Goal: Transaction & Acquisition: Purchase product/service

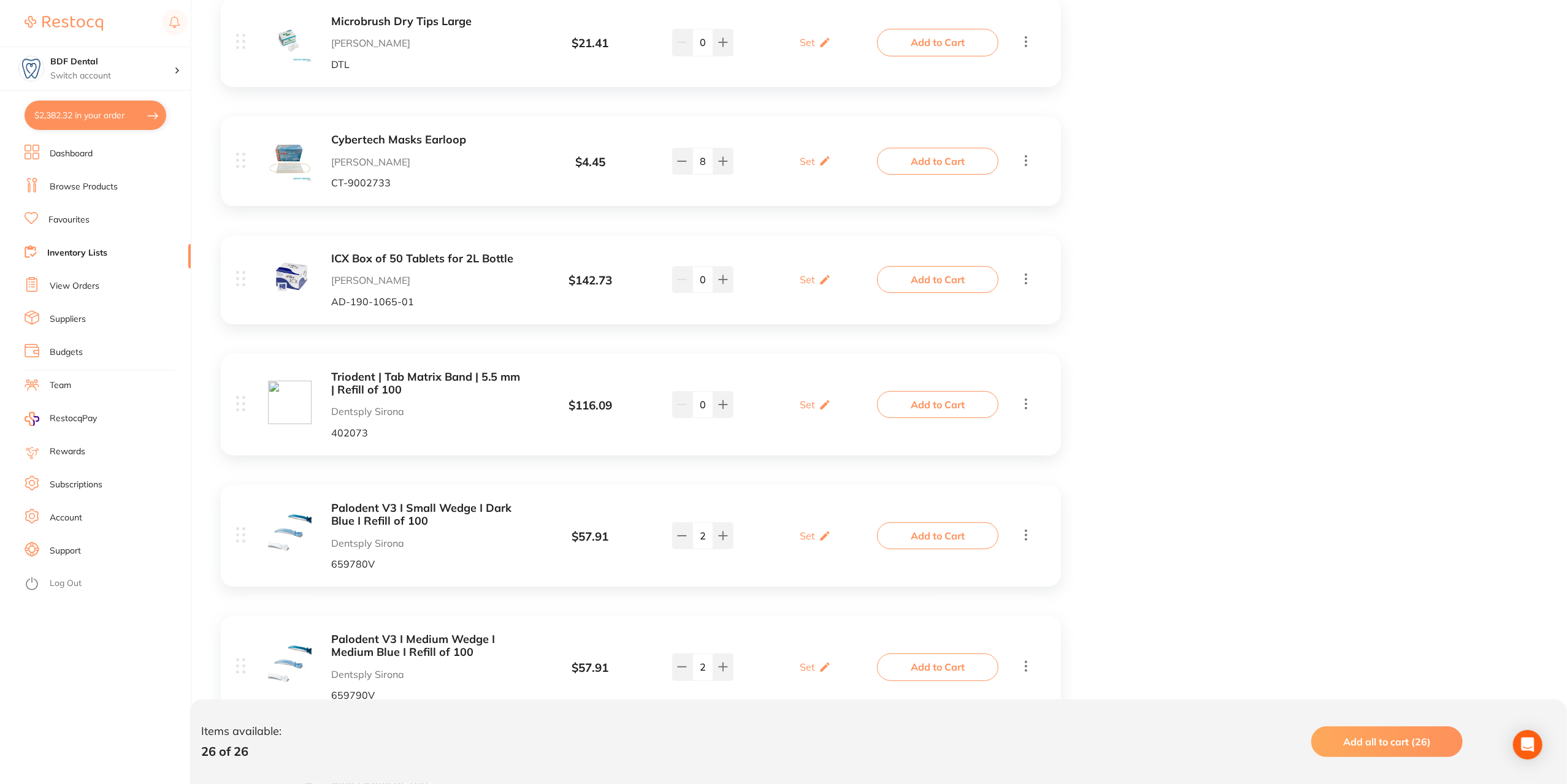
scroll to position [2429, 0]
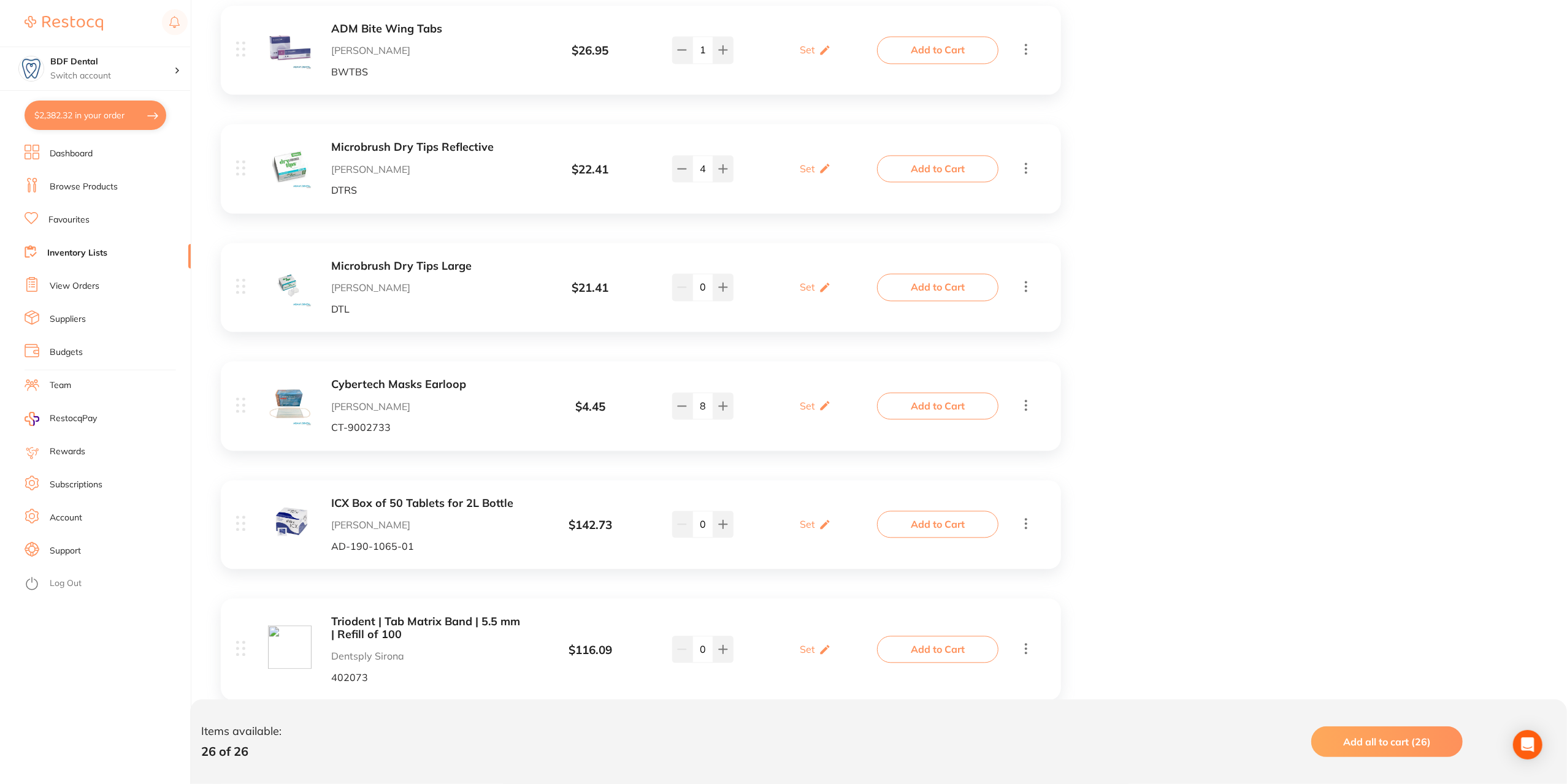
click at [120, 114] on button "$2,382.32 in your order" at bounding box center [95, 115] width 142 height 29
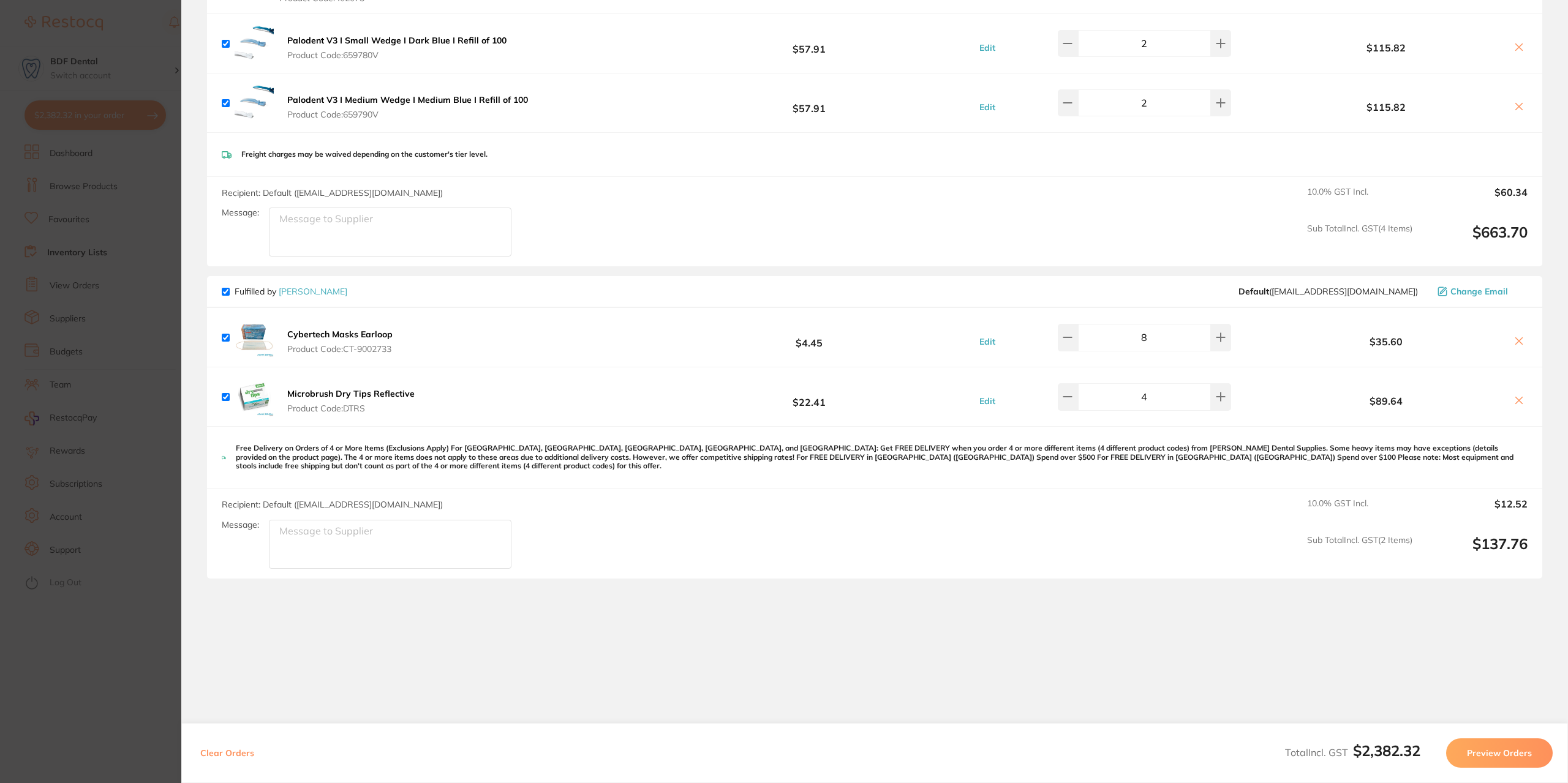
scroll to position [1544, 0]
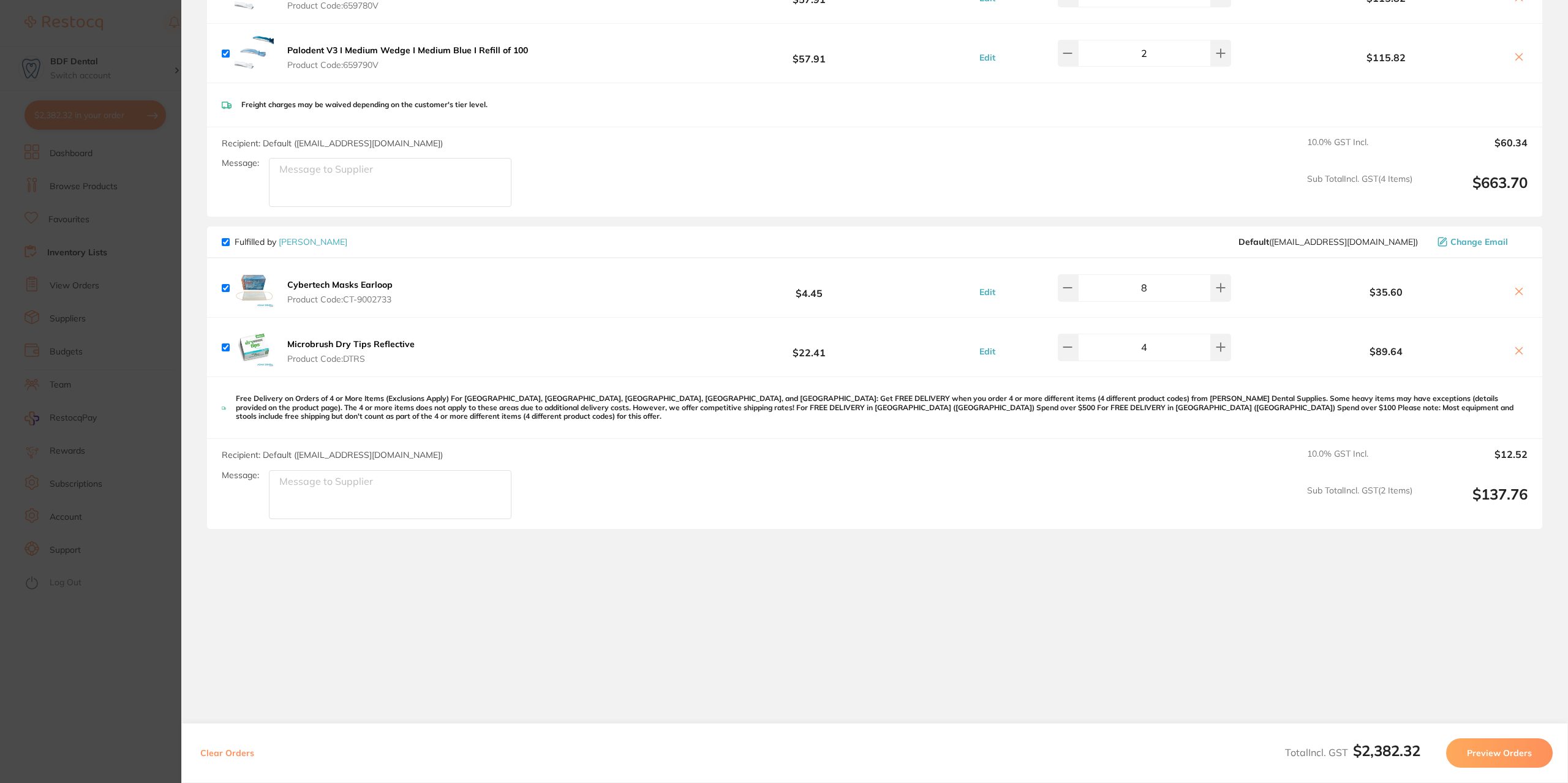
click at [1495, 751] on button "Preview Orders" at bounding box center [1499, 752] width 107 height 29
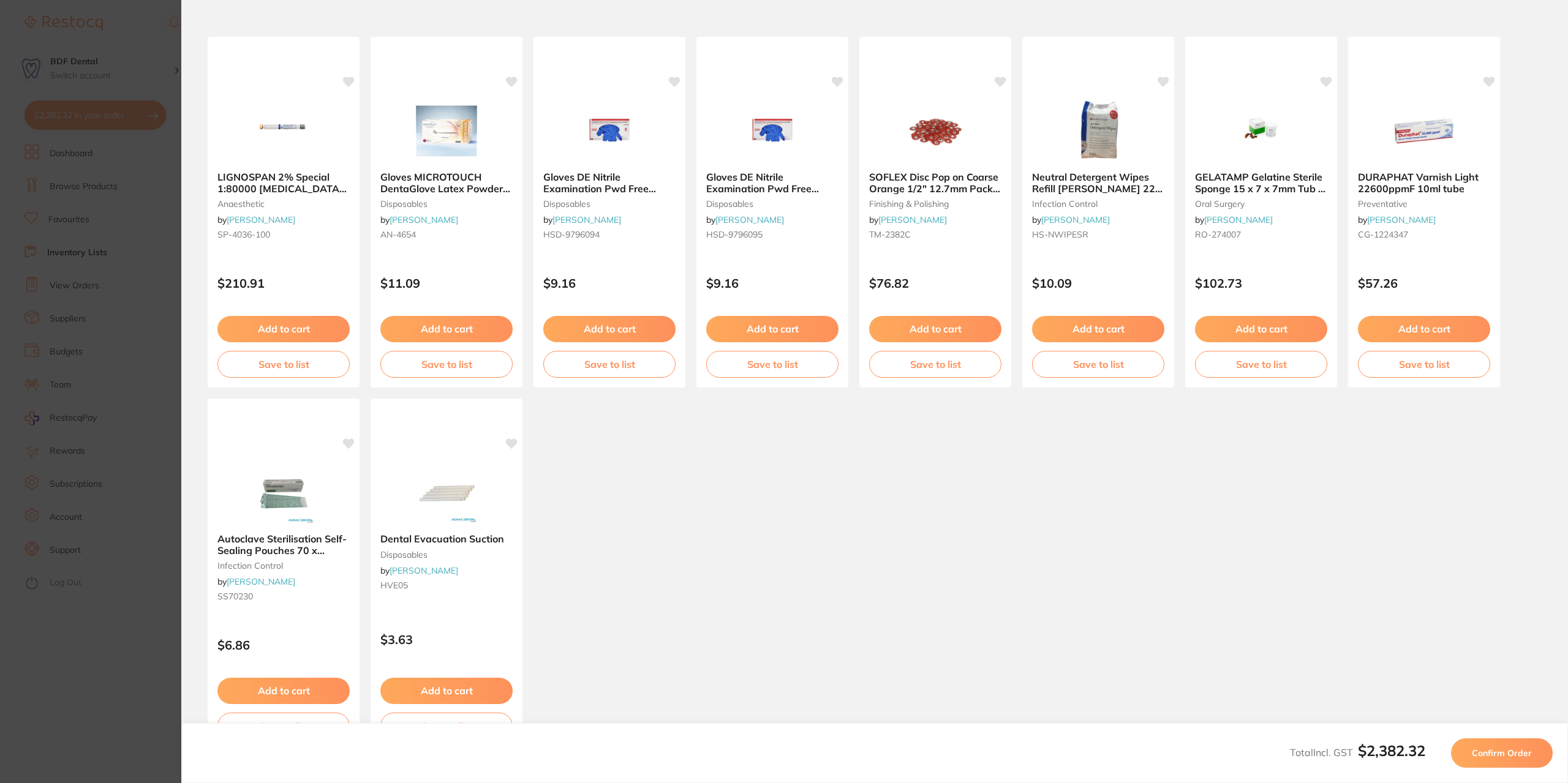
scroll to position [0, 0]
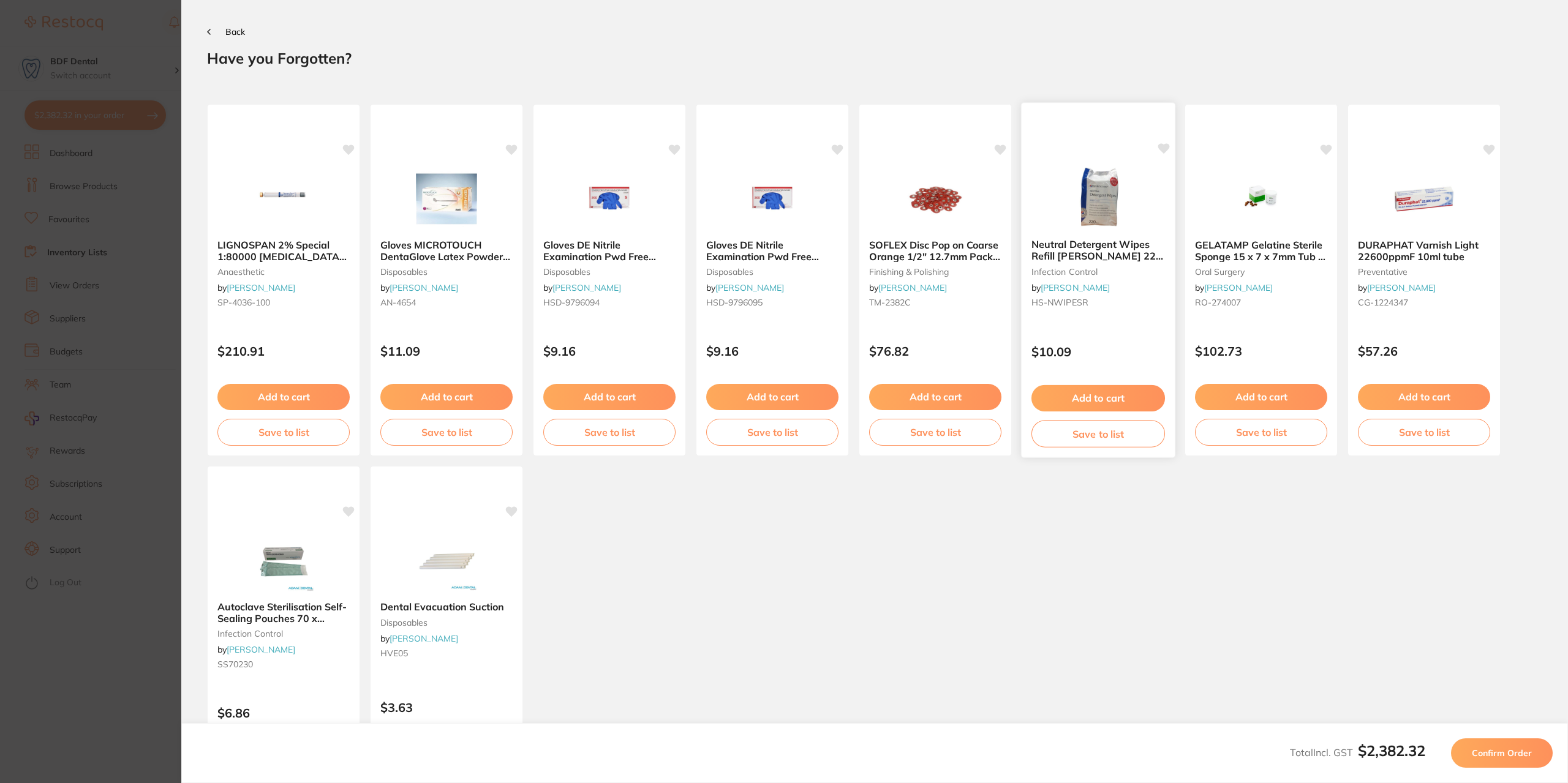
click at [1099, 435] on button "Save to list" at bounding box center [1098, 434] width 133 height 27
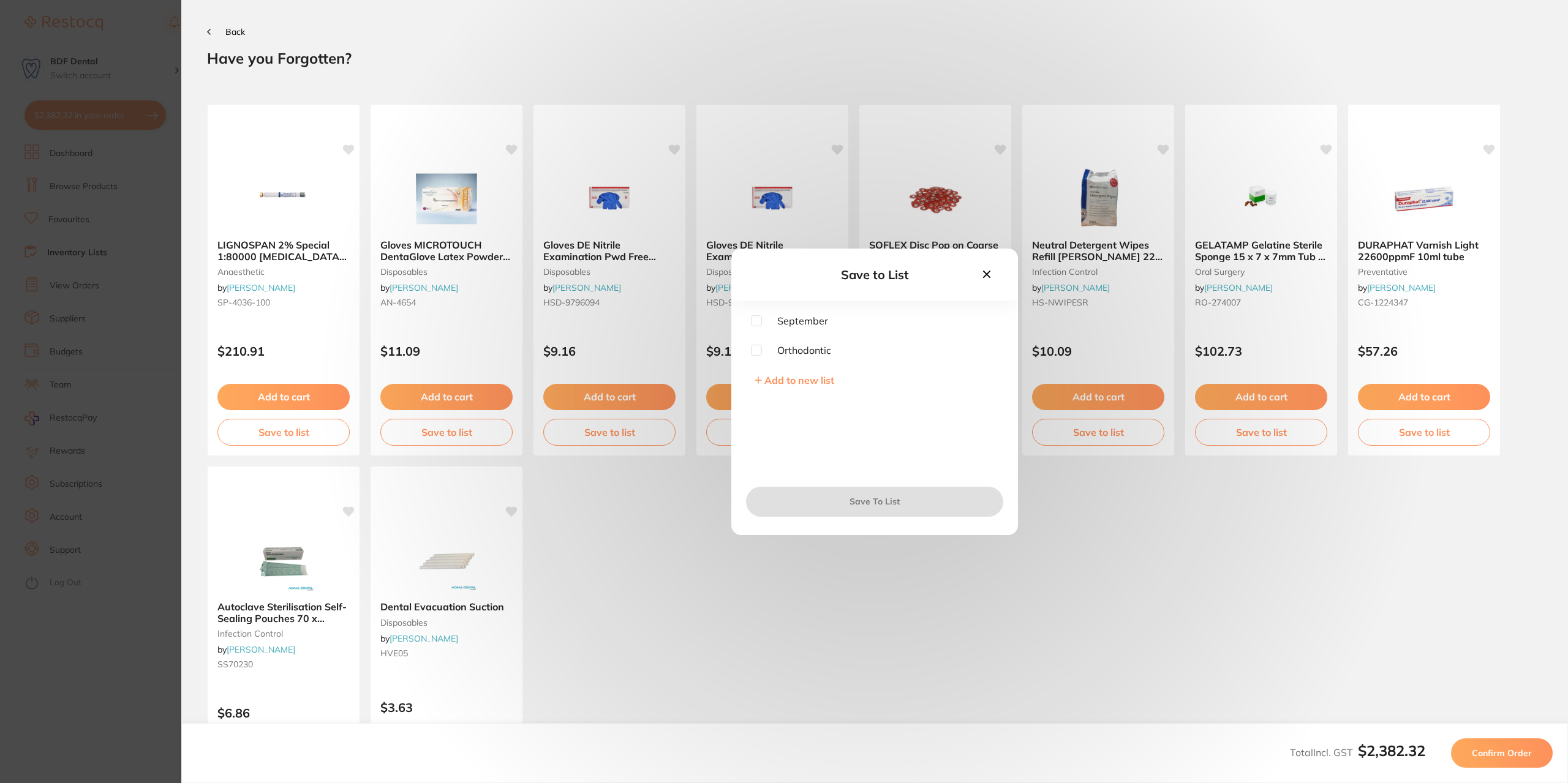
click at [755, 318] on input "checkbox" at bounding box center [757, 321] width 11 height 11
checkbox input "true"
click at [890, 501] on button "Save To List" at bounding box center [874, 501] width 257 height 29
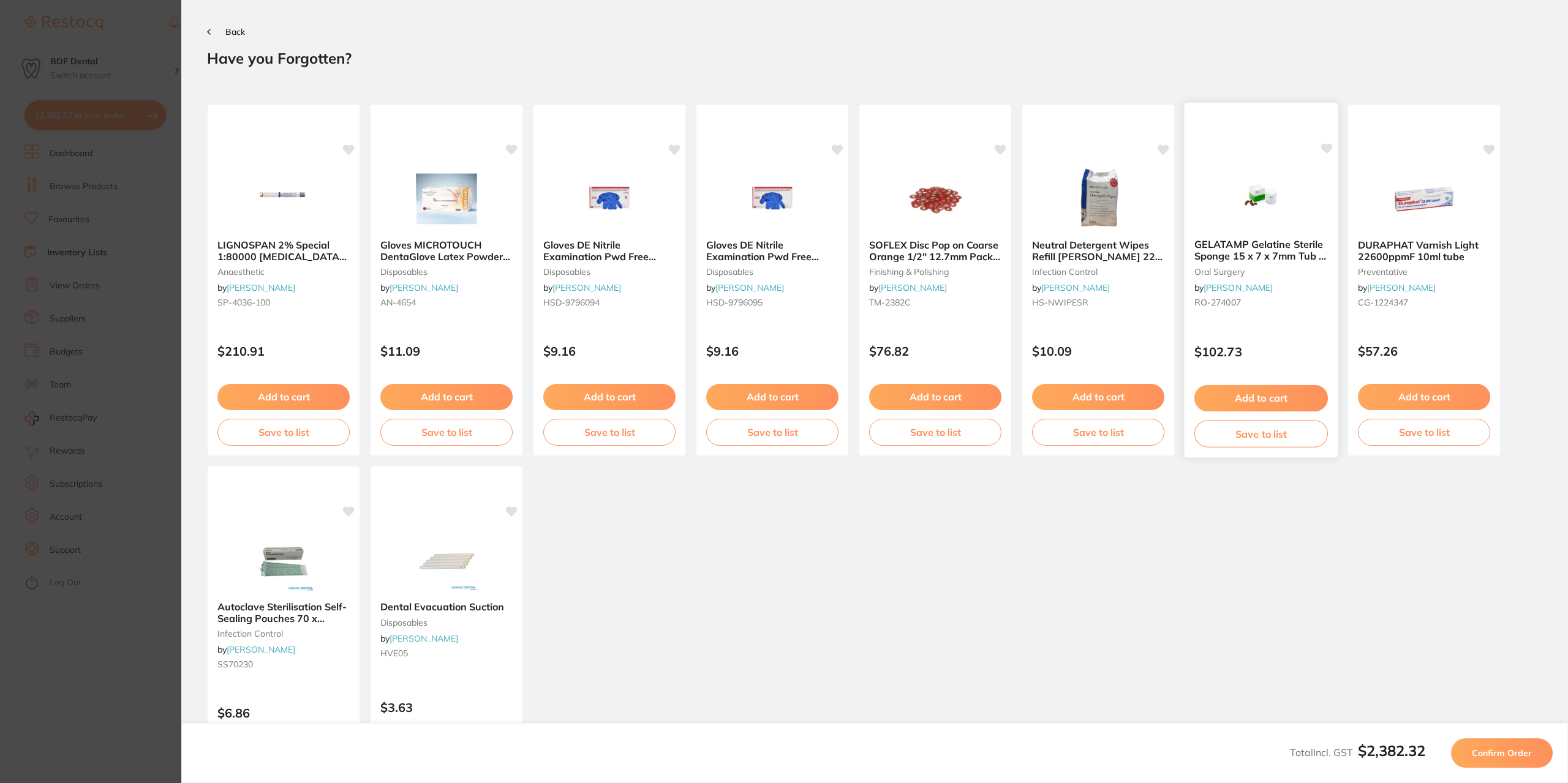
click at [1274, 397] on button "Add to cart" at bounding box center [1261, 398] width 133 height 26
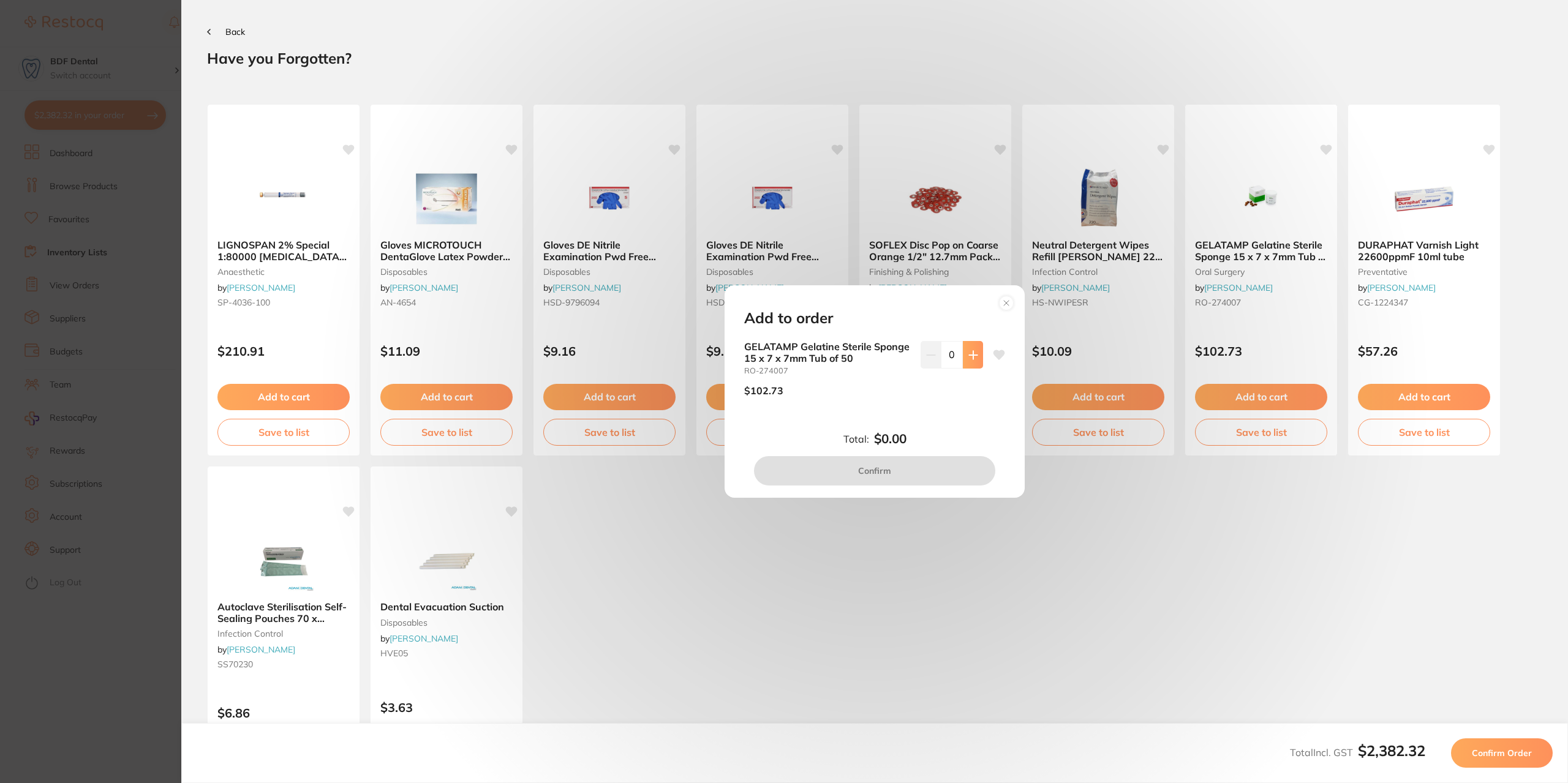
click at [972, 354] on icon at bounding box center [973, 354] width 8 height 8
type input "1"
click at [869, 468] on button "Confirm" at bounding box center [874, 470] width 241 height 29
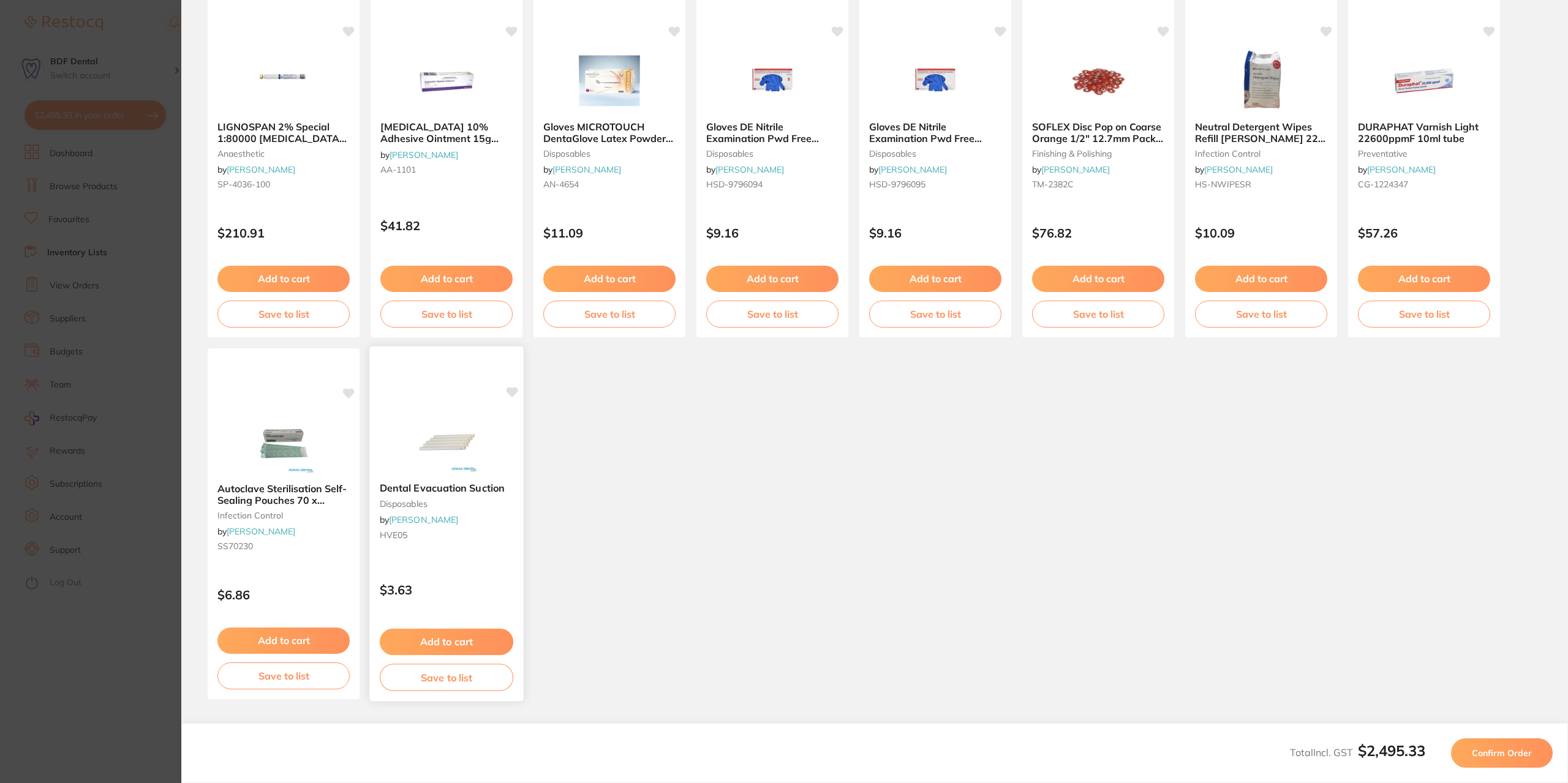
scroll to position [121, 0]
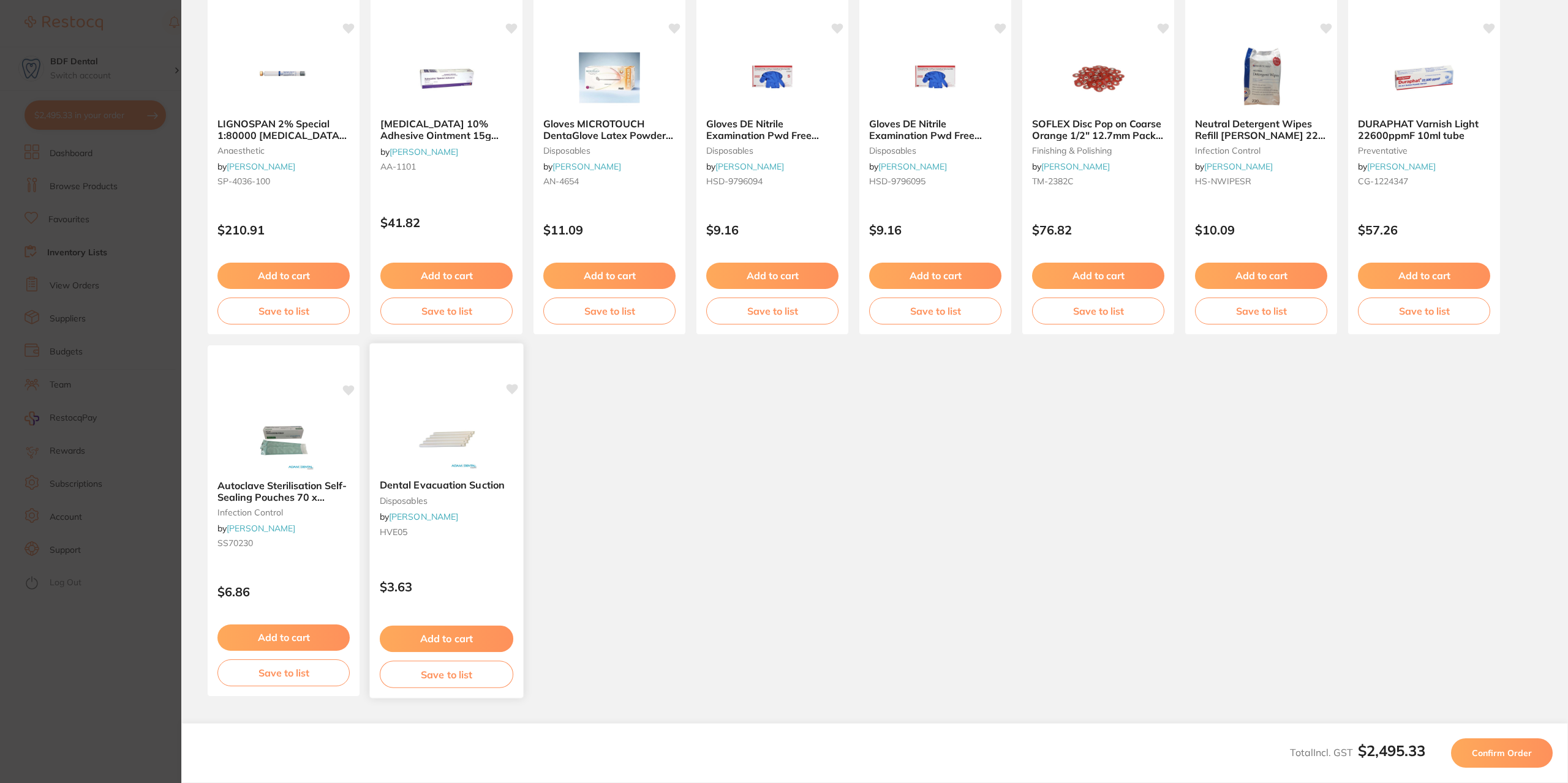
click at [452, 669] on button "Save to list" at bounding box center [446, 675] width 133 height 27
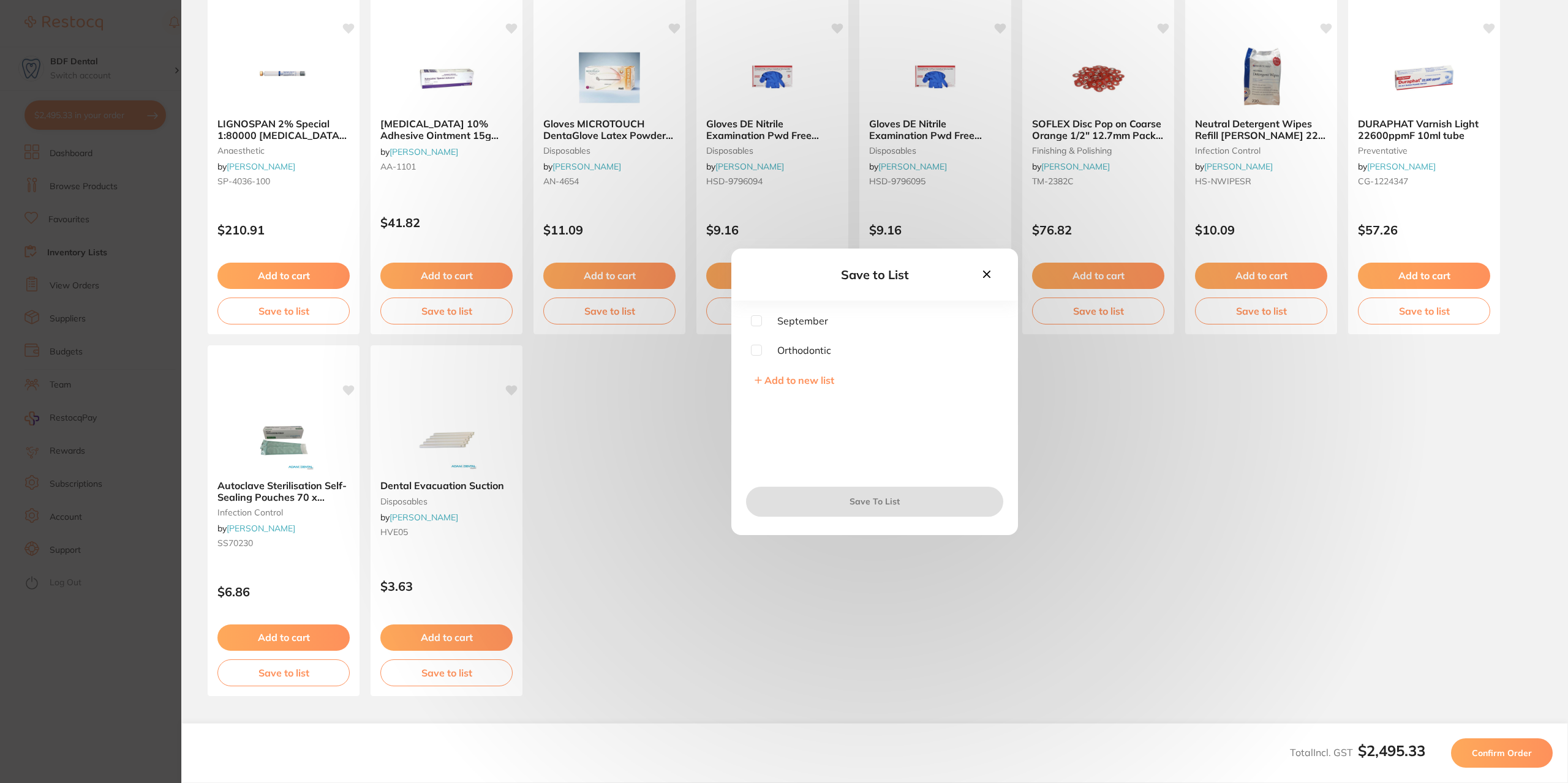
click at [758, 323] on input "checkbox" at bounding box center [757, 321] width 11 height 11
checkbox input "true"
click at [864, 501] on button "Save To List" at bounding box center [874, 501] width 257 height 29
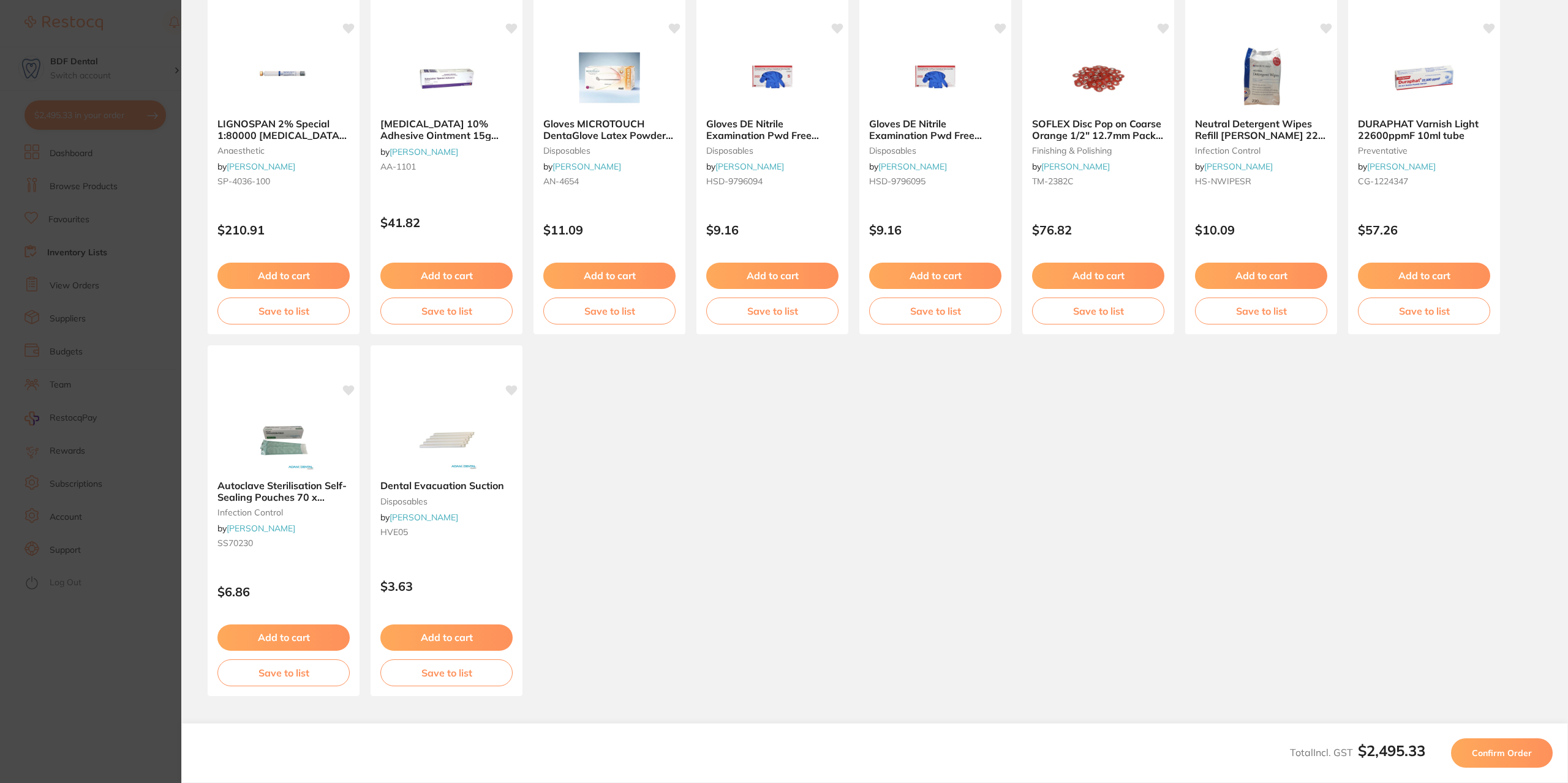
click at [1498, 748] on span "Confirm Order" at bounding box center [1502, 753] width 60 height 11
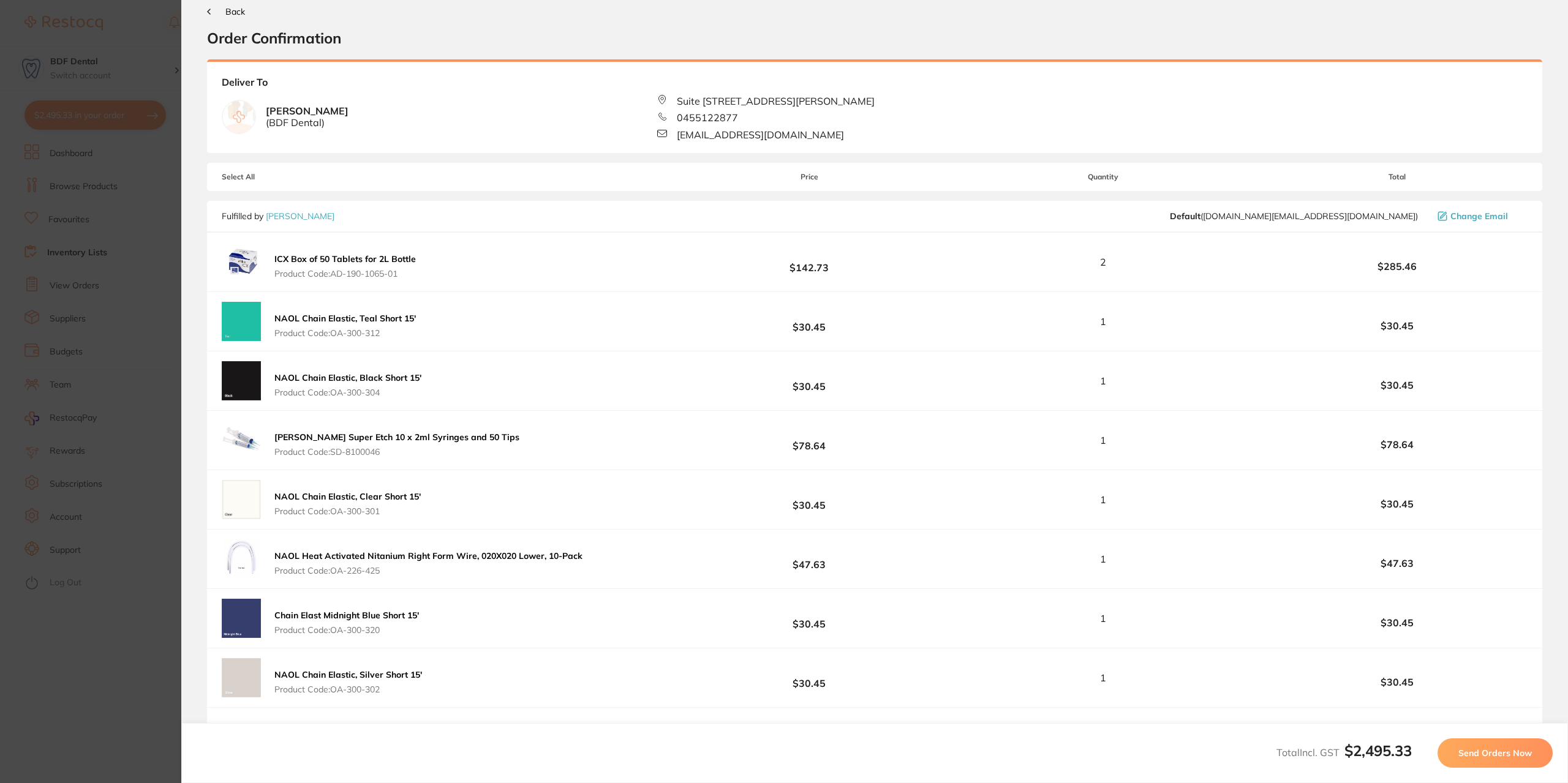
scroll to position [0, 0]
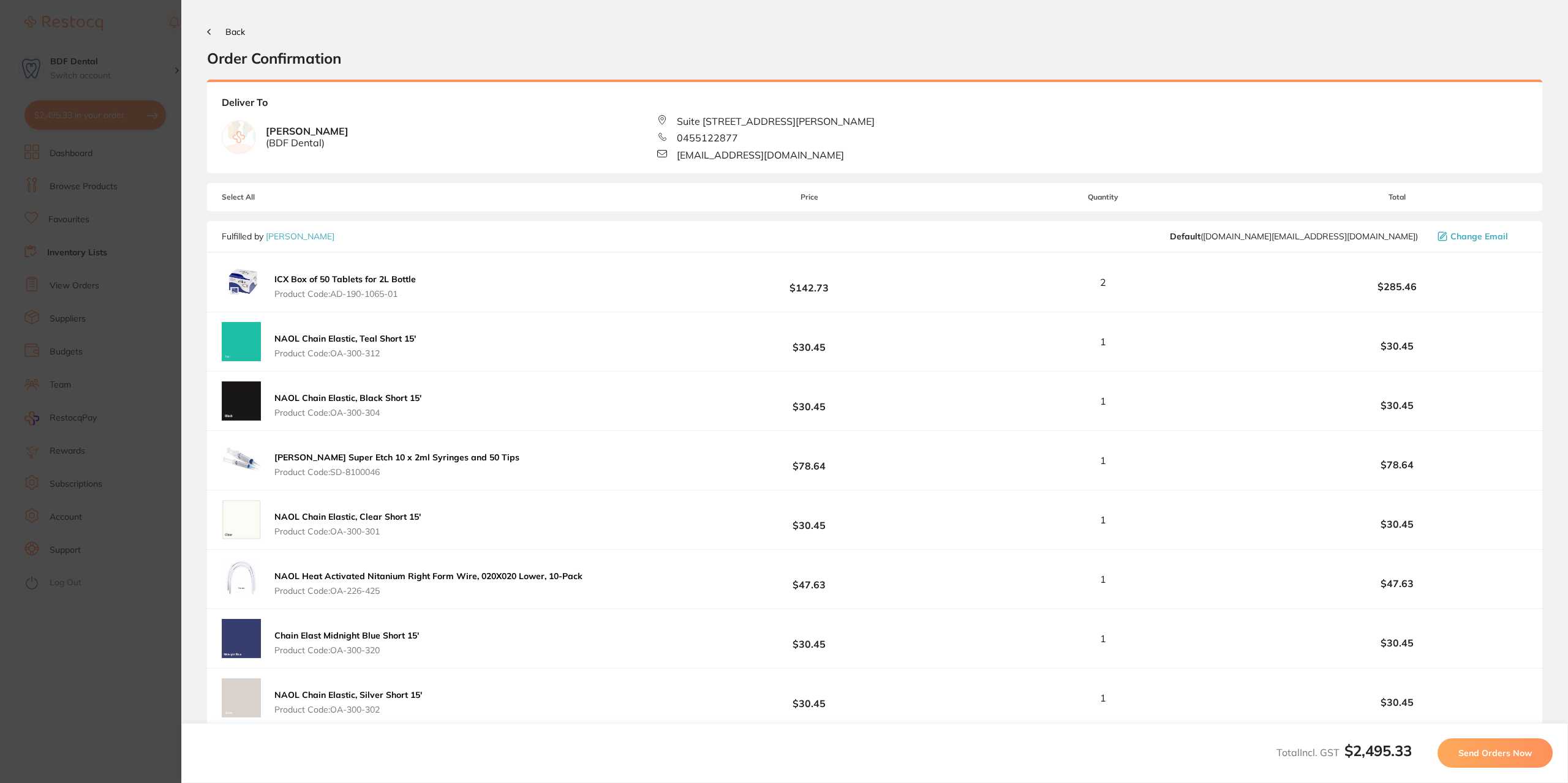
click at [239, 29] on span "Back" at bounding box center [235, 32] width 19 height 11
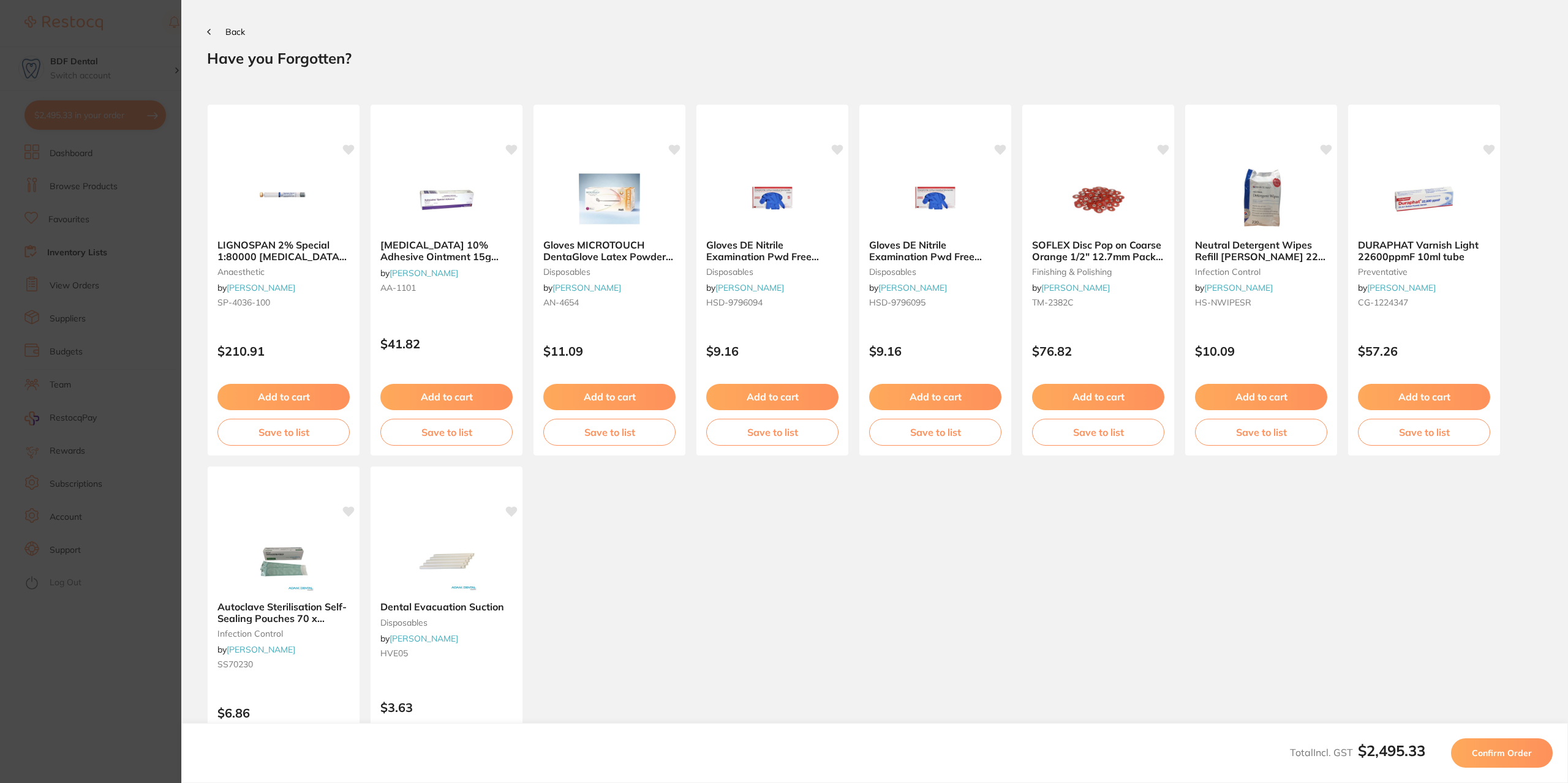
click at [233, 30] on span "Back" at bounding box center [235, 32] width 19 height 11
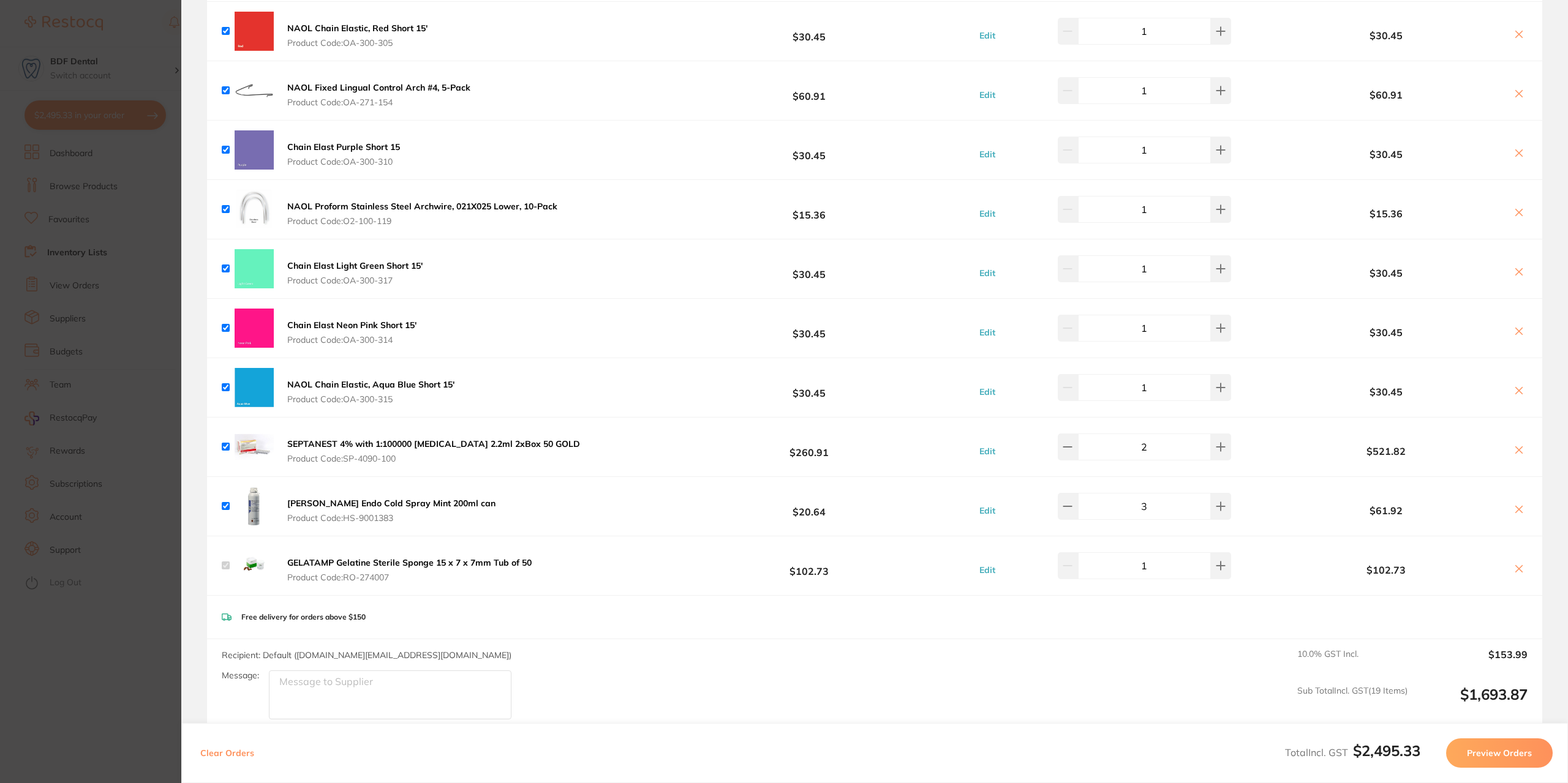
scroll to position [796, 0]
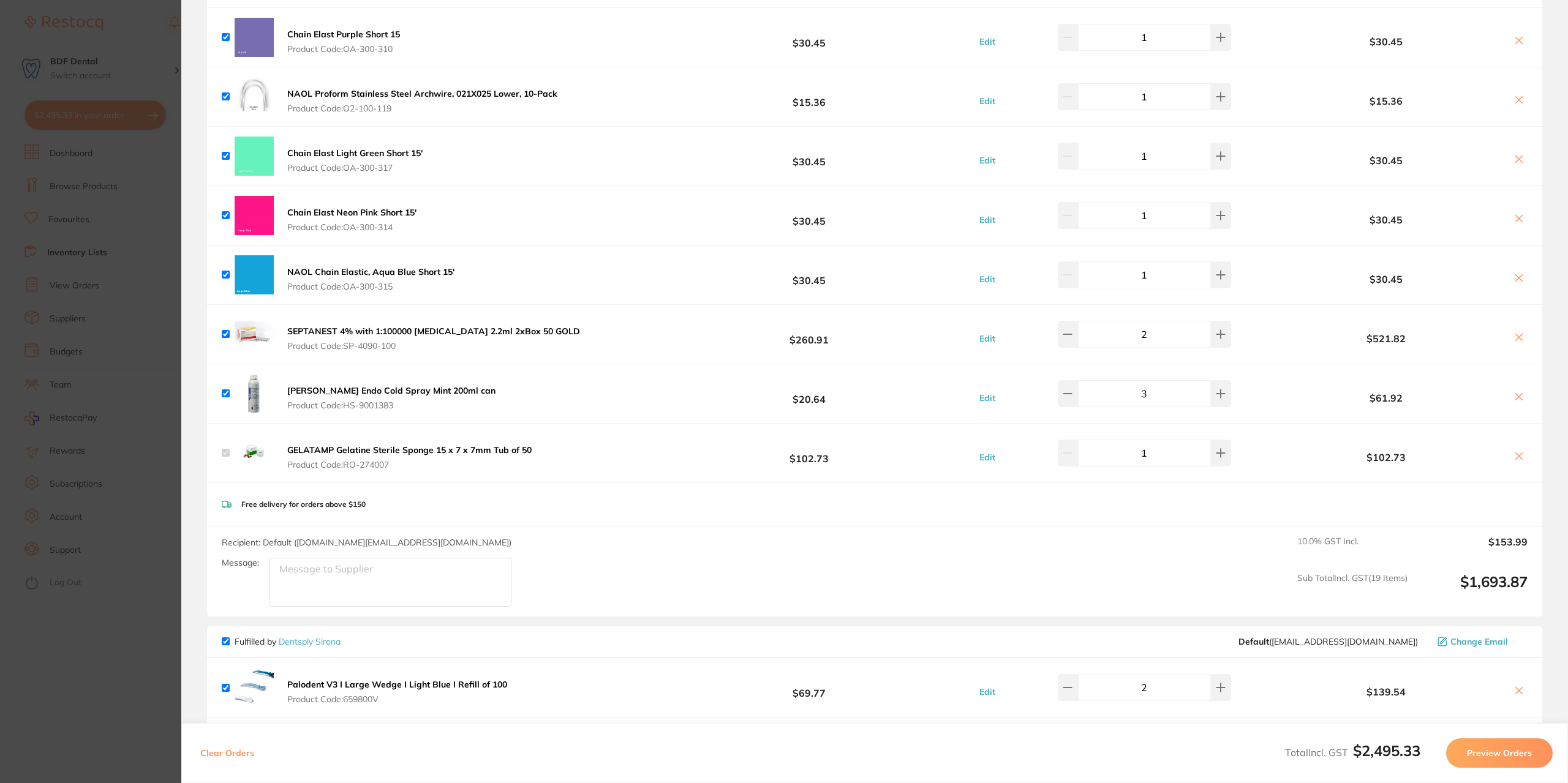
click at [1518, 752] on button "Preview Orders" at bounding box center [1499, 752] width 107 height 29
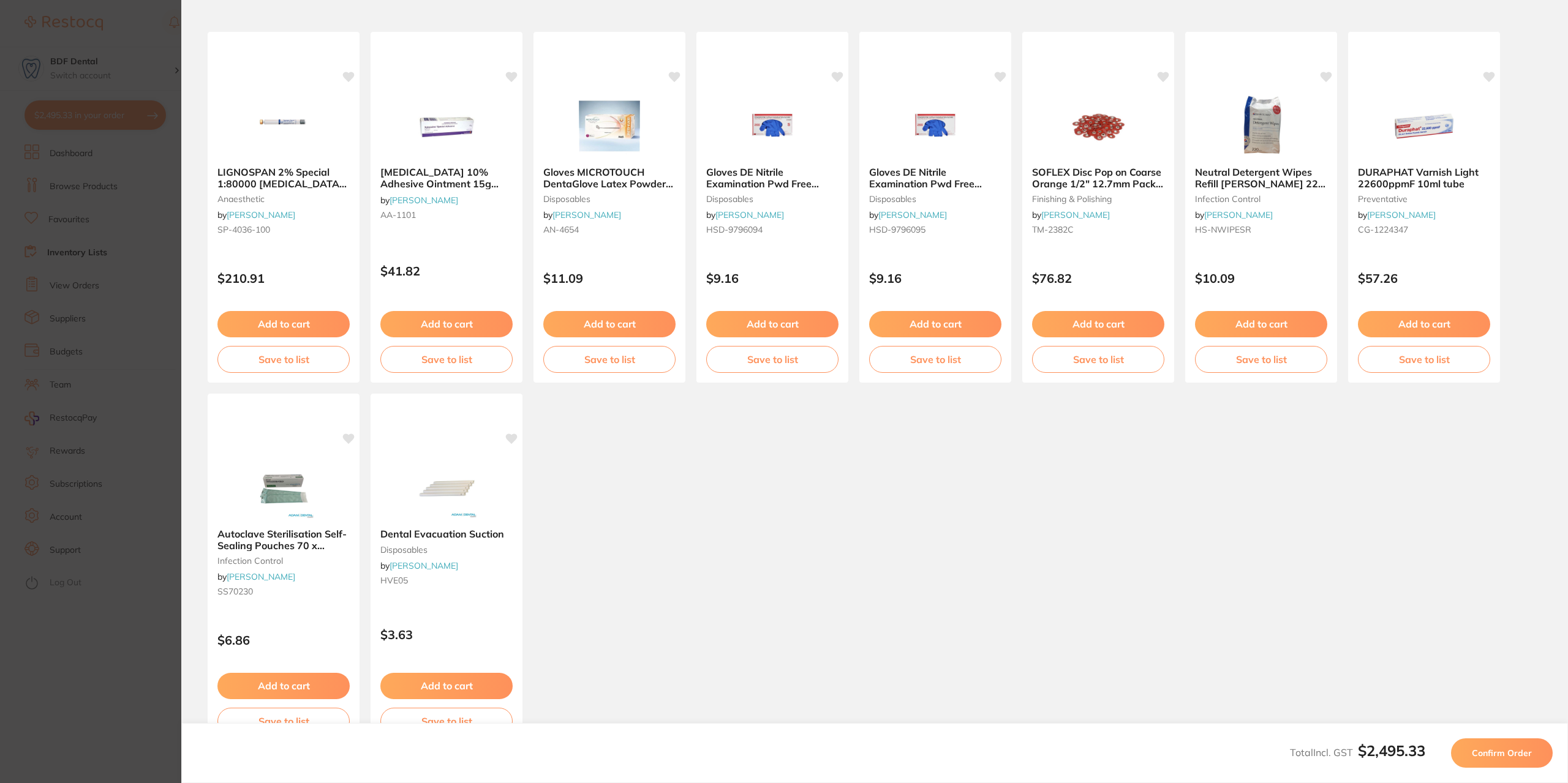
scroll to position [121, 0]
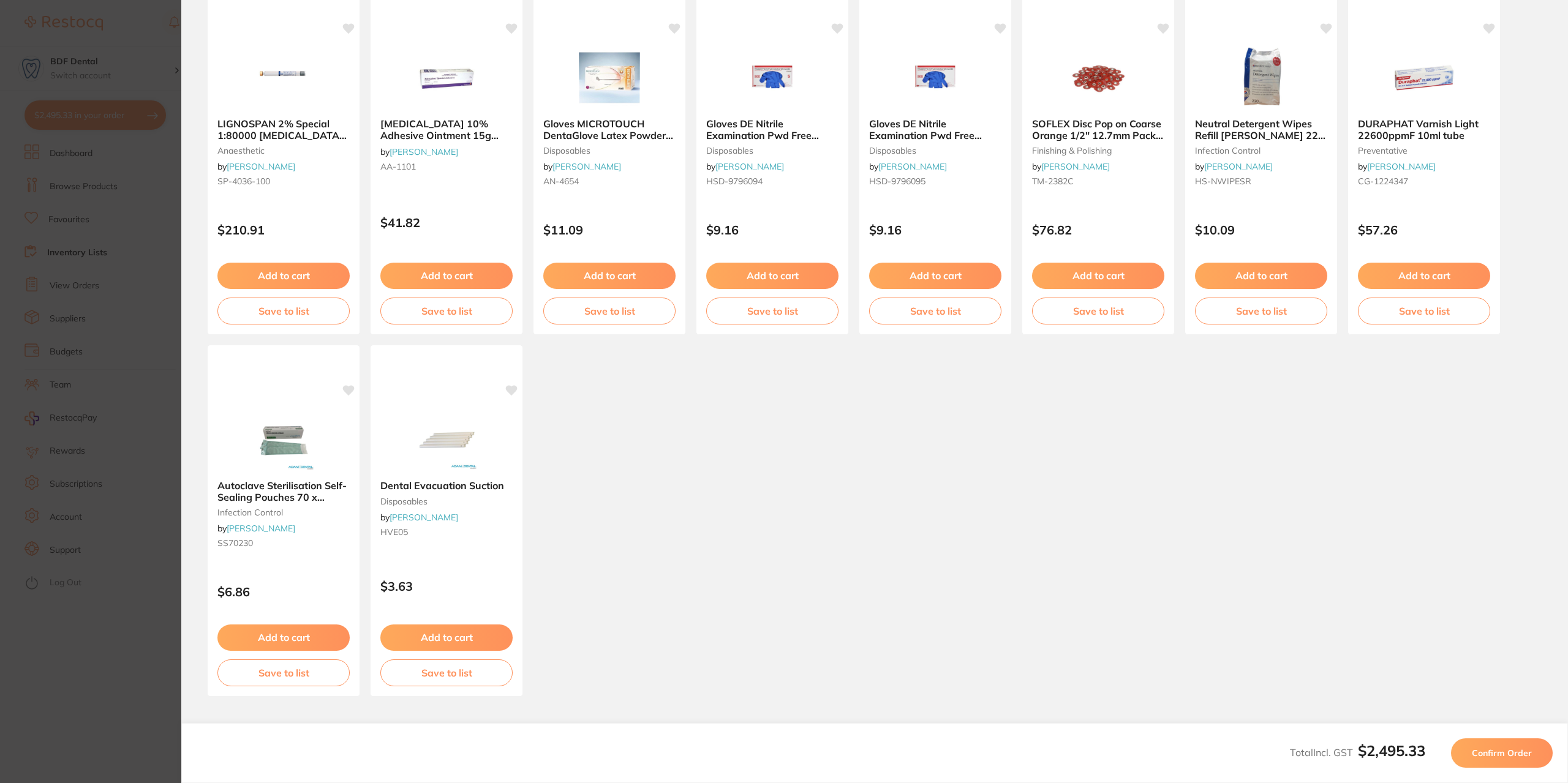
click at [1498, 755] on span "Confirm Order" at bounding box center [1502, 753] width 60 height 11
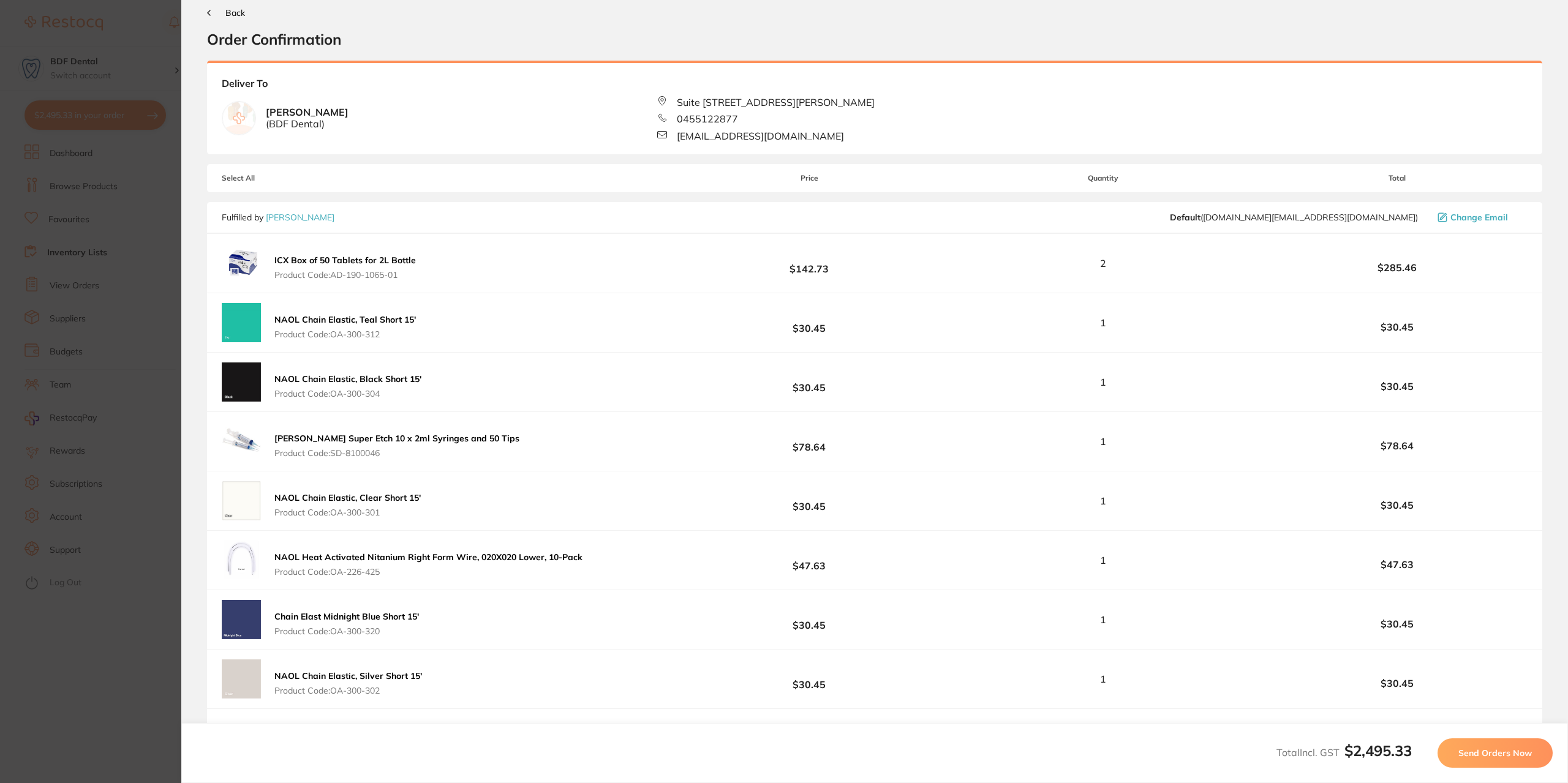
scroll to position [0, 0]
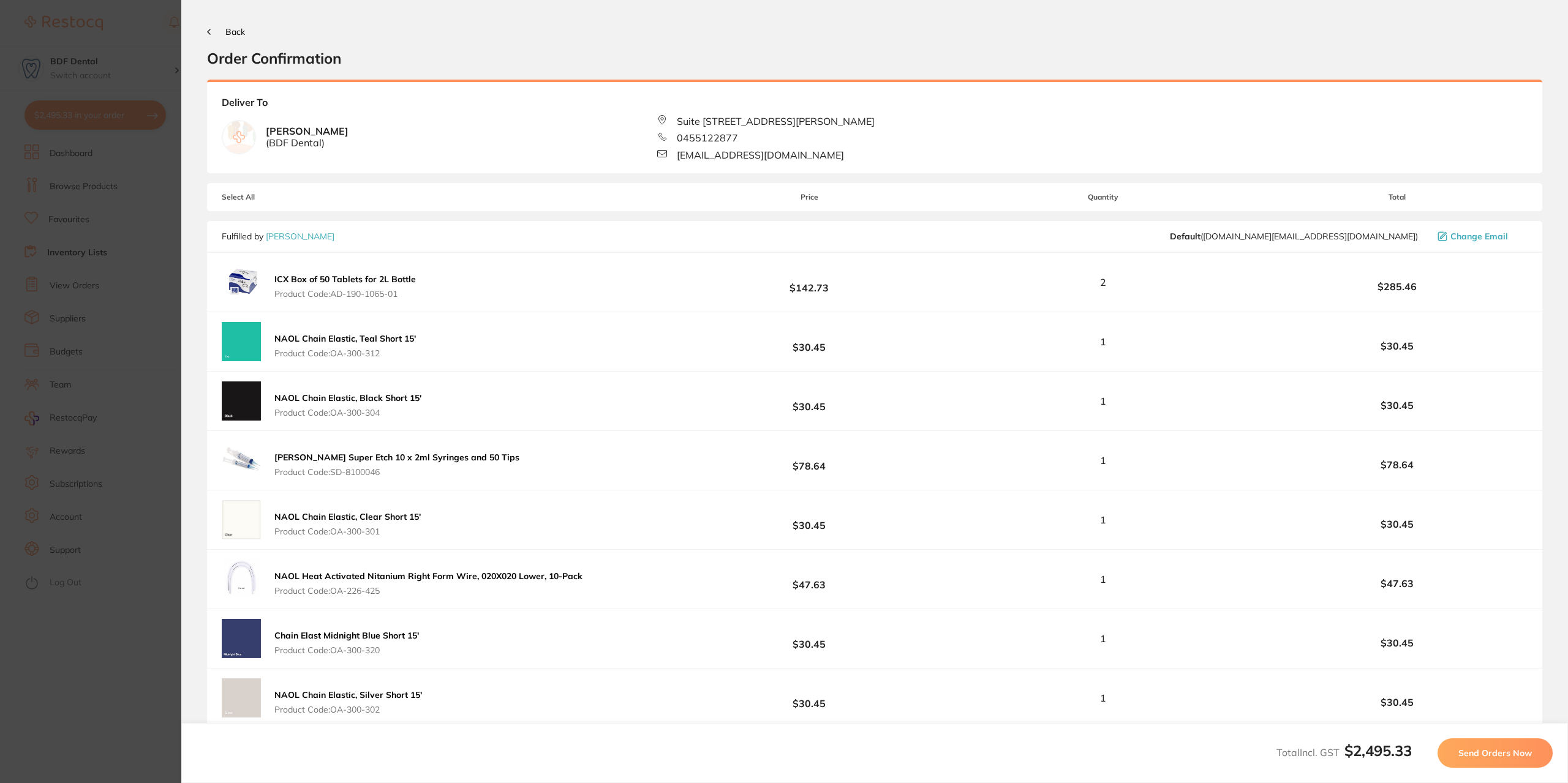
click at [231, 31] on span "Back" at bounding box center [235, 32] width 19 height 11
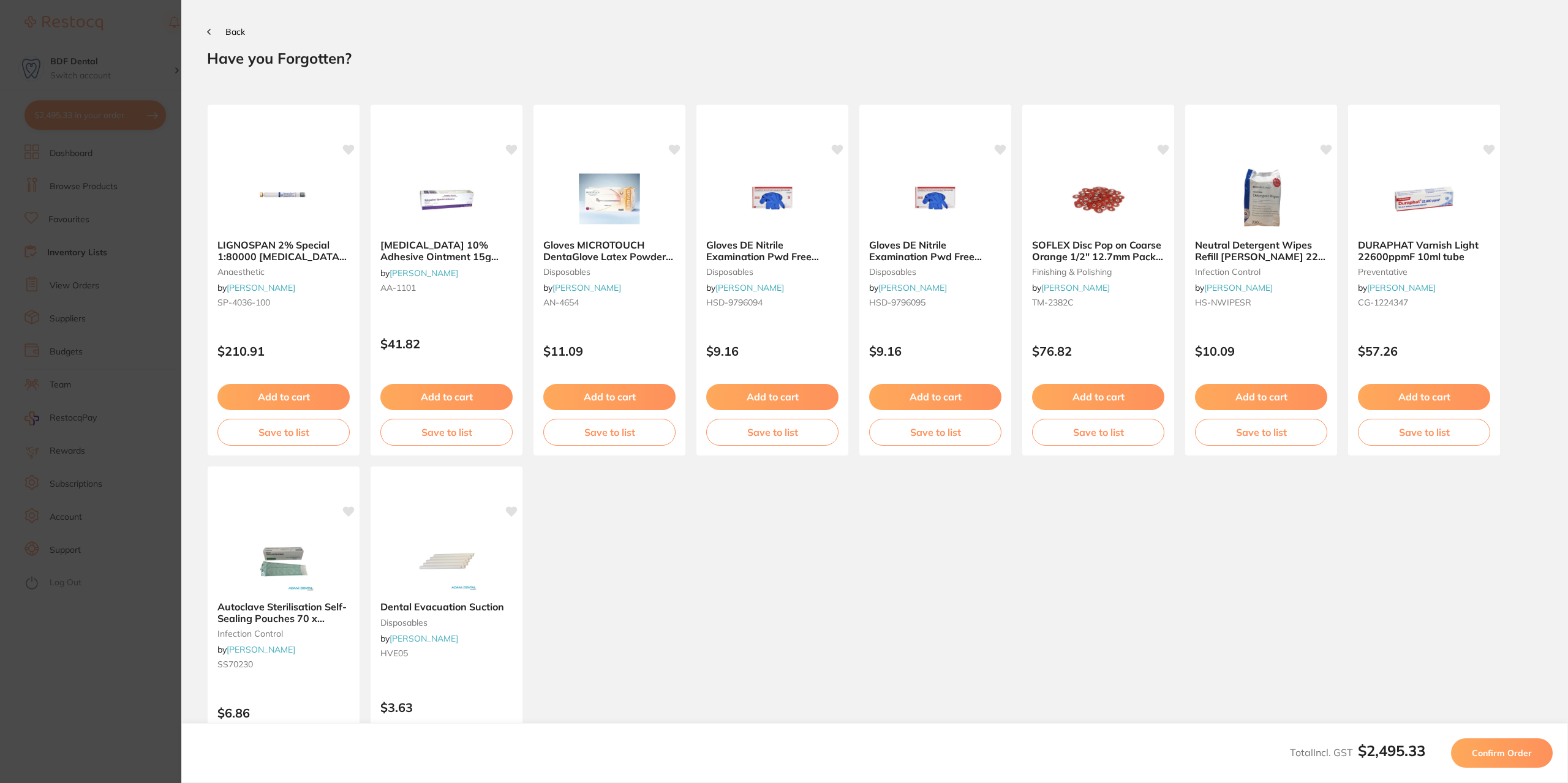
click at [237, 33] on span "Back" at bounding box center [235, 32] width 19 height 11
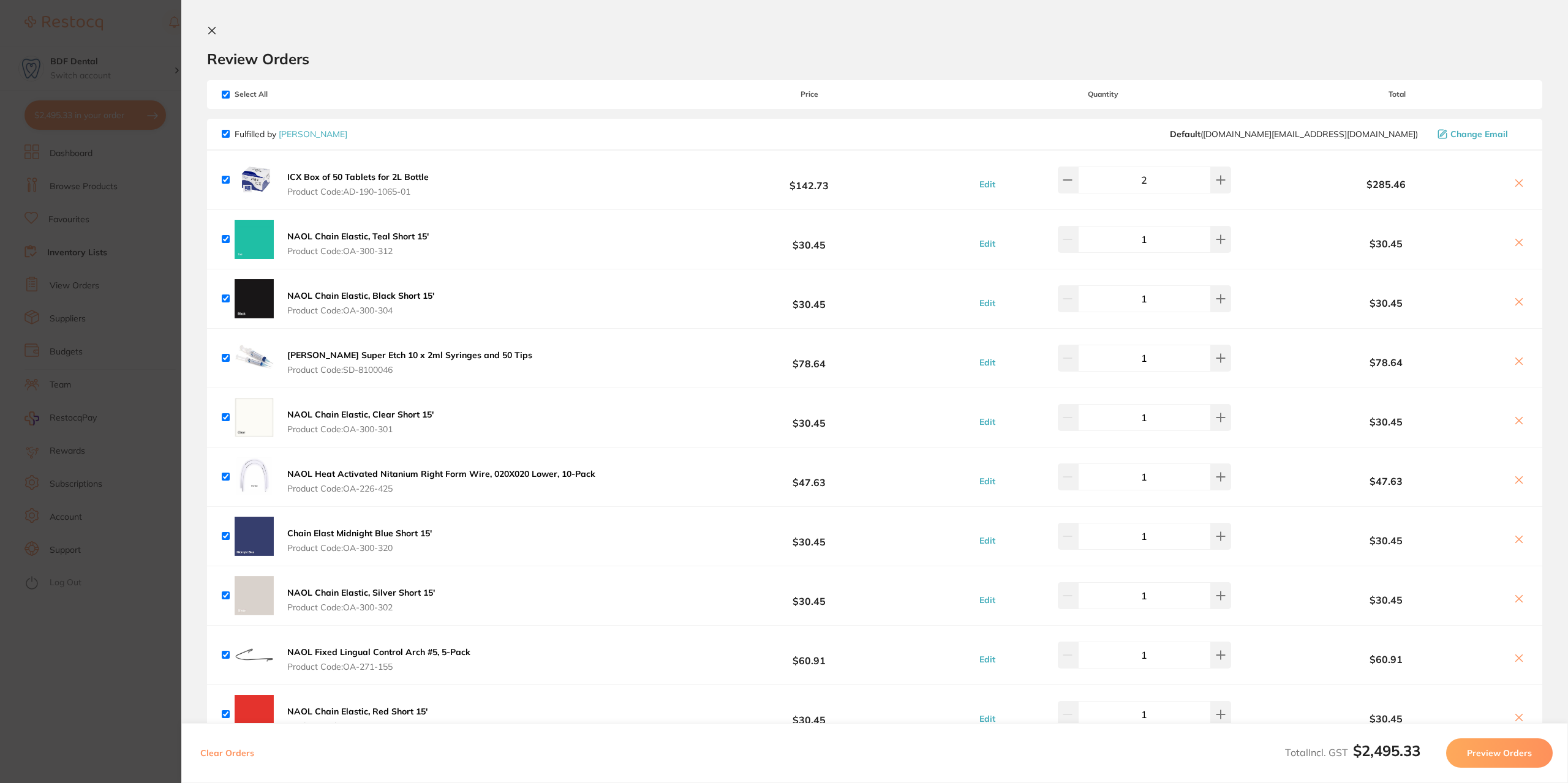
click at [211, 28] on icon at bounding box center [212, 31] width 10 height 10
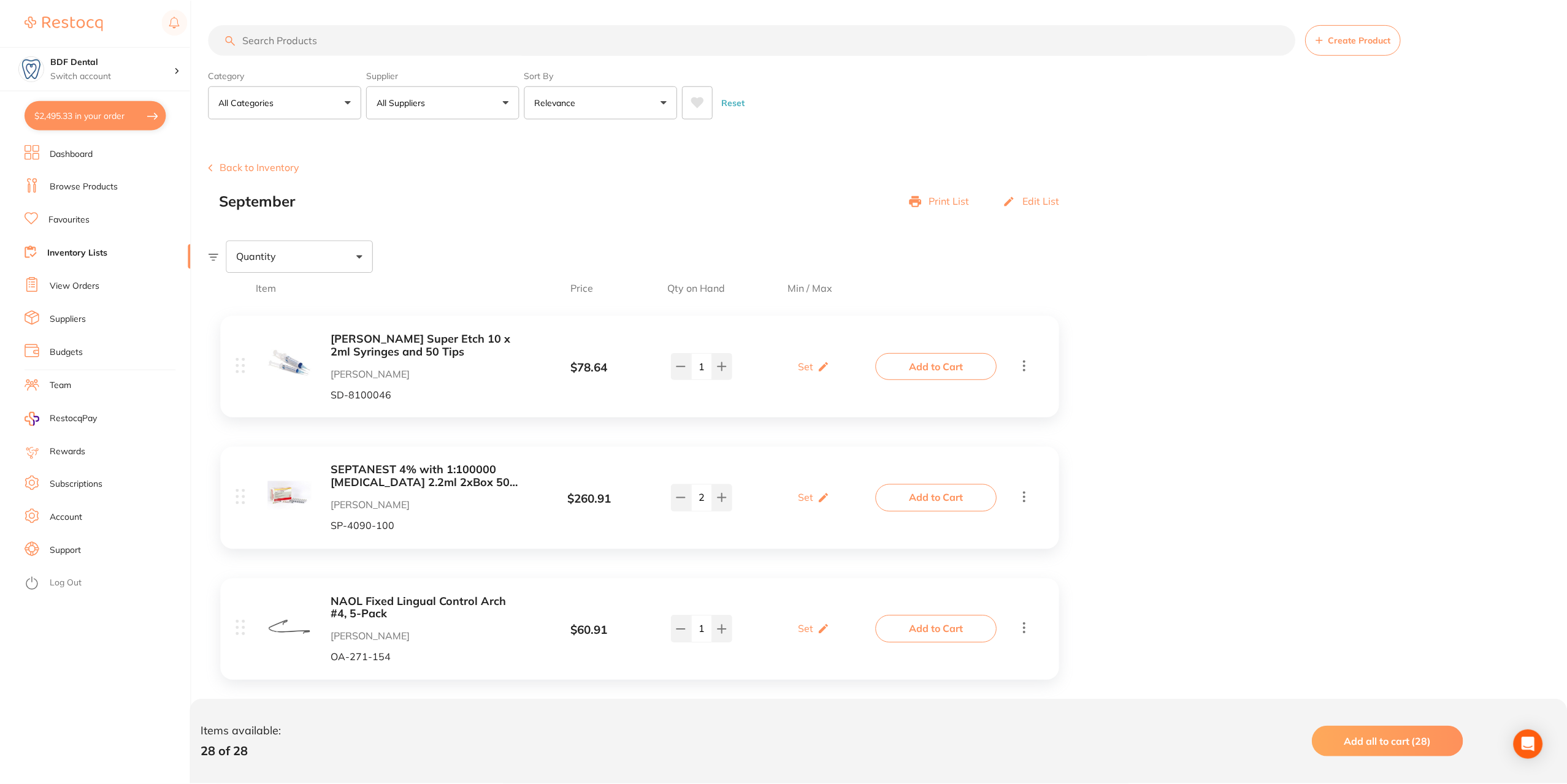
scroll to position [2429, 0]
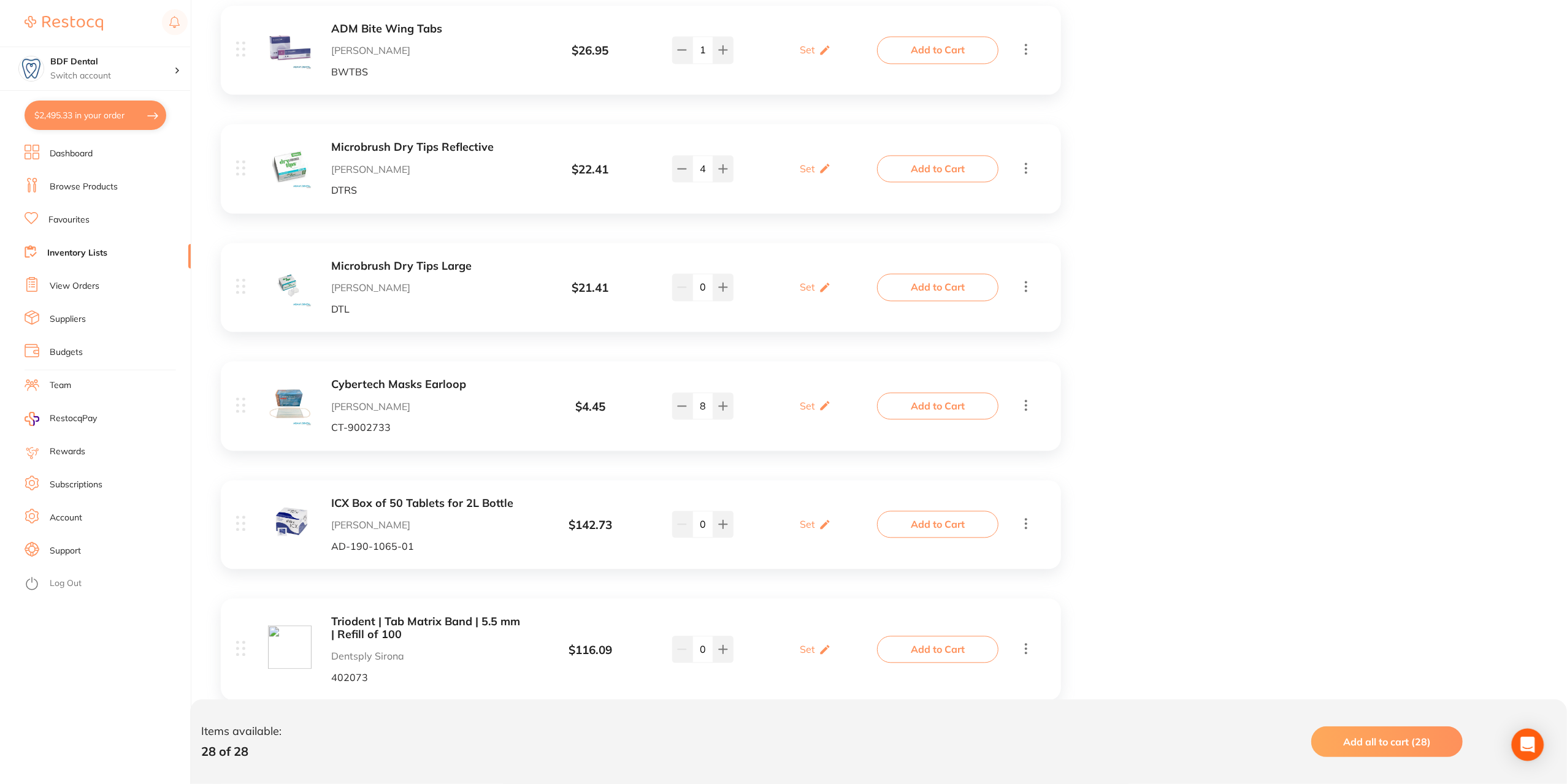
click at [1526, 747] on icon "Open Intercom Messenger" at bounding box center [1527, 745] width 14 height 16
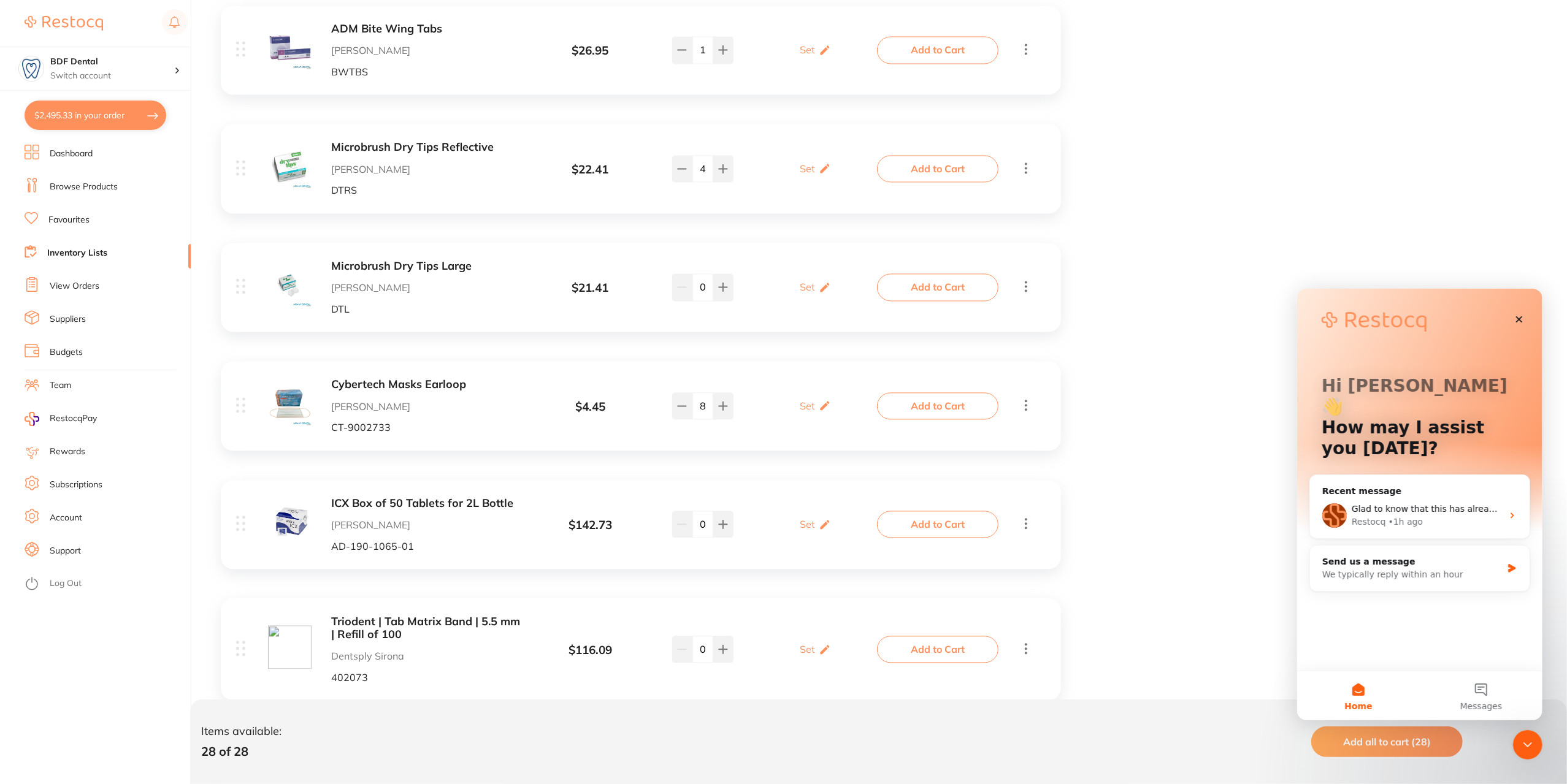
scroll to position [0, 0]
checkbox input "false"
click at [1395, 568] on div "We typically reply within an hour" at bounding box center [1411, 574] width 180 height 13
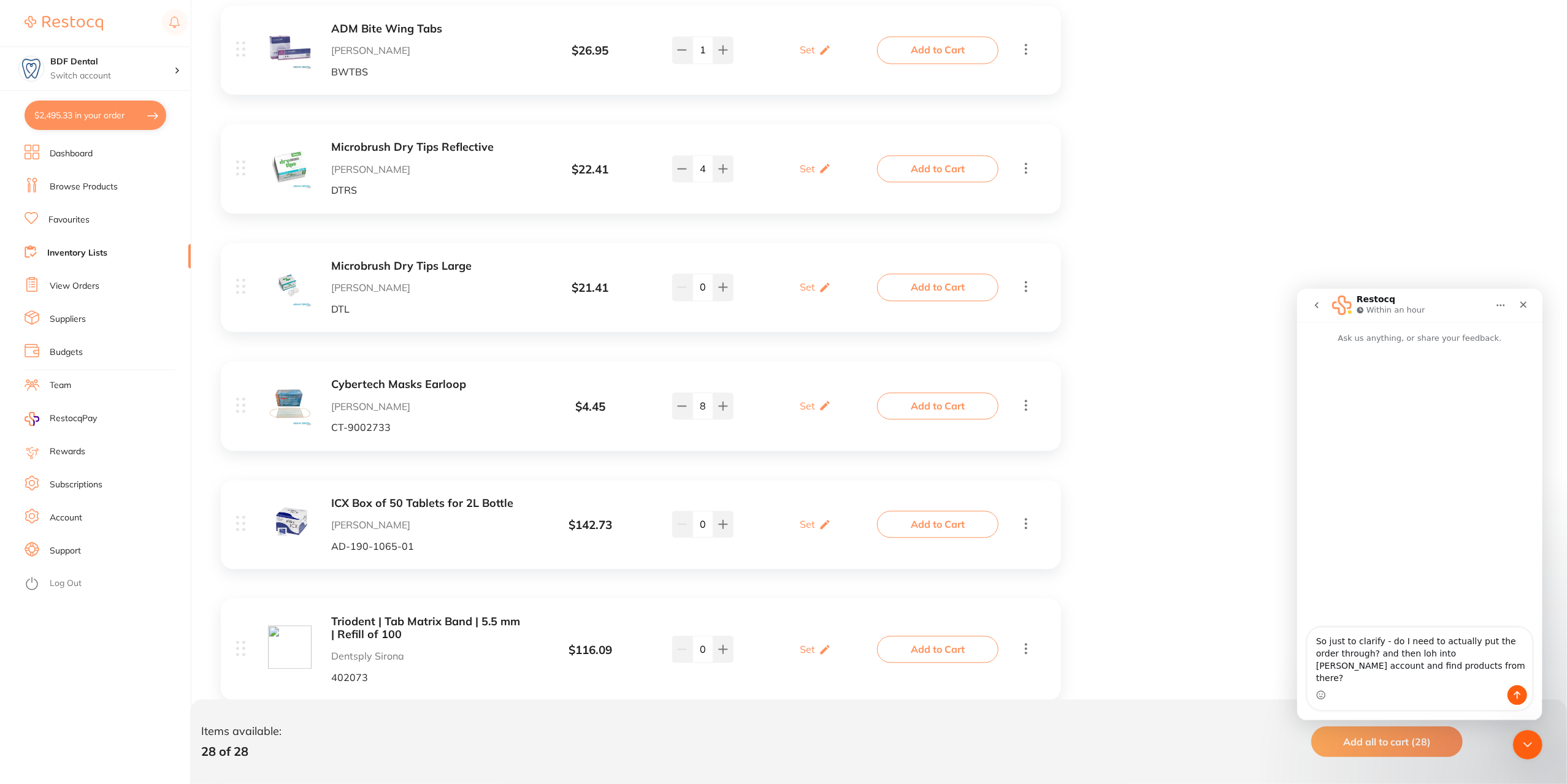
click at [1400, 663] on textarea "So just to clarify - do I need to actually put the order through? and then loh …" at bounding box center [1419, 656] width 225 height 57
click at [1437, 681] on textarea "So just to clarify - do I need to actually put the order through? and then log …" at bounding box center [1419, 656] width 225 height 57
type textarea "So just to clarify - do I need to actually put the order through? and then log …"
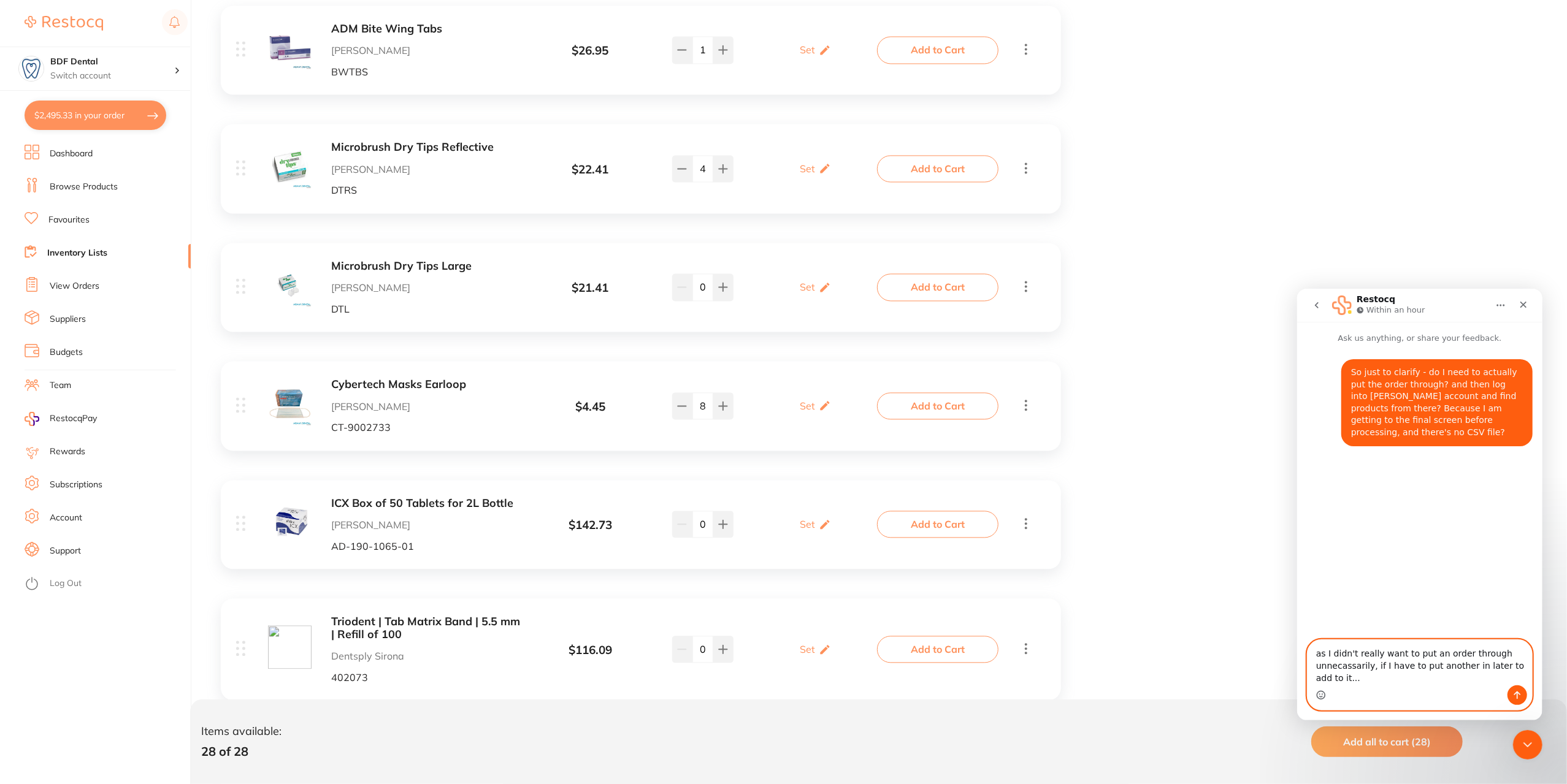
click at [1321, 697] on icon "Emoji picker" at bounding box center [1320, 695] width 10 height 10
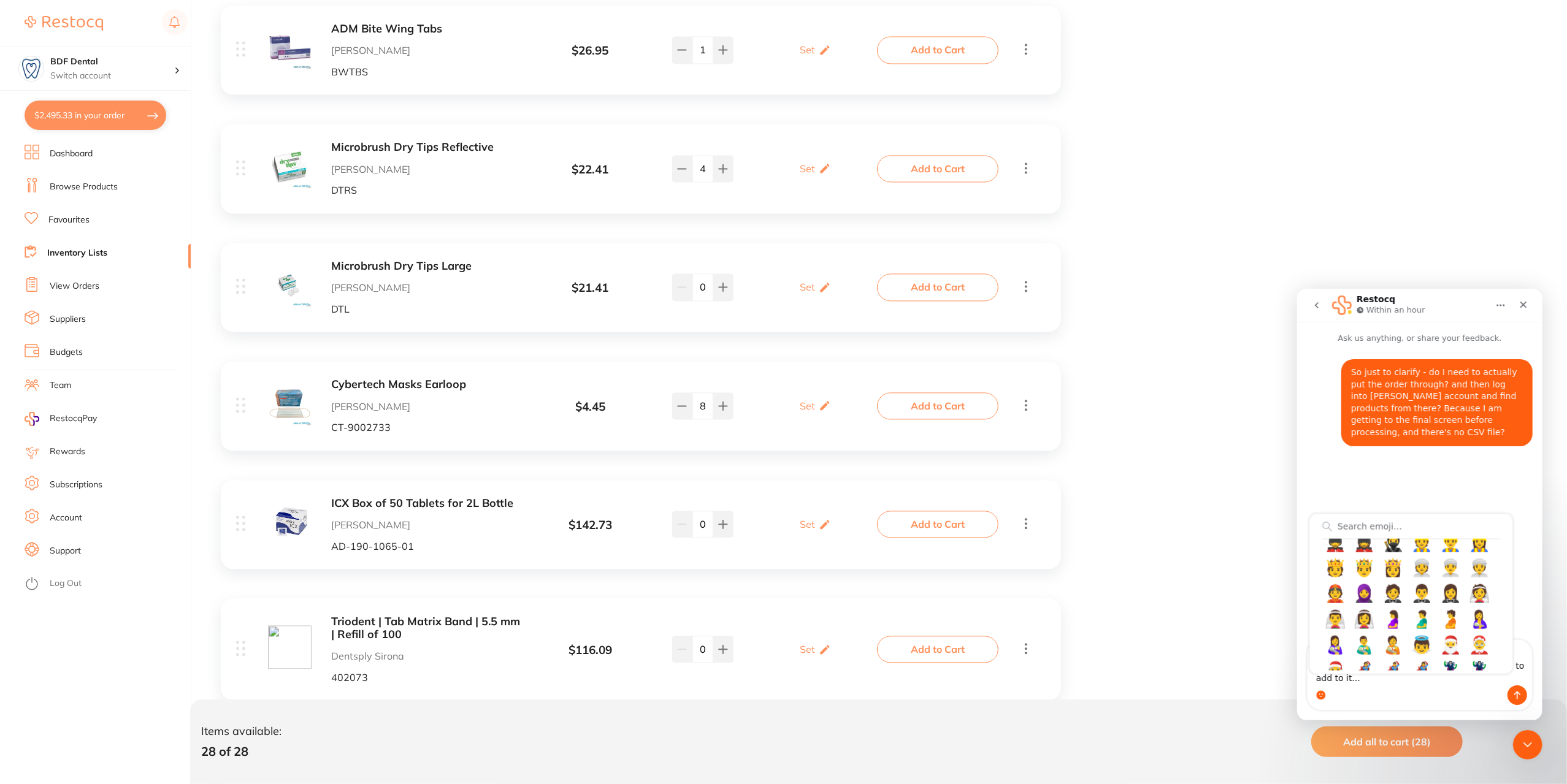
scroll to position [1962, 0]
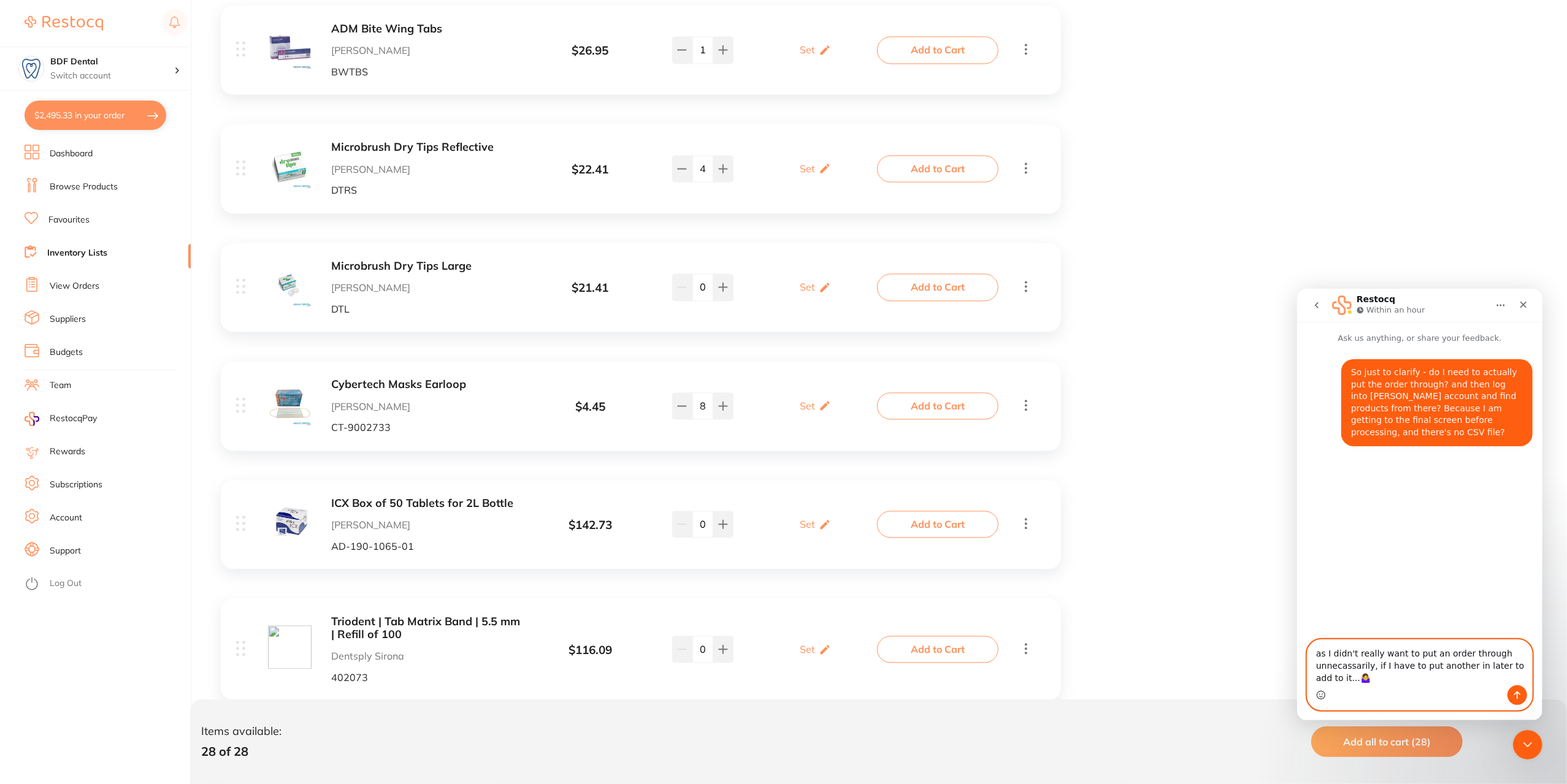
click at [1319, 680] on textarea "as I didn't really want to put an order through unnecassarily, if I have to put…" at bounding box center [1419, 662] width 225 height 46
type textarea "as I didn't really want to put an order through unnecassarily, if I have to put…"
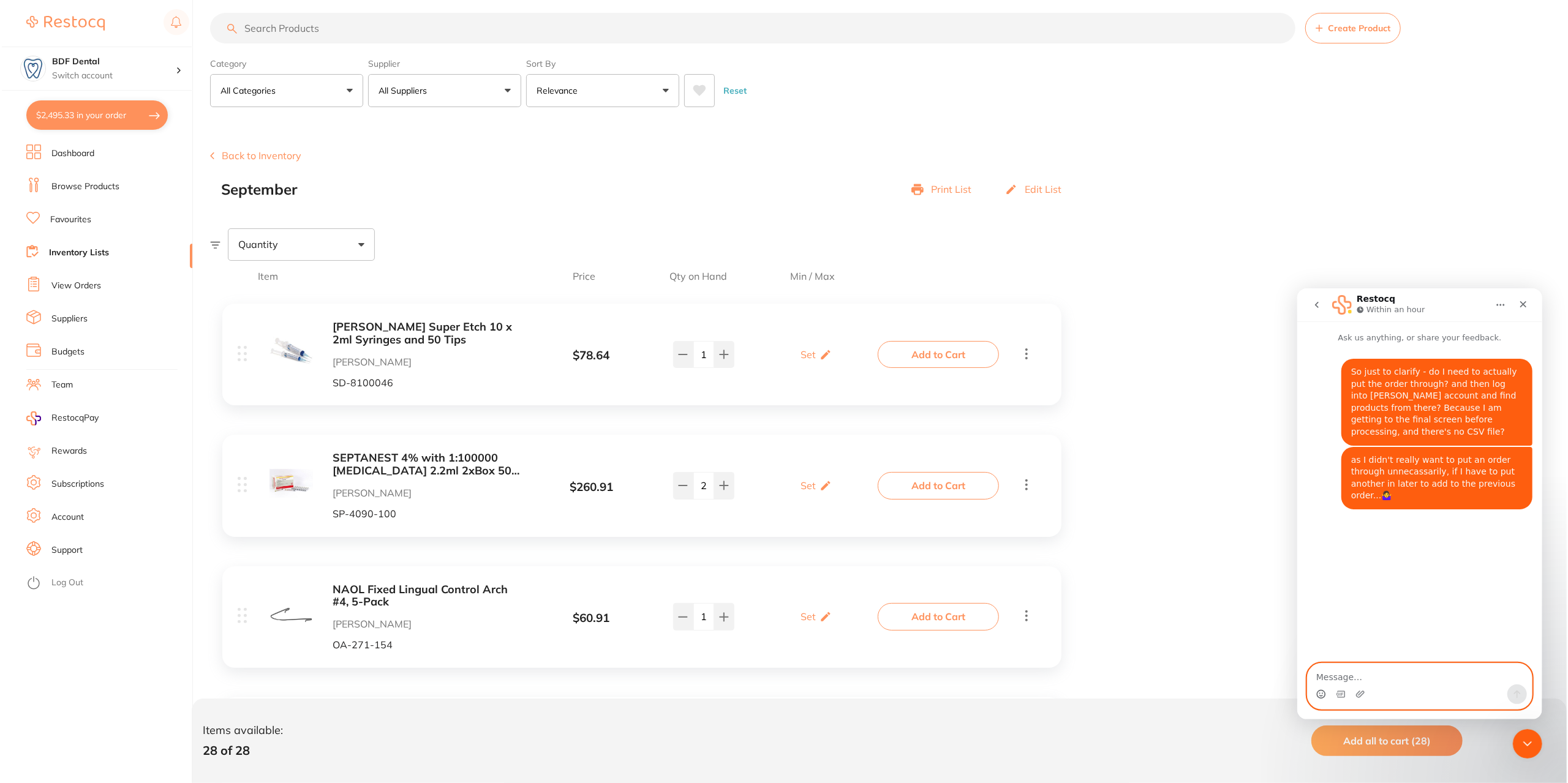
scroll to position [0, 0]
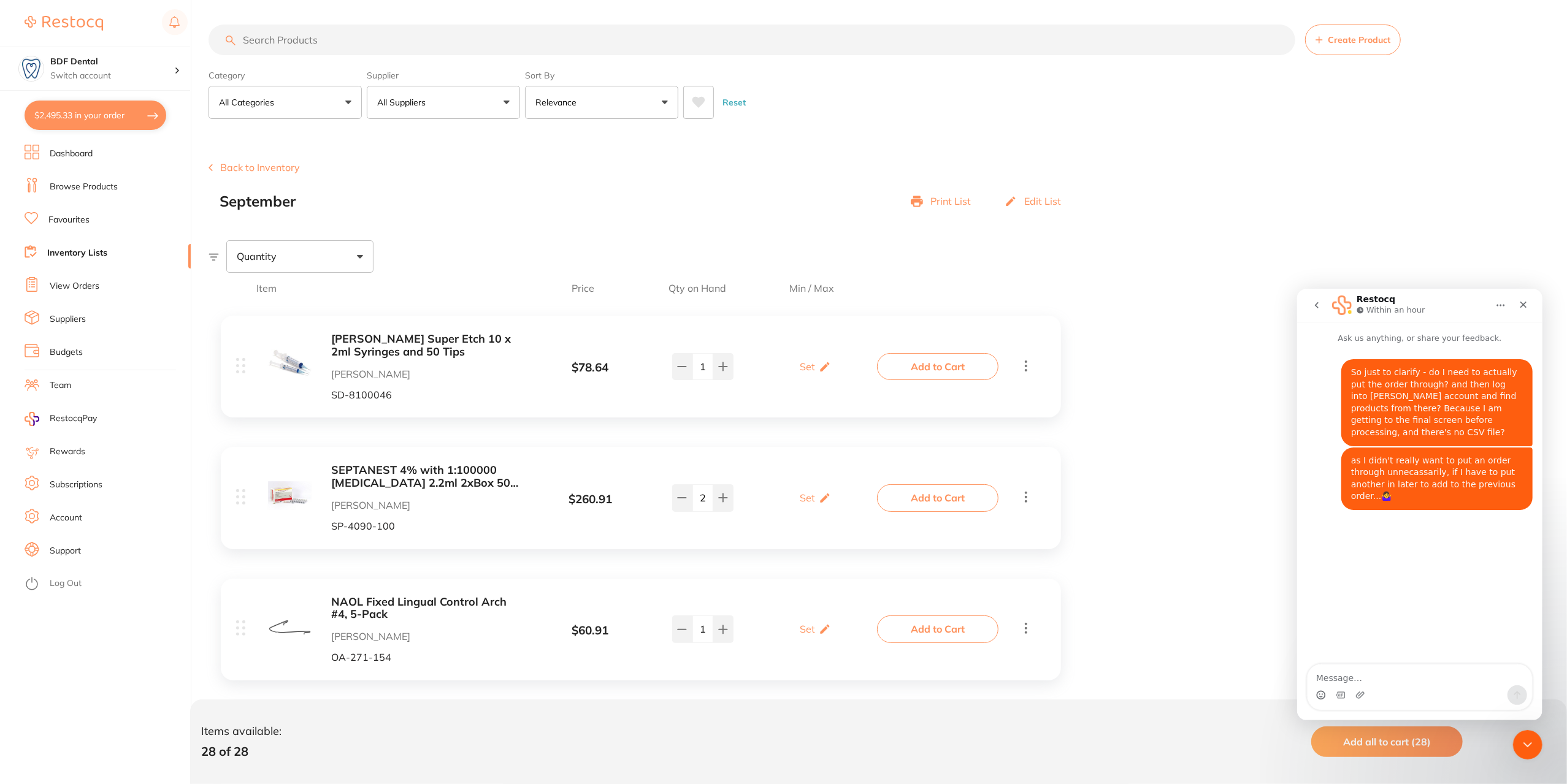
click at [94, 121] on button "$2,495.33 in your order" at bounding box center [95, 115] width 142 height 29
checkbox input "true"
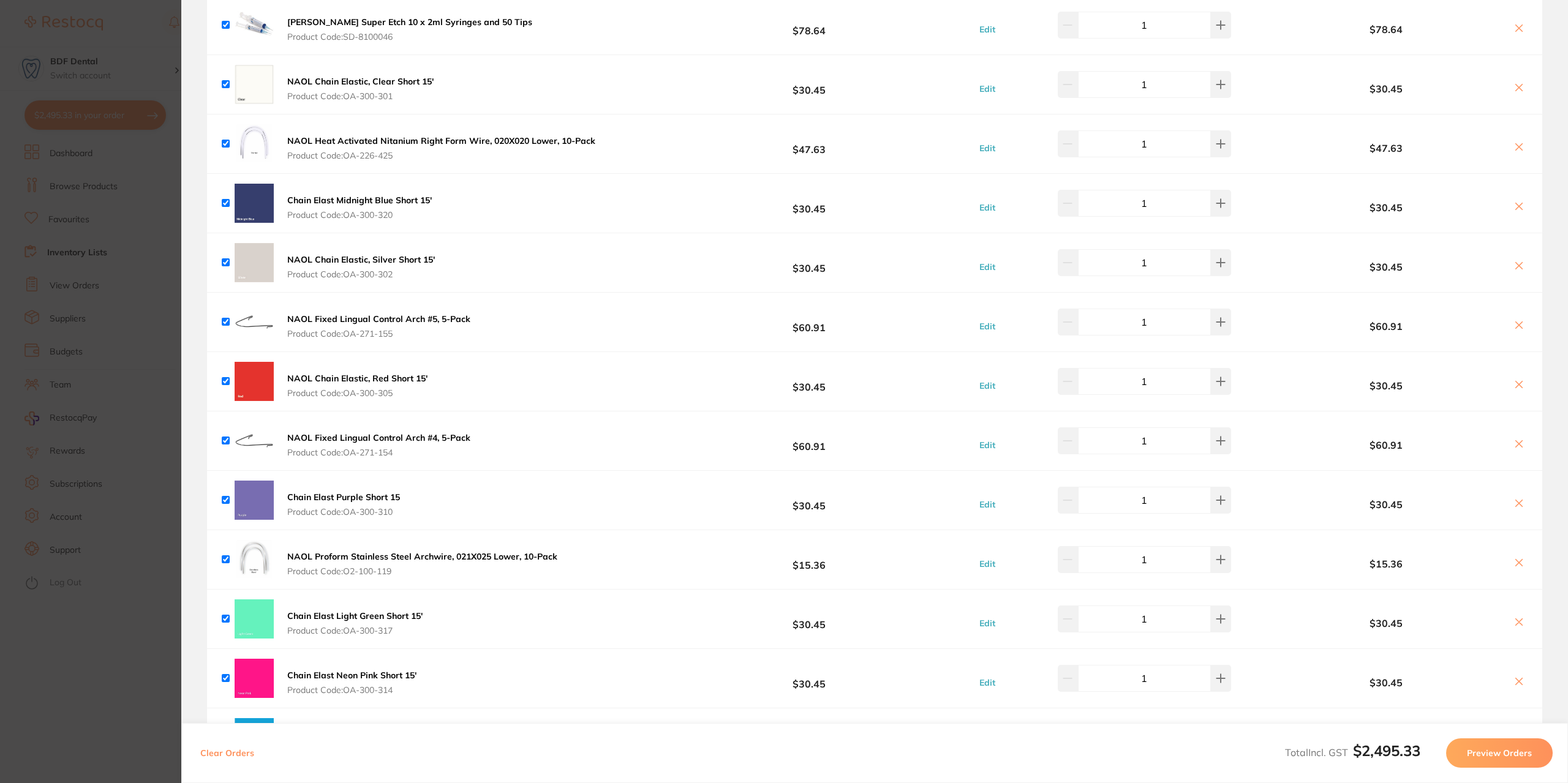
scroll to position [490, 0]
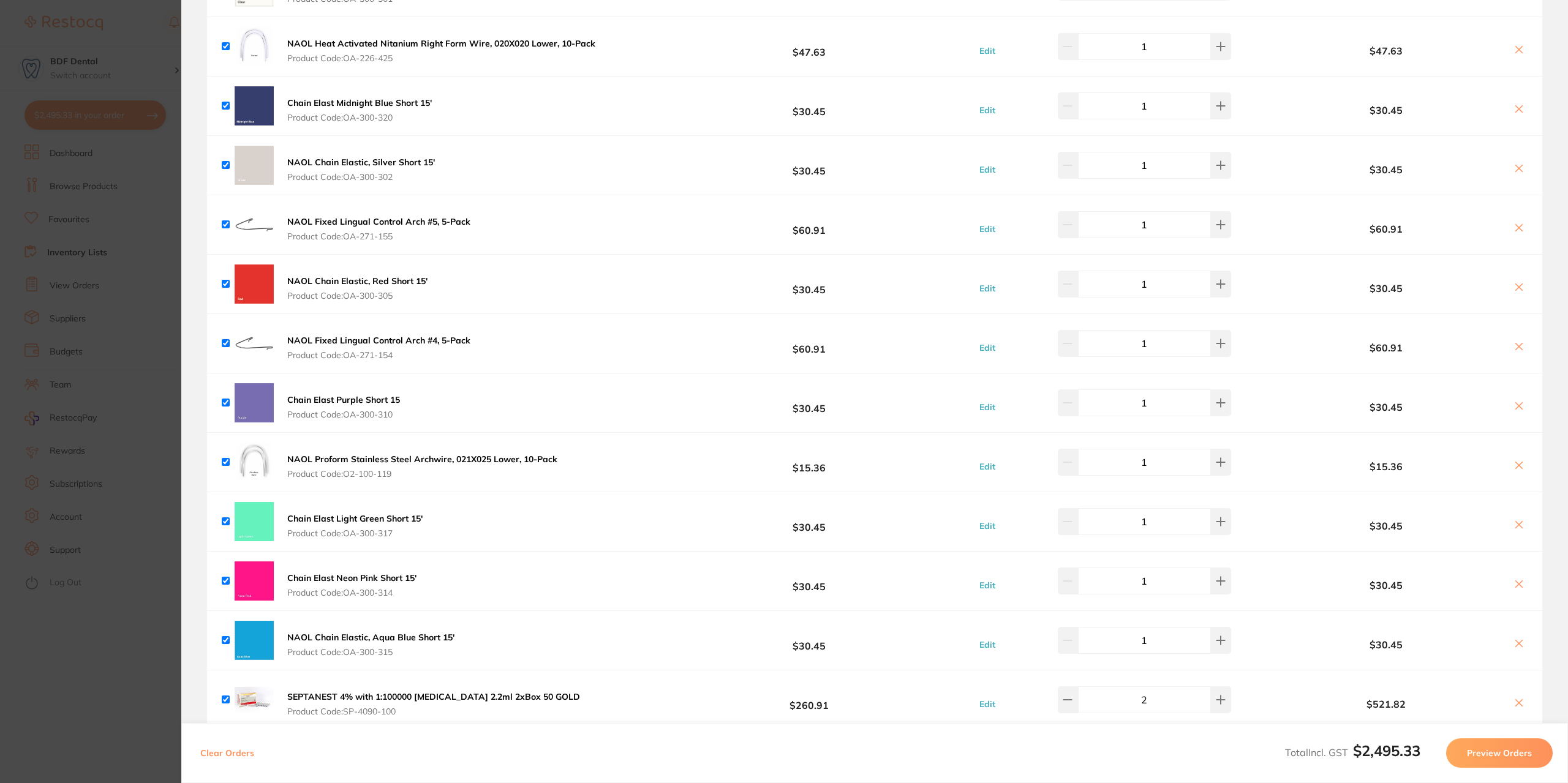
click at [1491, 750] on button "Preview Orders" at bounding box center [1499, 752] width 107 height 29
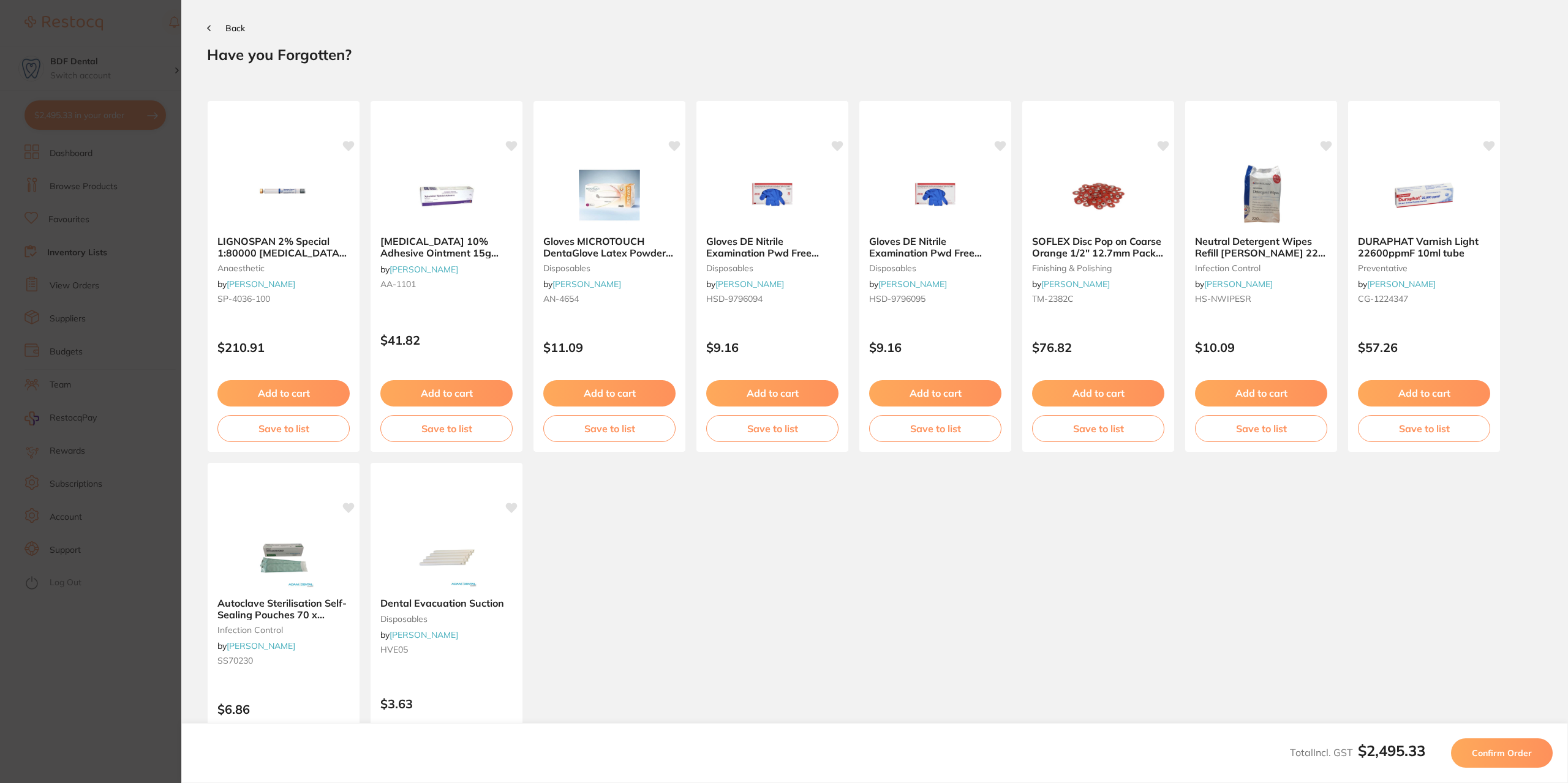
scroll to position [0, 0]
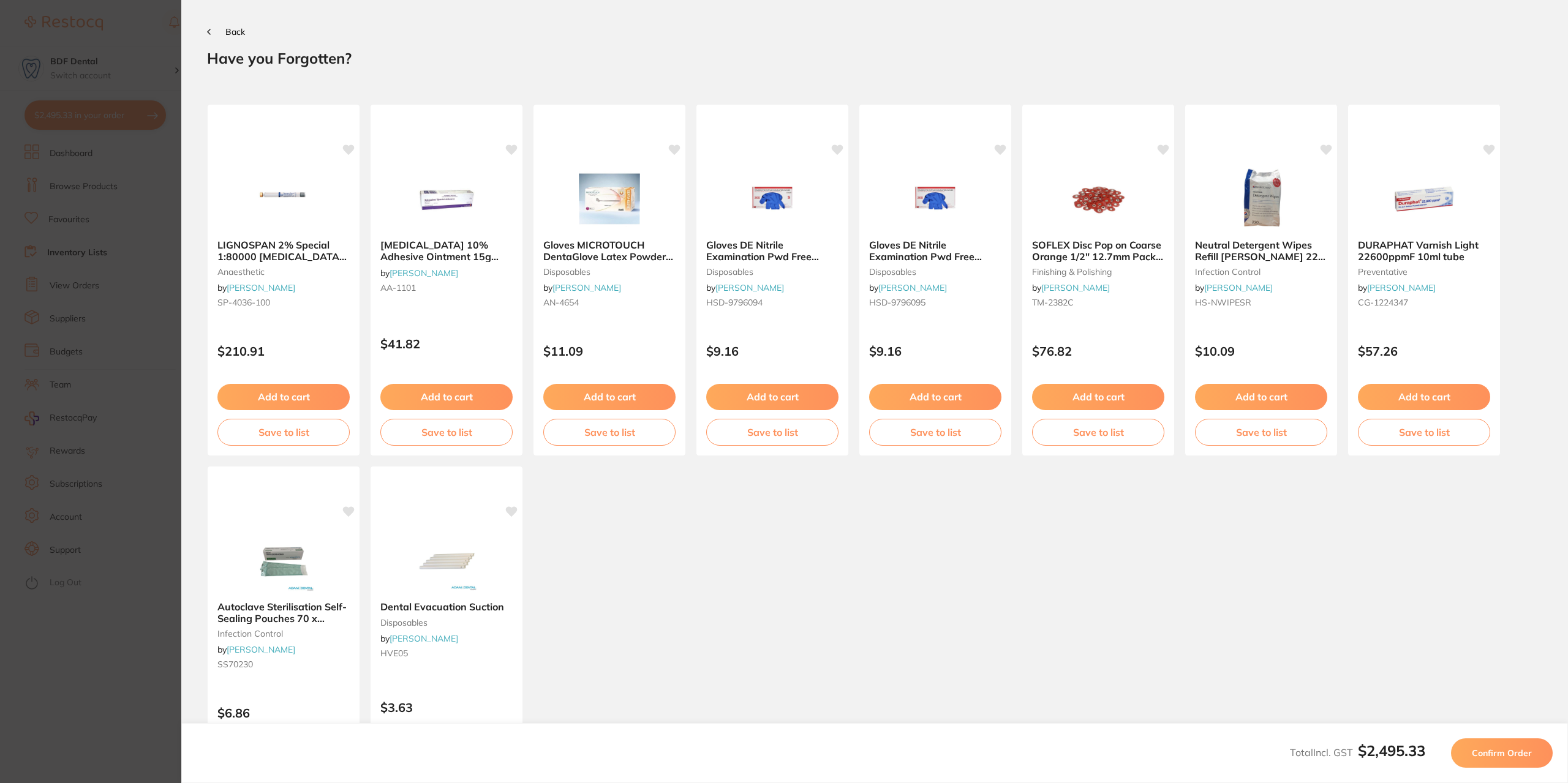
click at [1494, 751] on span "Confirm Order" at bounding box center [1502, 753] width 60 height 11
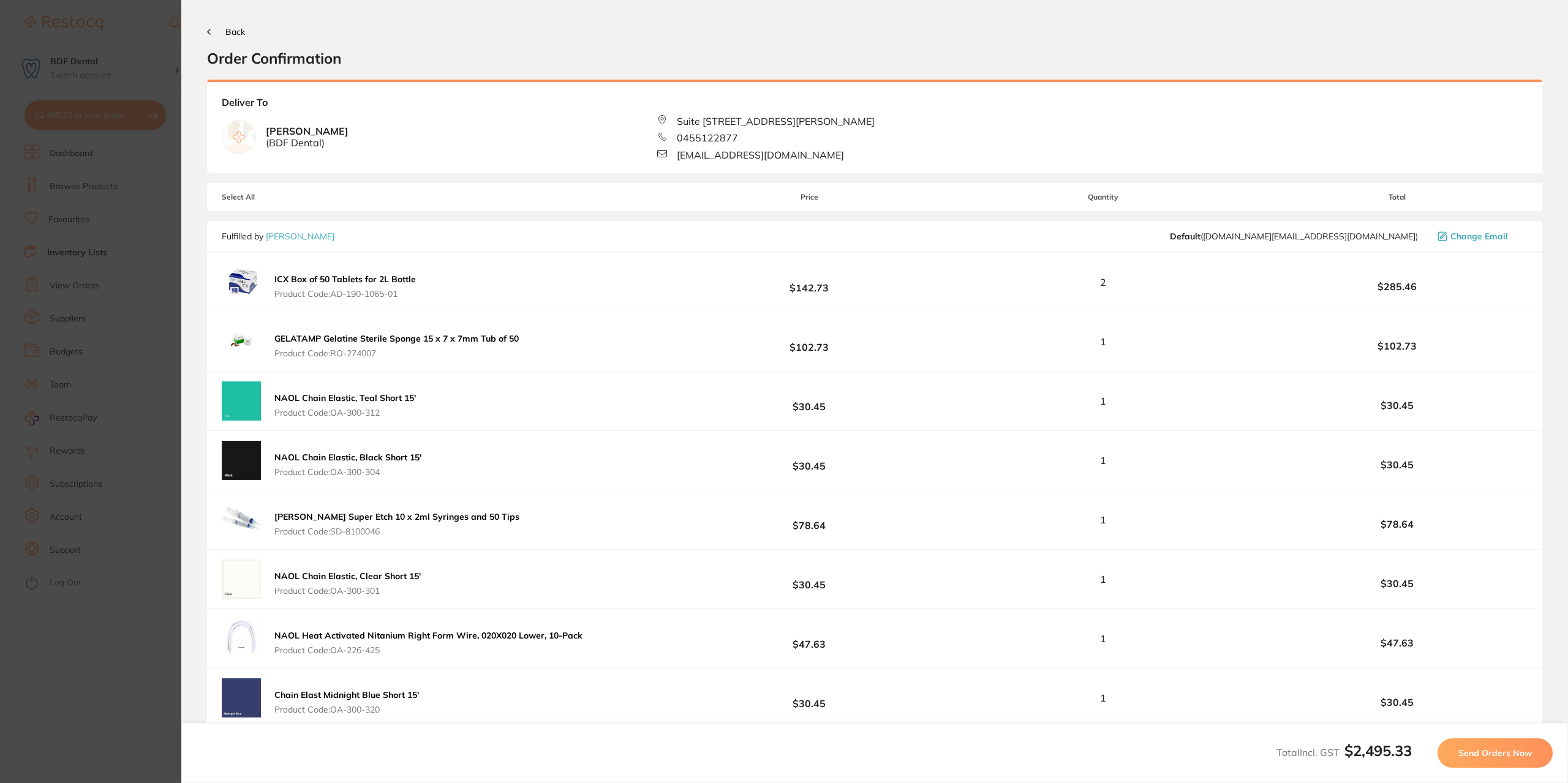
click at [211, 29] on button "Back" at bounding box center [226, 32] width 38 height 10
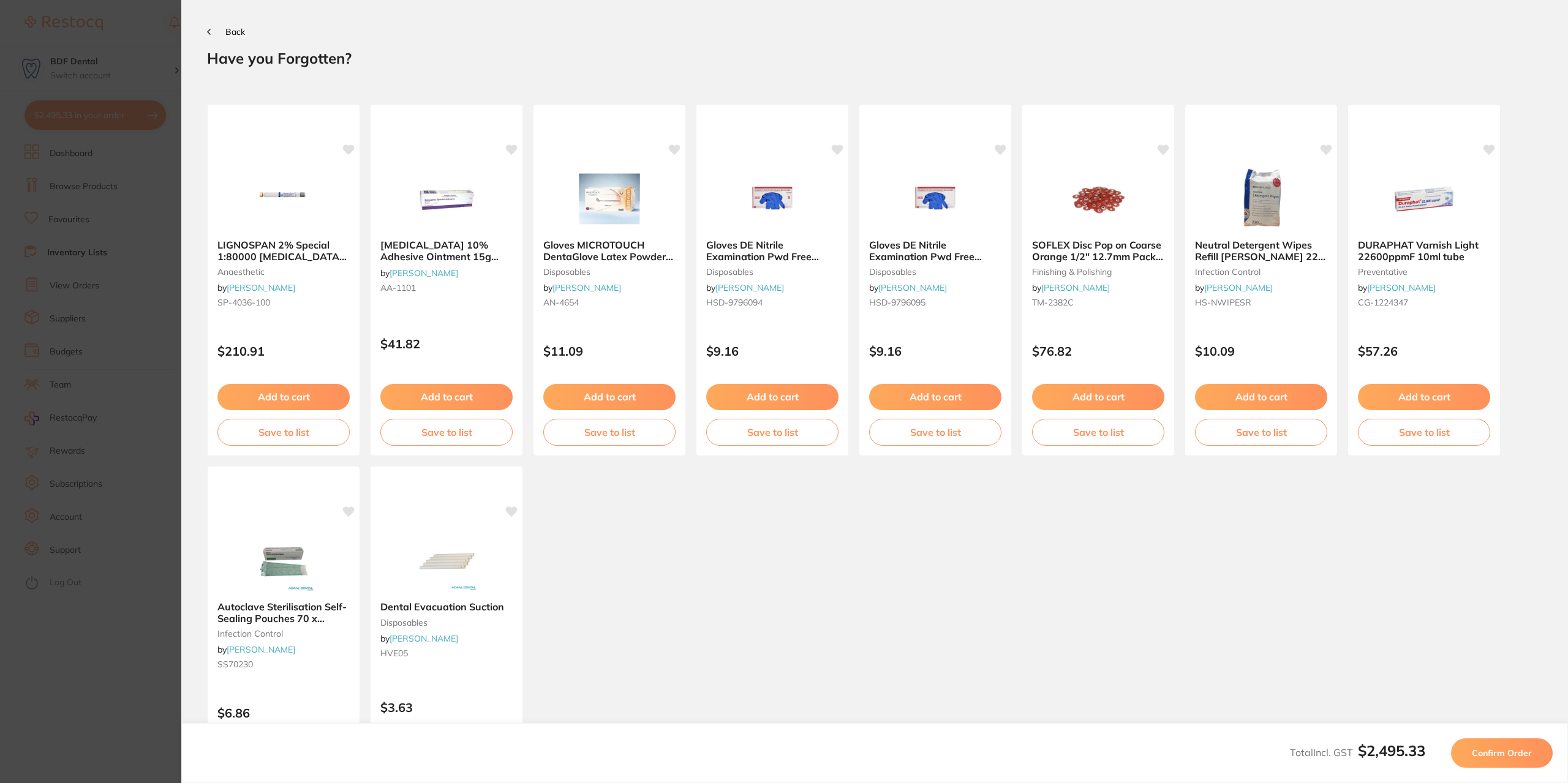
click at [232, 35] on span "Back" at bounding box center [235, 32] width 19 height 11
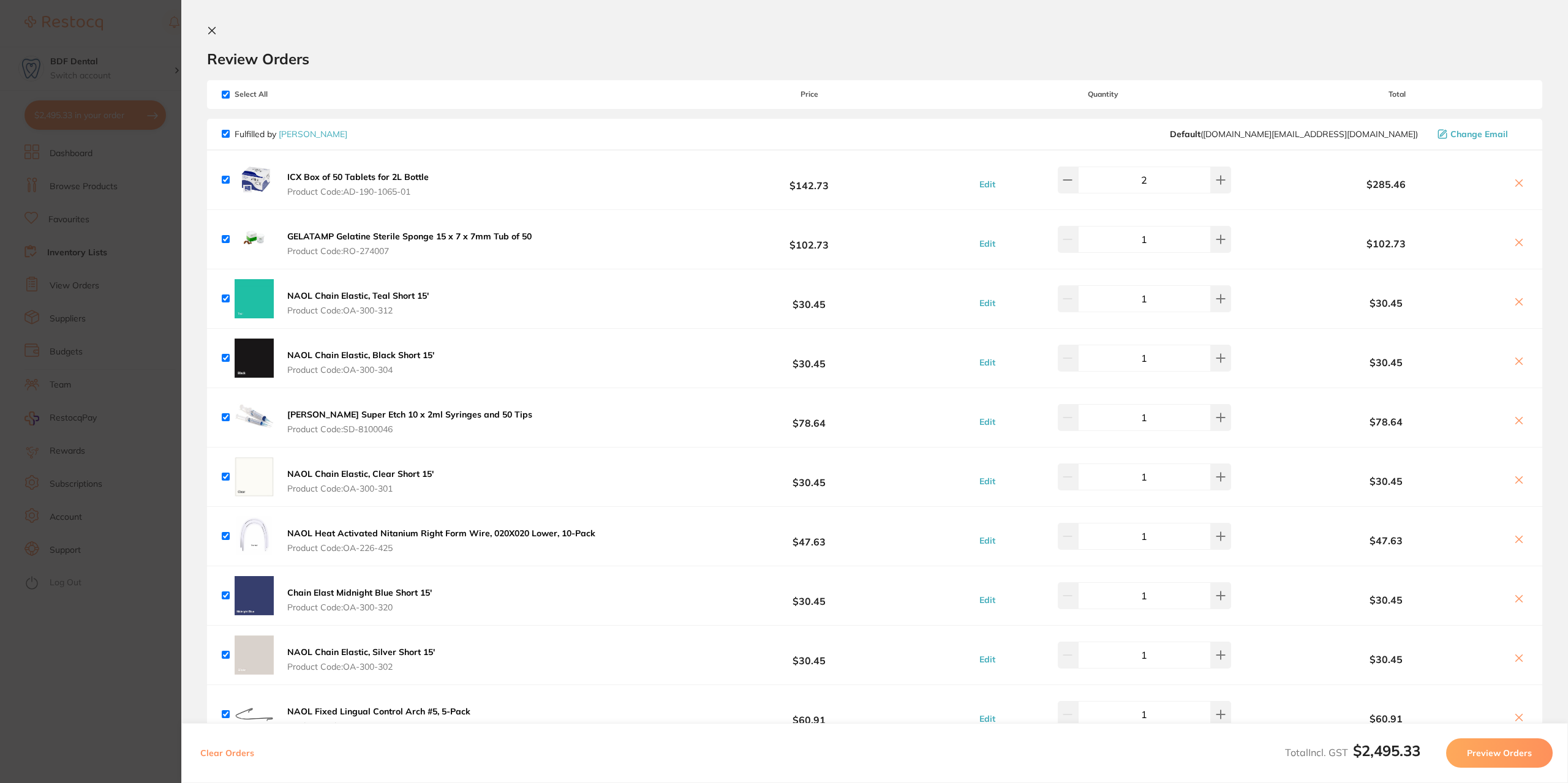
click at [211, 30] on icon at bounding box center [212, 31] width 7 height 7
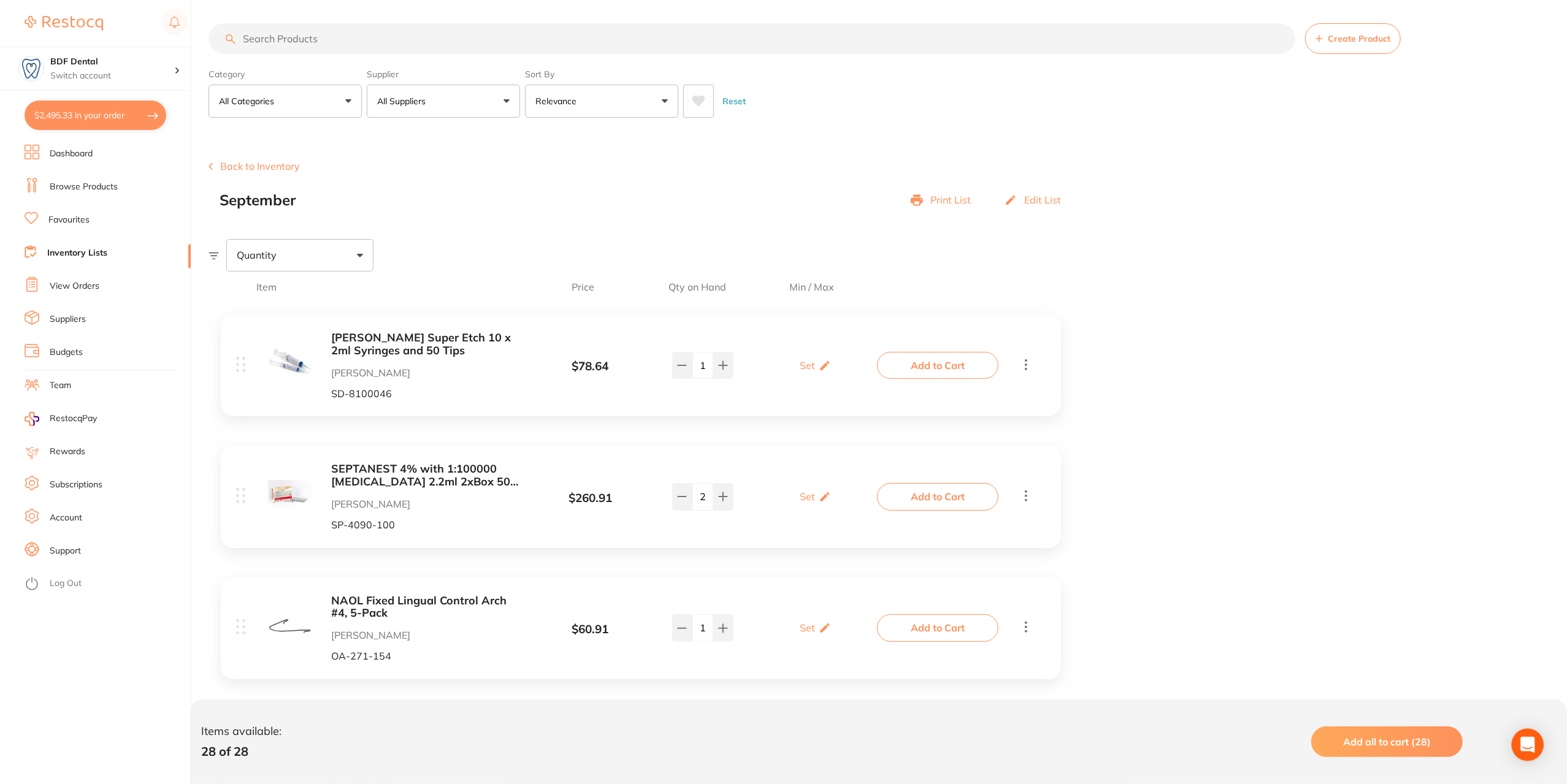
click at [1535, 745] on div "Open Intercom Messenger" at bounding box center [1528, 745] width 32 height 32
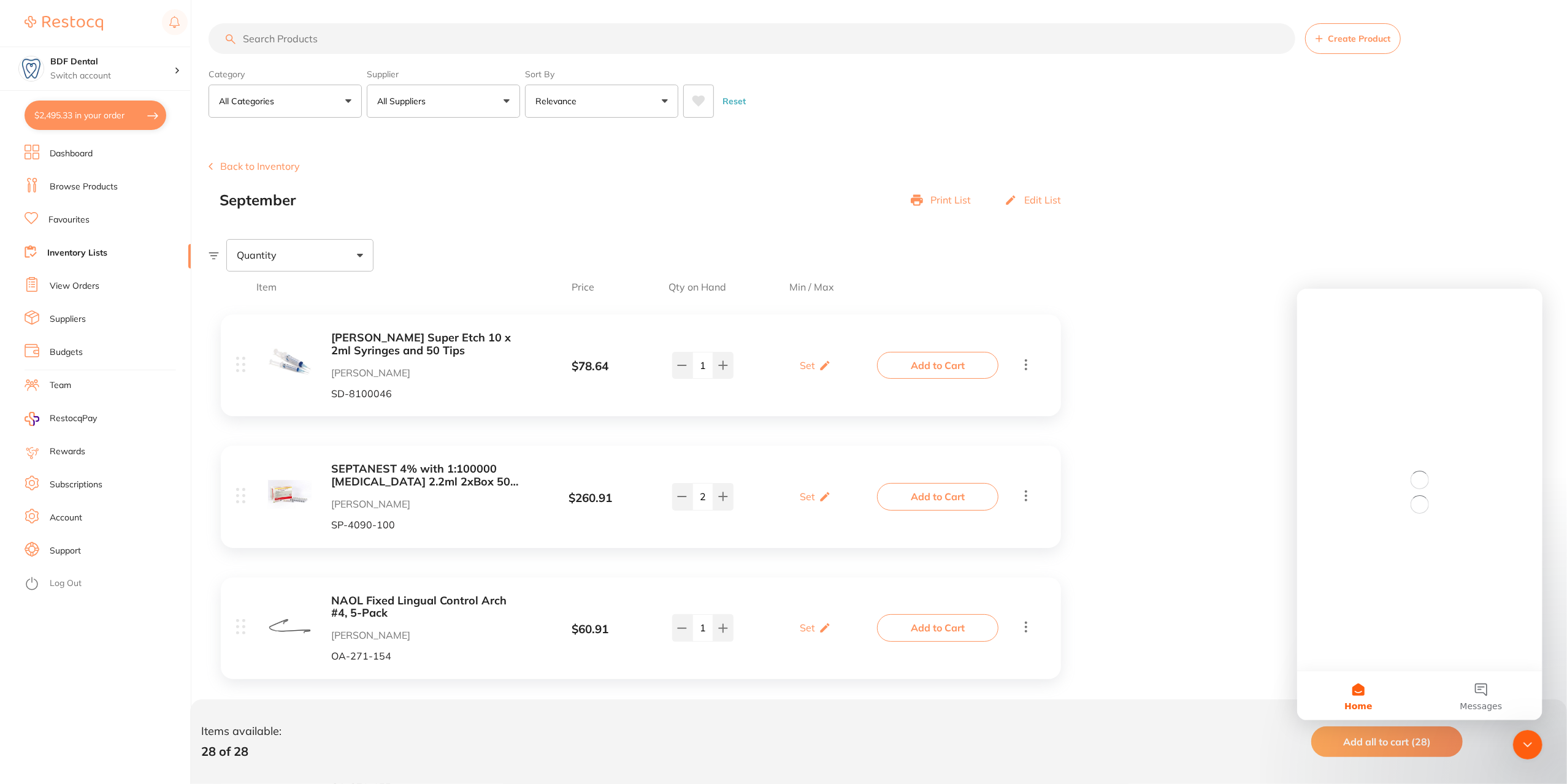
scroll to position [0, 0]
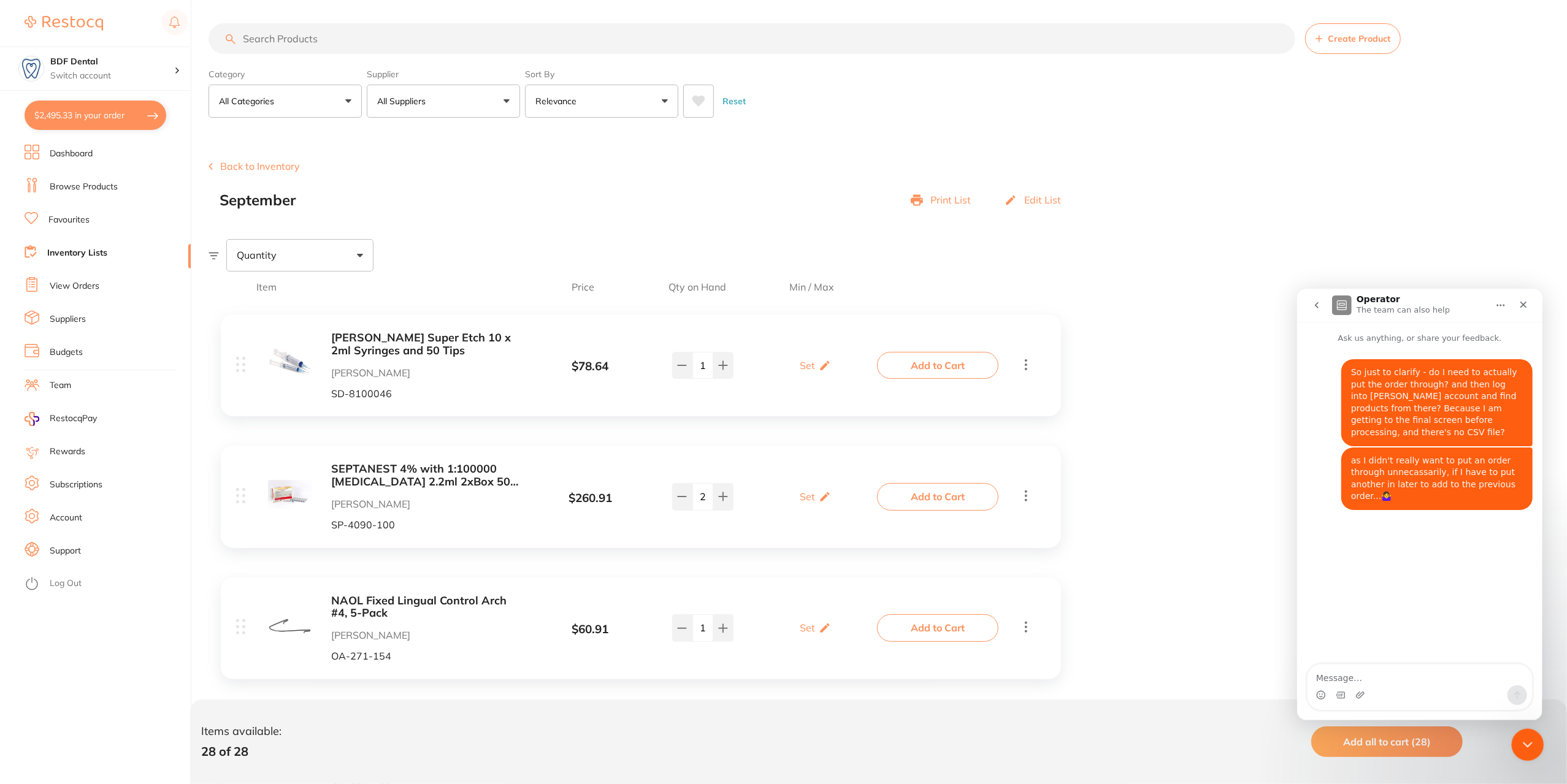
click at [1535, 746] on div "Close Intercom Messenger" at bounding box center [1525, 743] width 29 height 29
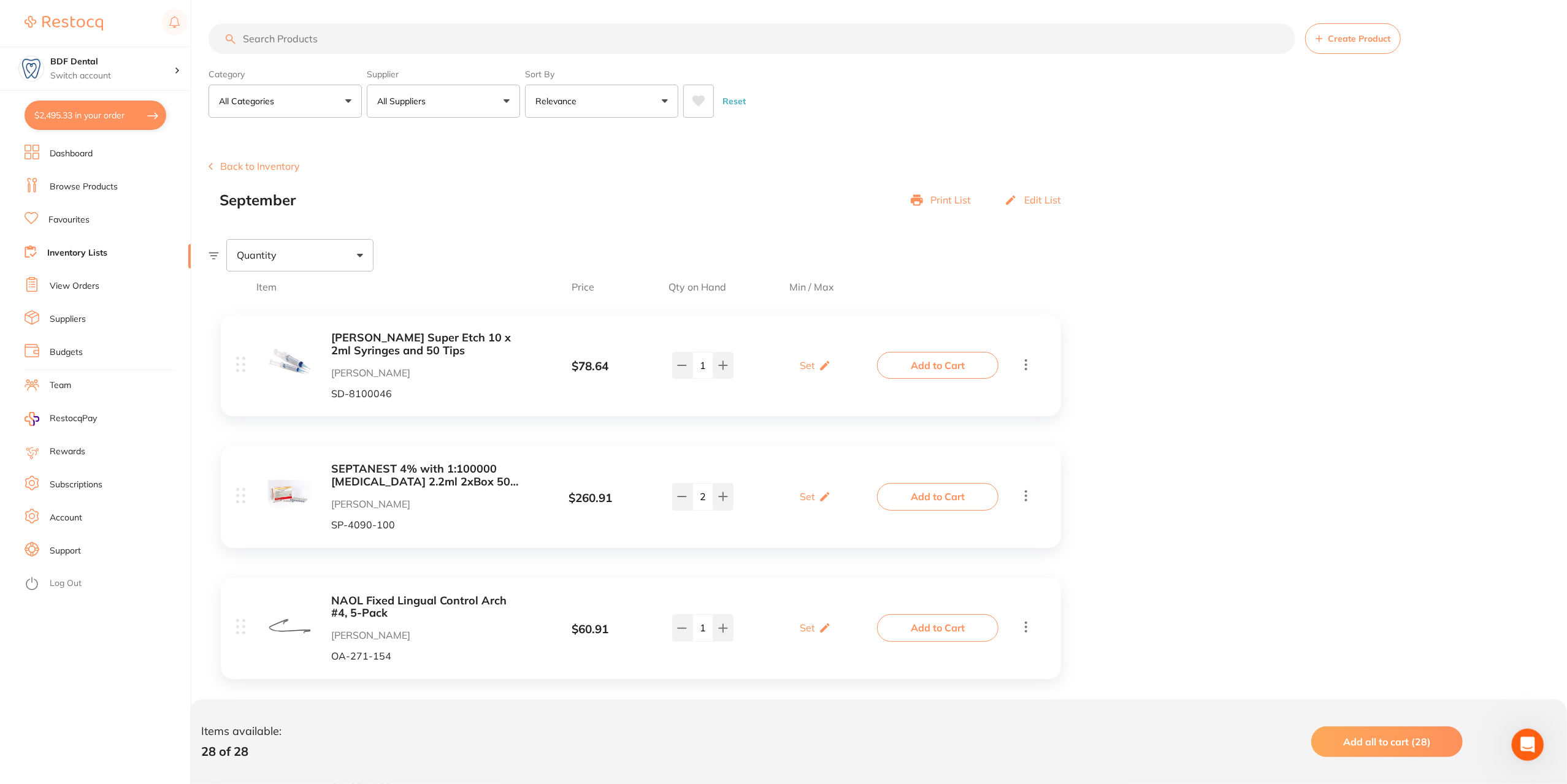
click at [1528, 749] on icon "Open Intercom Messenger" at bounding box center [1526, 743] width 20 height 20
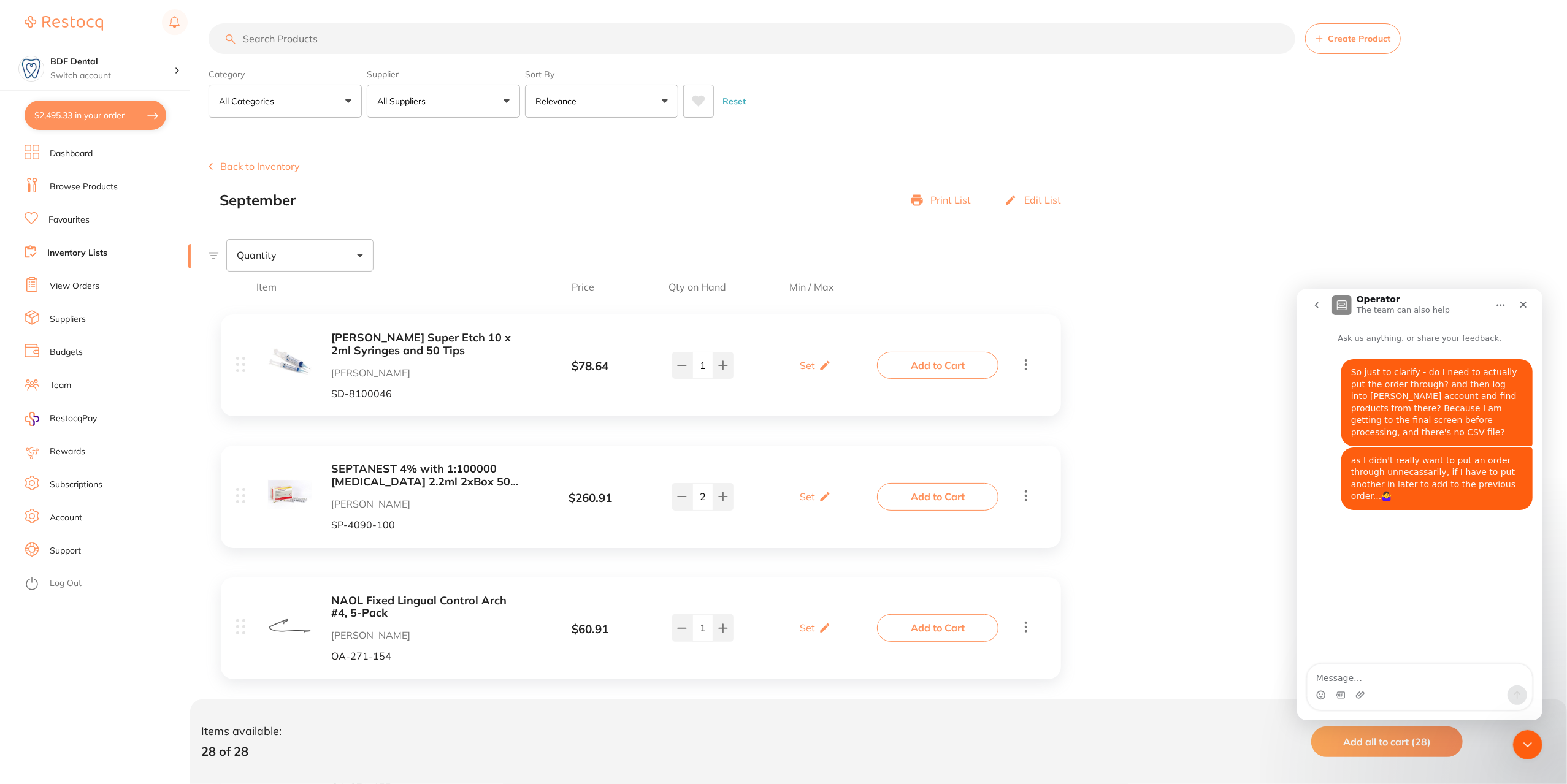
click at [102, 114] on button "$2,495.33 in your order" at bounding box center [95, 115] width 142 height 29
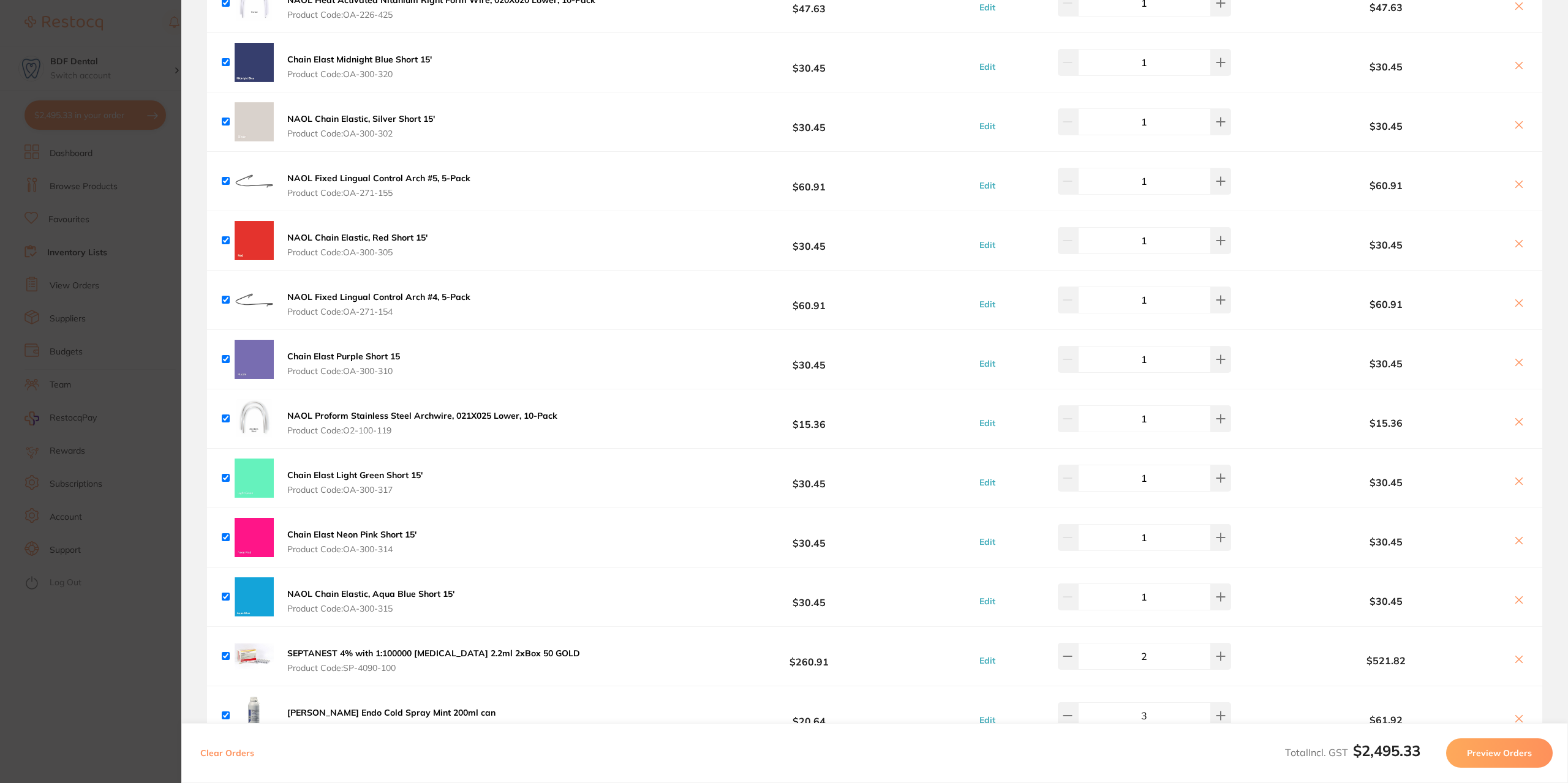
scroll to position [429, 0]
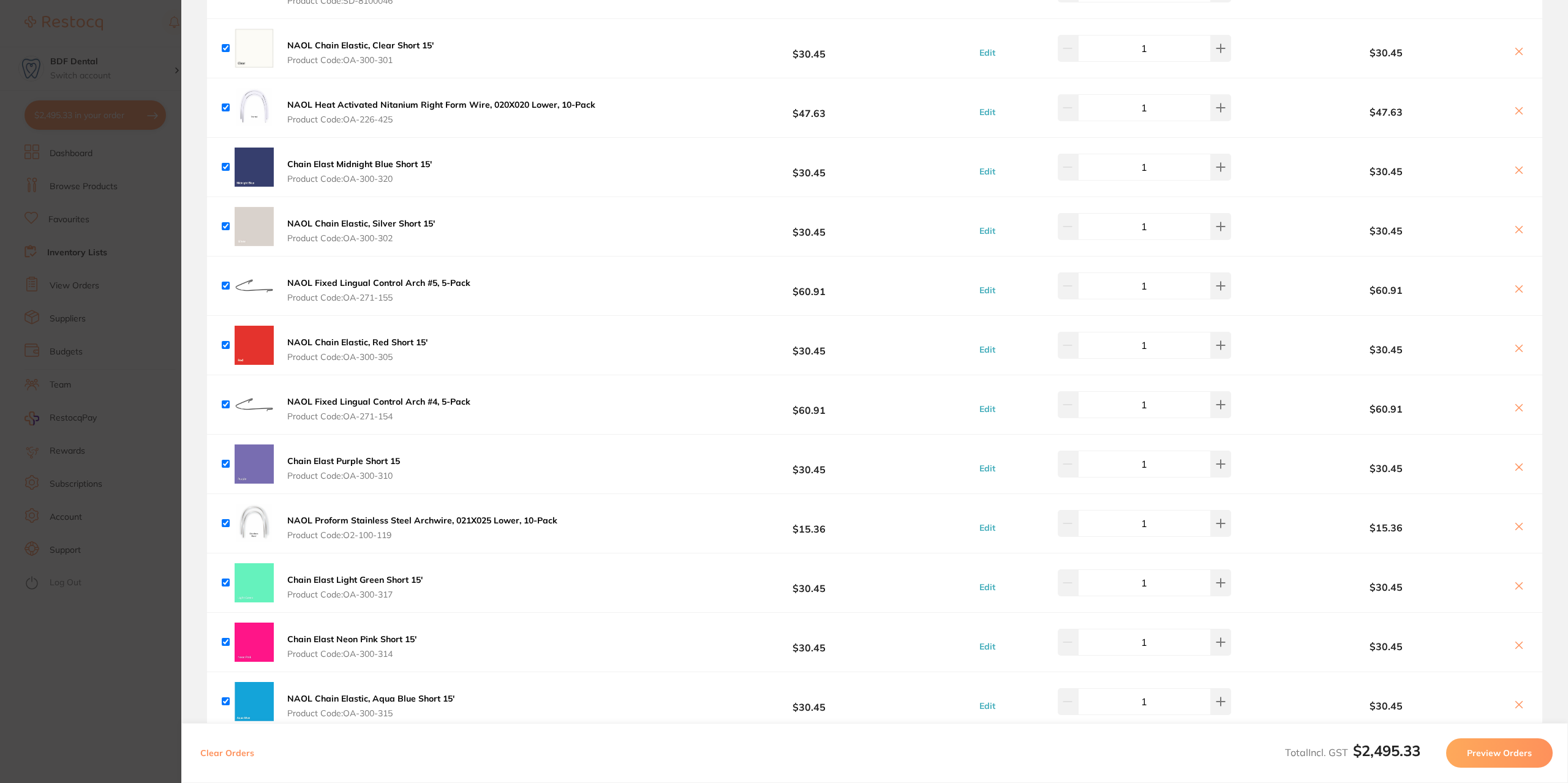
click at [152, 197] on section "Update RRP Set your pre negotiated price for this item. Item Agreed RRP (excl. …" at bounding box center [784, 391] width 1568 height 783
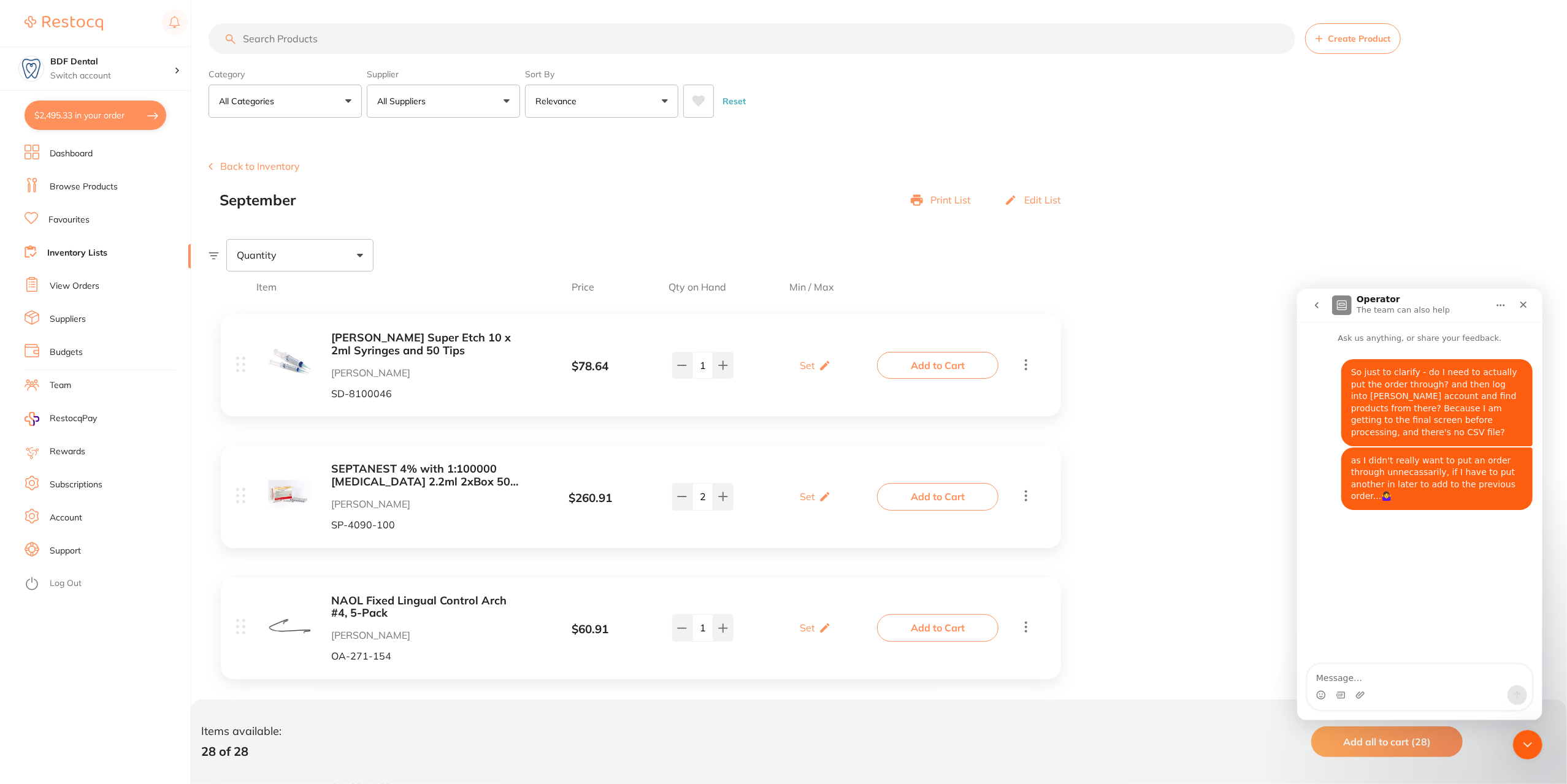
click at [325, 41] on input "search" at bounding box center [752, 38] width 1087 height 31
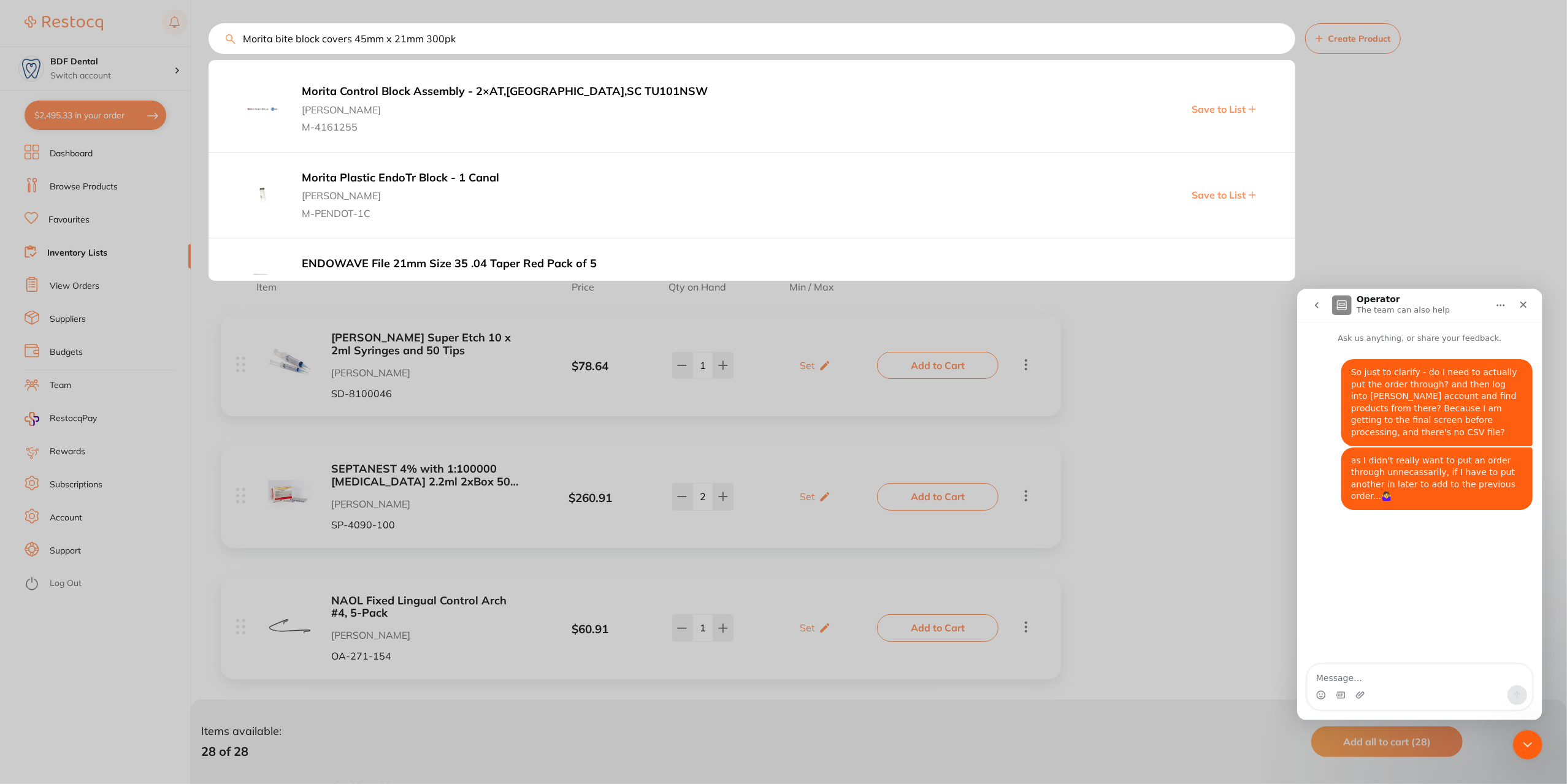
type input "Morita bite block covers 45mm x 21mm 300pk"
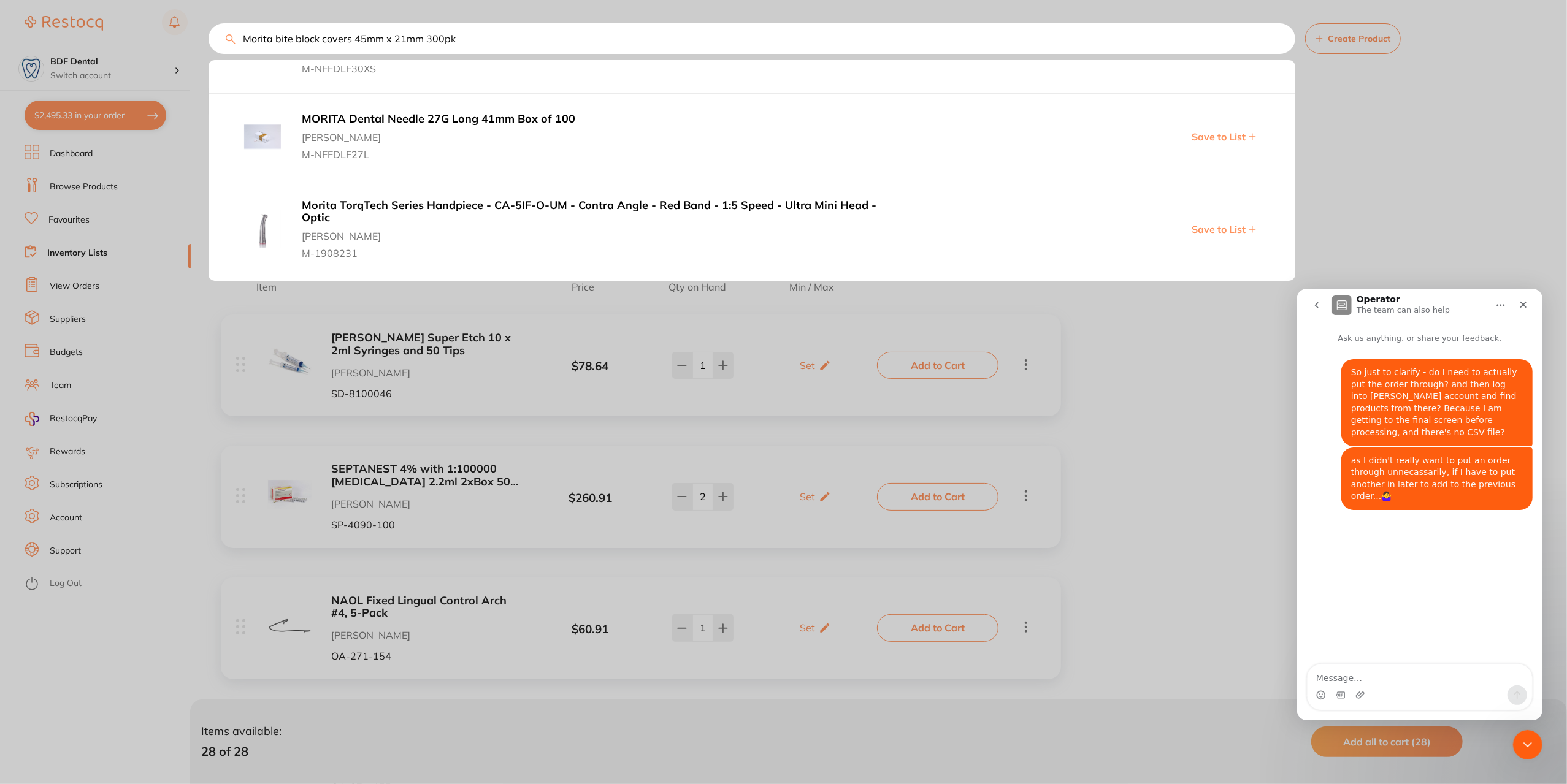
scroll to position [981, 0]
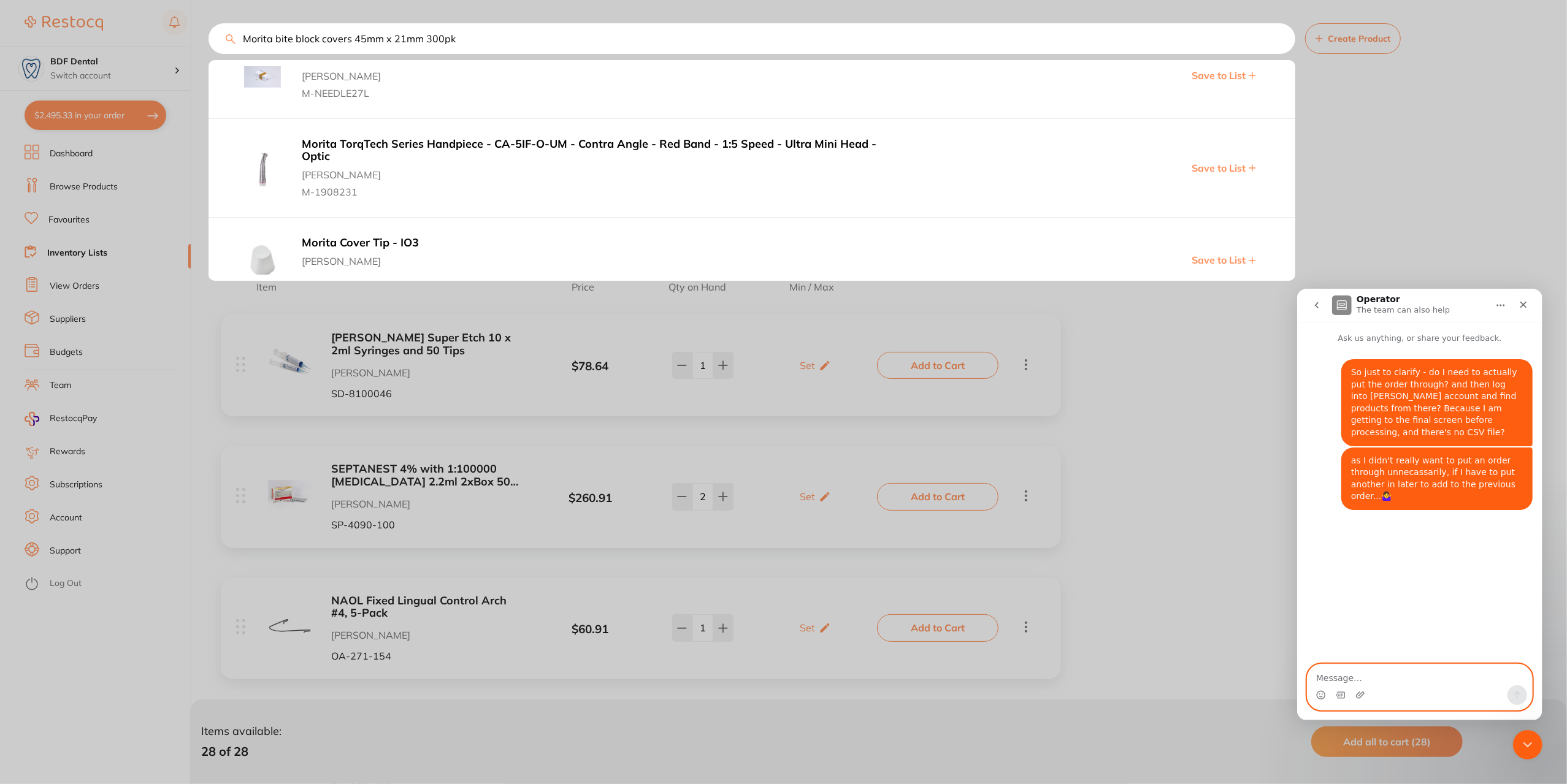
click at [1419, 675] on textarea "Message…" at bounding box center [1419, 674] width 225 height 21
type textarea "Ok - I've worked out how to import product codes through HS website - just not …"
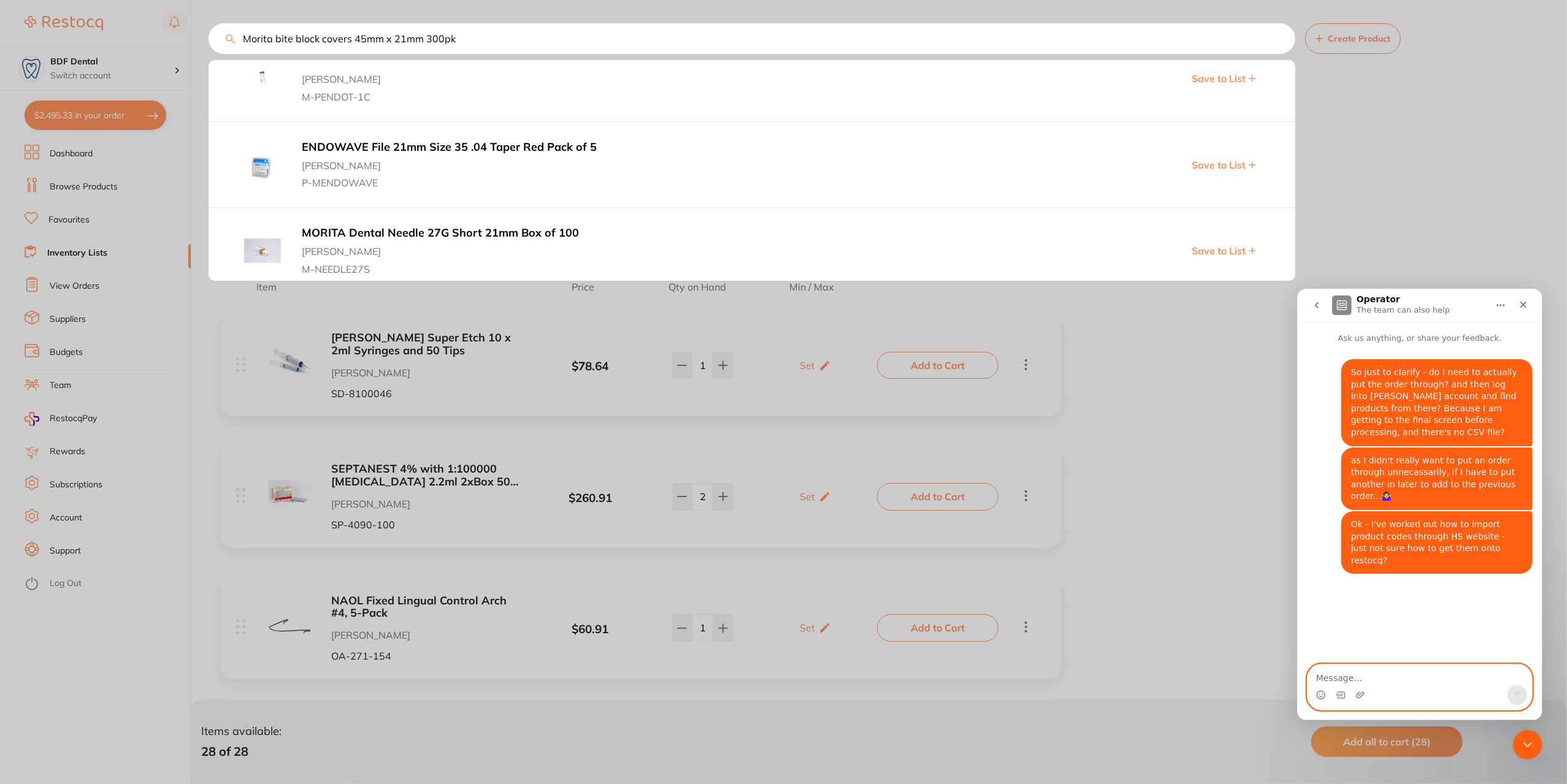
scroll to position [0, 0]
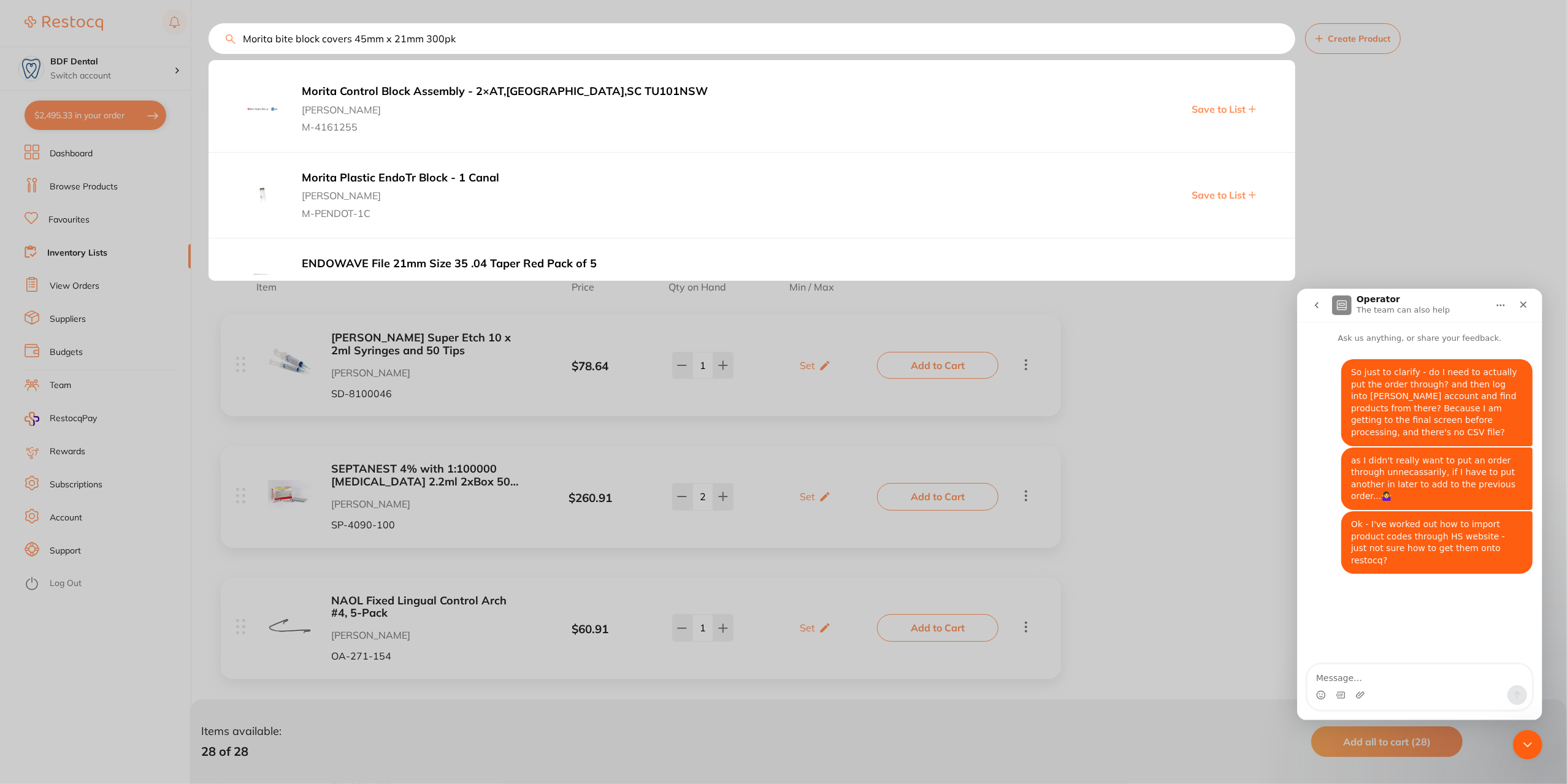
click at [167, 244] on div at bounding box center [784, 392] width 1567 height 784
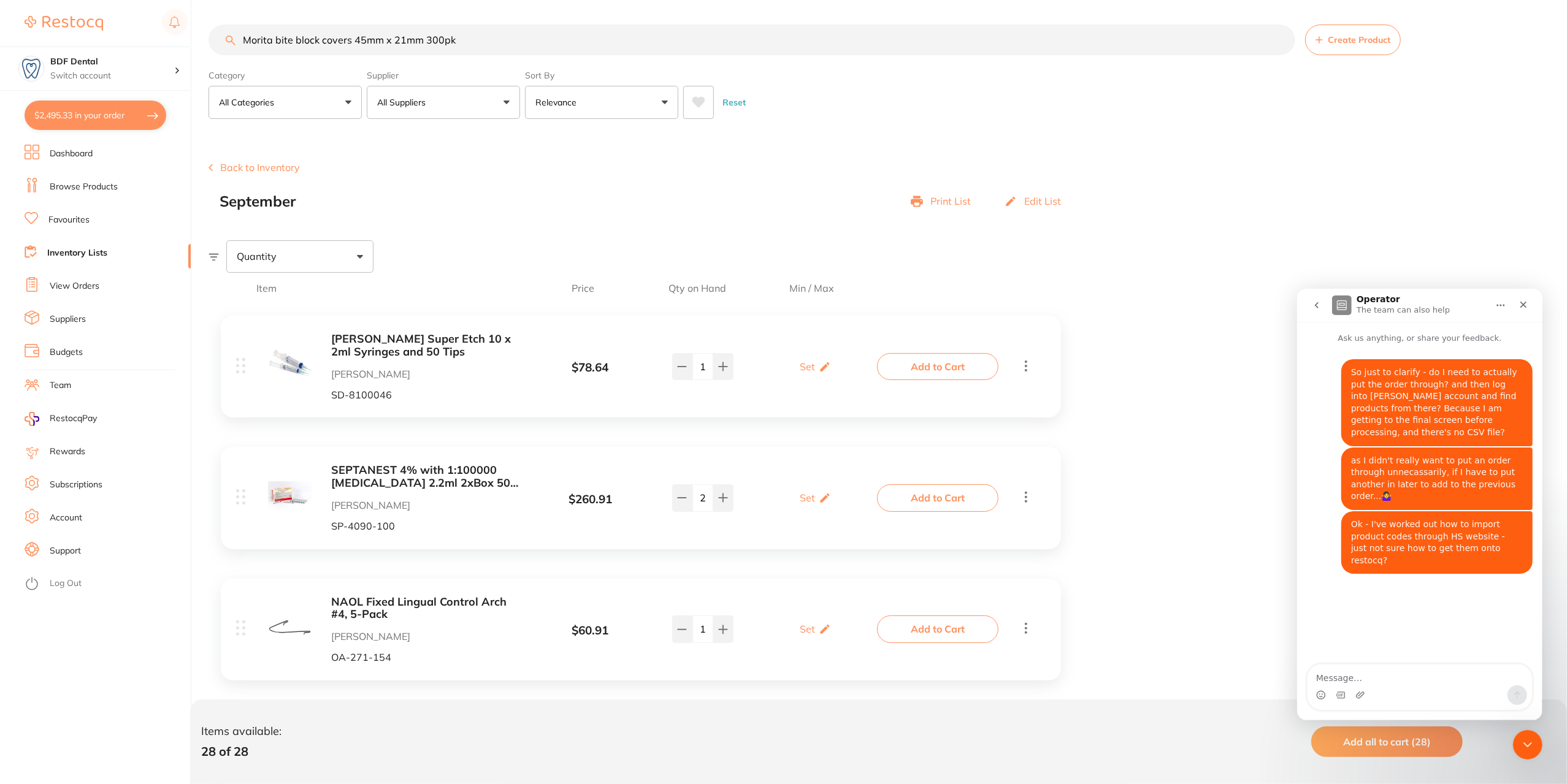
click at [99, 114] on button "$2,495.33 in your order" at bounding box center [95, 115] width 142 height 29
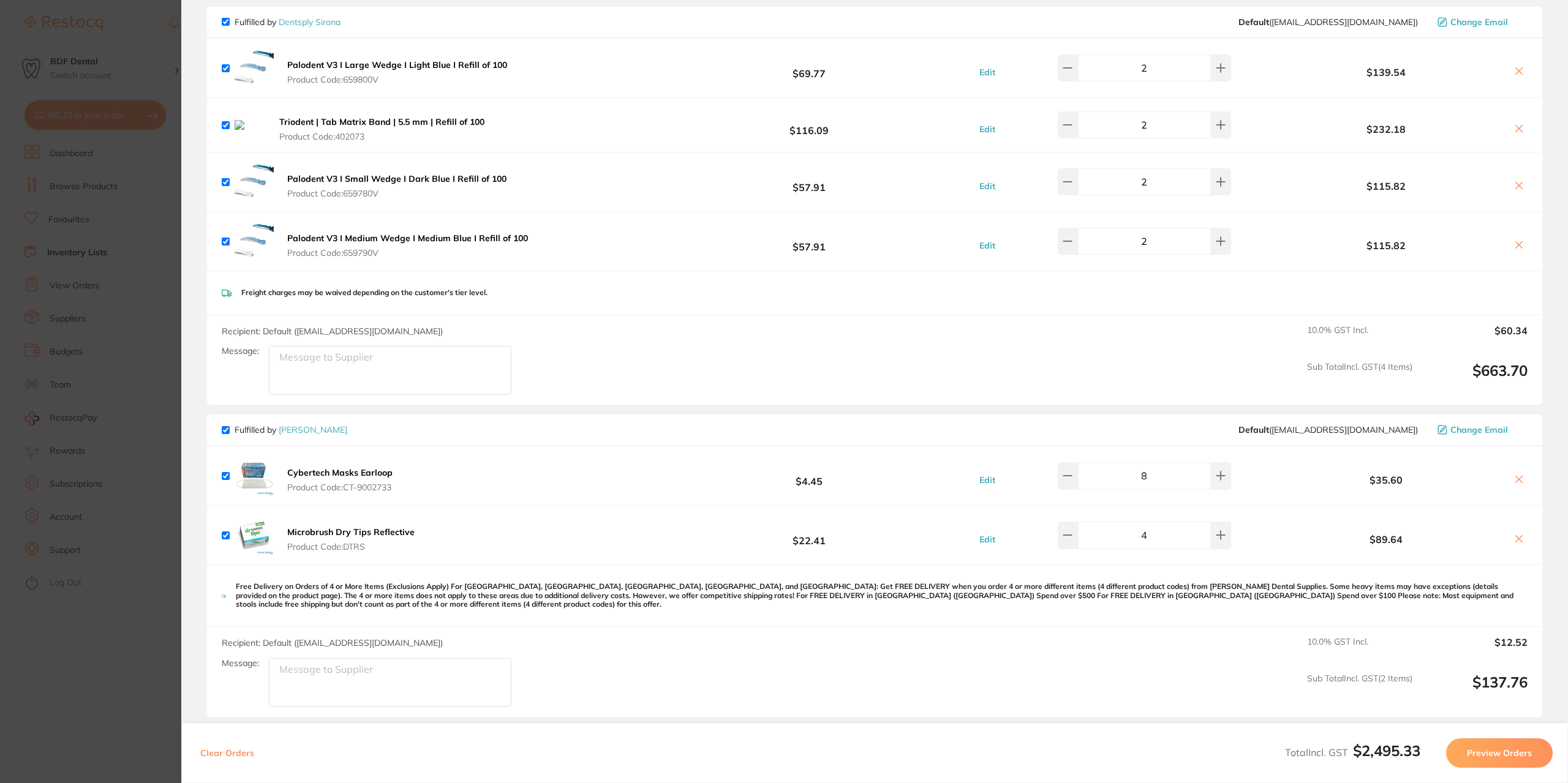
scroll to position [1469, 0]
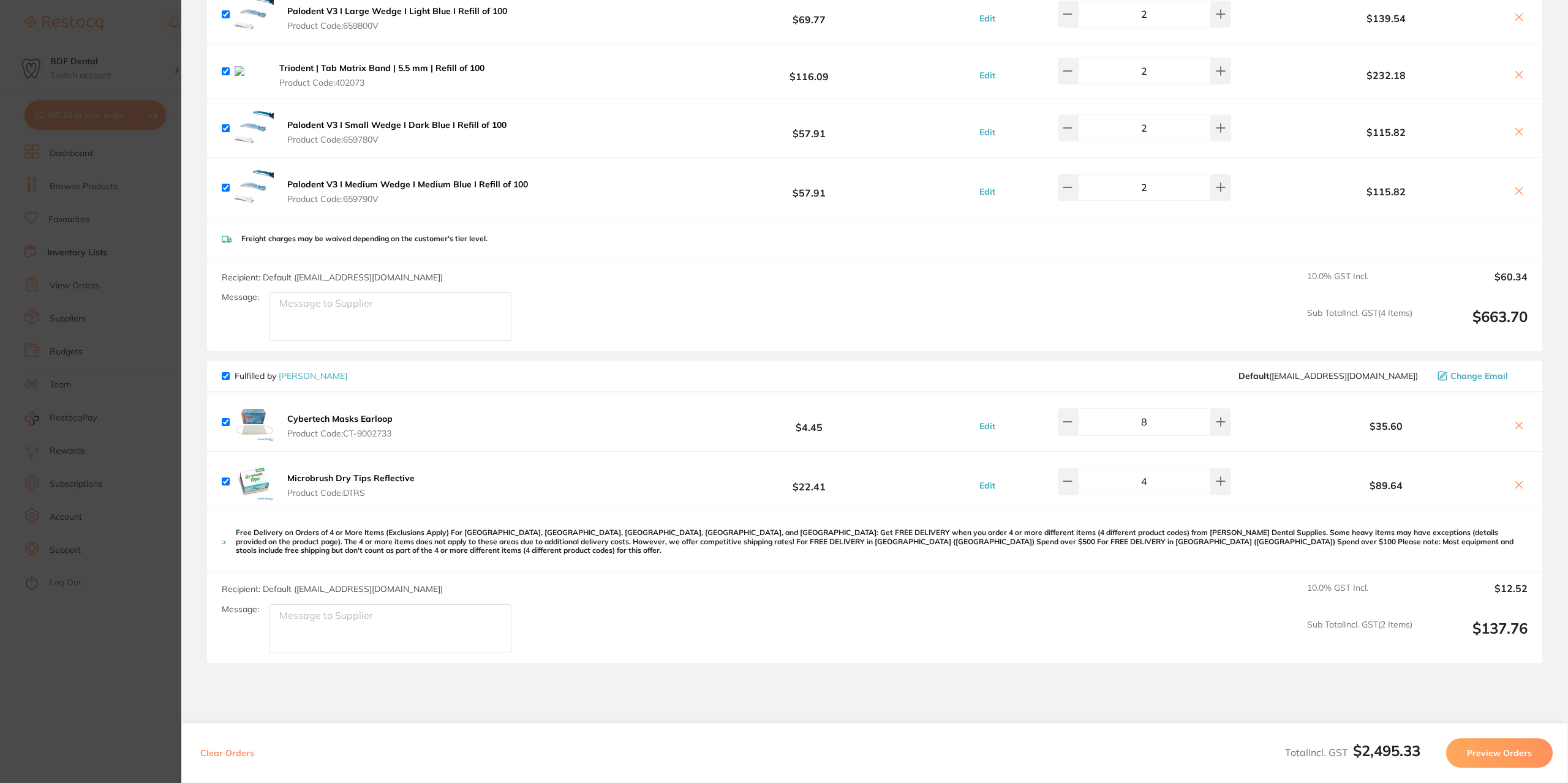
click at [1501, 755] on button "Preview Orders" at bounding box center [1499, 752] width 107 height 29
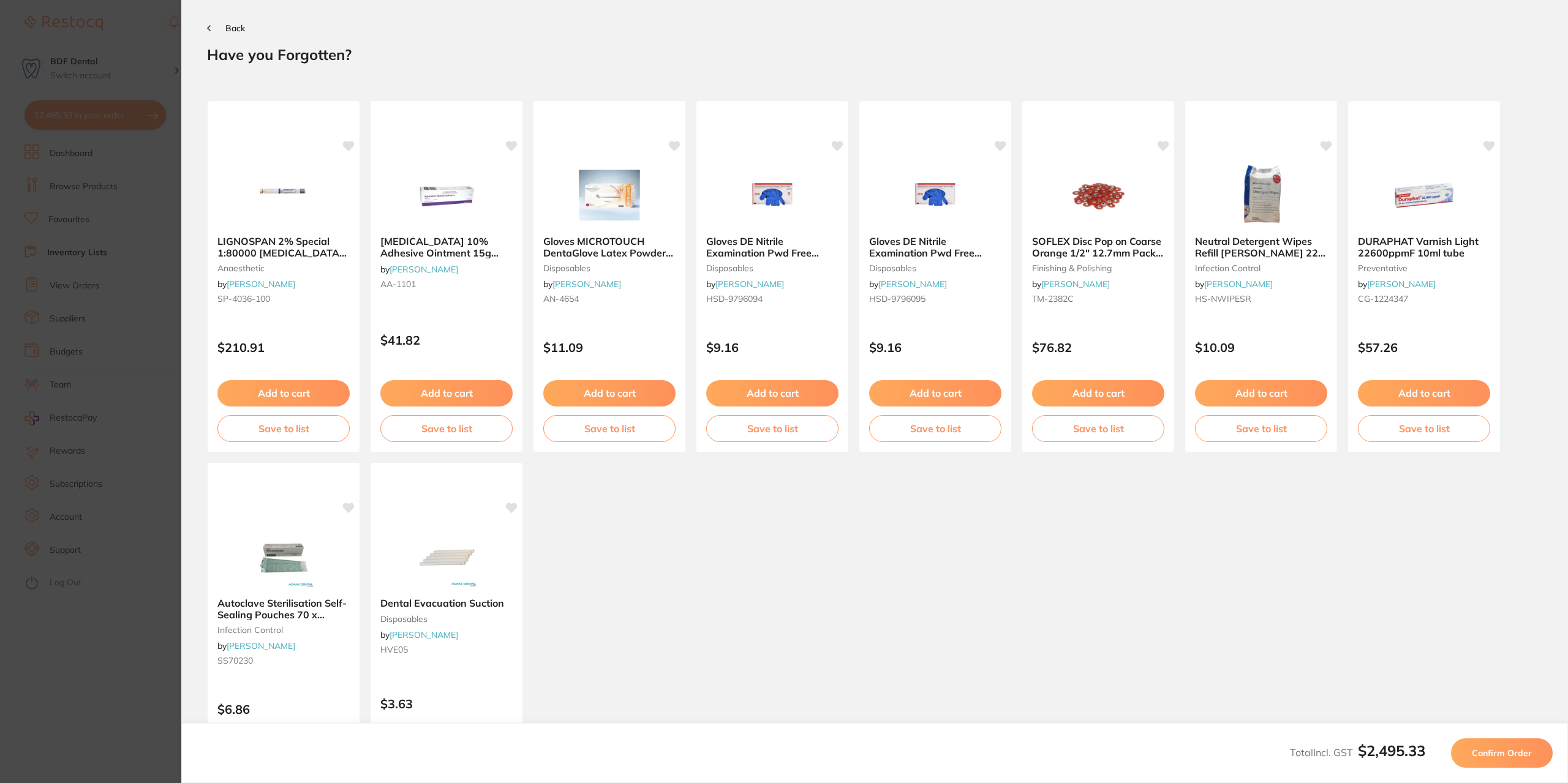
scroll to position [0, 0]
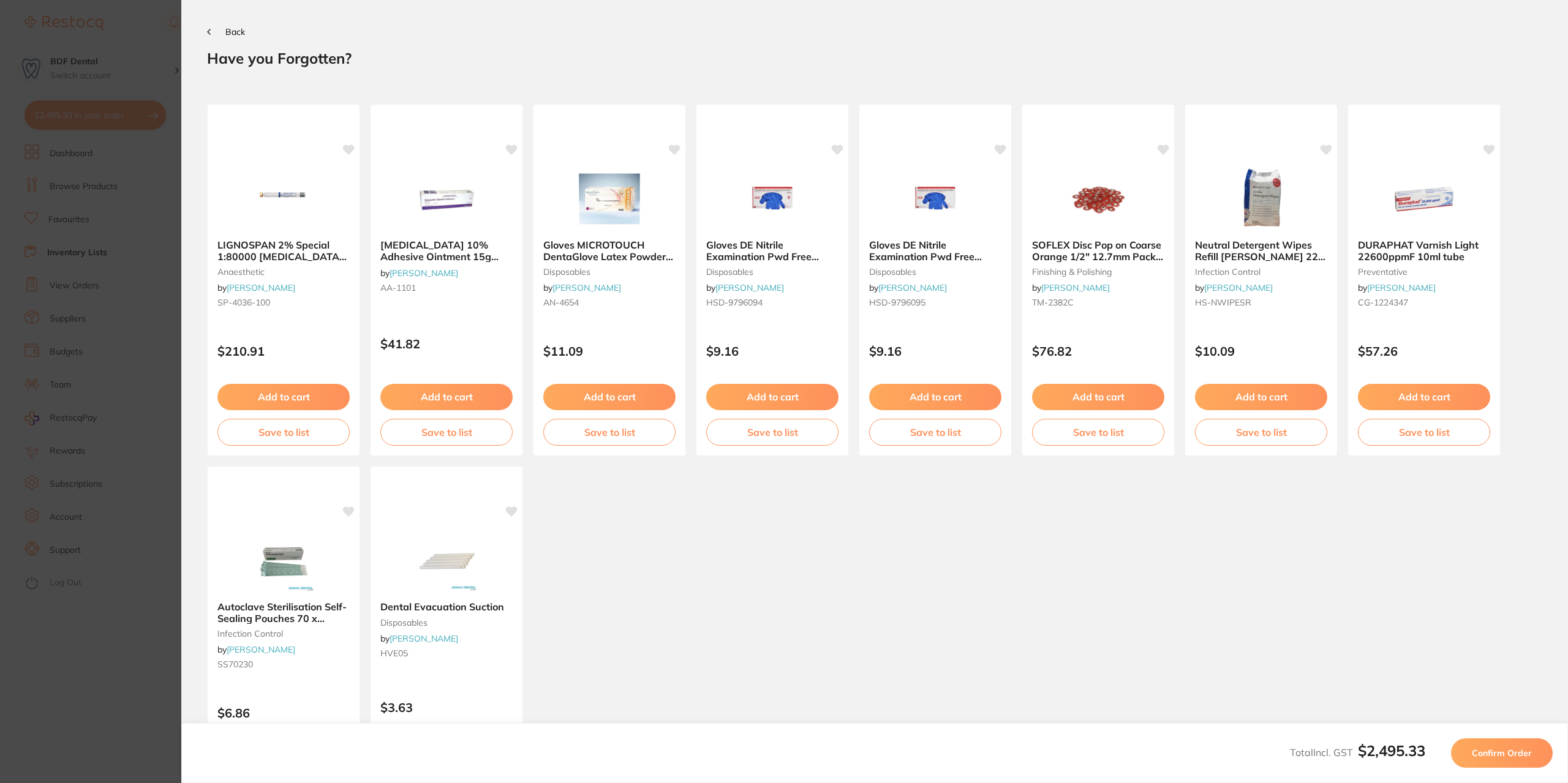
click at [1500, 756] on span "Confirm Order" at bounding box center [1502, 753] width 60 height 11
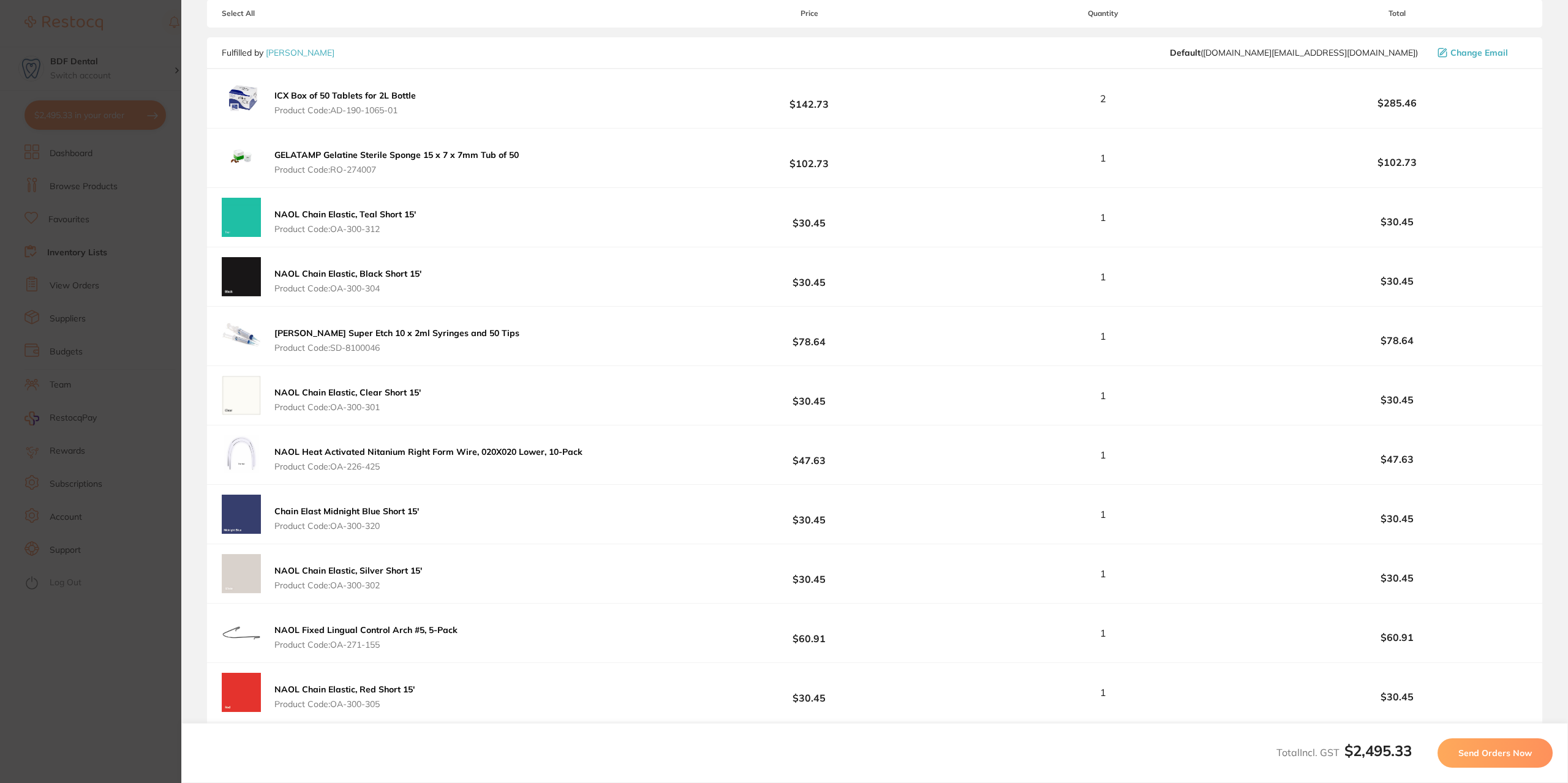
scroll to position [306, 0]
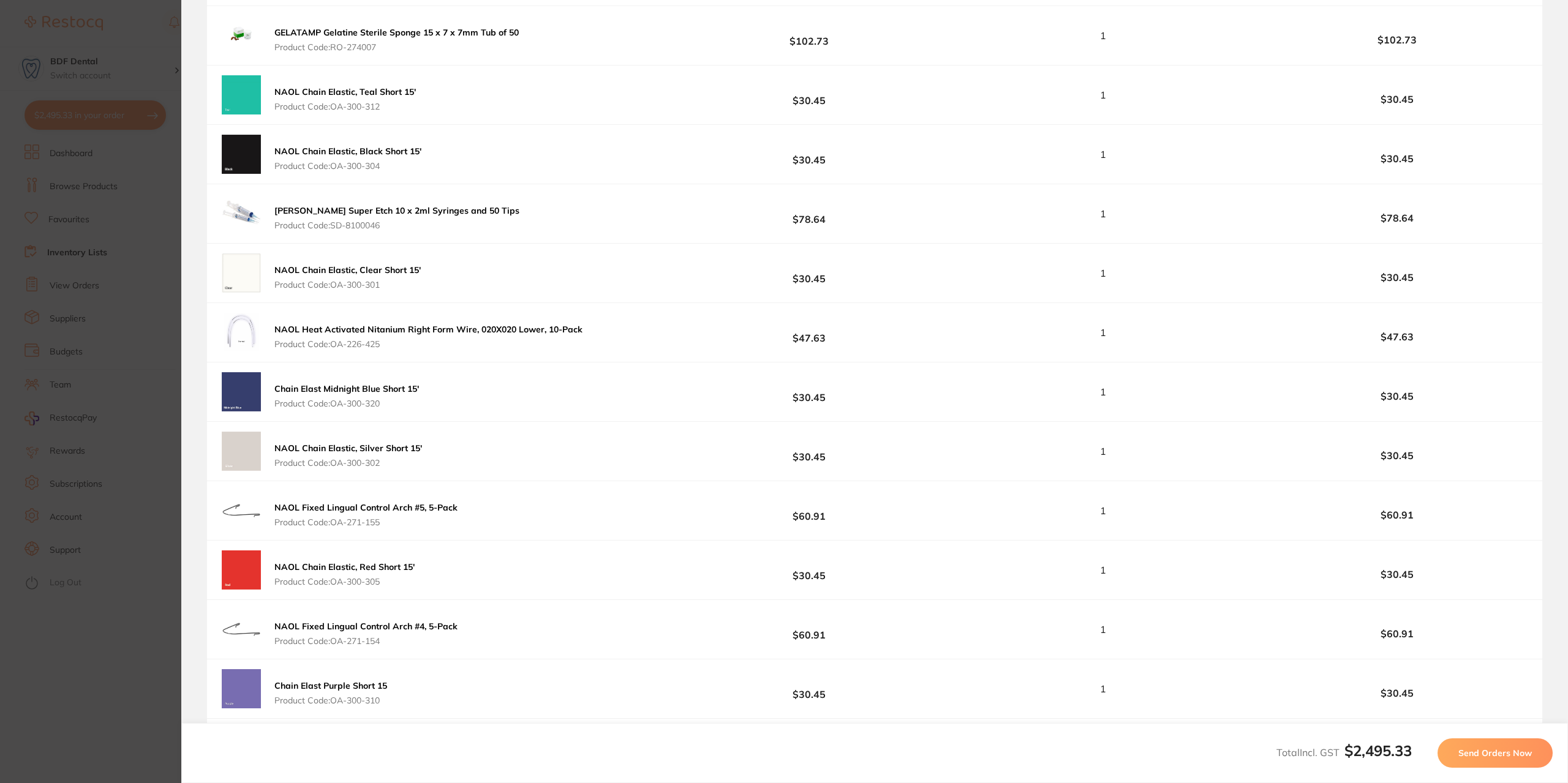
click at [138, 247] on section "Update RRP Set your pre negotiated price for this item. Item Agreed RRP (excl. …" at bounding box center [784, 391] width 1568 height 783
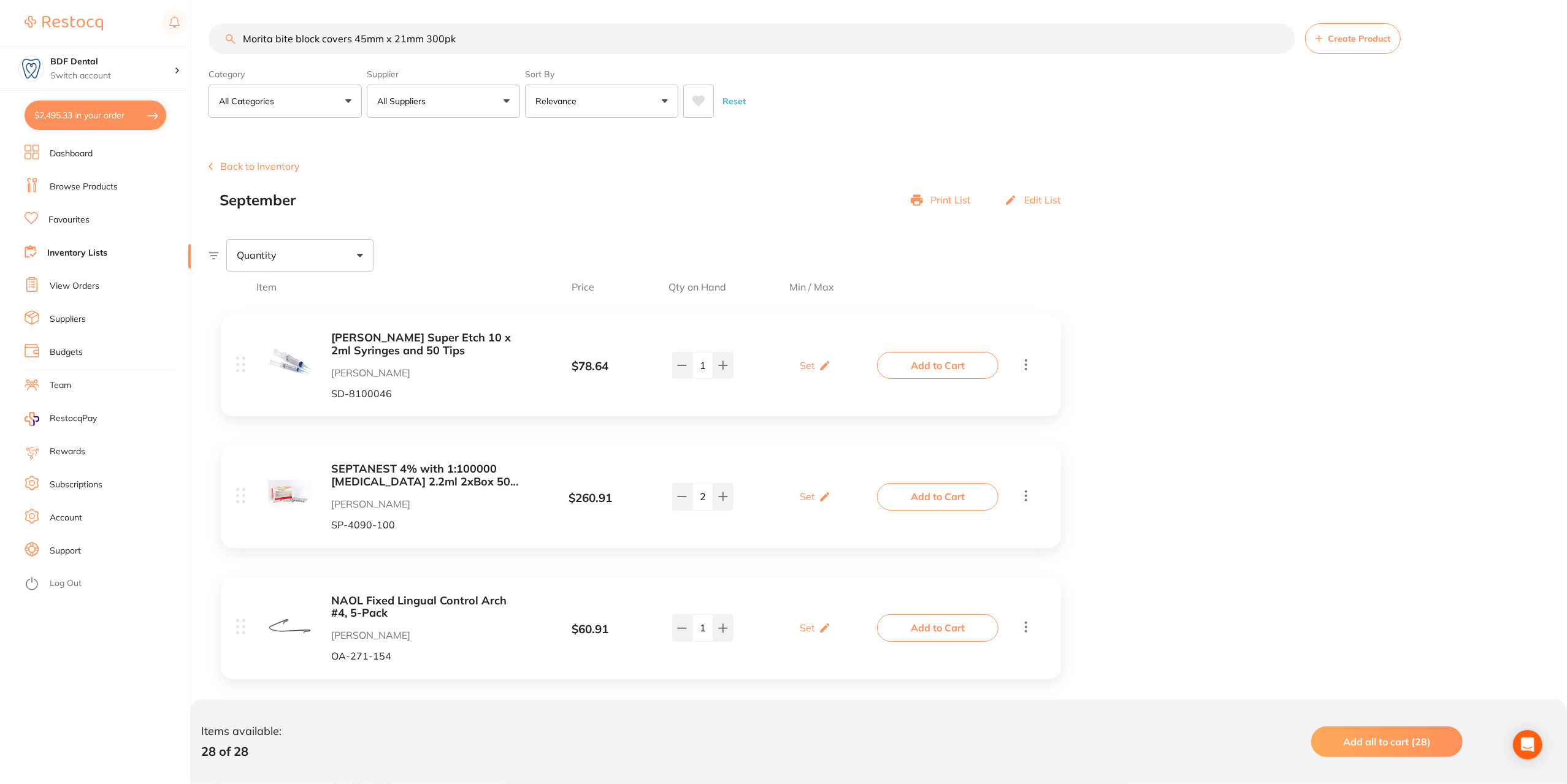
scroll to position [0, 0]
click at [1536, 748] on div "Open Intercom Messenger" at bounding box center [1528, 745] width 32 height 32
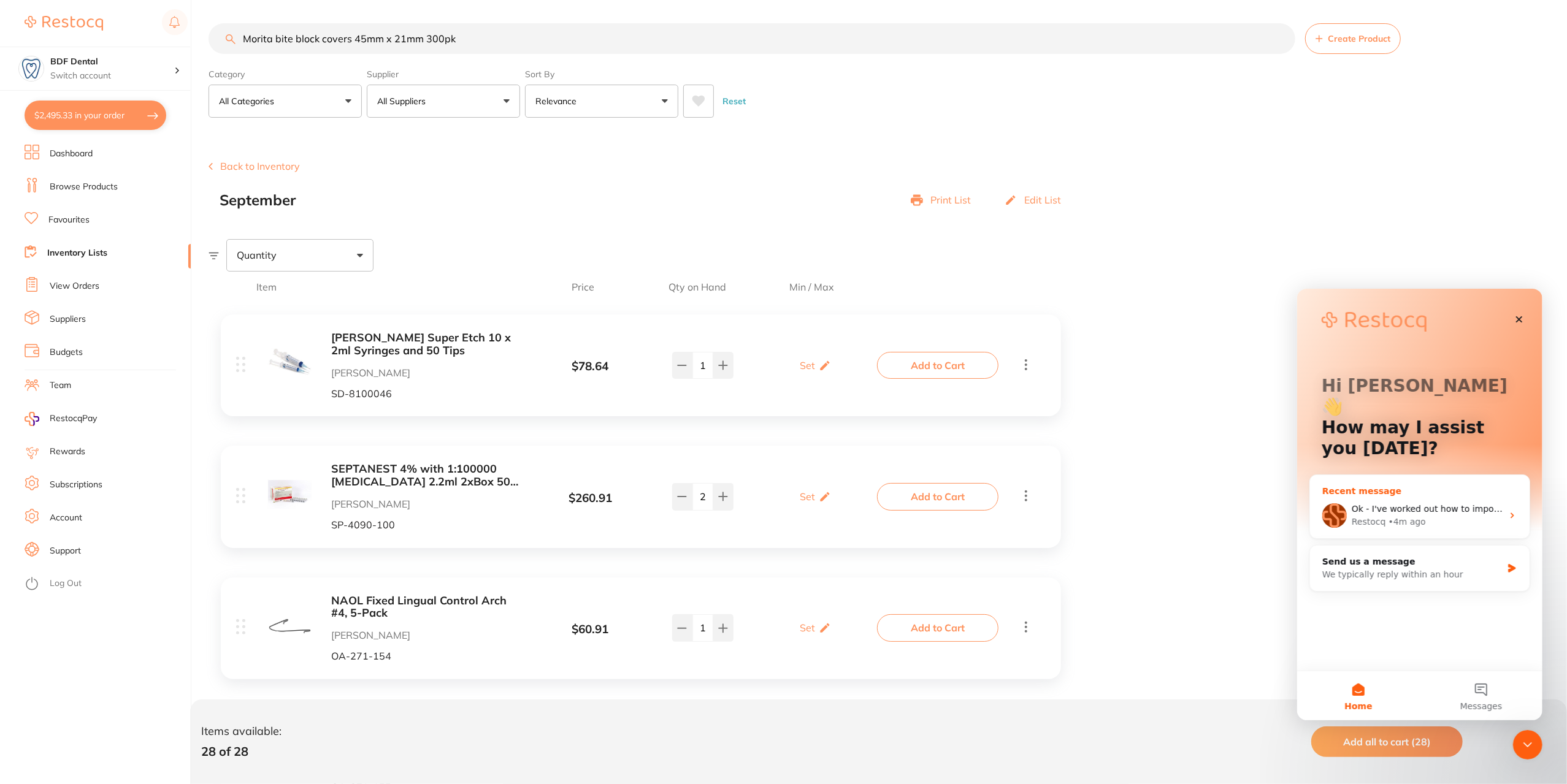
click at [1488, 515] on div "Restocq • 4m ago" at bounding box center [1426, 521] width 151 height 13
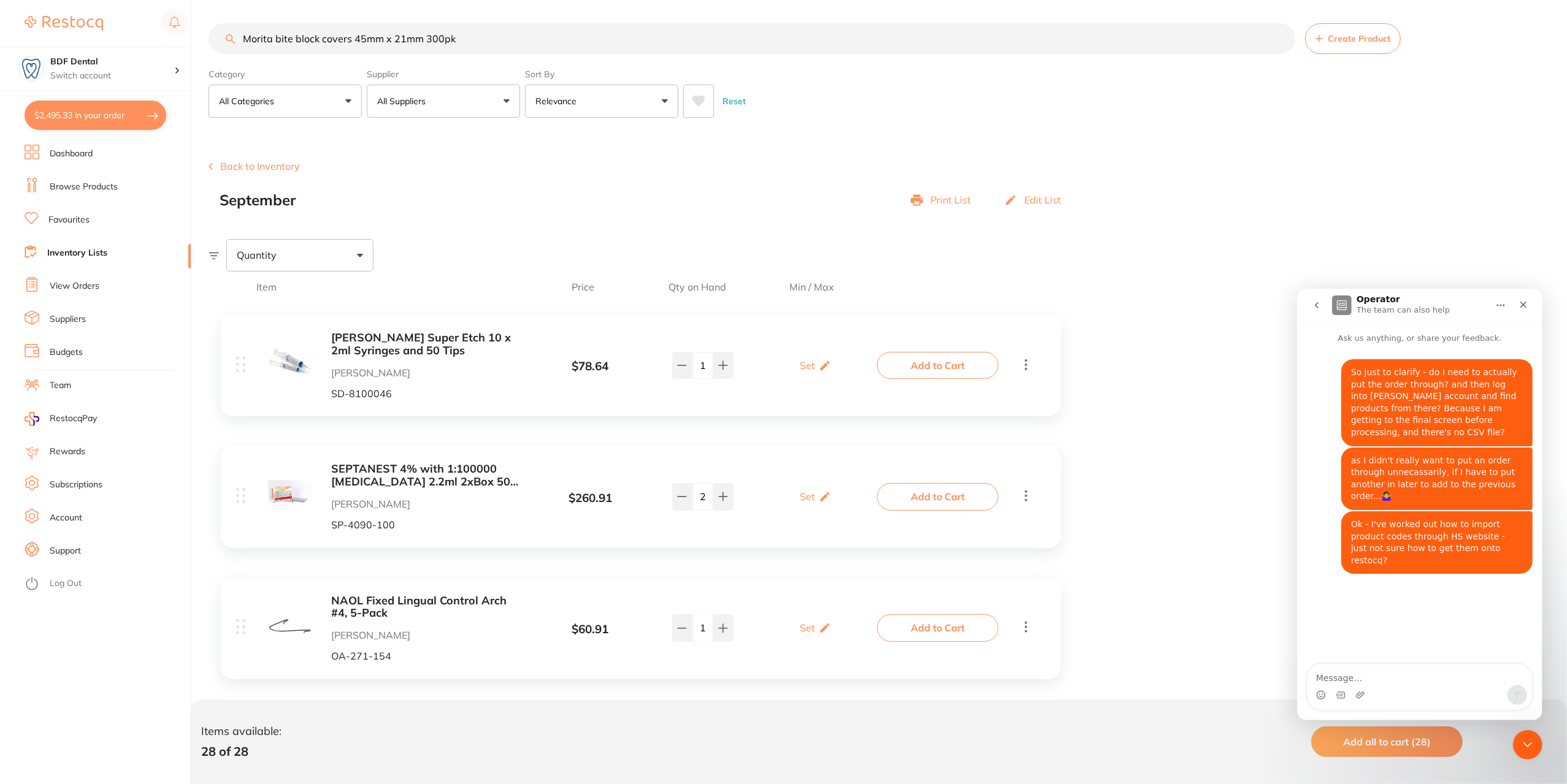
click at [485, 37] on input "Morita bite block covers 45mm x 21mm 300pk" at bounding box center [752, 38] width 1087 height 31
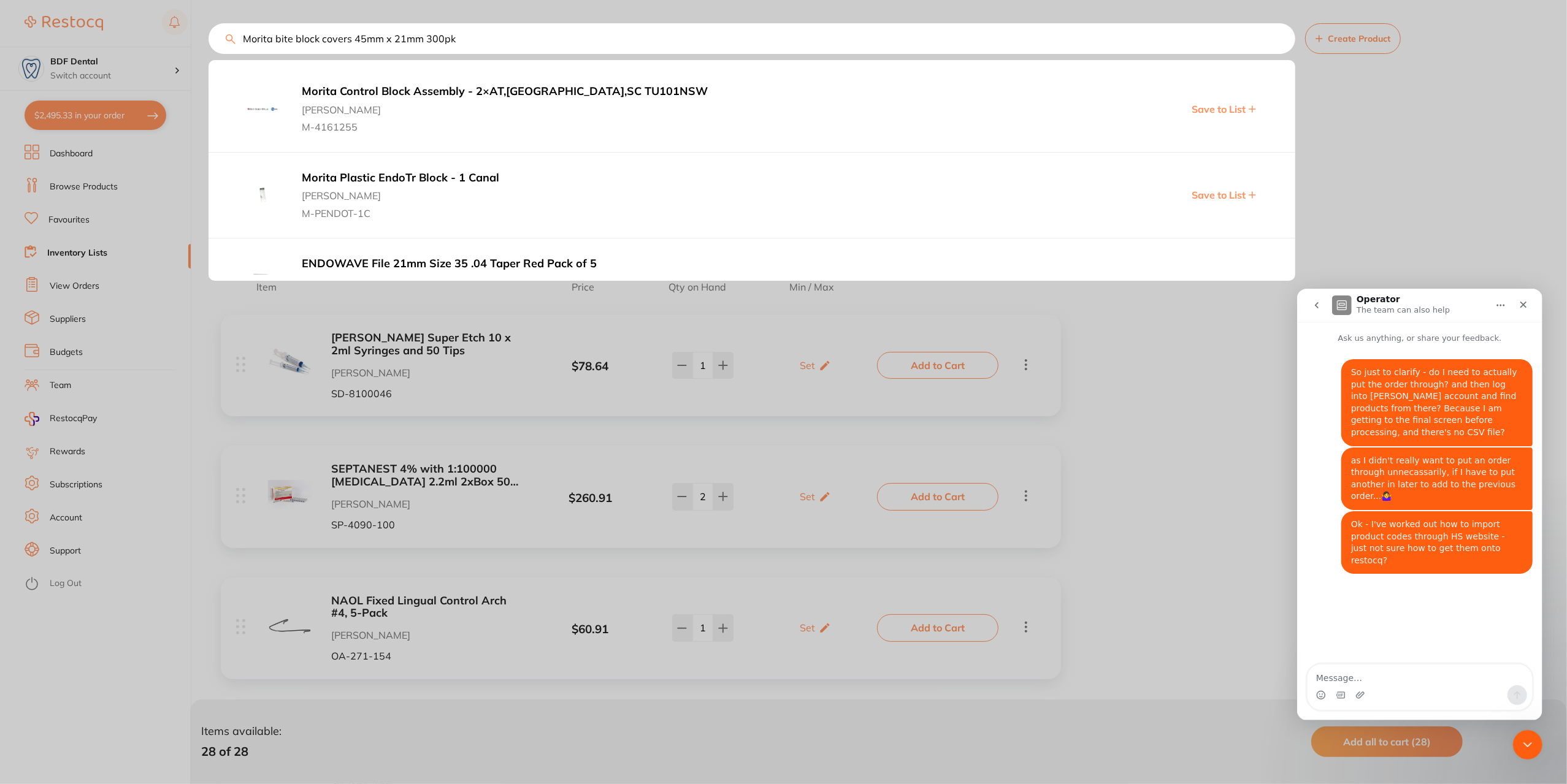
type input "Morita bite block covers 45mm x 21mm 300pk"
click at [126, 316] on div at bounding box center [784, 392] width 1567 height 784
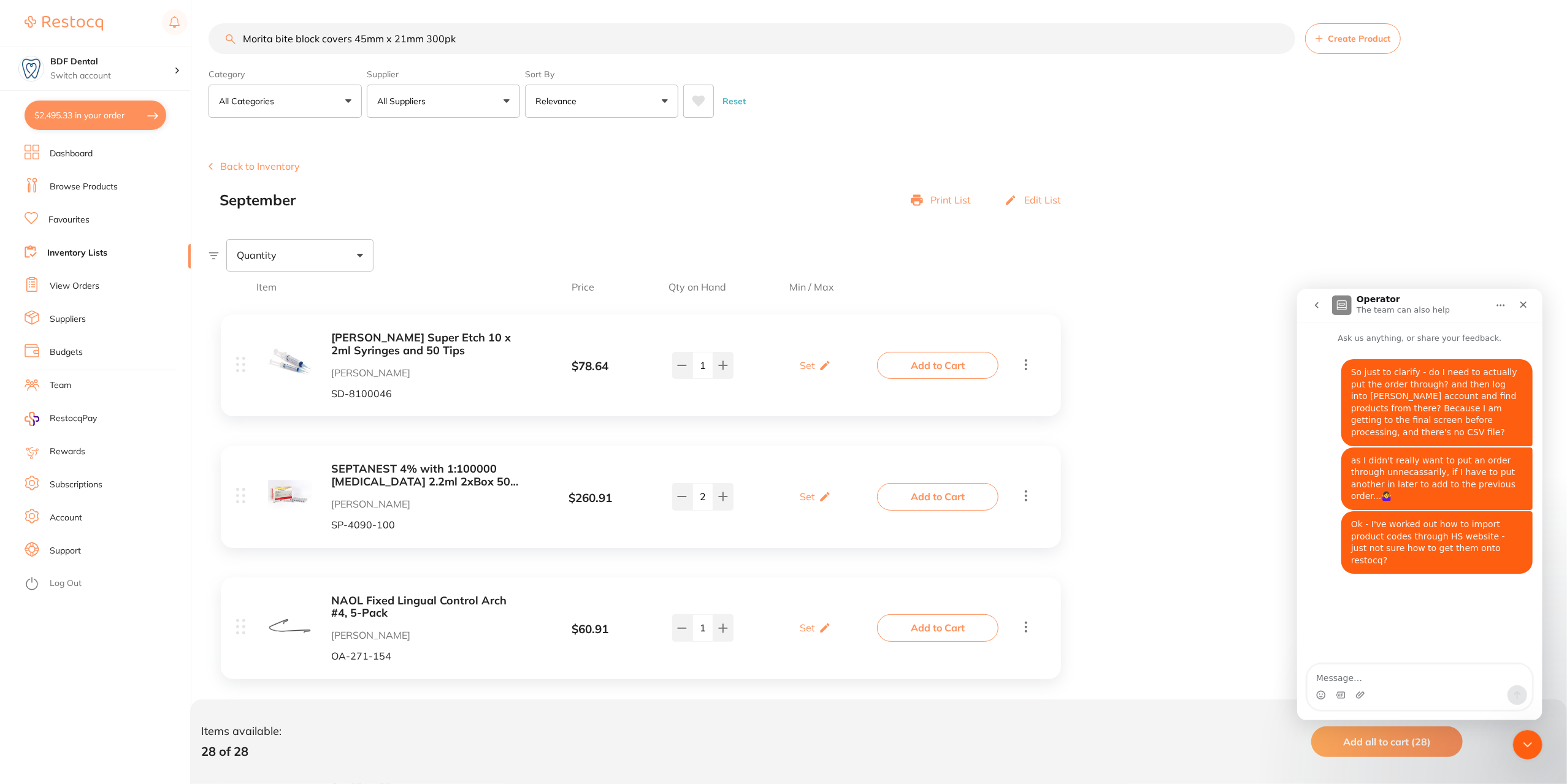
click at [261, 163] on button "Back to Inventory" at bounding box center [254, 167] width 91 height 11
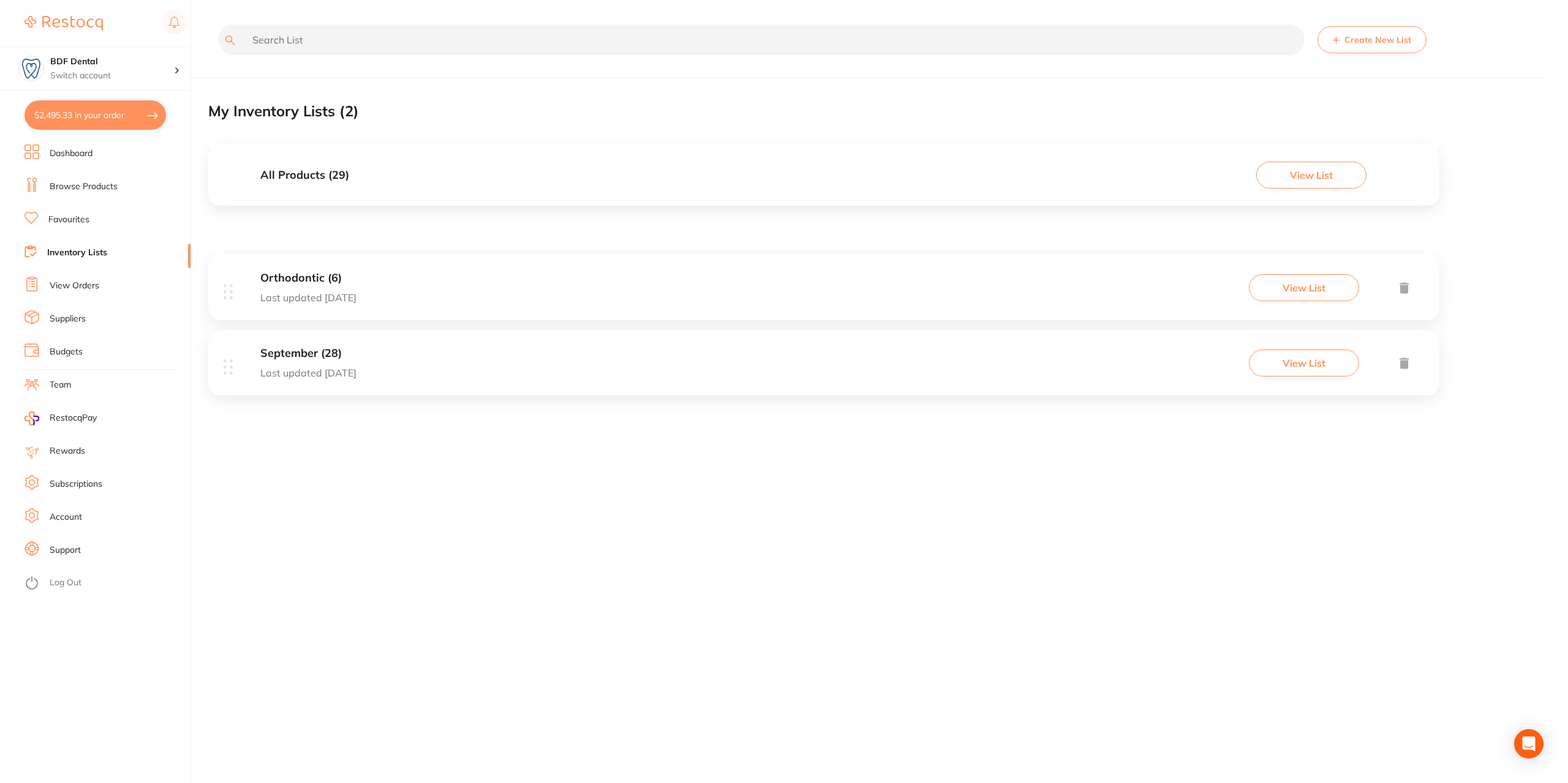
click at [320, 352] on h3 "September (28)" at bounding box center [308, 353] width 96 height 13
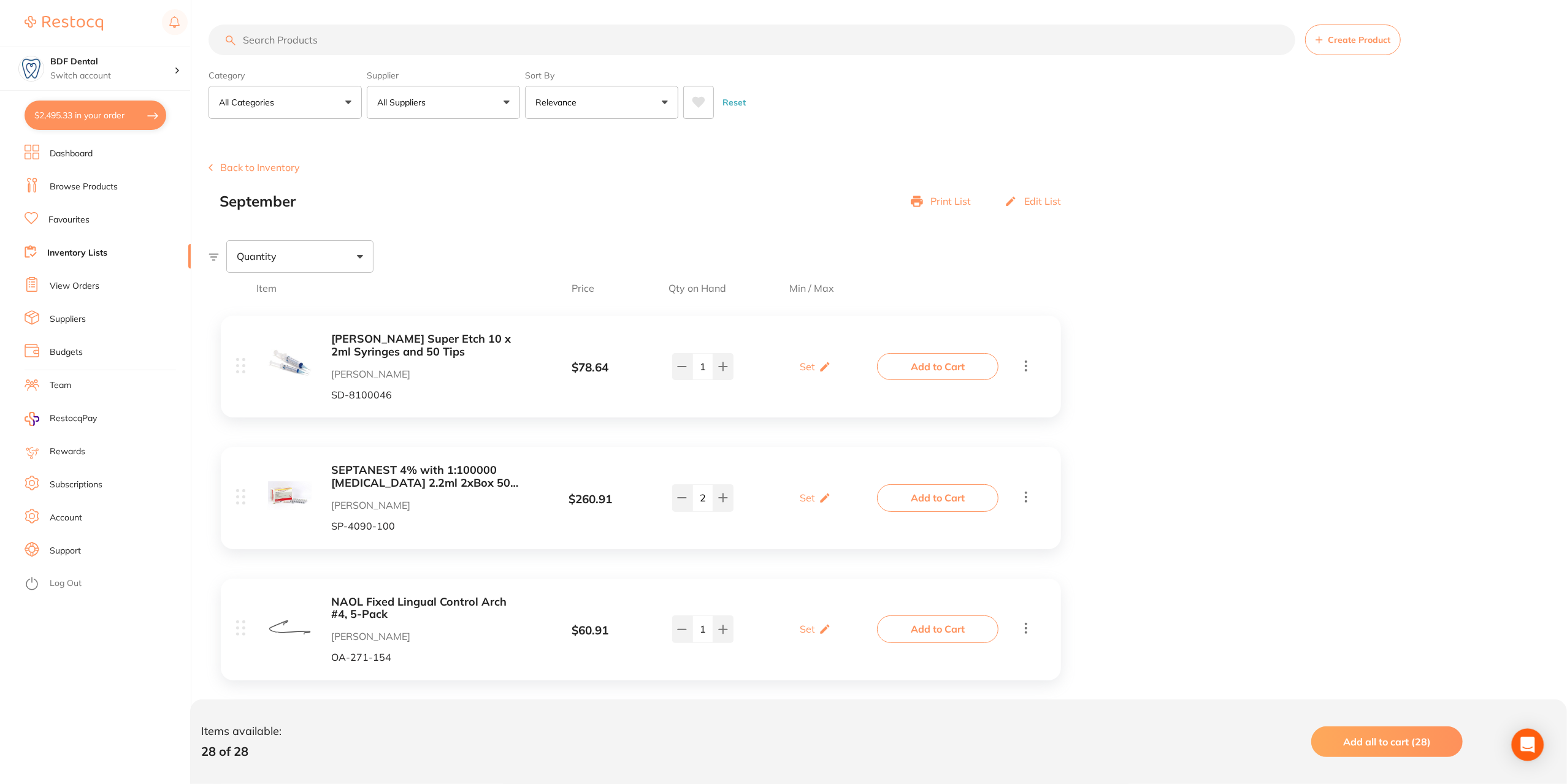
click at [1528, 742] on icon "Open Intercom Messenger" at bounding box center [1527, 745] width 14 height 16
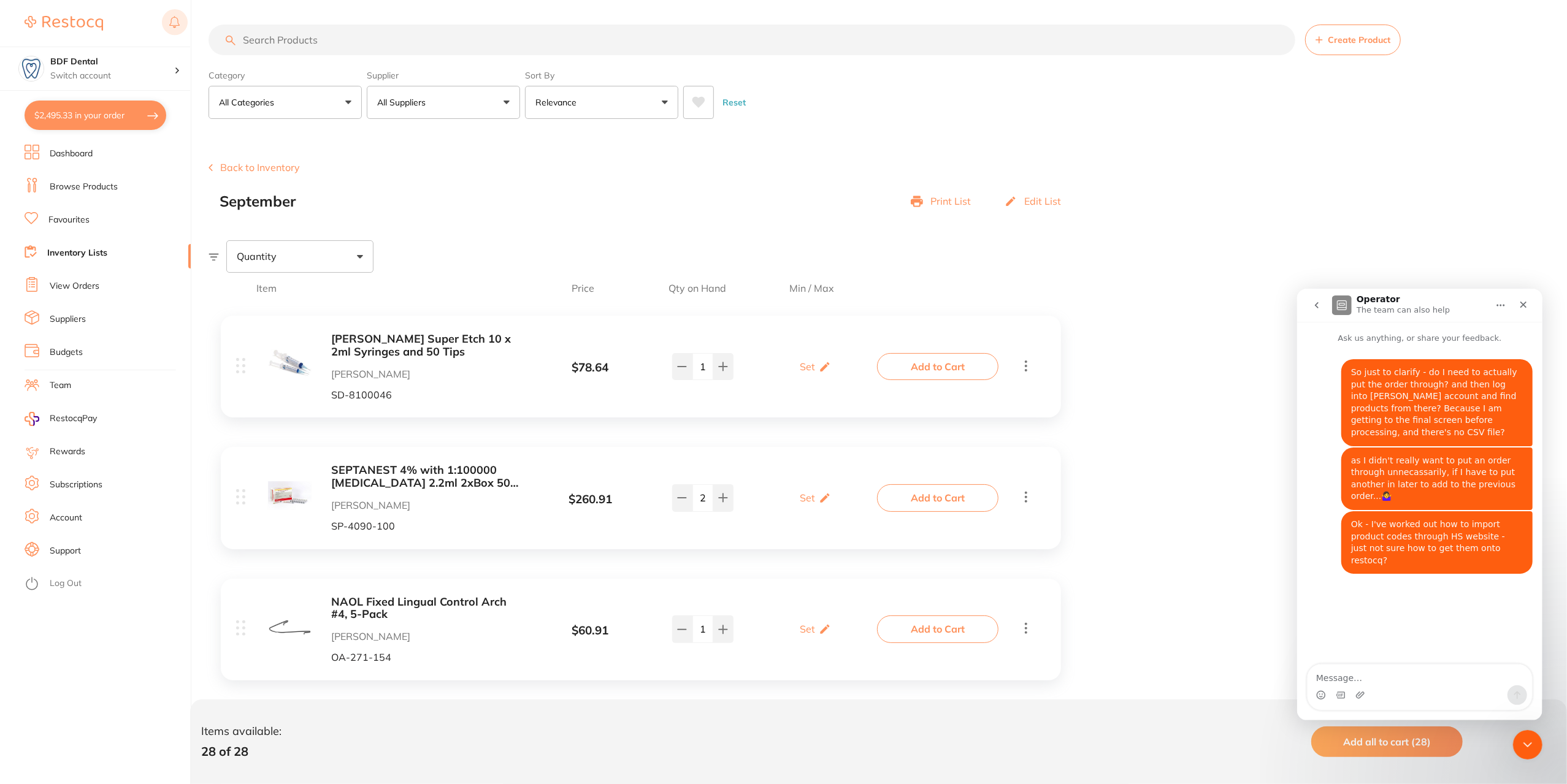
click at [174, 22] on rect at bounding box center [175, 22] width 26 height 26
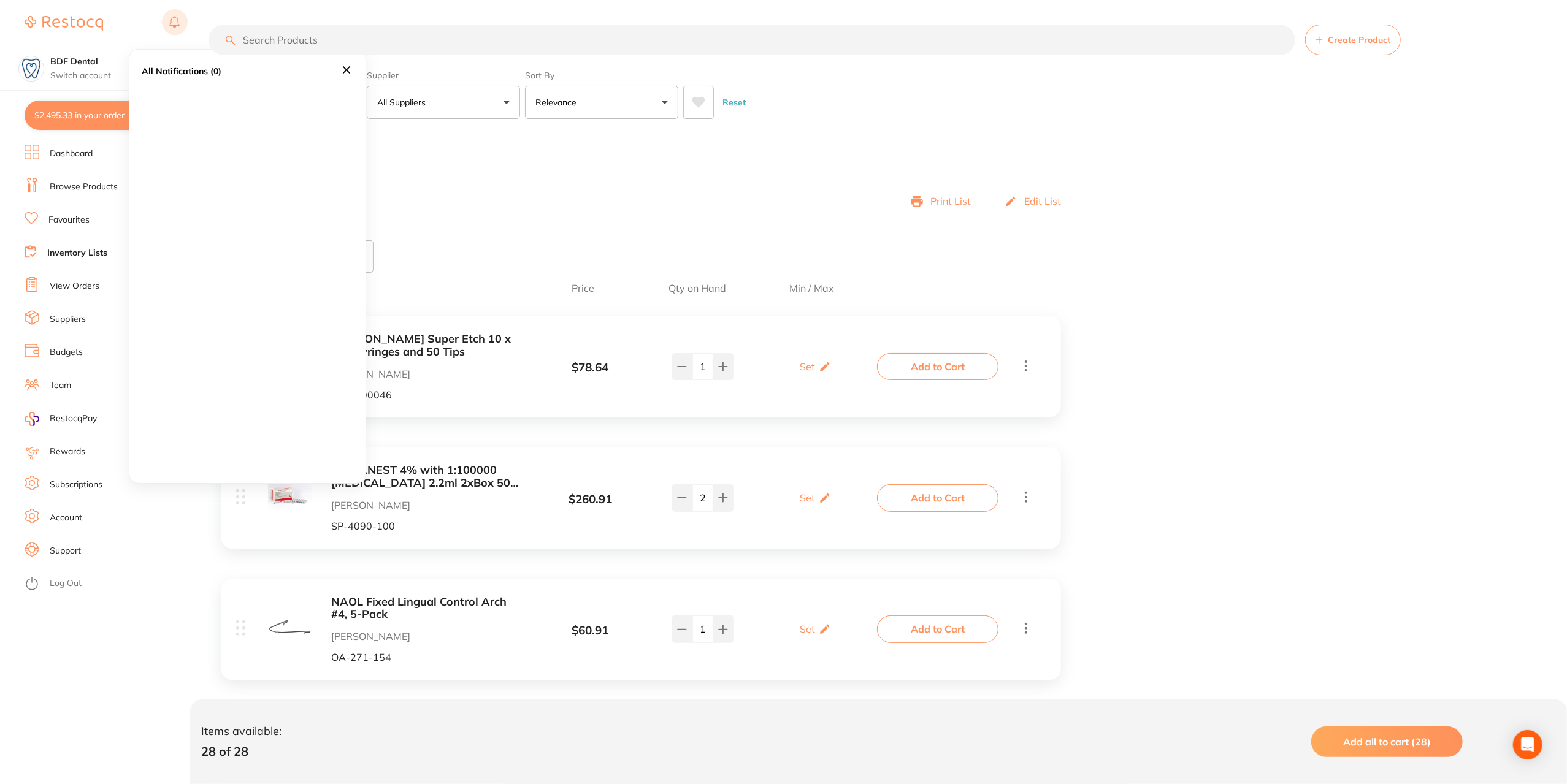
click at [174, 22] on rect at bounding box center [175, 22] width 26 height 26
click at [71, 286] on link "View Orders" at bounding box center [75, 286] width 50 height 12
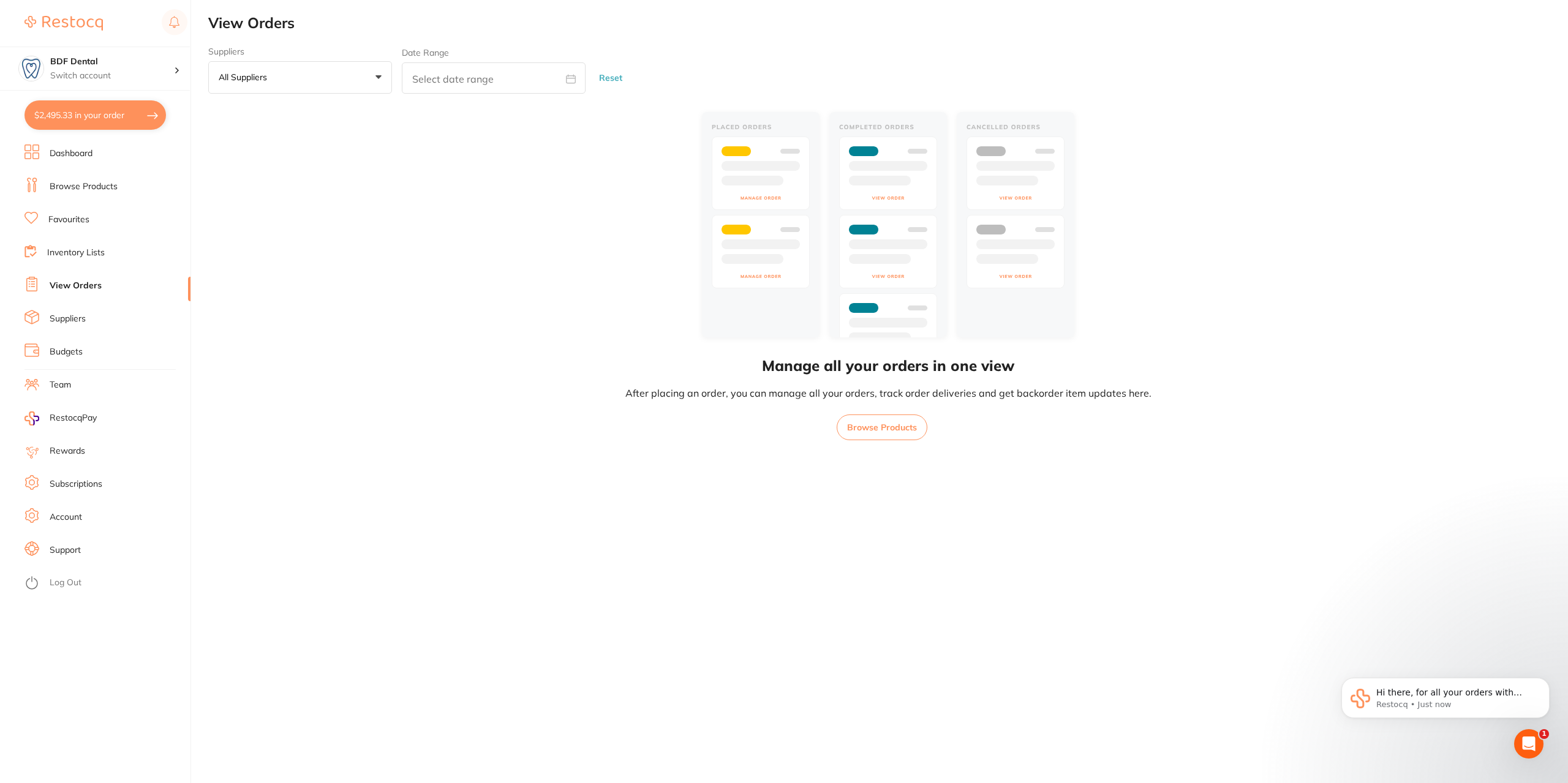
click at [90, 113] on button "$2,495.33 in your order" at bounding box center [95, 115] width 141 height 29
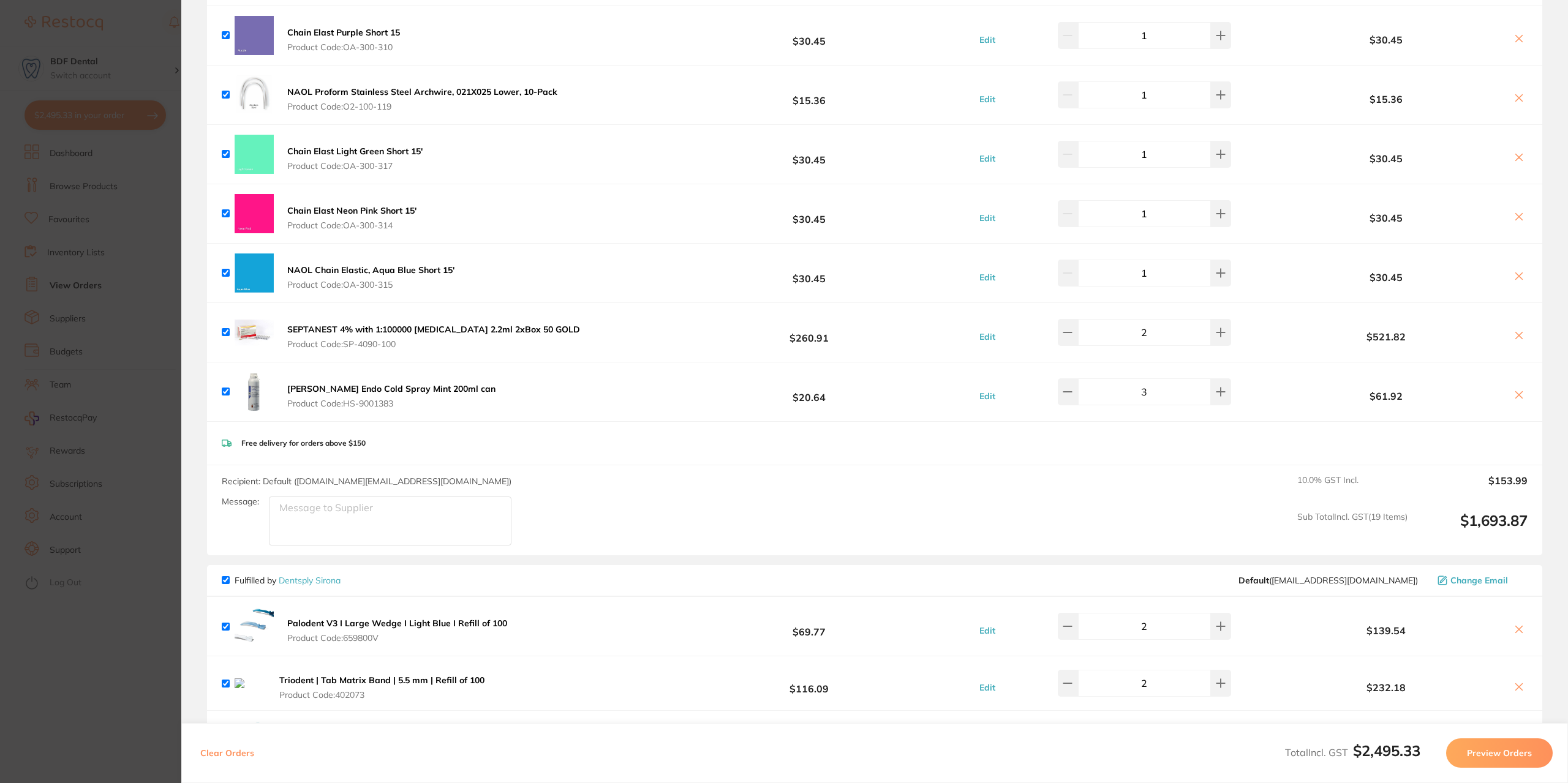
scroll to position [980, 0]
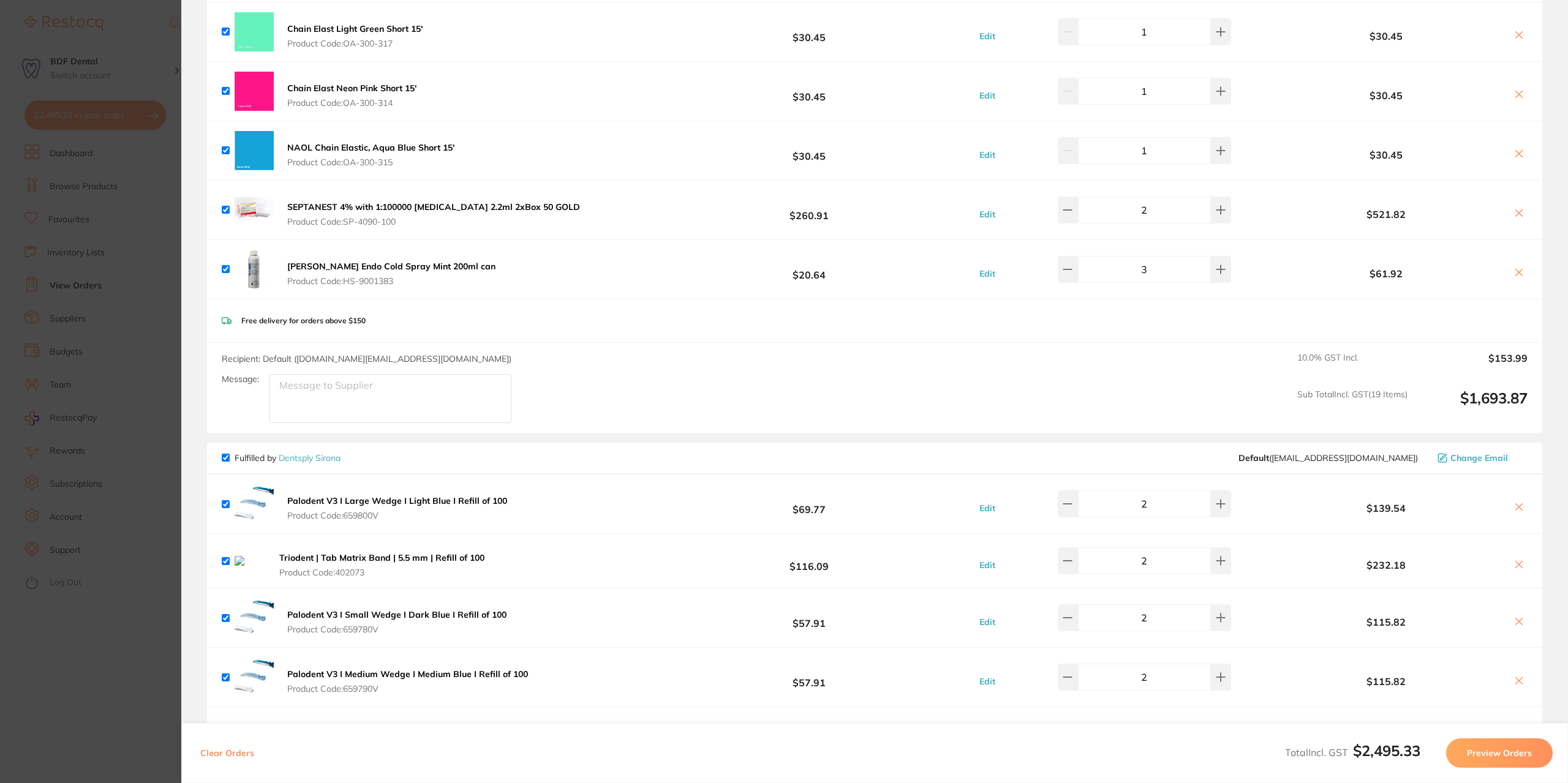
click at [1501, 751] on button "Preview Orders" at bounding box center [1499, 752] width 107 height 29
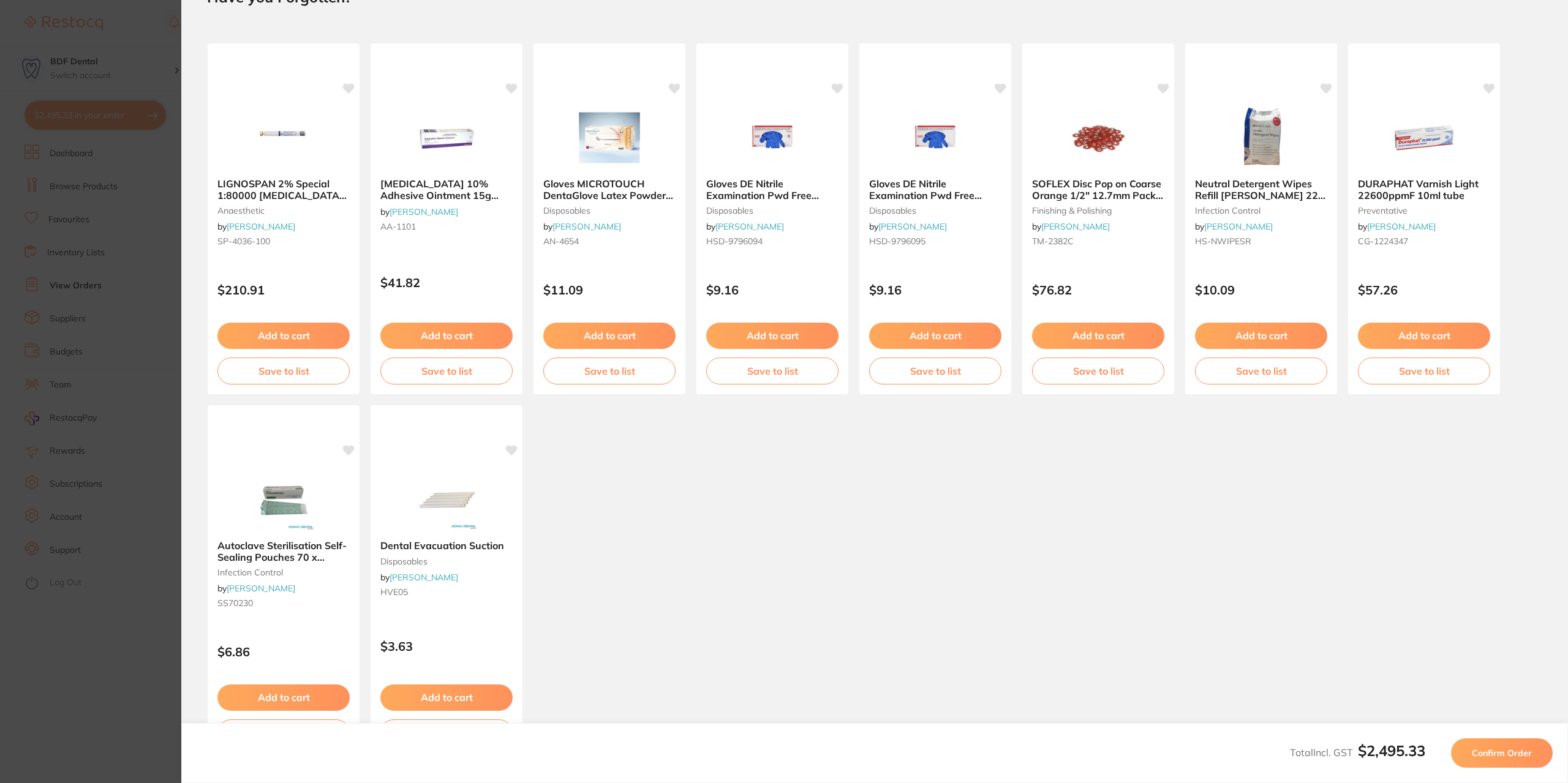
scroll to position [121, 0]
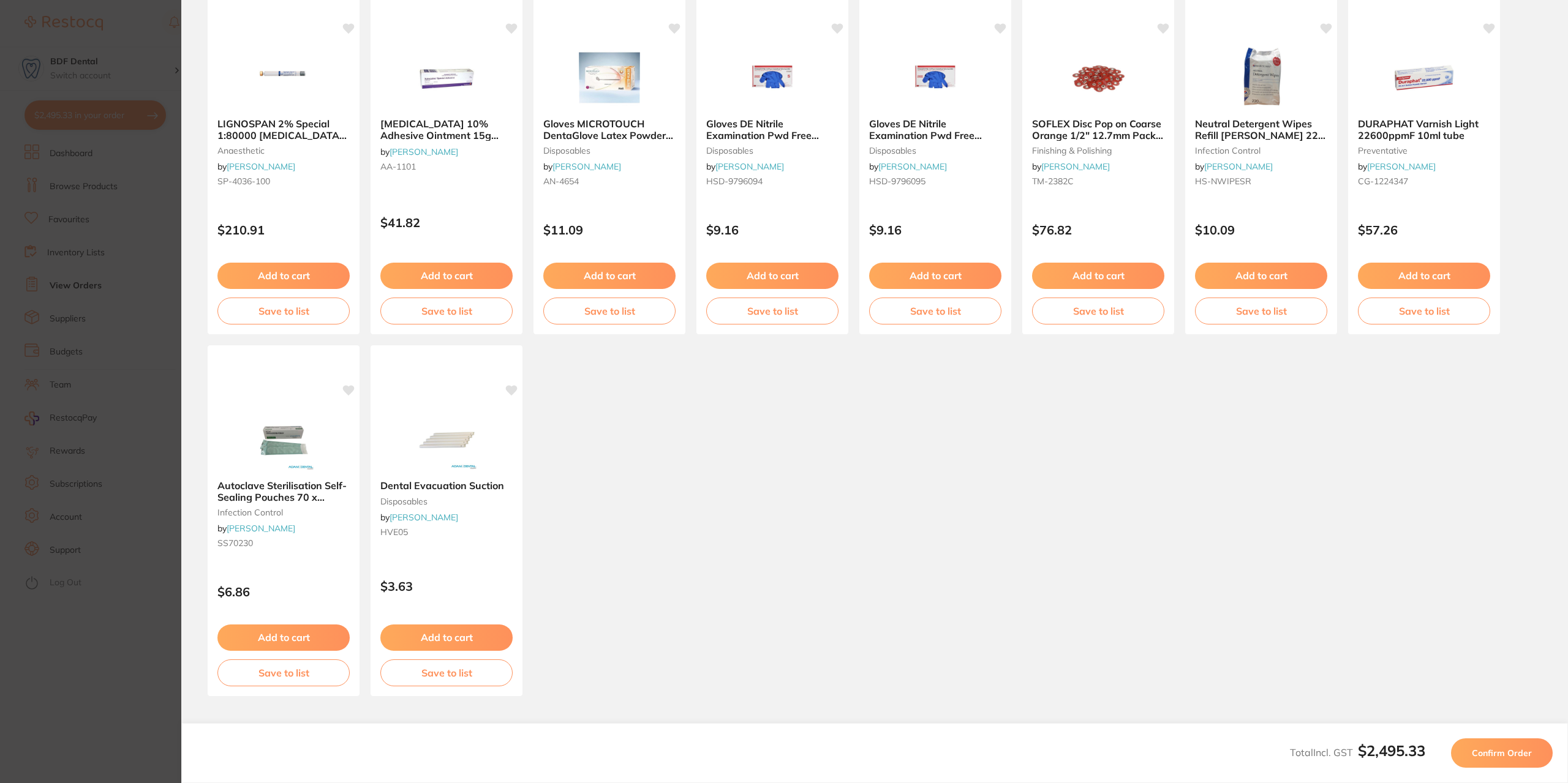
click at [1498, 749] on span "Confirm Order" at bounding box center [1502, 753] width 60 height 11
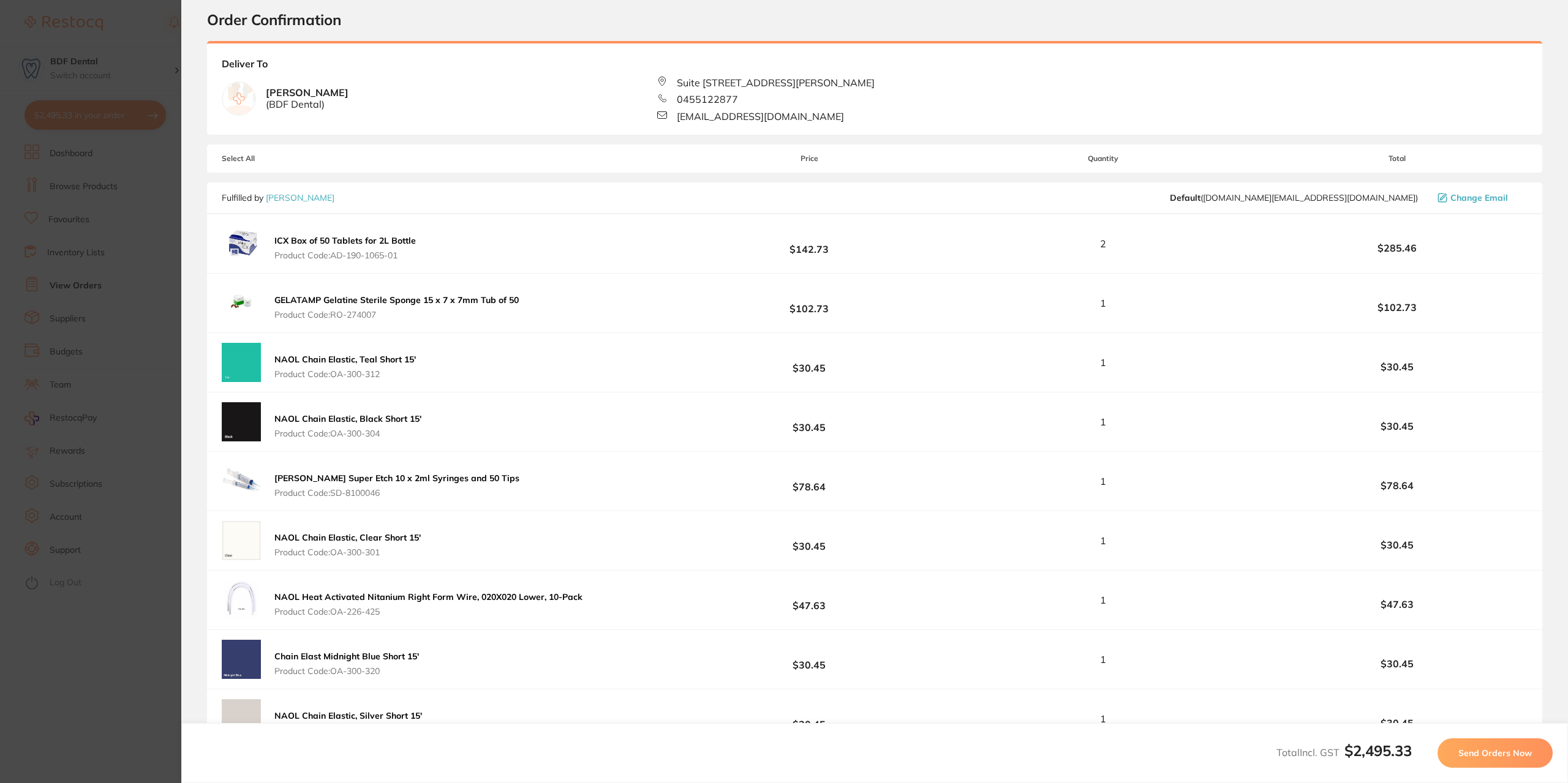
scroll to position [0, 0]
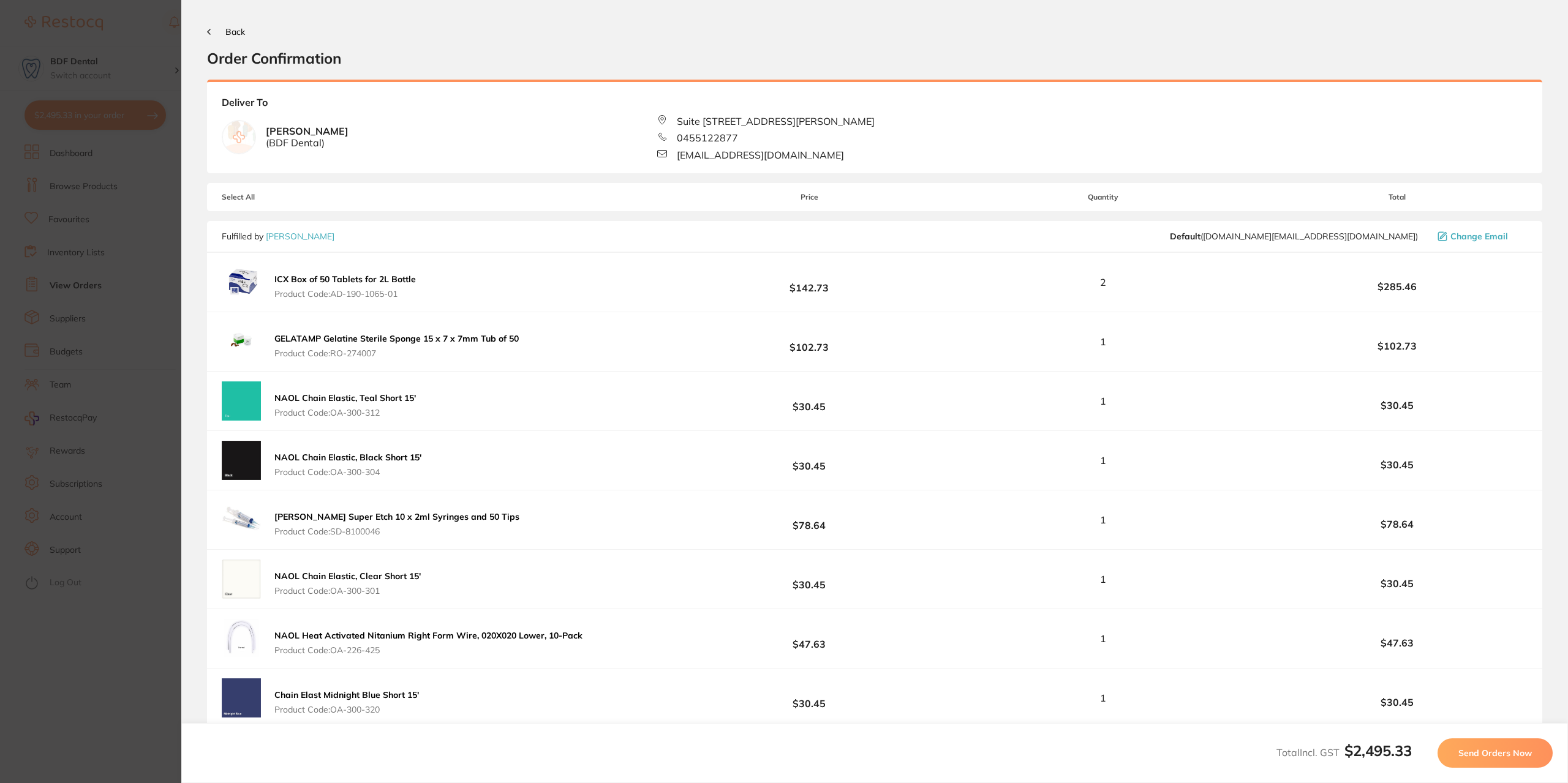
click at [232, 33] on span "Back" at bounding box center [235, 32] width 19 height 11
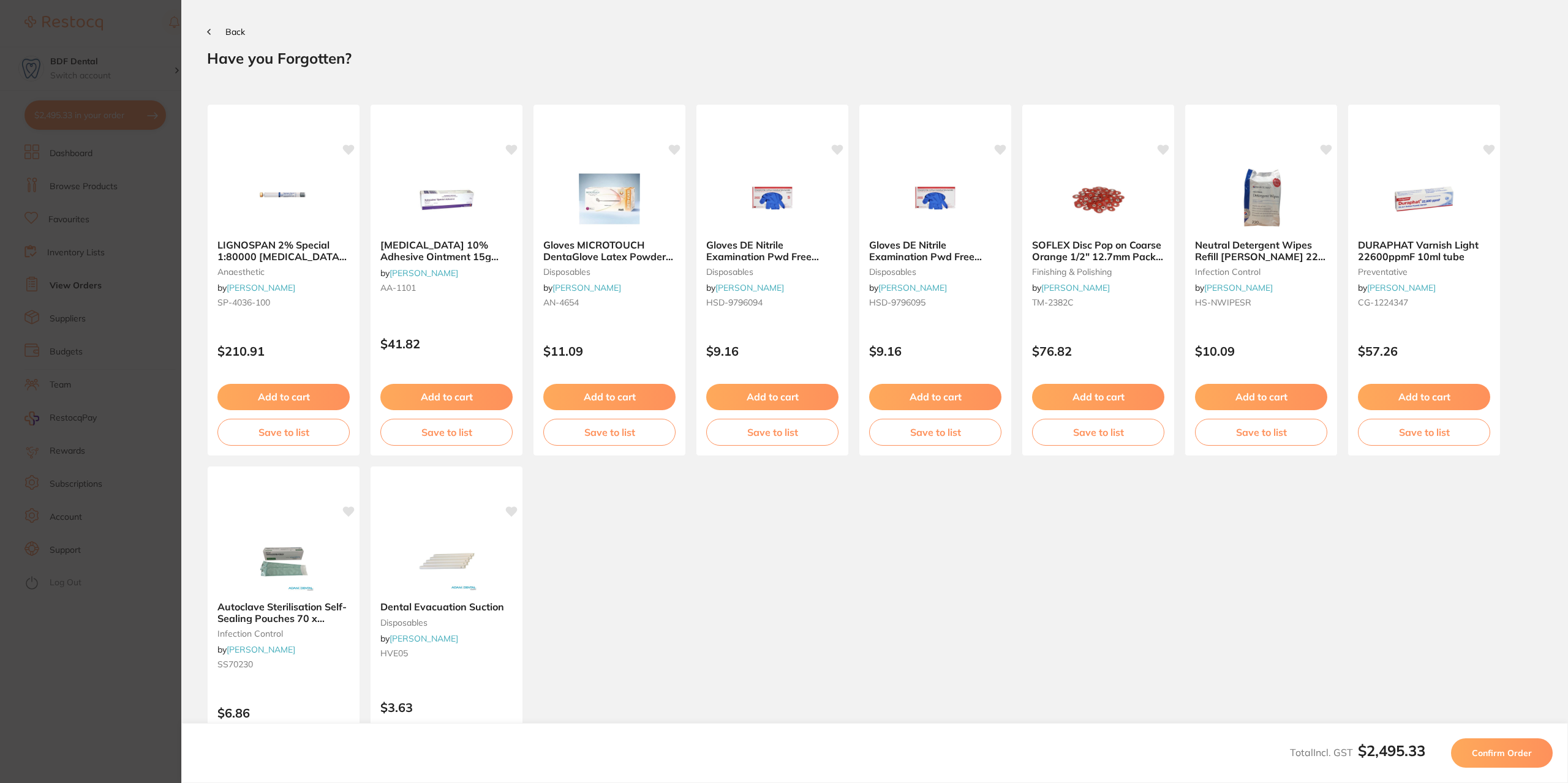
click at [237, 35] on span "Back" at bounding box center [235, 32] width 19 height 11
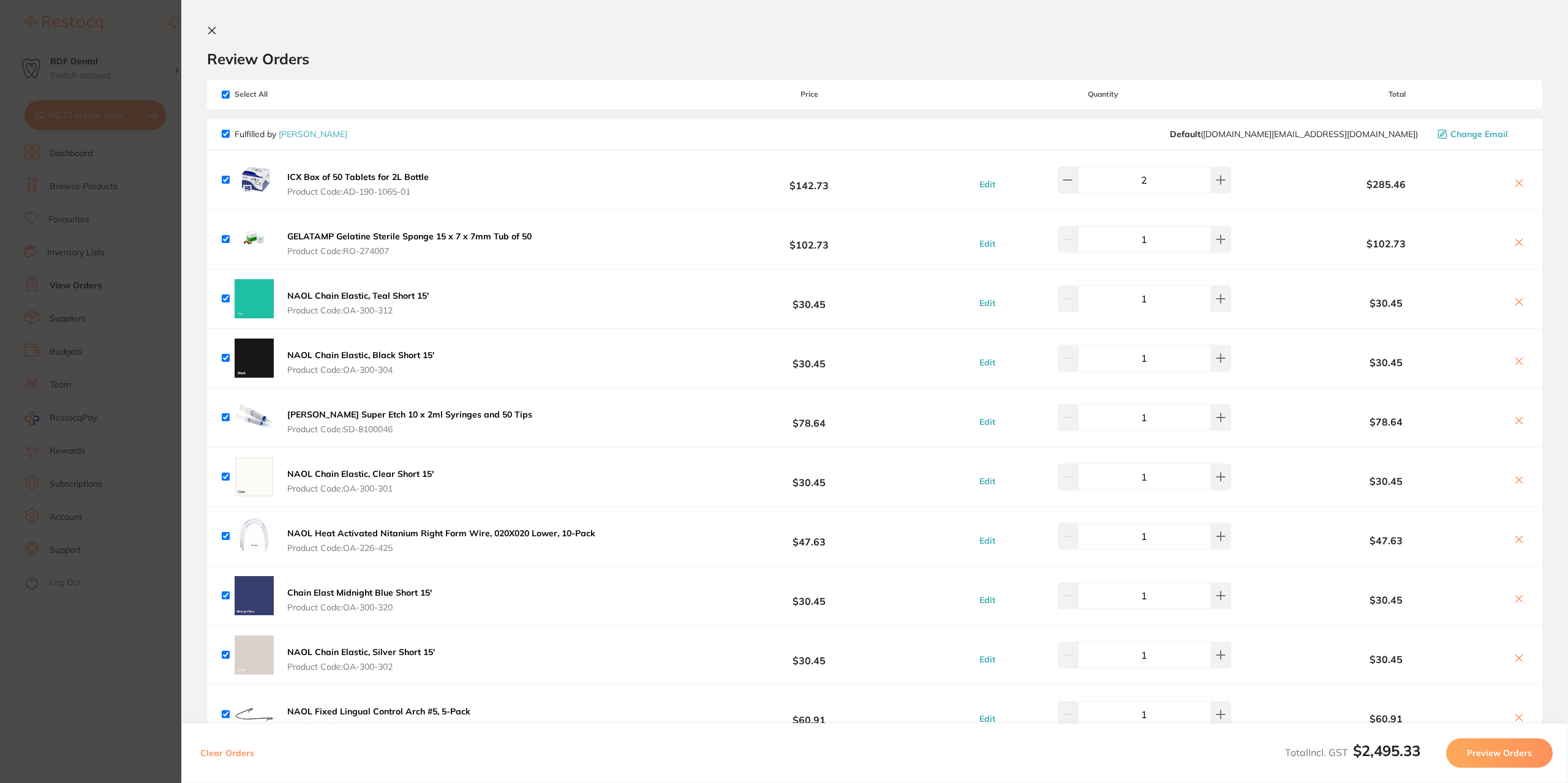
click at [213, 26] on icon at bounding box center [212, 31] width 10 height 10
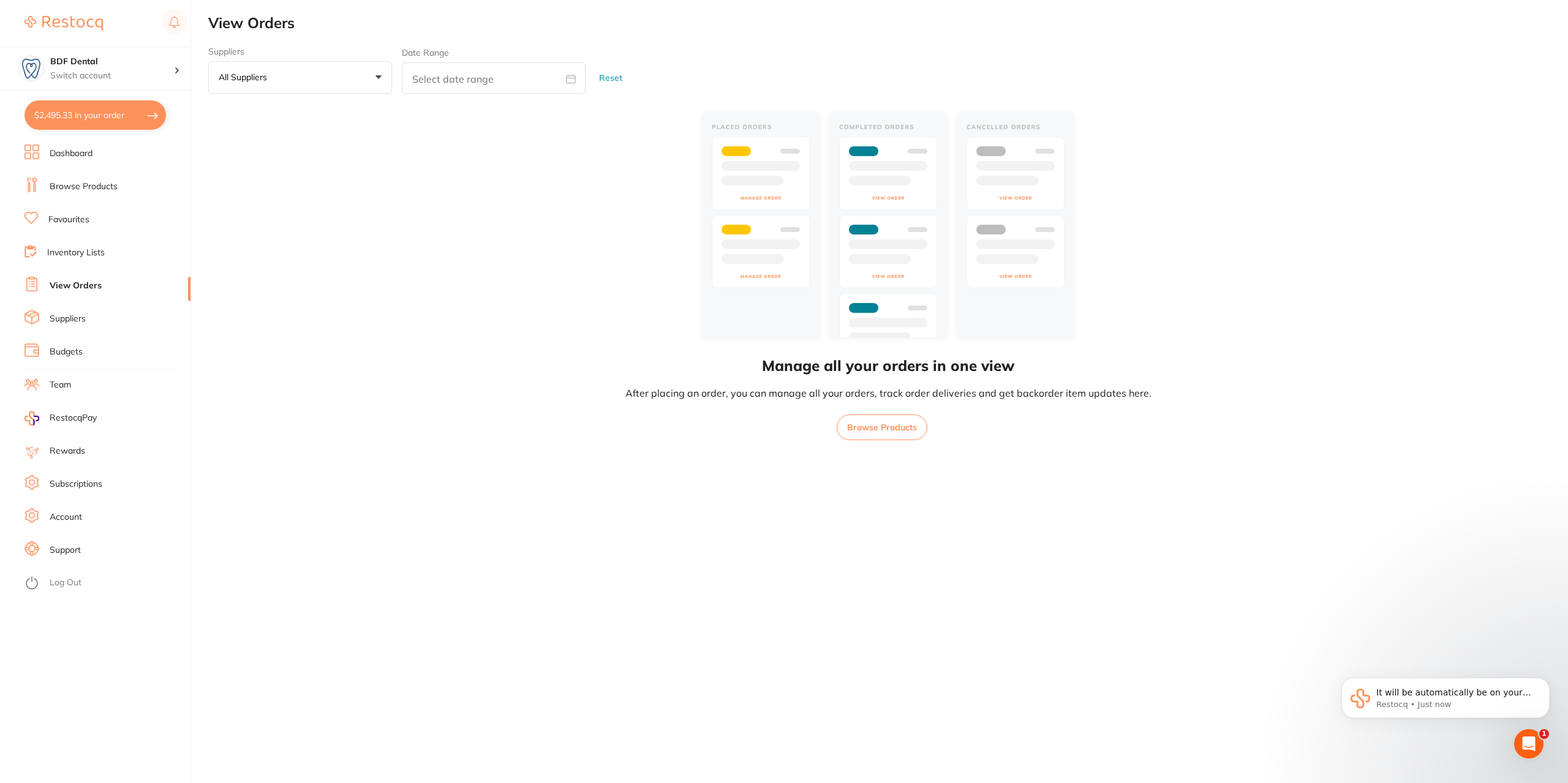
click at [89, 252] on link "Inventory Lists" at bounding box center [76, 253] width 57 height 12
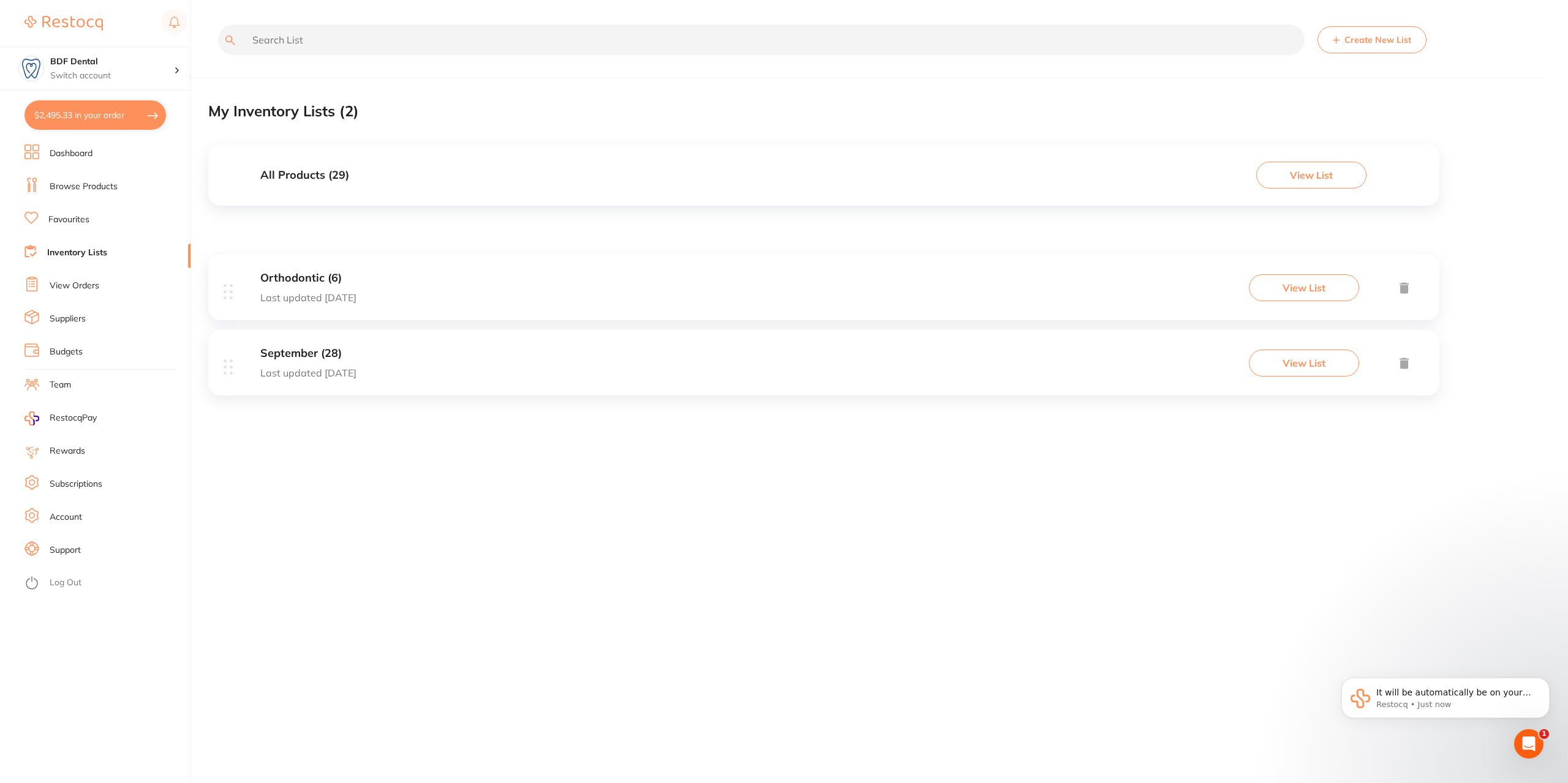
click at [100, 187] on link "Browse Products" at bounding box center [84, 187] width 68 height 12
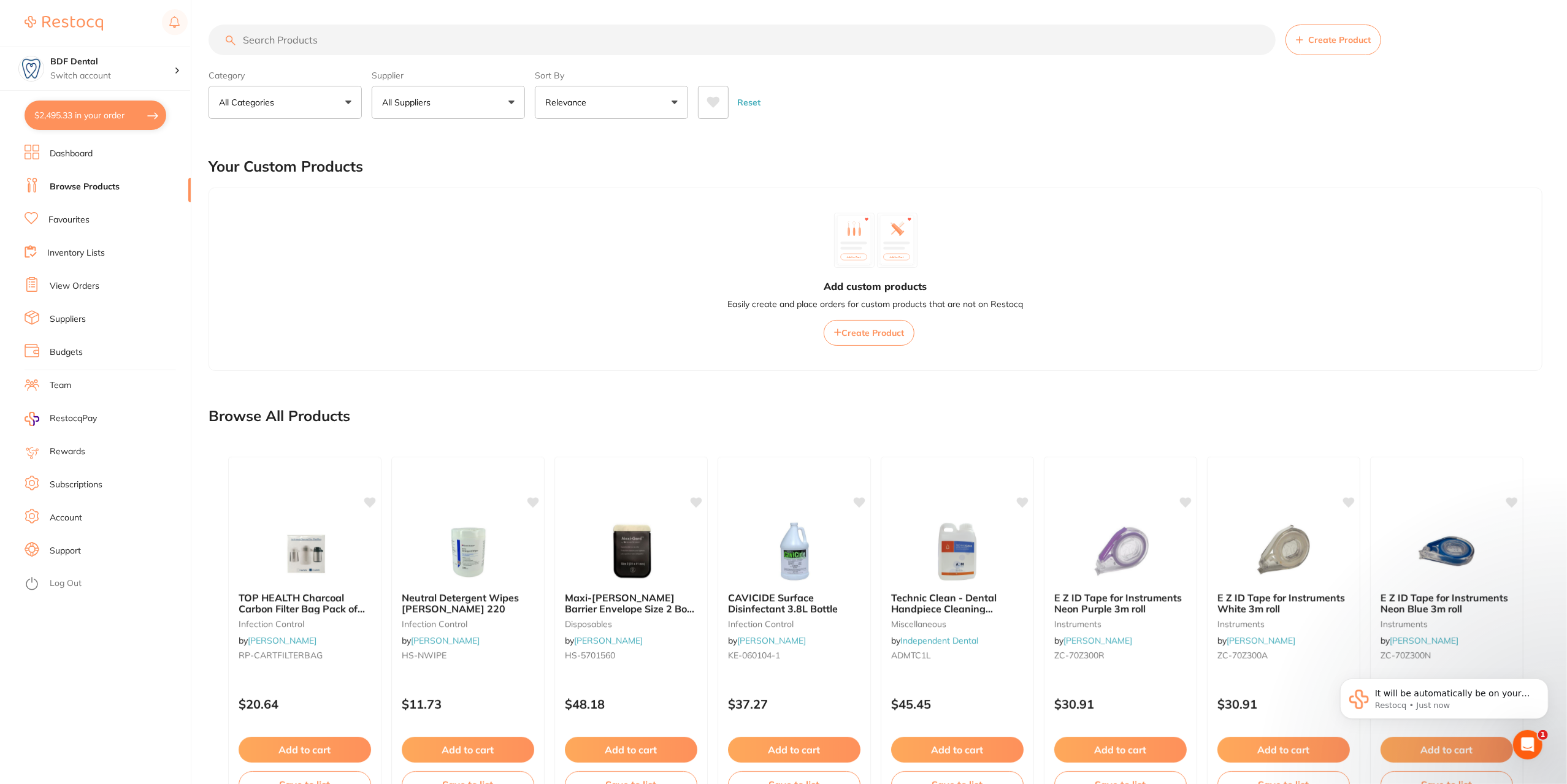
click at [347, 40] on input "search" at bounding box center [742, 39] width 1067 height 31
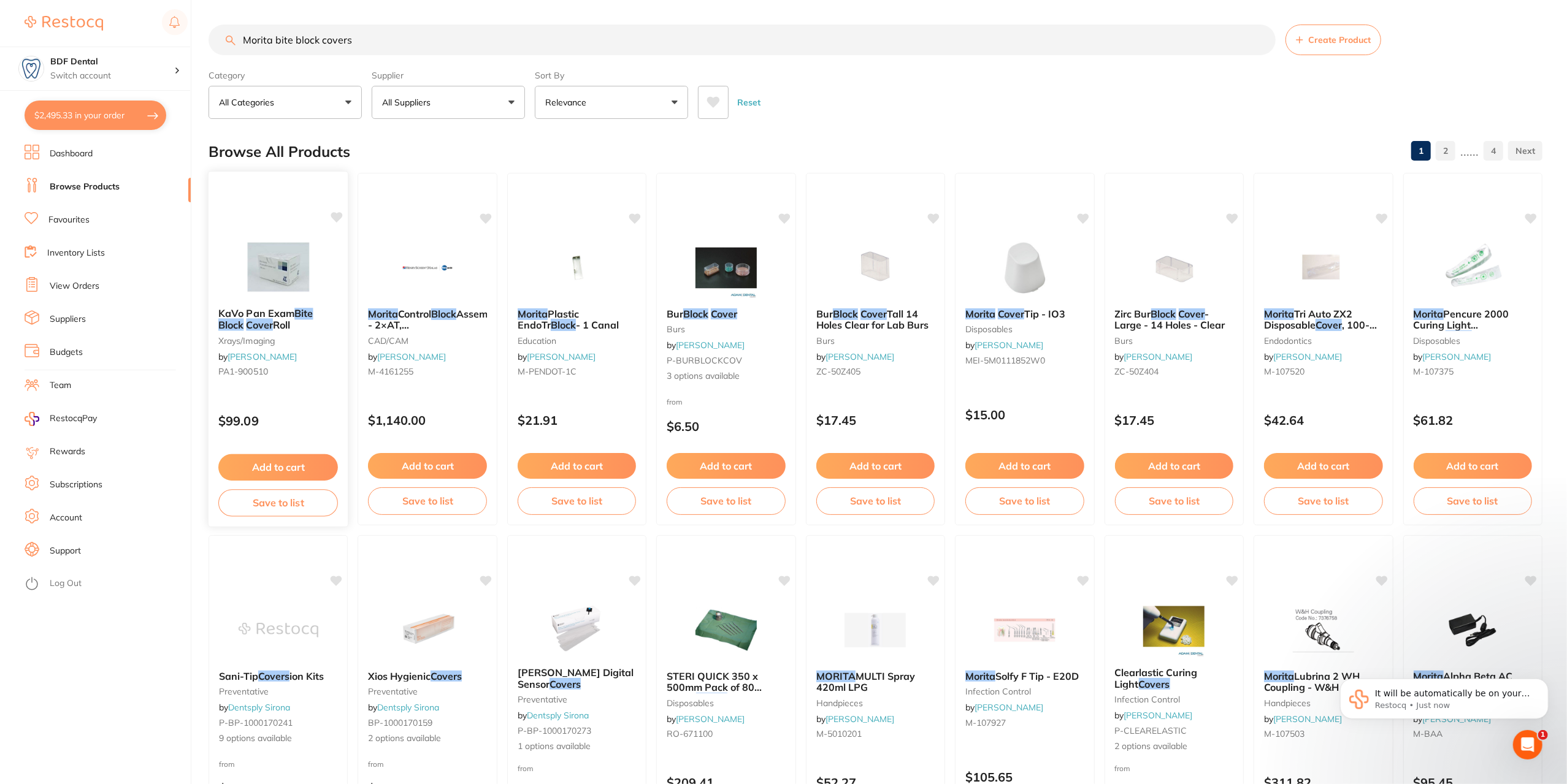
type input "Morita bite block covers"
click at [286, 279] on img at bounding box center [278, 266] width 80 height 62
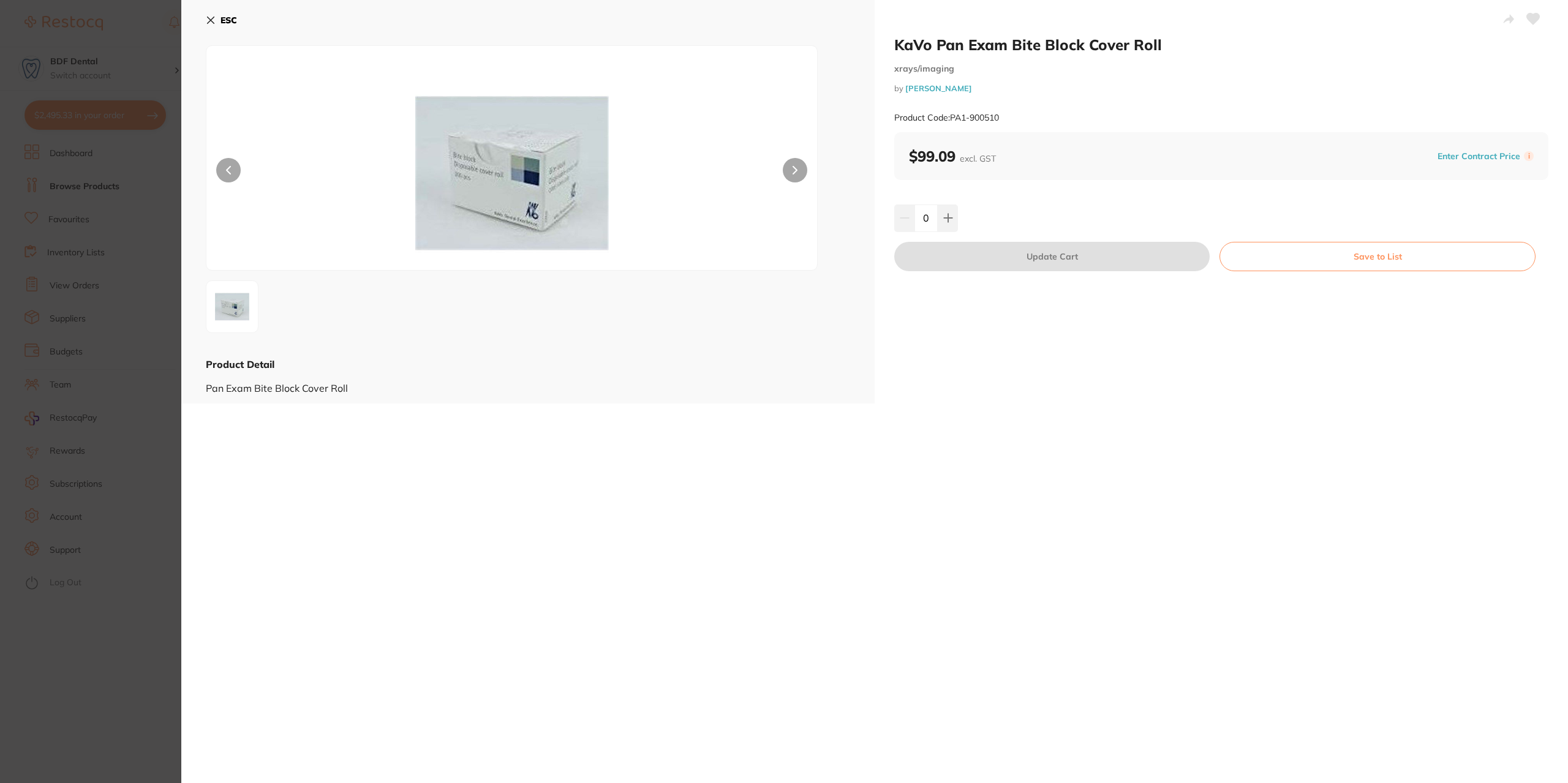
click at [208, 18] on icon at bounding box center [211, 21] width 7 height 7
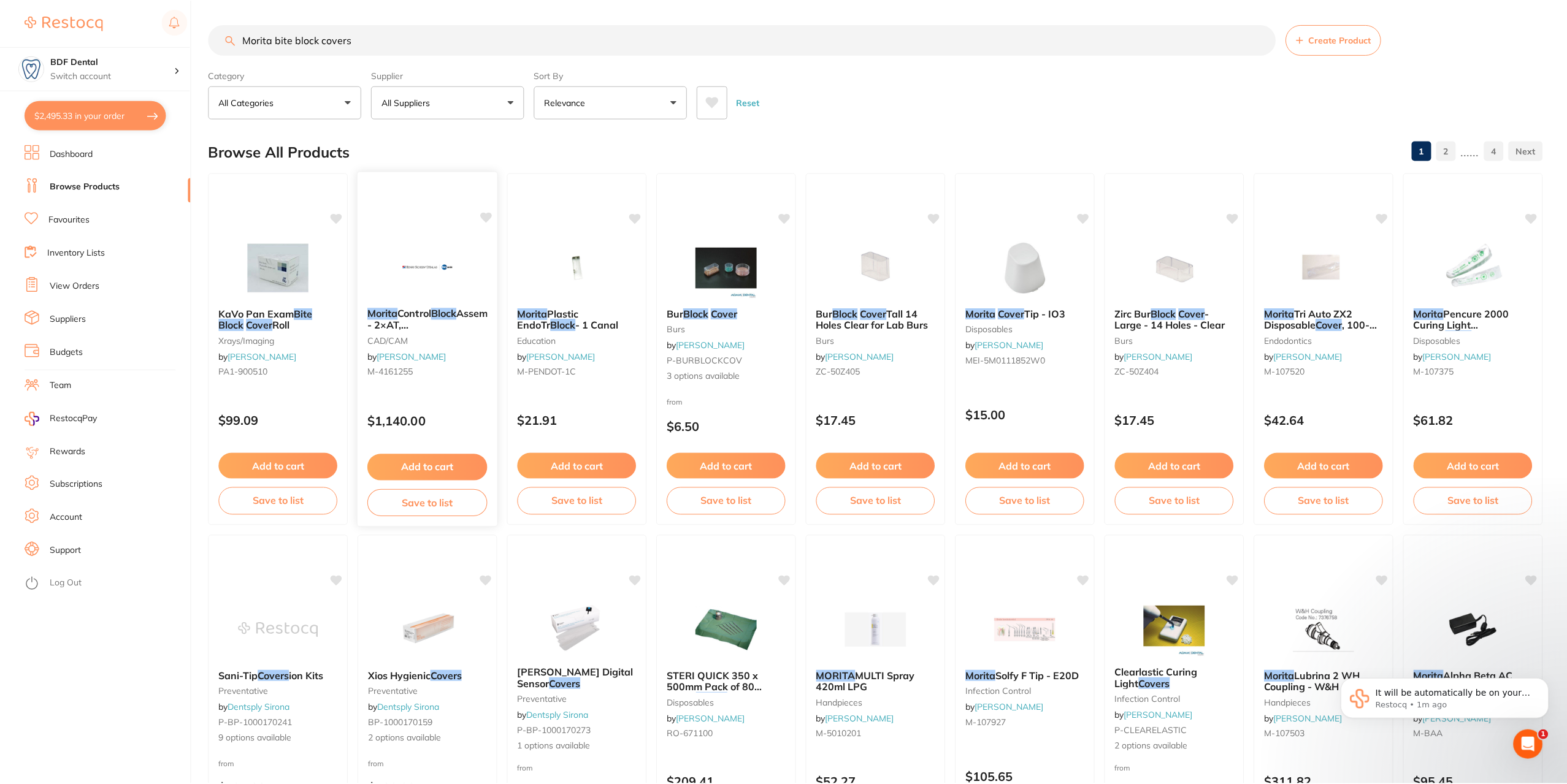
scroll to position [1, 0]
click at [1339, 34] on span "Create Product" at bounding box center [1339, 39] width 62 height 10
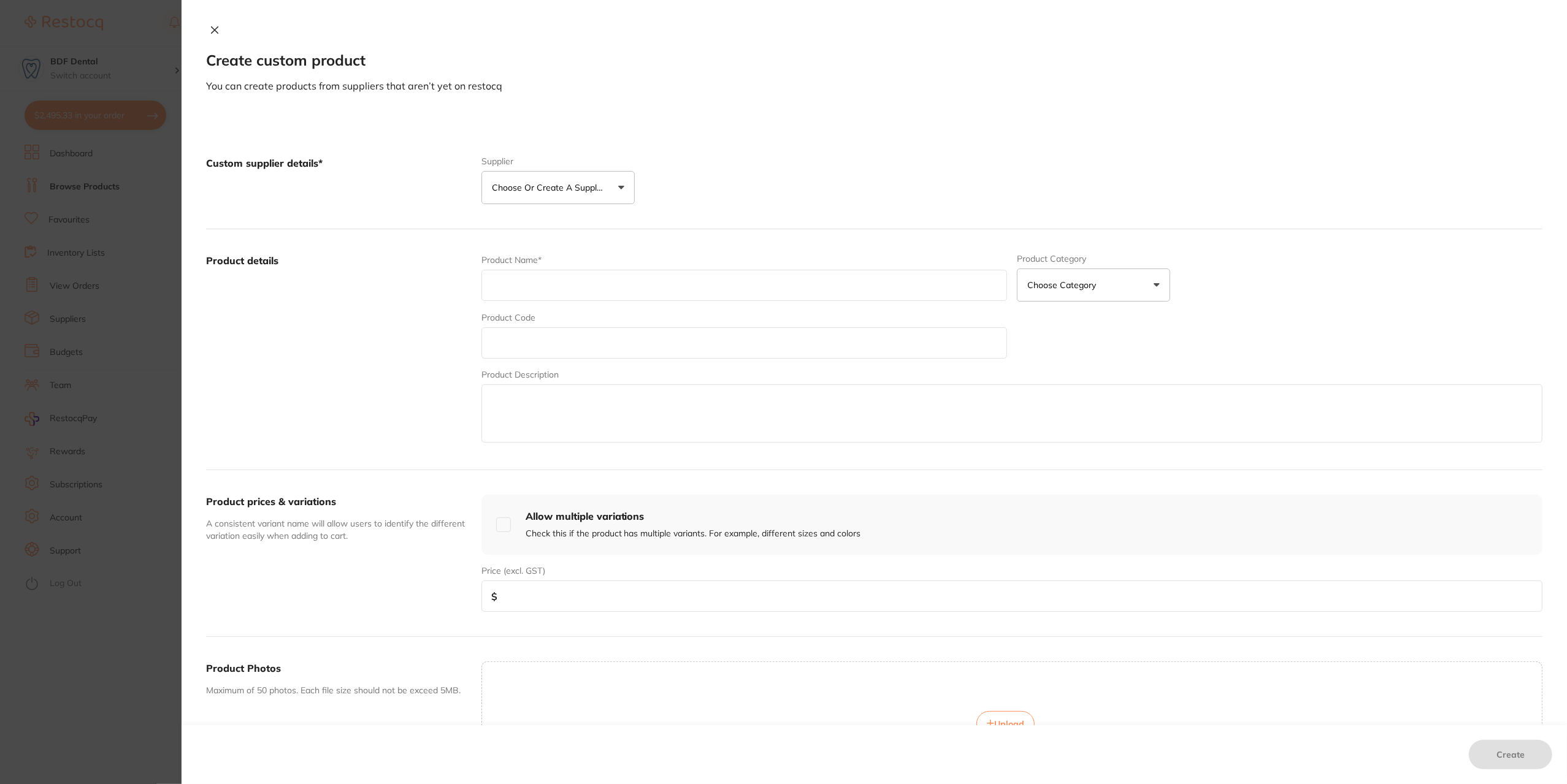
scroll to position [0, 0]
click at [210, 27] on icon at bounding box center [215, 30] width 10 height 10
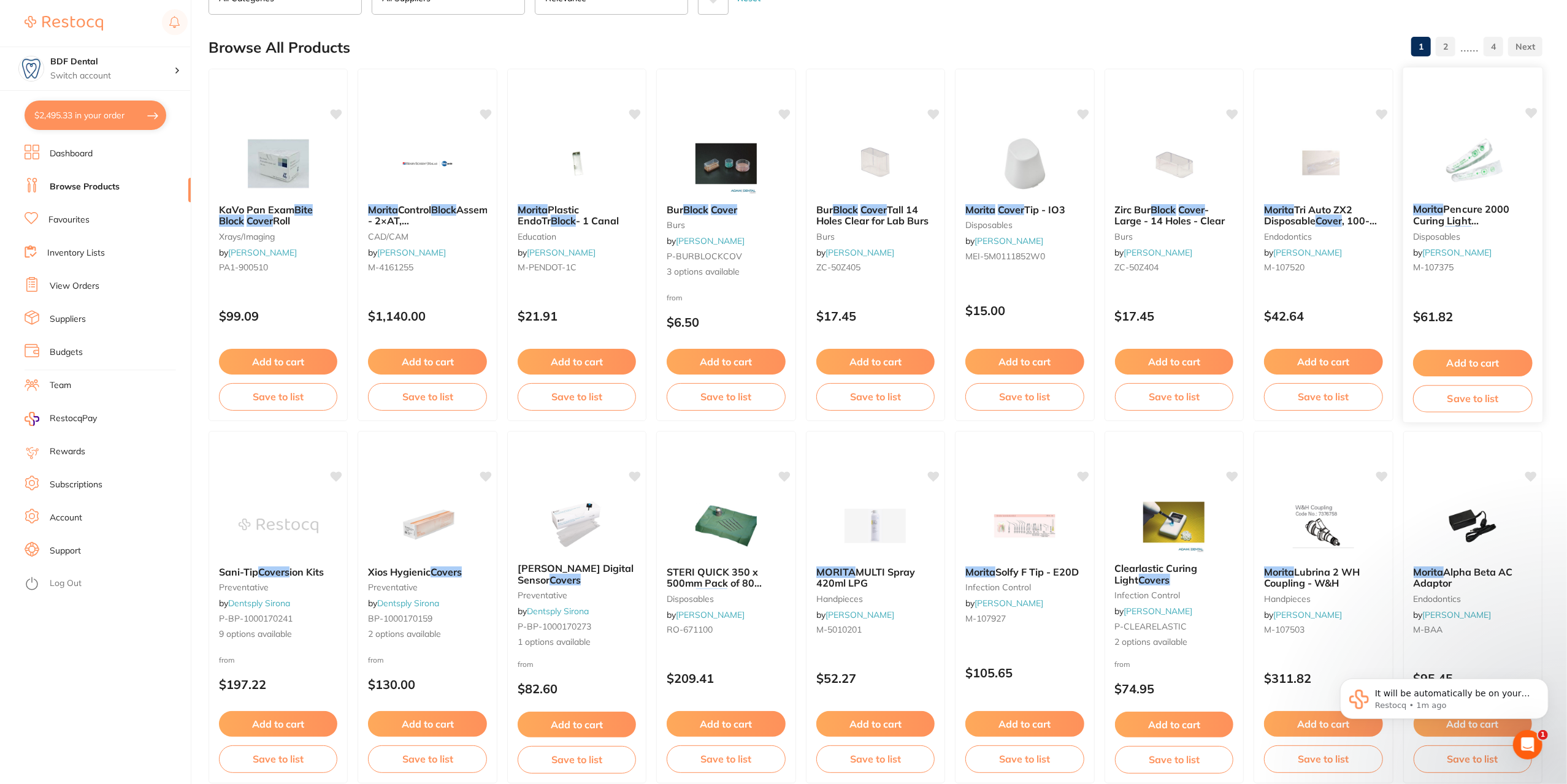
scroll to position [185, 0]
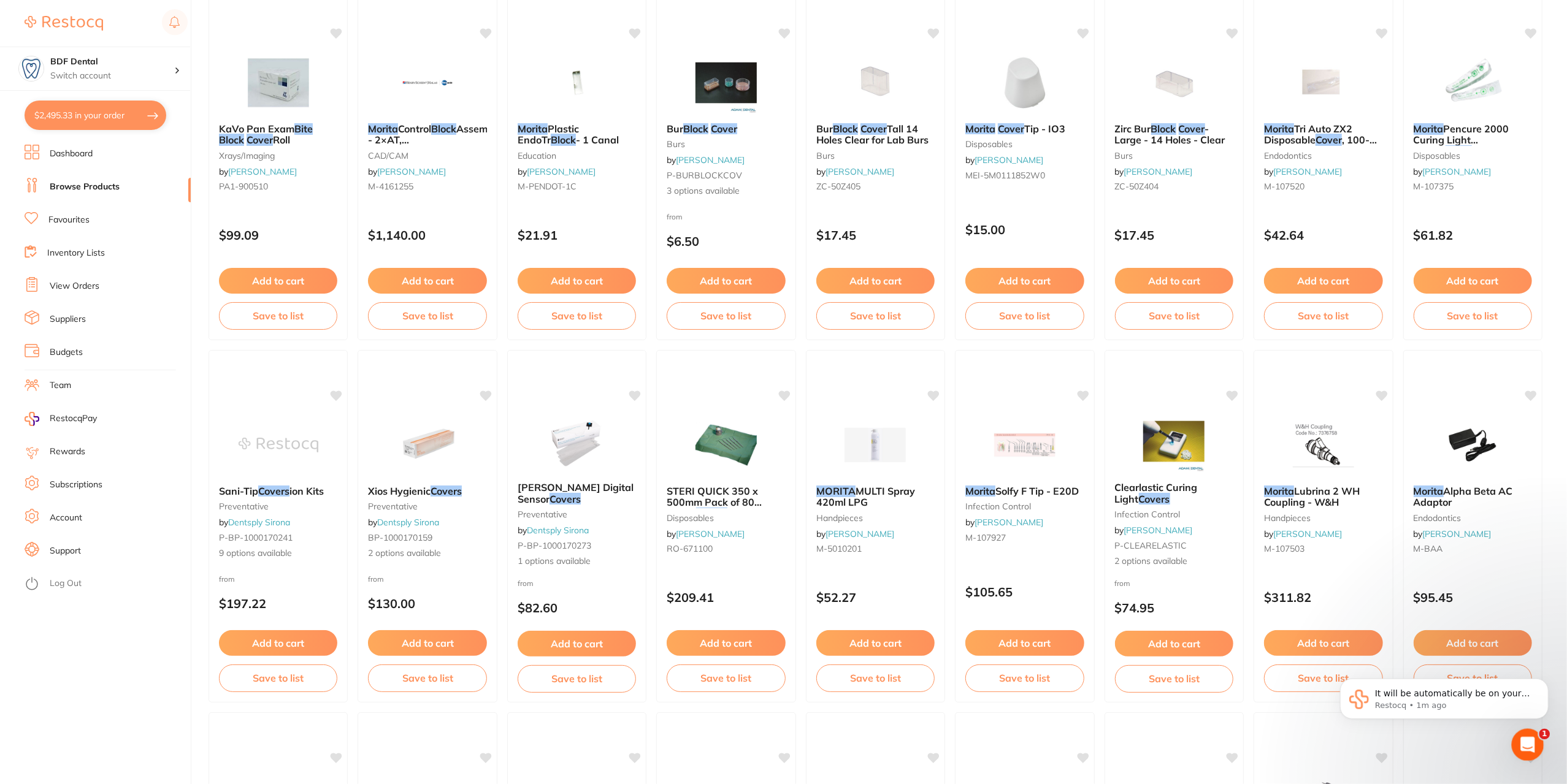
click at [1527, 740] on icon "Open Intercom Messenger" at bounding box center [1526, 743] width 20 height 20
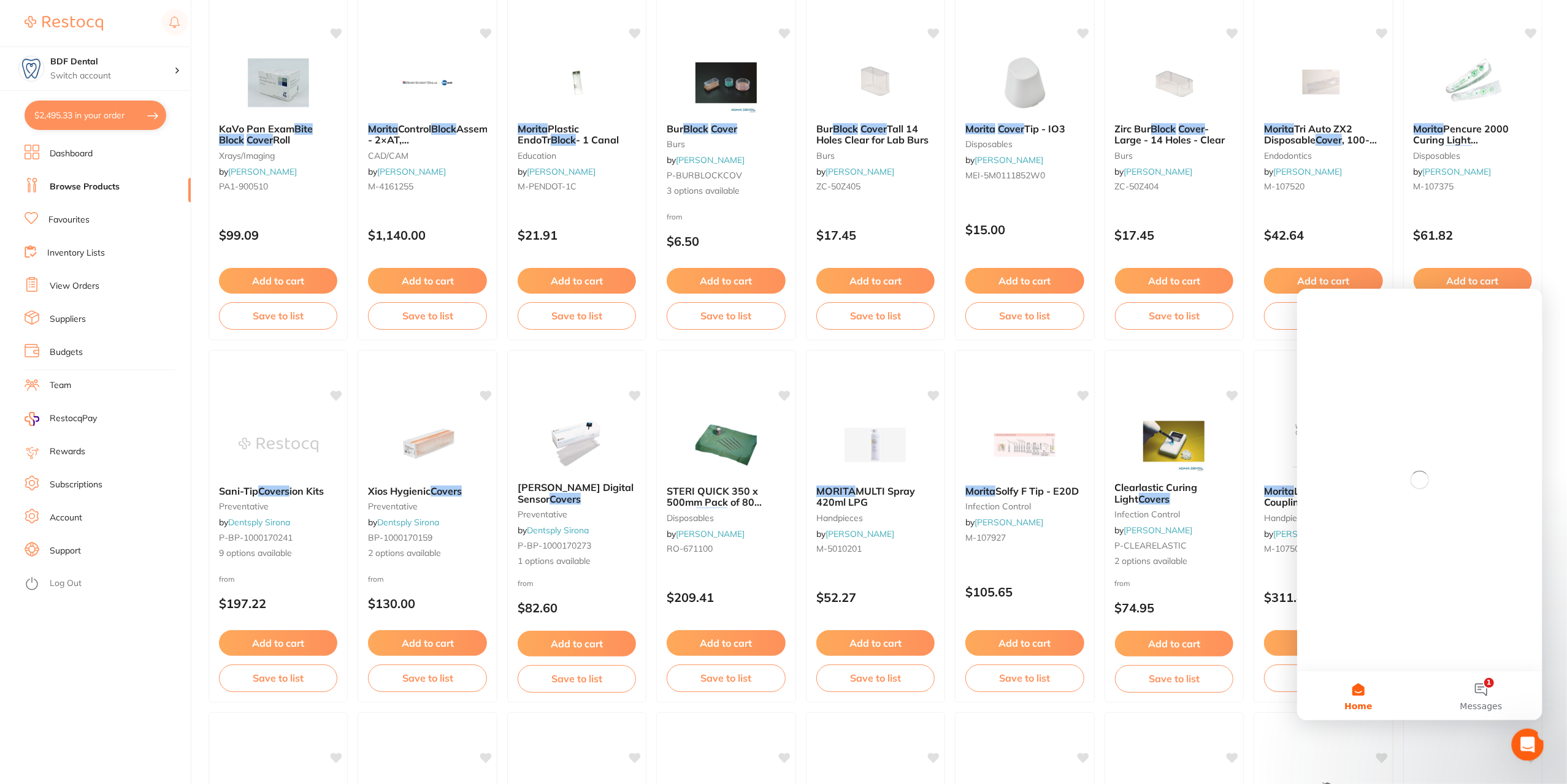
scroll to position [0, 0]
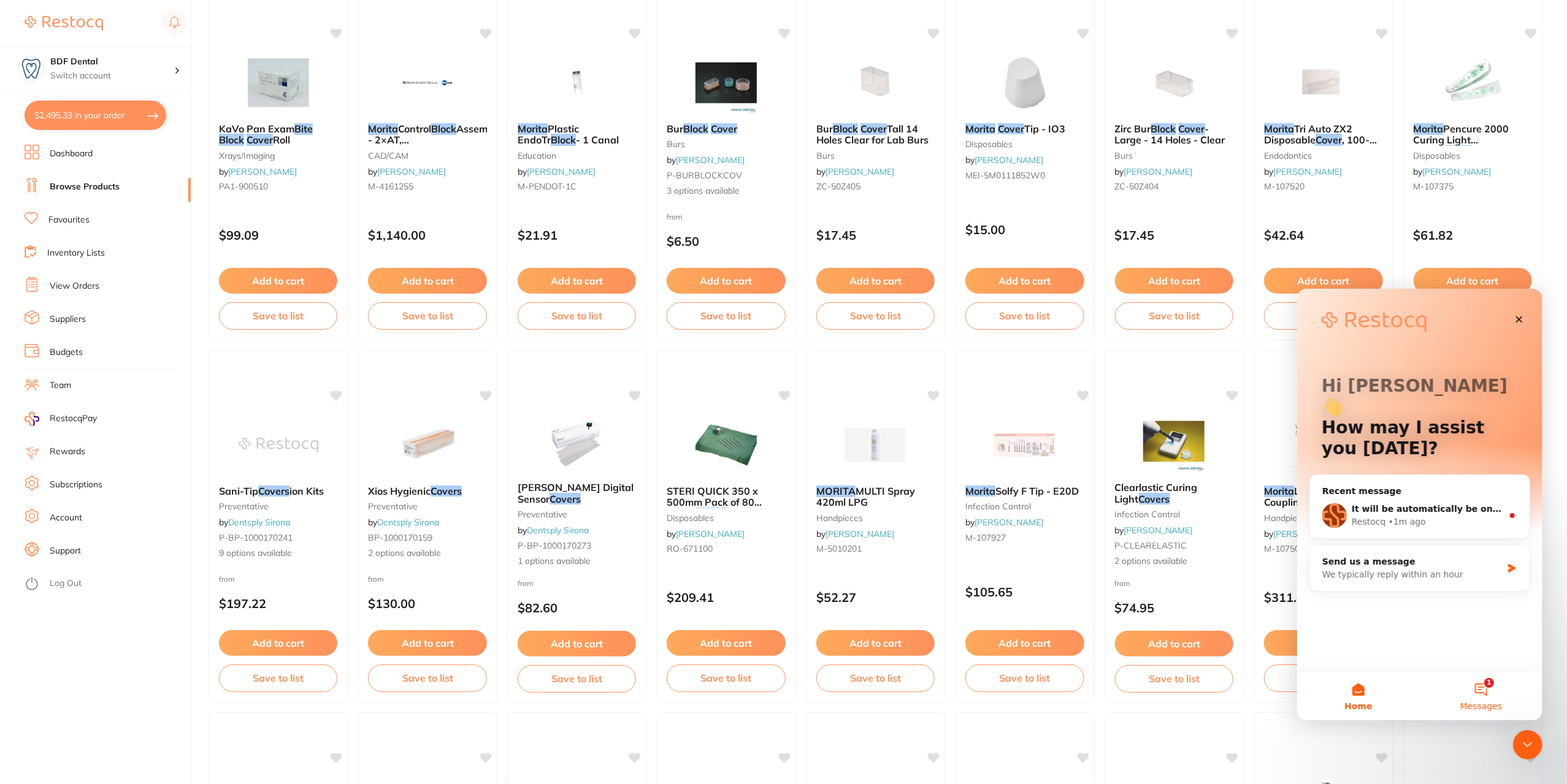
click at [1482, 690] on button "1 Messages" at bounding box center [1480, 695] width 123 height 49
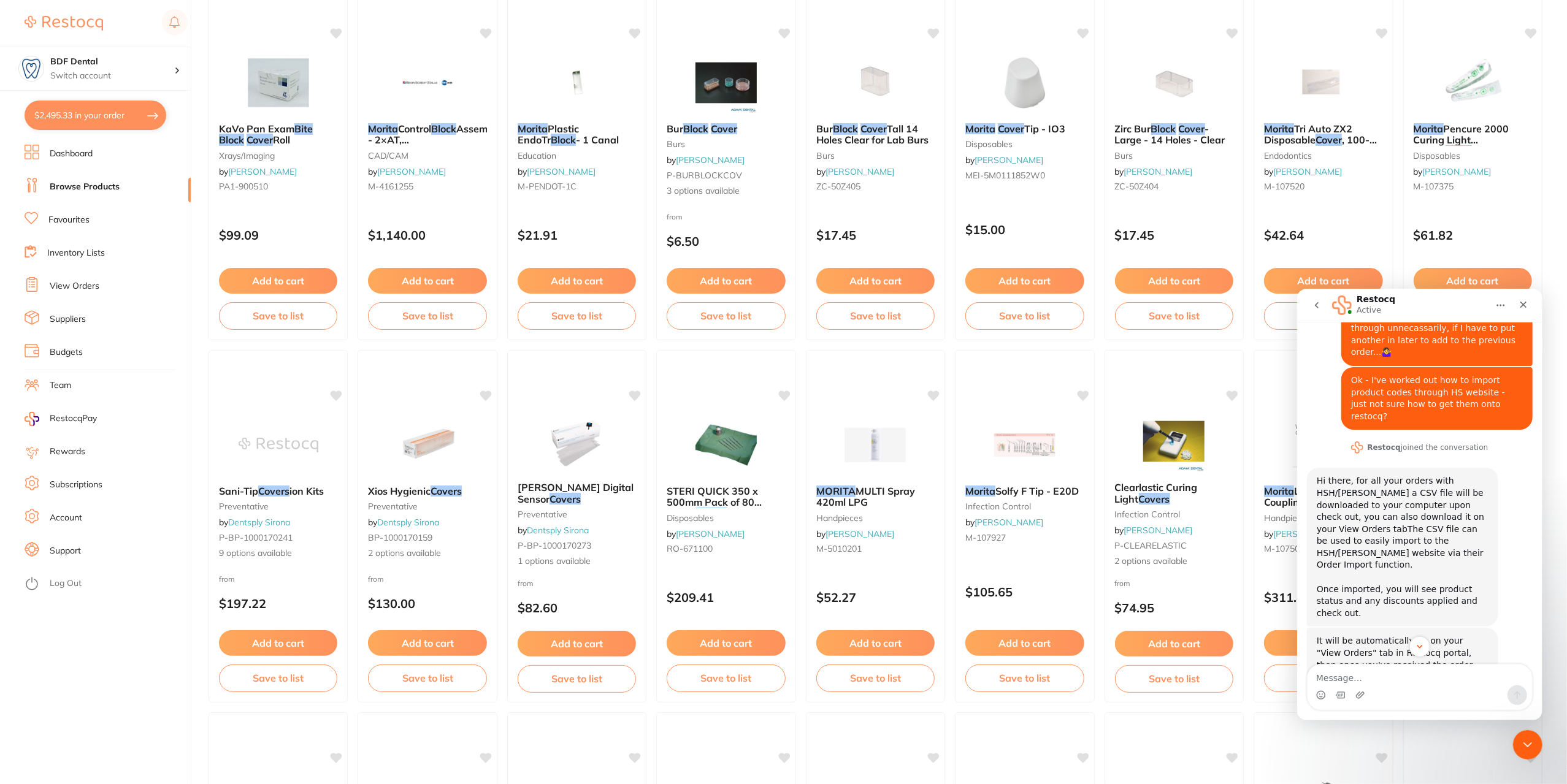
scroll to position [160, 0]
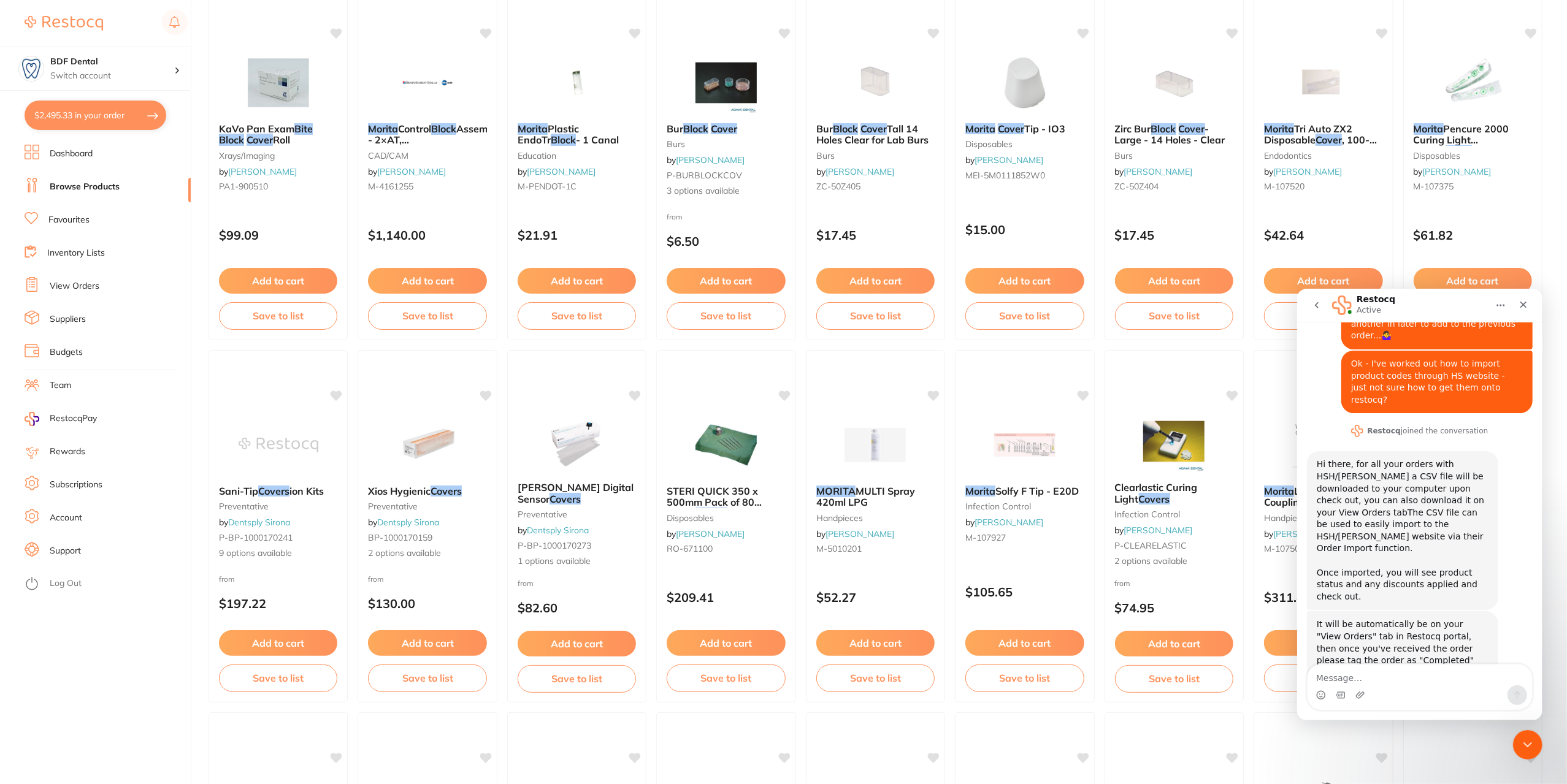
click at [90, 286] on link "View Orders" at bounding box center [75, 286] width 50 height 12
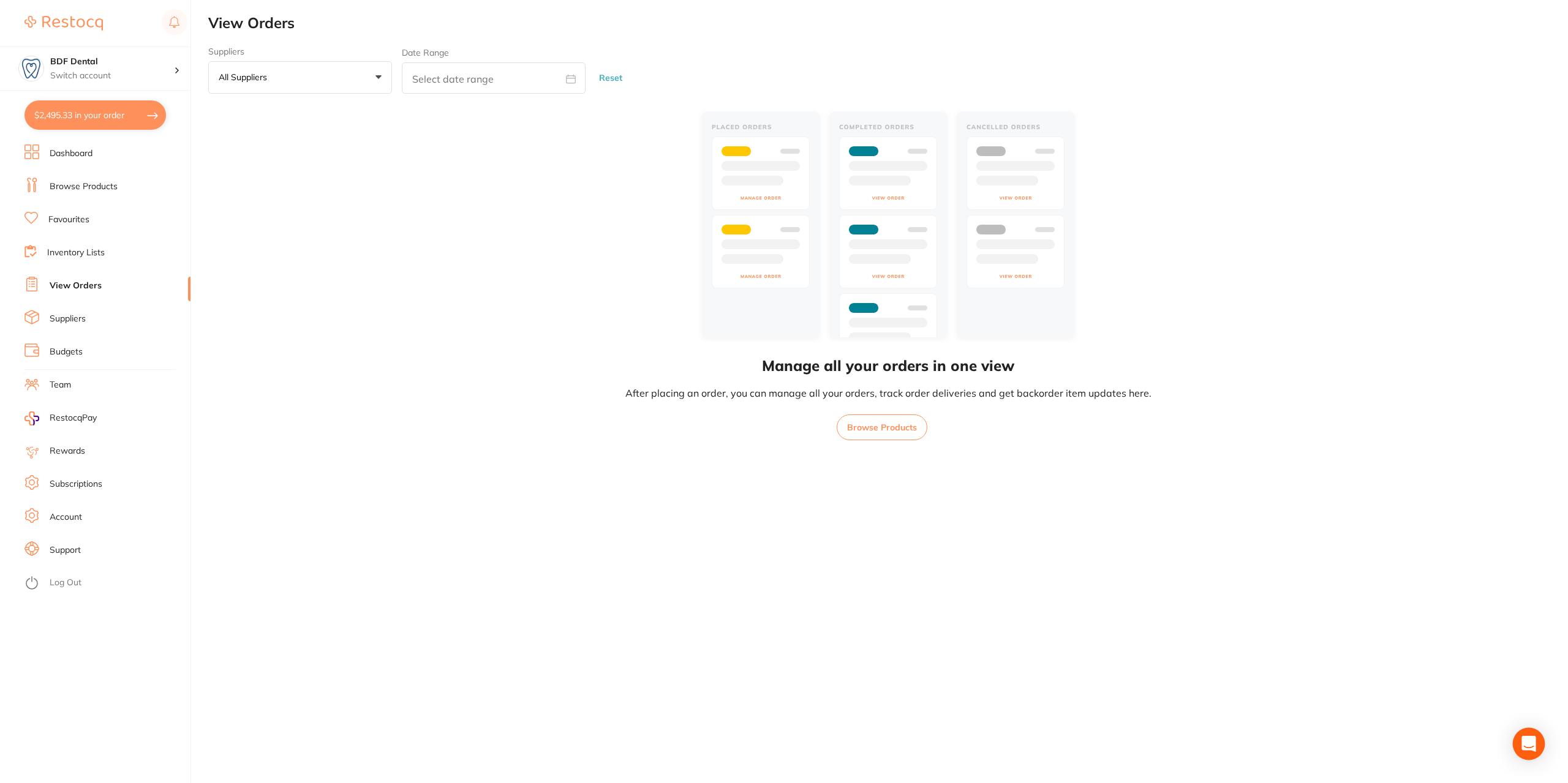
click at [1529, 743] on icon "Open Intercom Messenger" at bounding box center [1529, 744] width 14 height 16
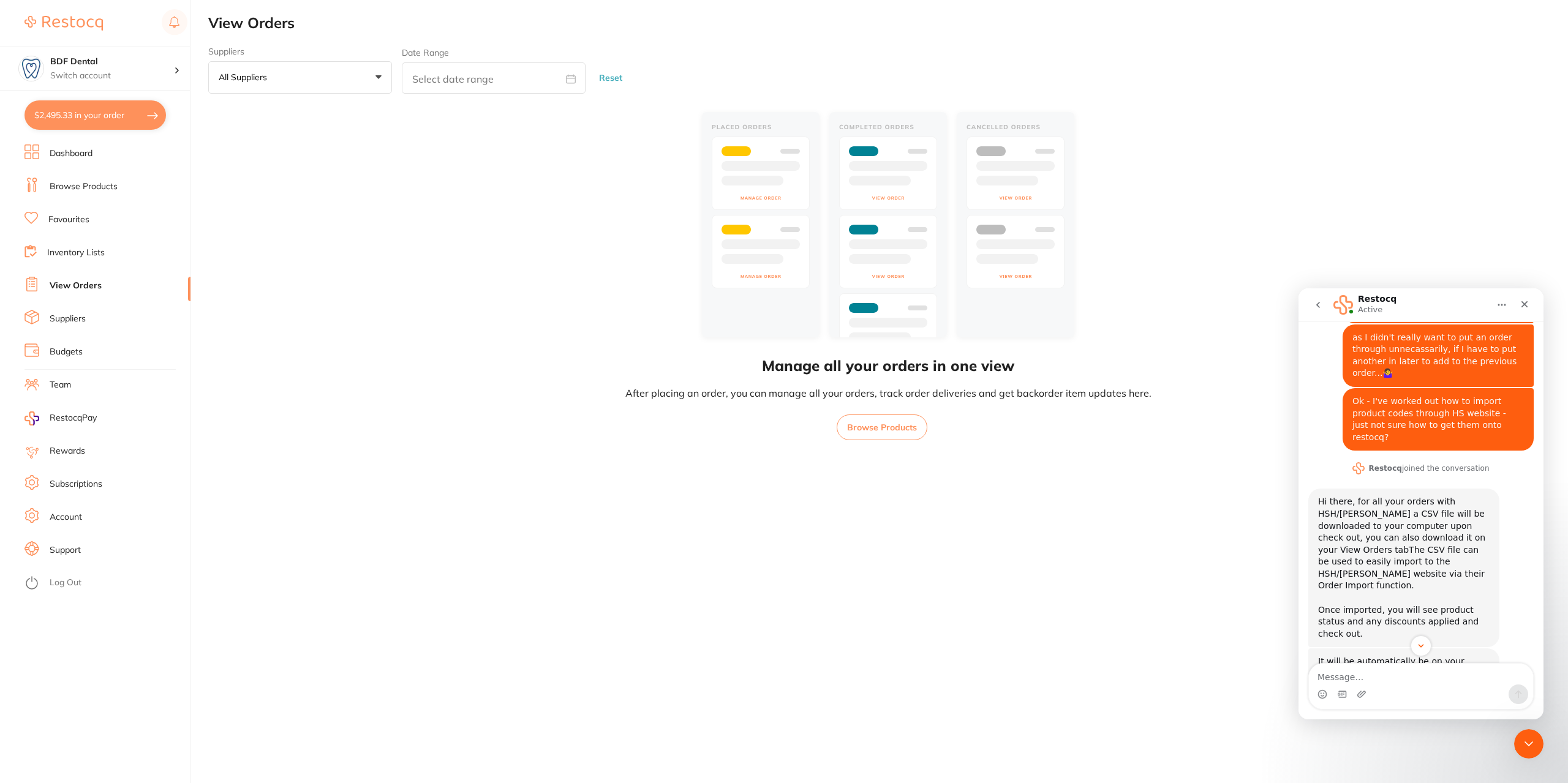
scroll to position [178, 0]
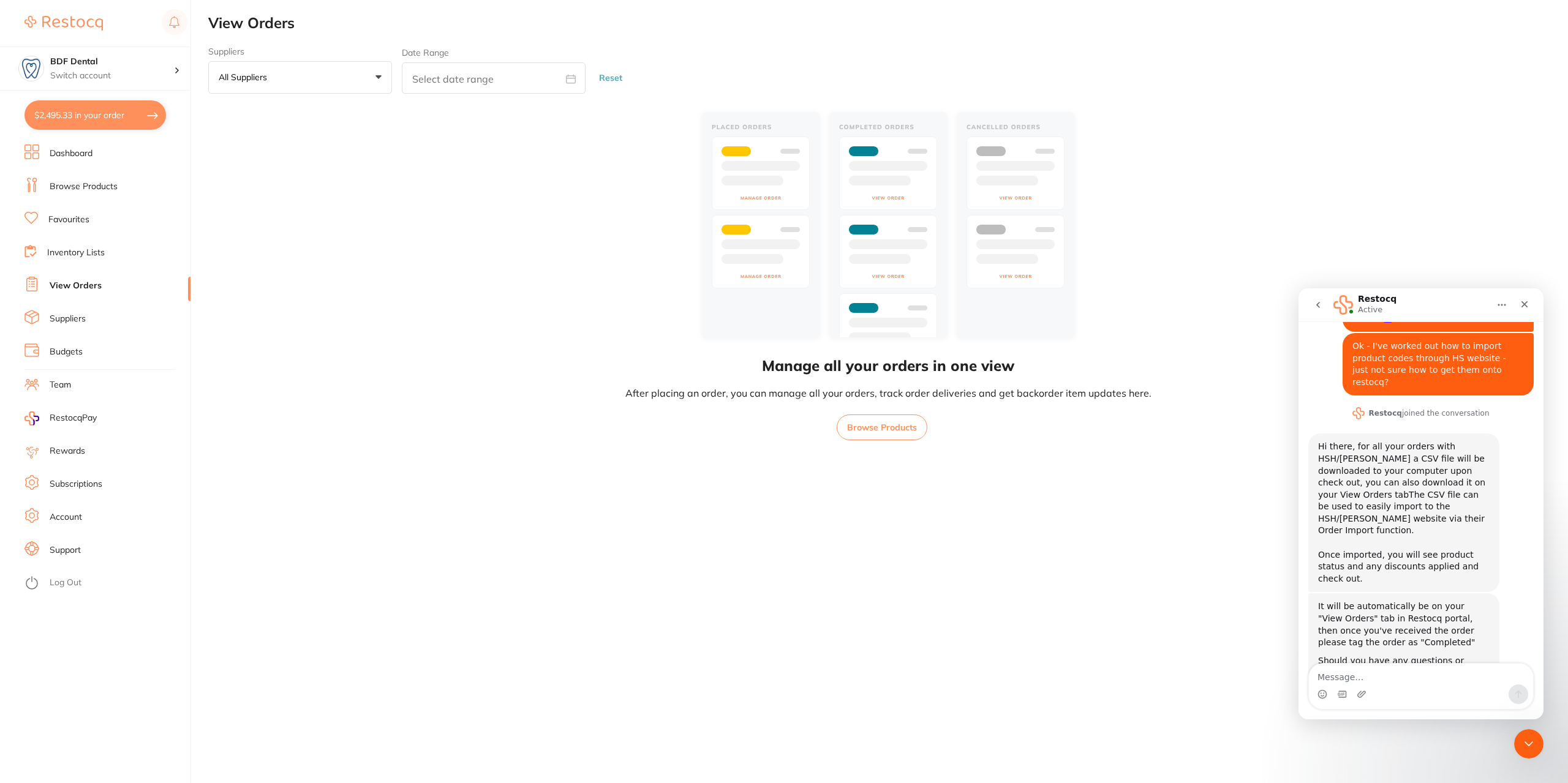
click at [88, 287] on link "View Orders" at bounding box center [76, 286] width 52 height 12
click at [1356, 678] on textarea "Message…" at bounding box center [1422, 674] width 224 height 21
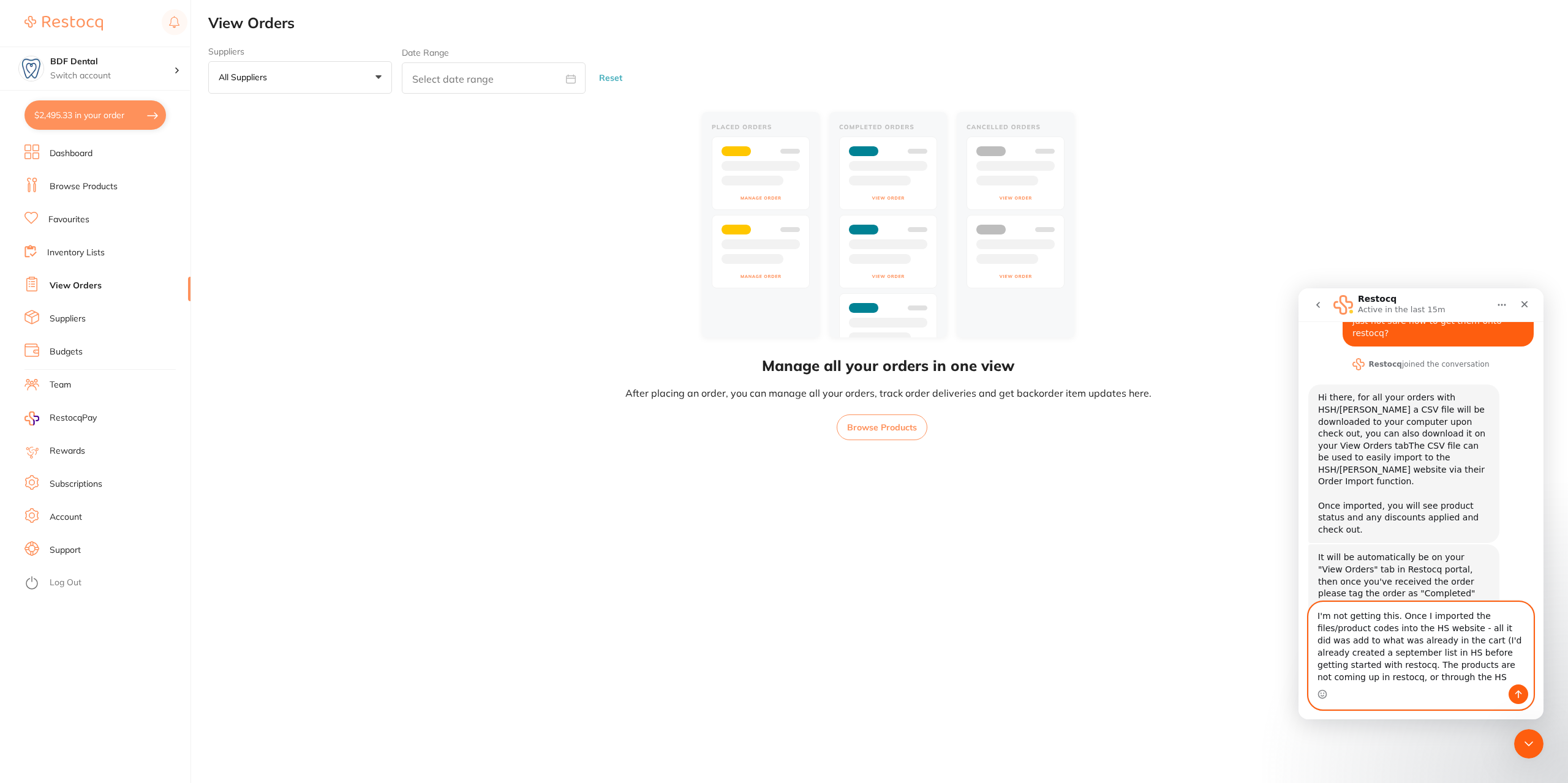
scroll to position [239, 0]
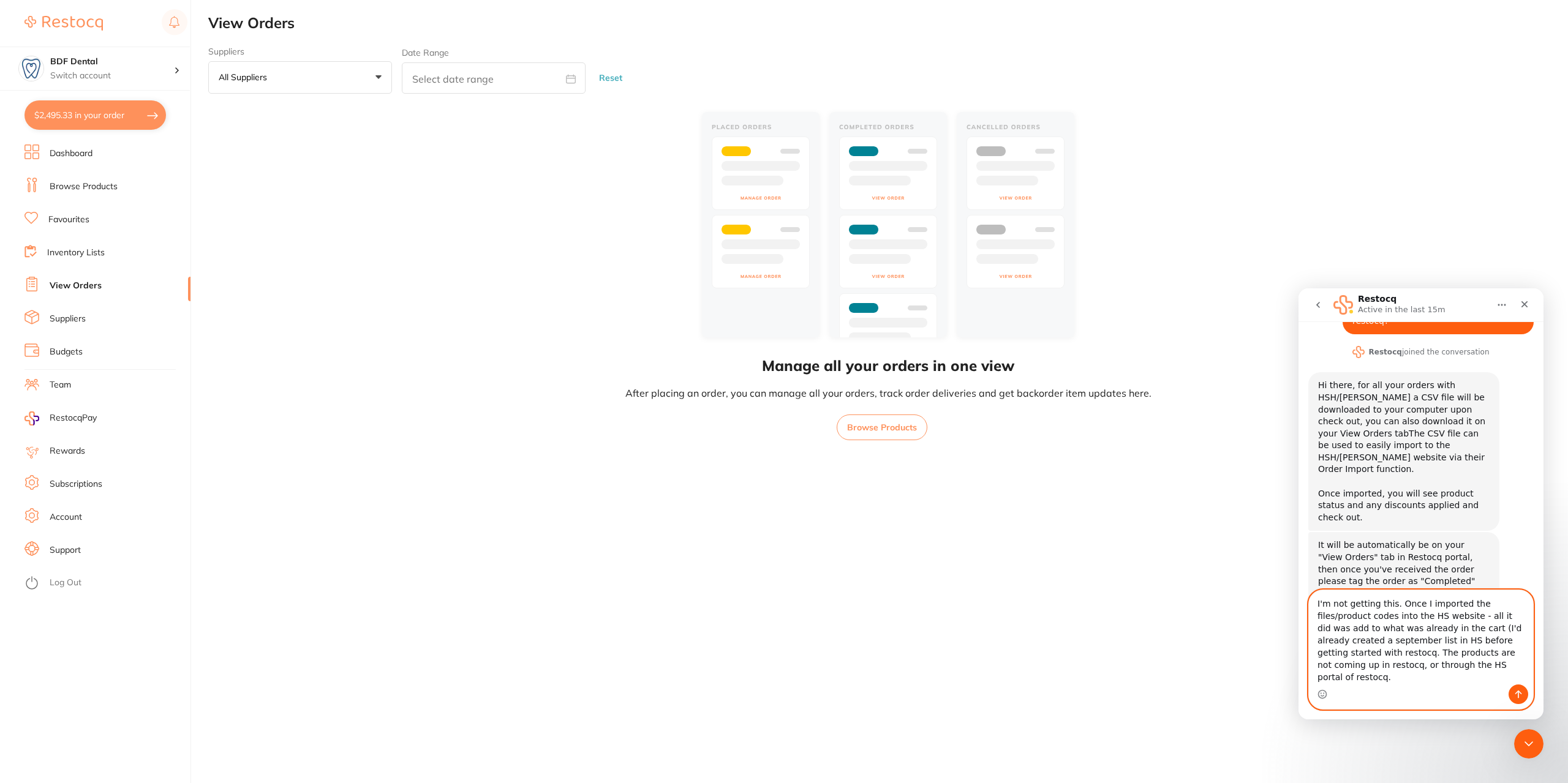
click at [1373, 617] on textarea "I'm not getting this. Once I imported the files/product codes into the HS websi…" at bounding box center [1422, 637] width 224 height 94
click at [1407, 630] on textarea "I'm not understanding this. Once I imported the files/product codes into the HS…" at bounding box center [1422, 637] width 224 height 94
click at [1348, 667] on textarea "I'm not understanding this. Once I imported the files/product codes on the HS w…" at bounding box center [1422, 637] width 224 height 94
click at [1457, 677] on textarea "I'm not understanding this. Once I imported the files/product codes on the HS w…" at bounding box center [1422, 637] width 224 height 94
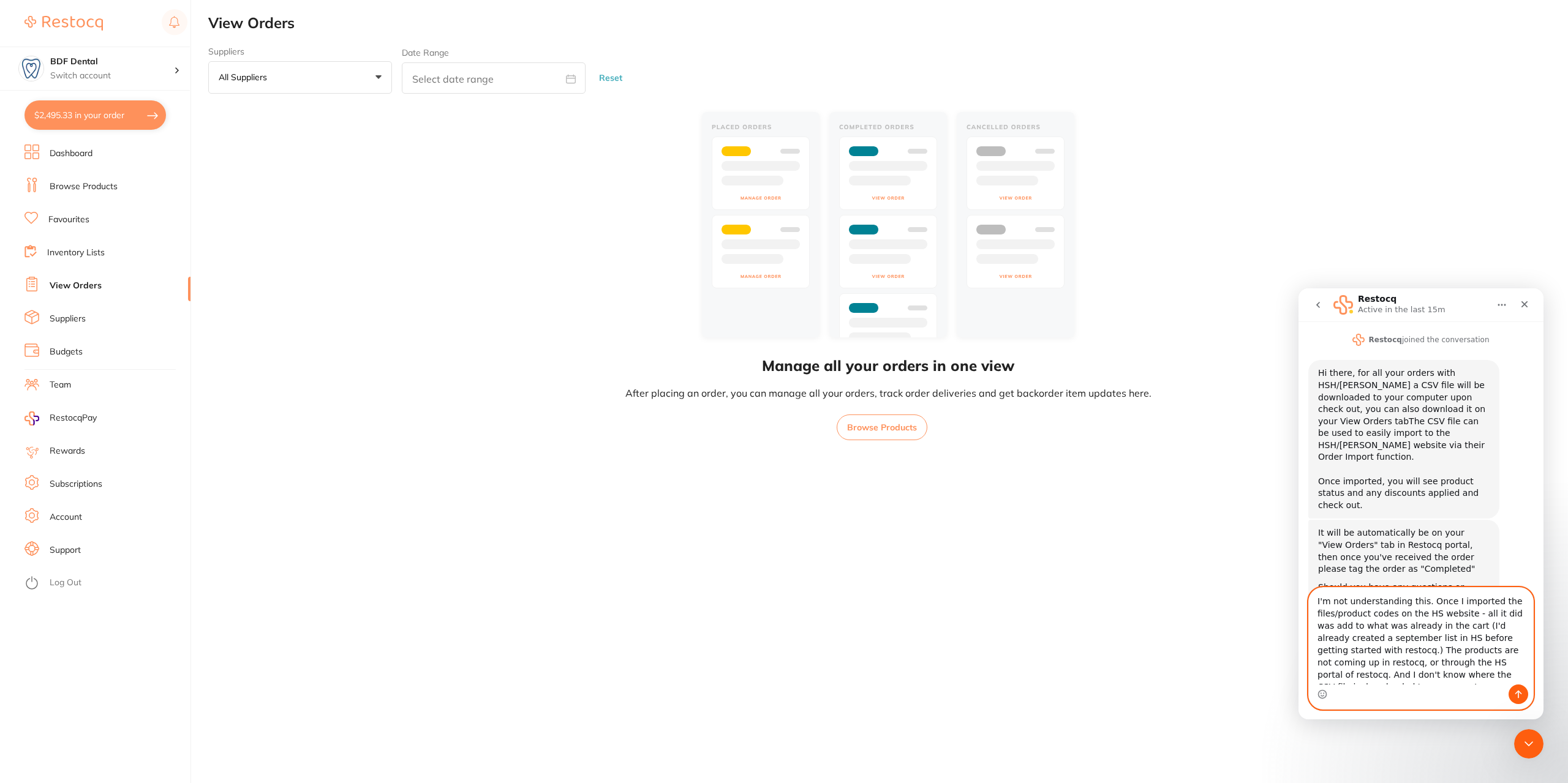
type textarea "I'm not understanding this. Once I imported the files/product codes on the HS w…"
click at [1523, 690] on icon "Send a message…" at bounding box center [1519, 695] width 10 height 10
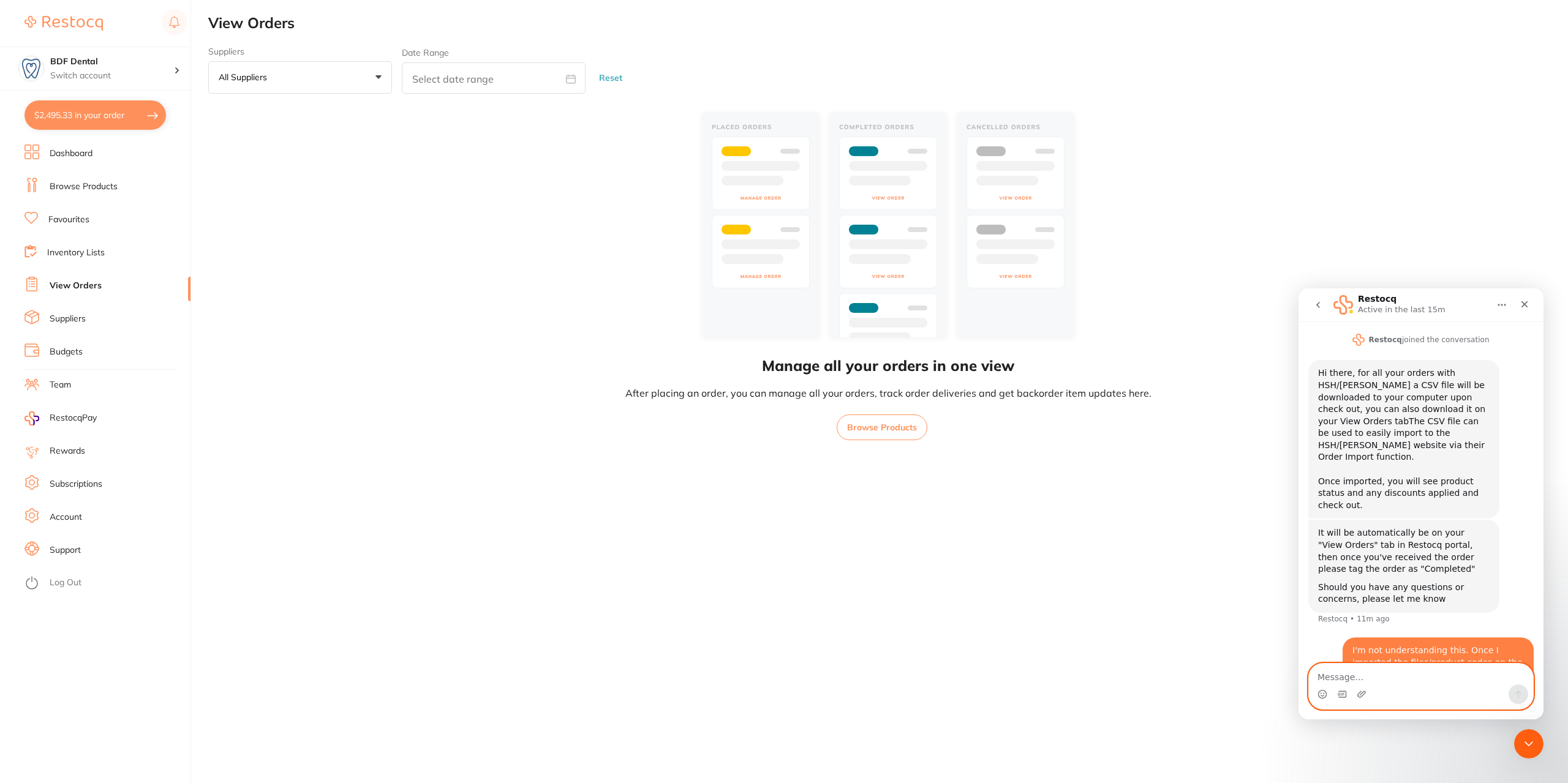
scroll to position [310, 0]
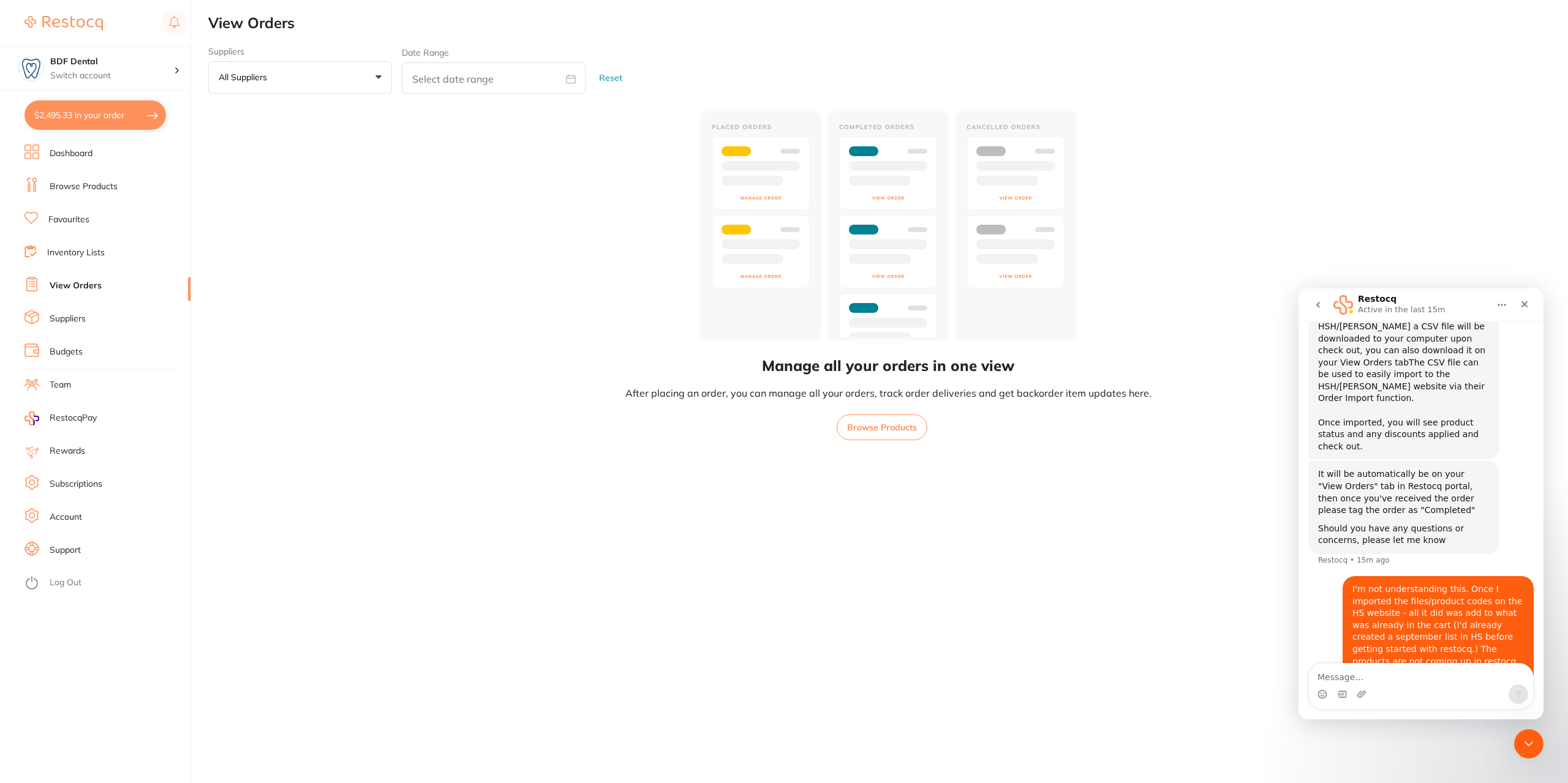
click at [88, 287] on link "View Orders" at bounding box center [76, 286] width 52 height 12
click at [98, 116] on button "$2,495.33 in your order" at bounding box center [95, 115] width 141 height 29
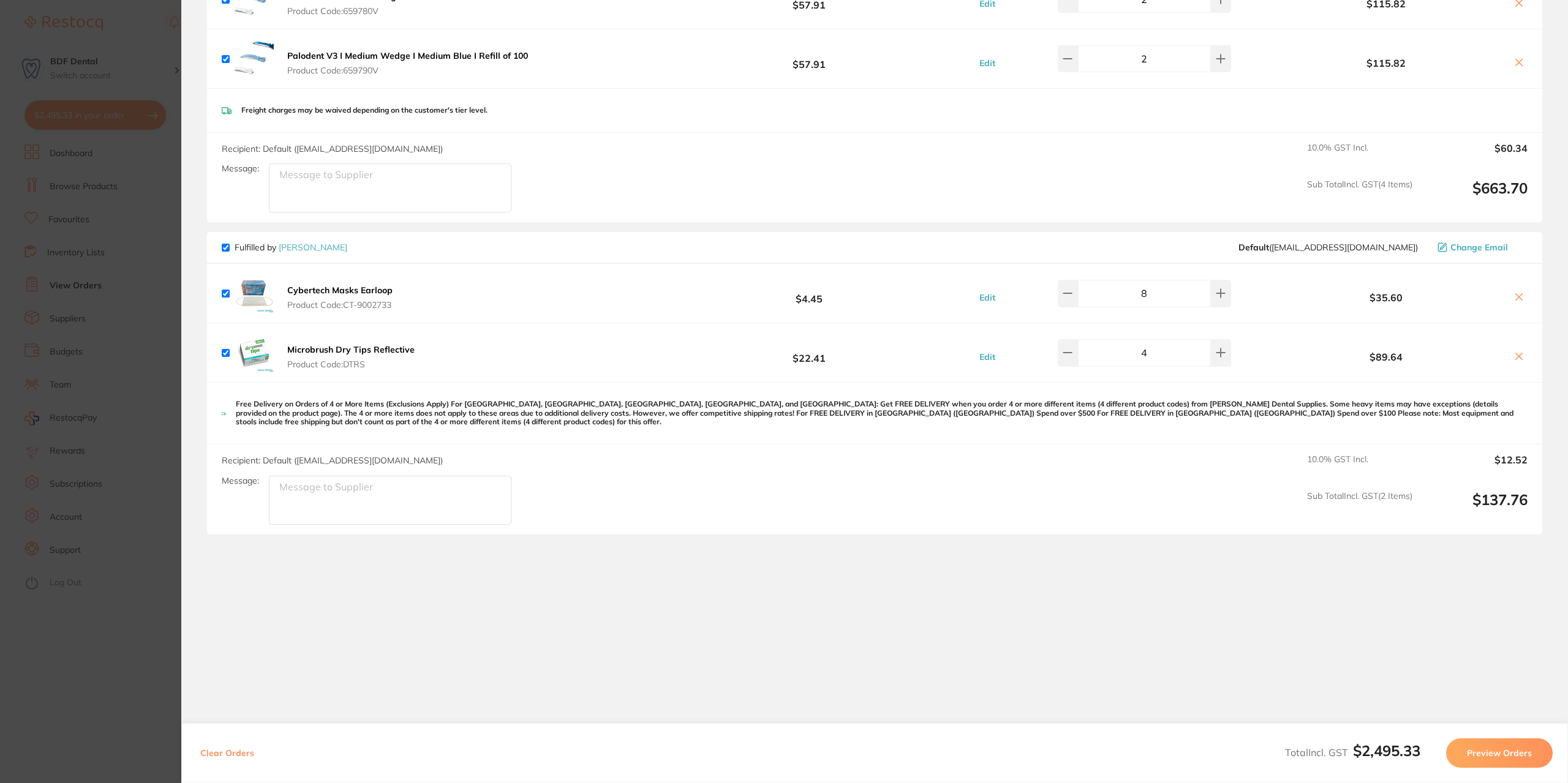
scroll to position [1603, 0]
click at [1485, 747] on button "Preview Orders" at bounding box center [1499, 752] width 107 height 29
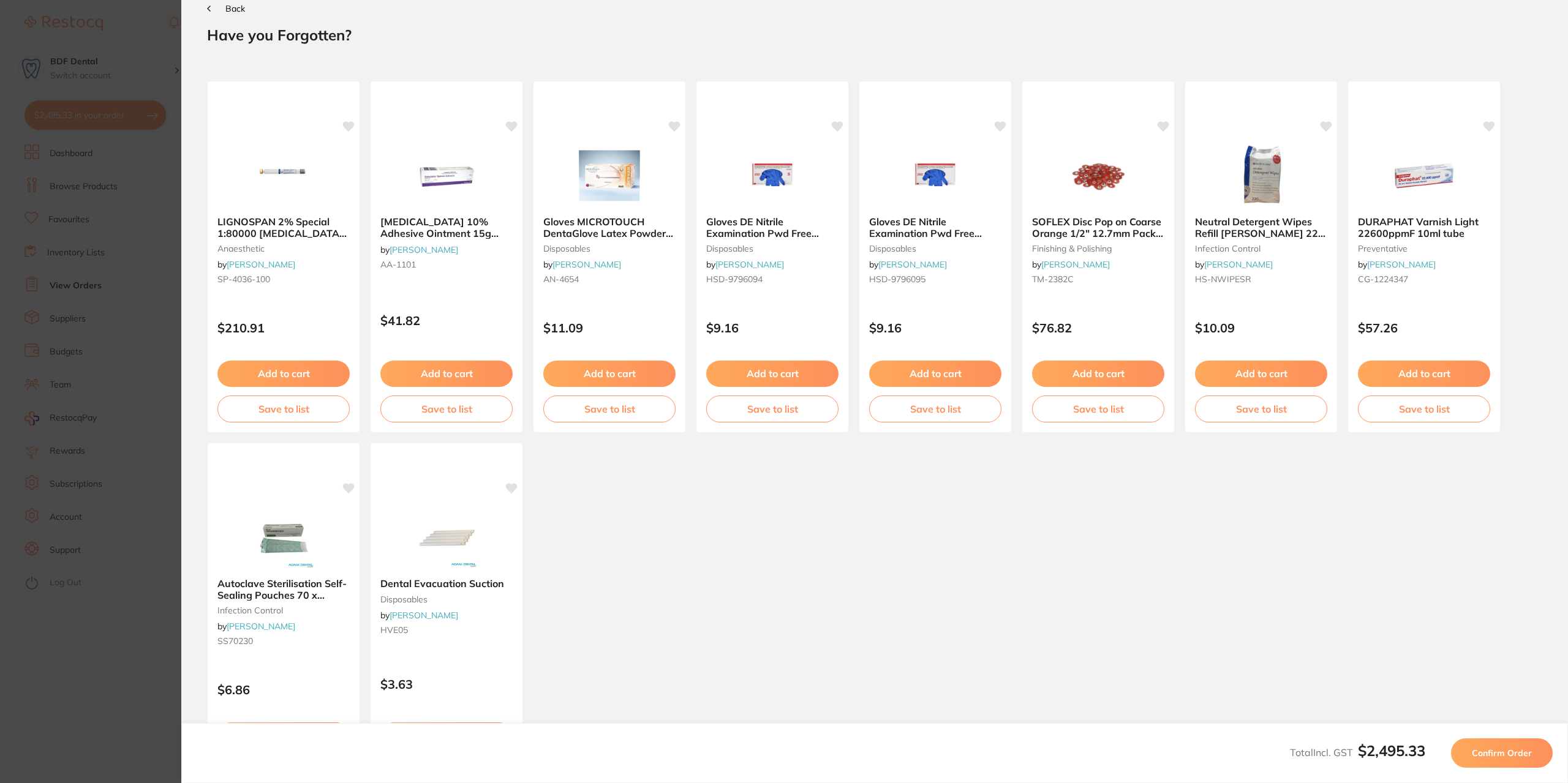
scroll to position [0, 0]
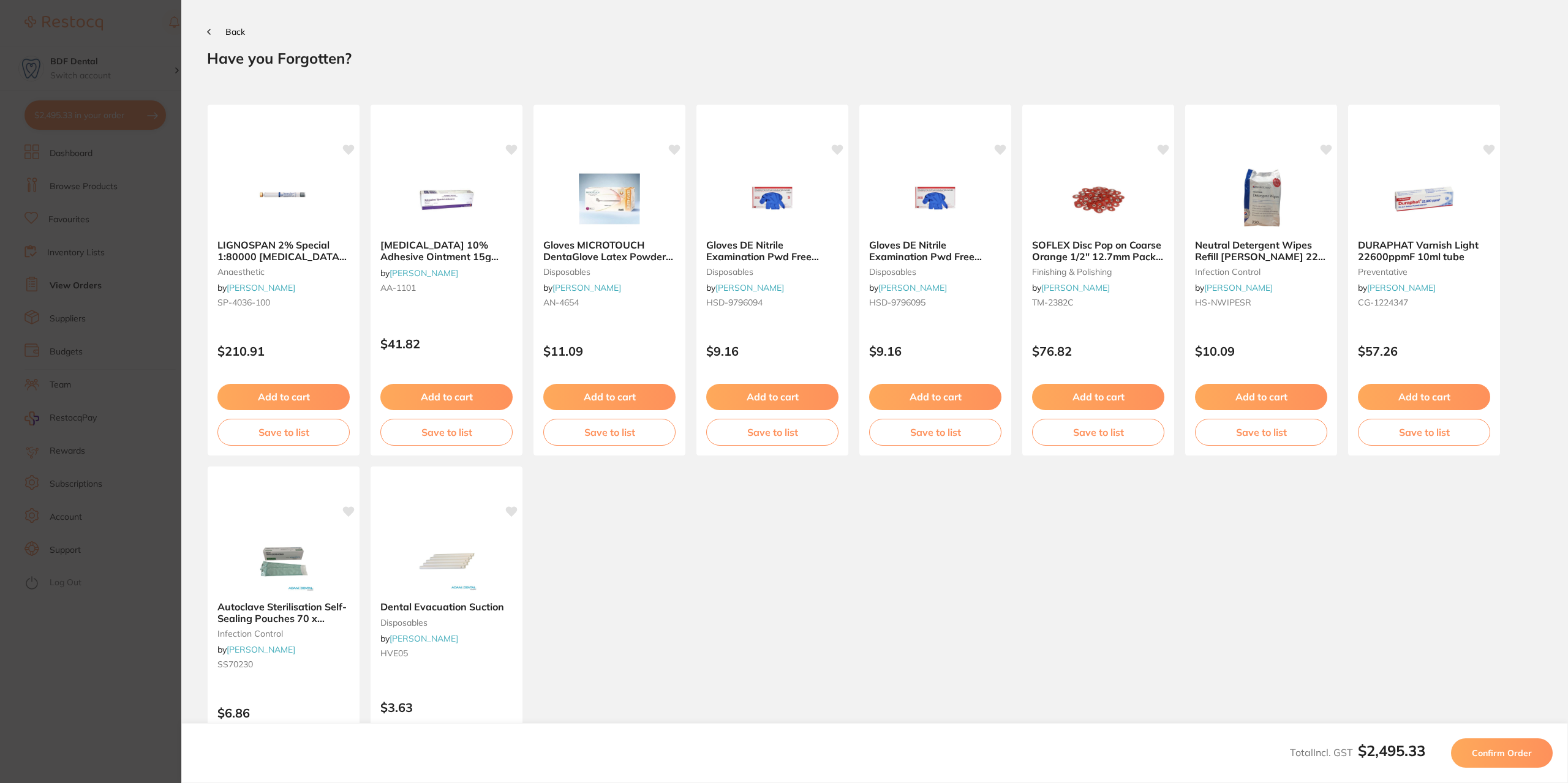
click at [1518, 752] on span "Confirm Order" at bounding box center [1502, 753] width 60 height 11
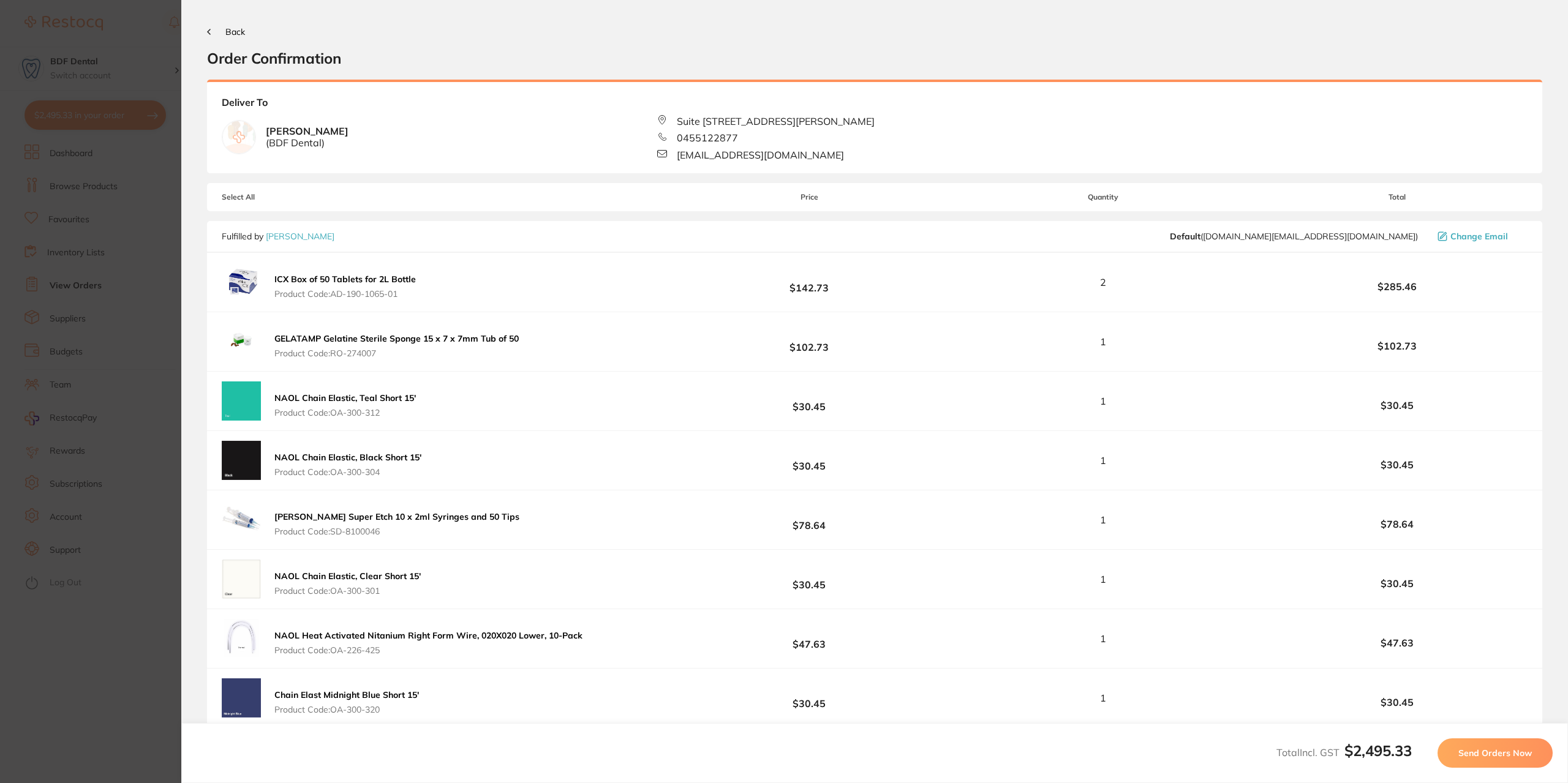
click at [230, 29] on span "Back" at bounding box center [235, 32] width 19 height 11
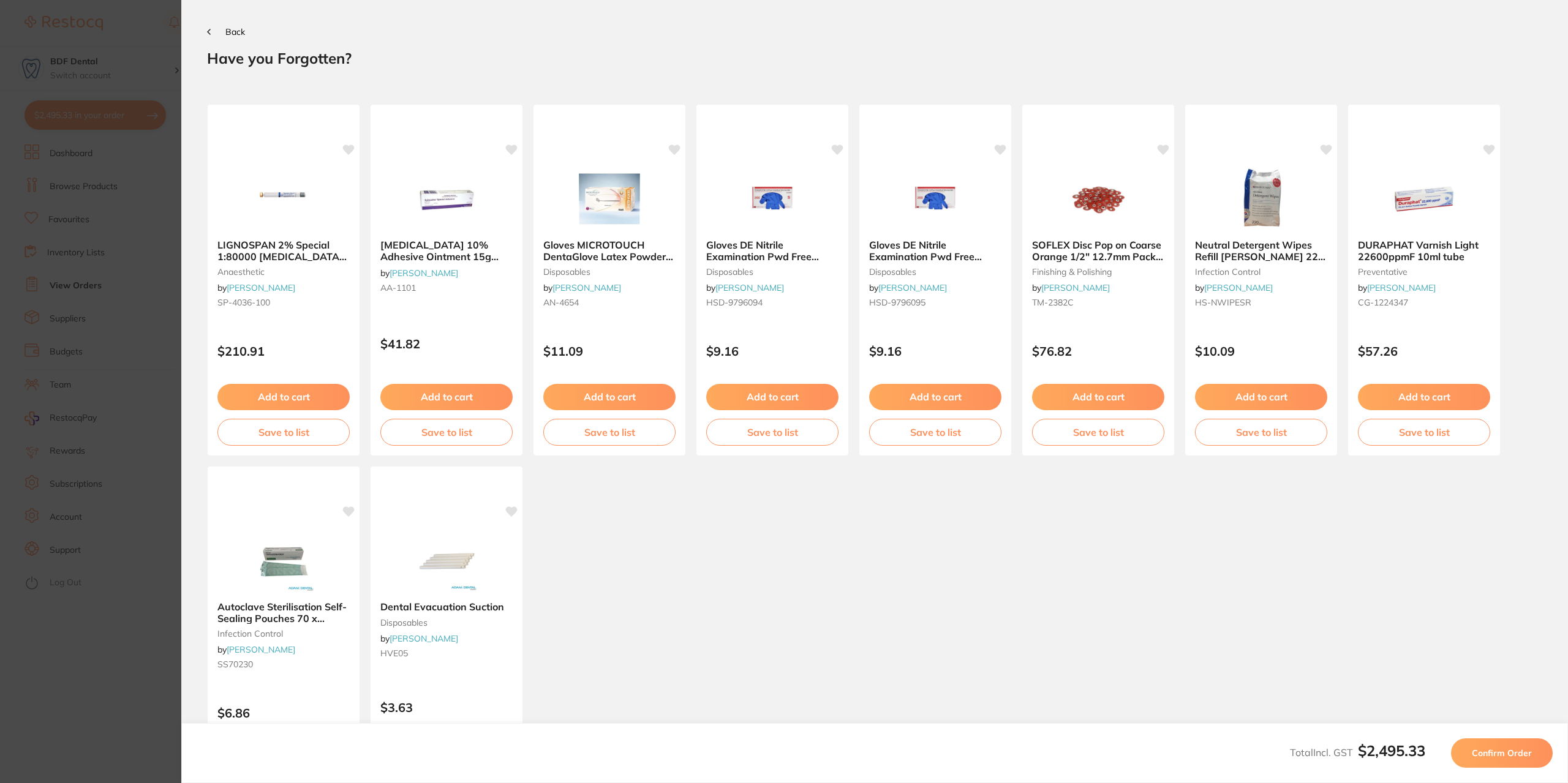
click at [229, 31] on span "Back" at bounding box center [235, 32] width 19 height 11
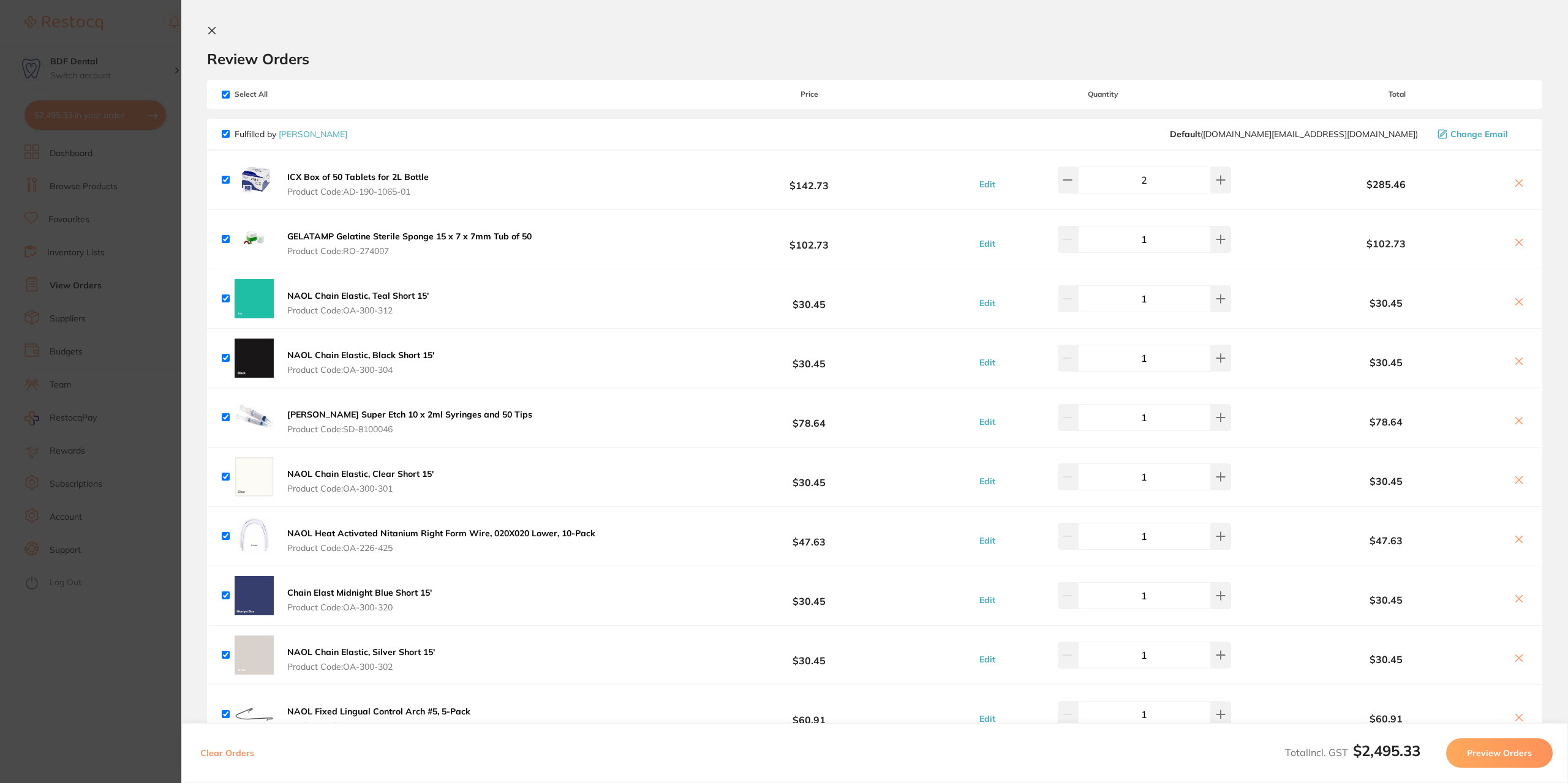
click at [216, 31] on icon at bounding box center [212, 31] width 10 height 10
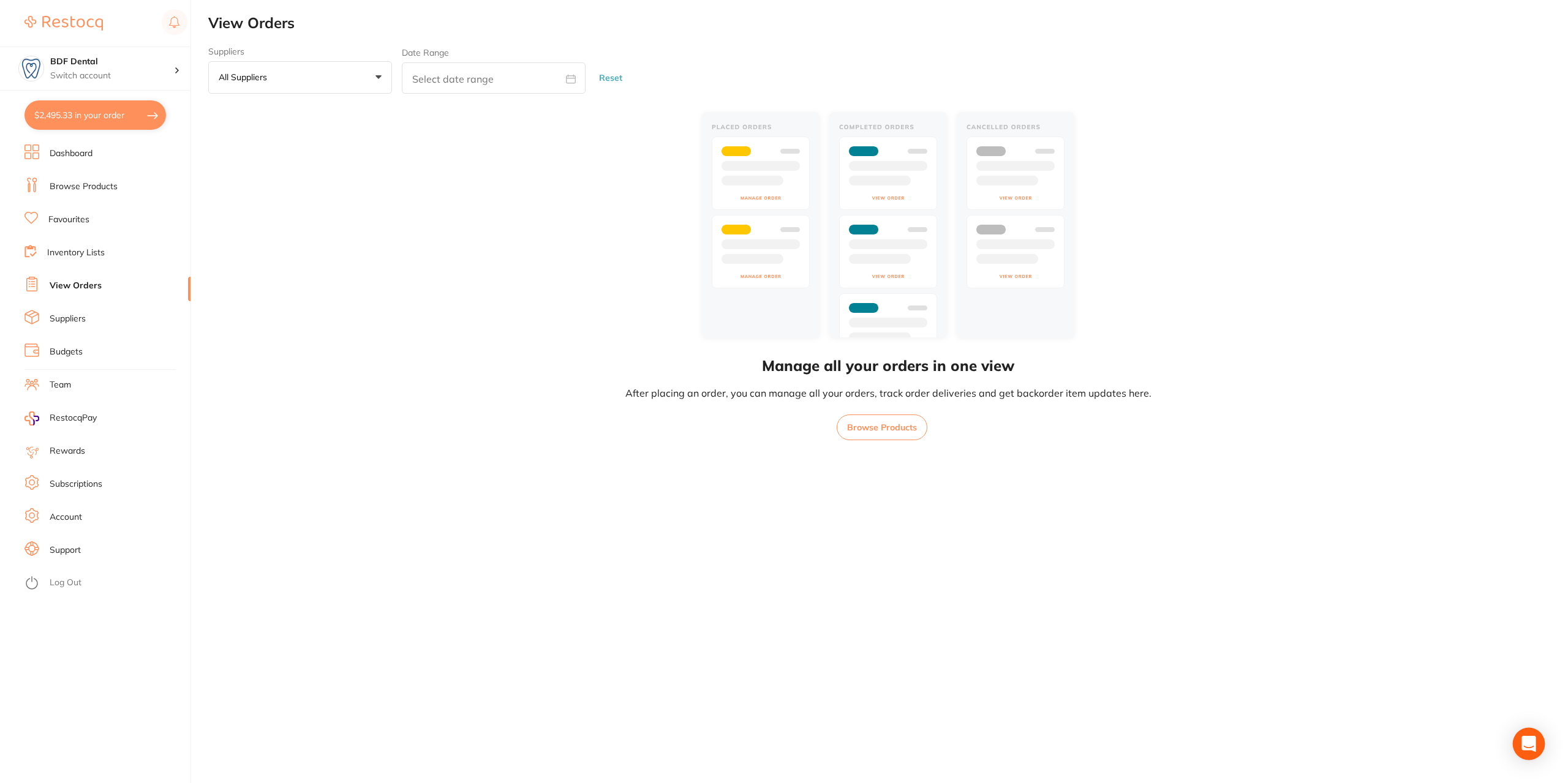
click at [1526, 745] on icon "Open Intercom Messenger" at bounding box center [1529, 744] width 14 height 16
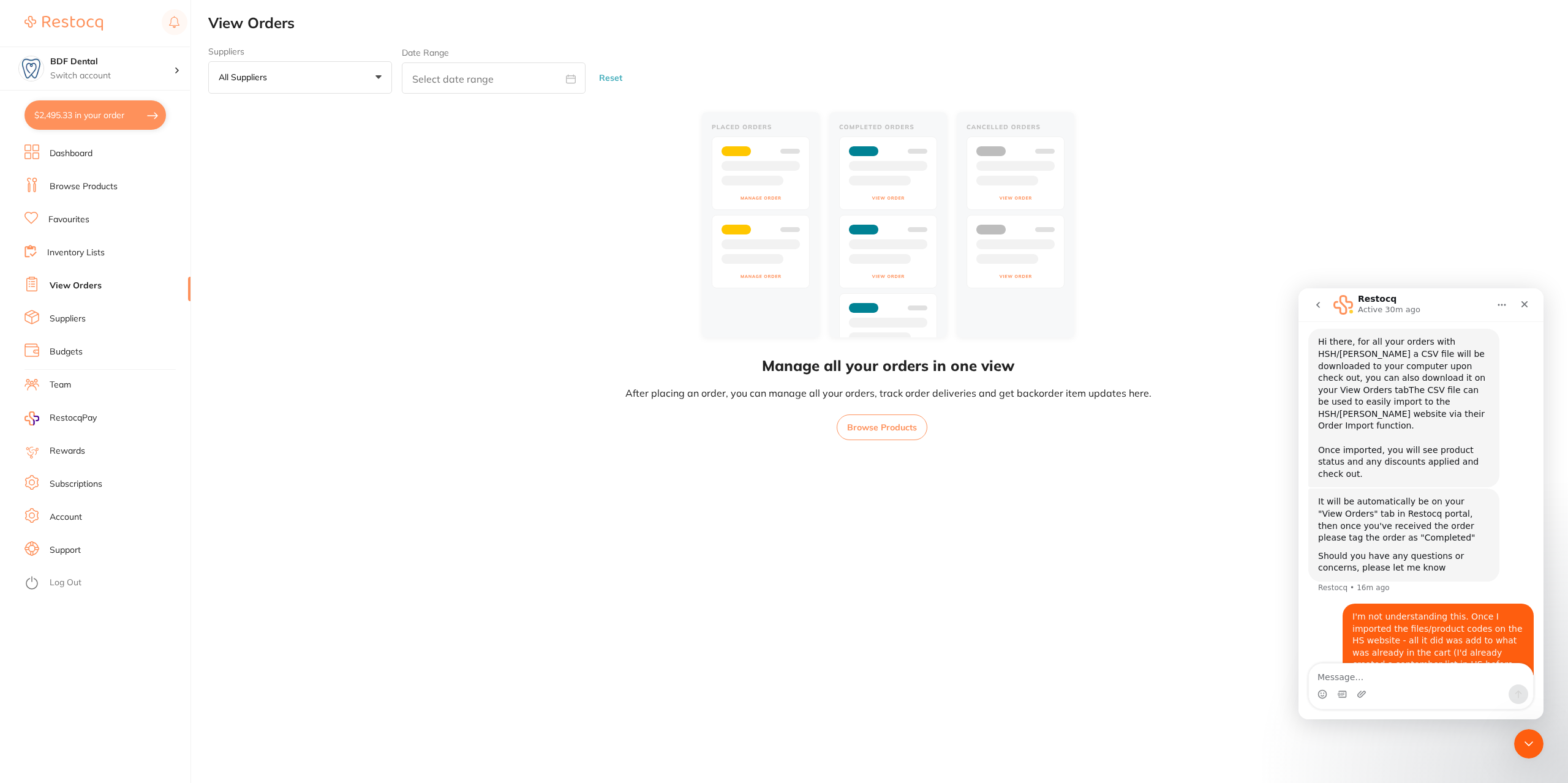
scroll to position [310, 0]
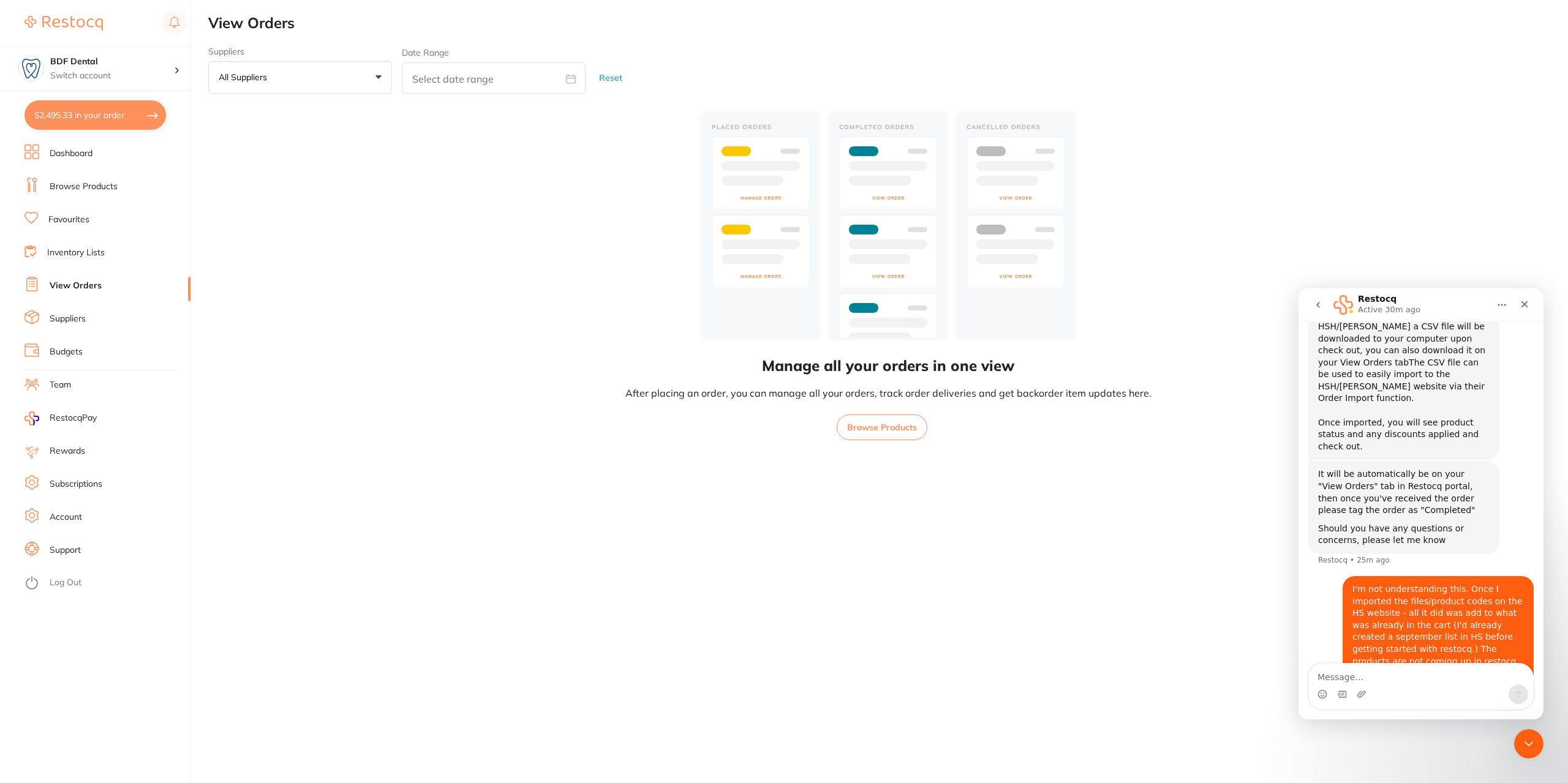
click at [915, 432] on button "Browse Products" at bounding box center [882, 427] width 90 height 26
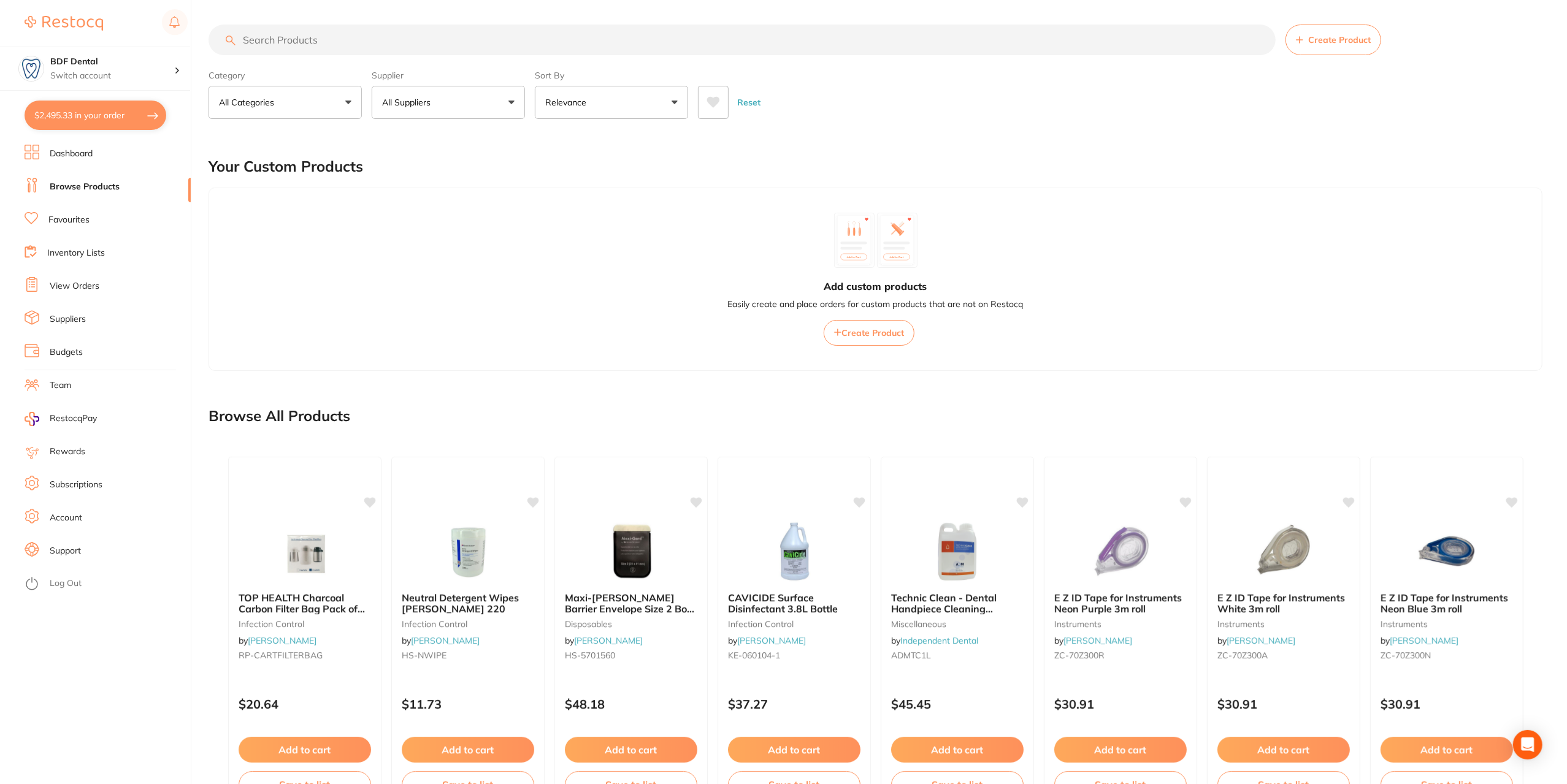
click at [95, 117] on button "$2,495.33 in your order" at bounding box center [95, 115] width 142 height 29
checkbox input "true"
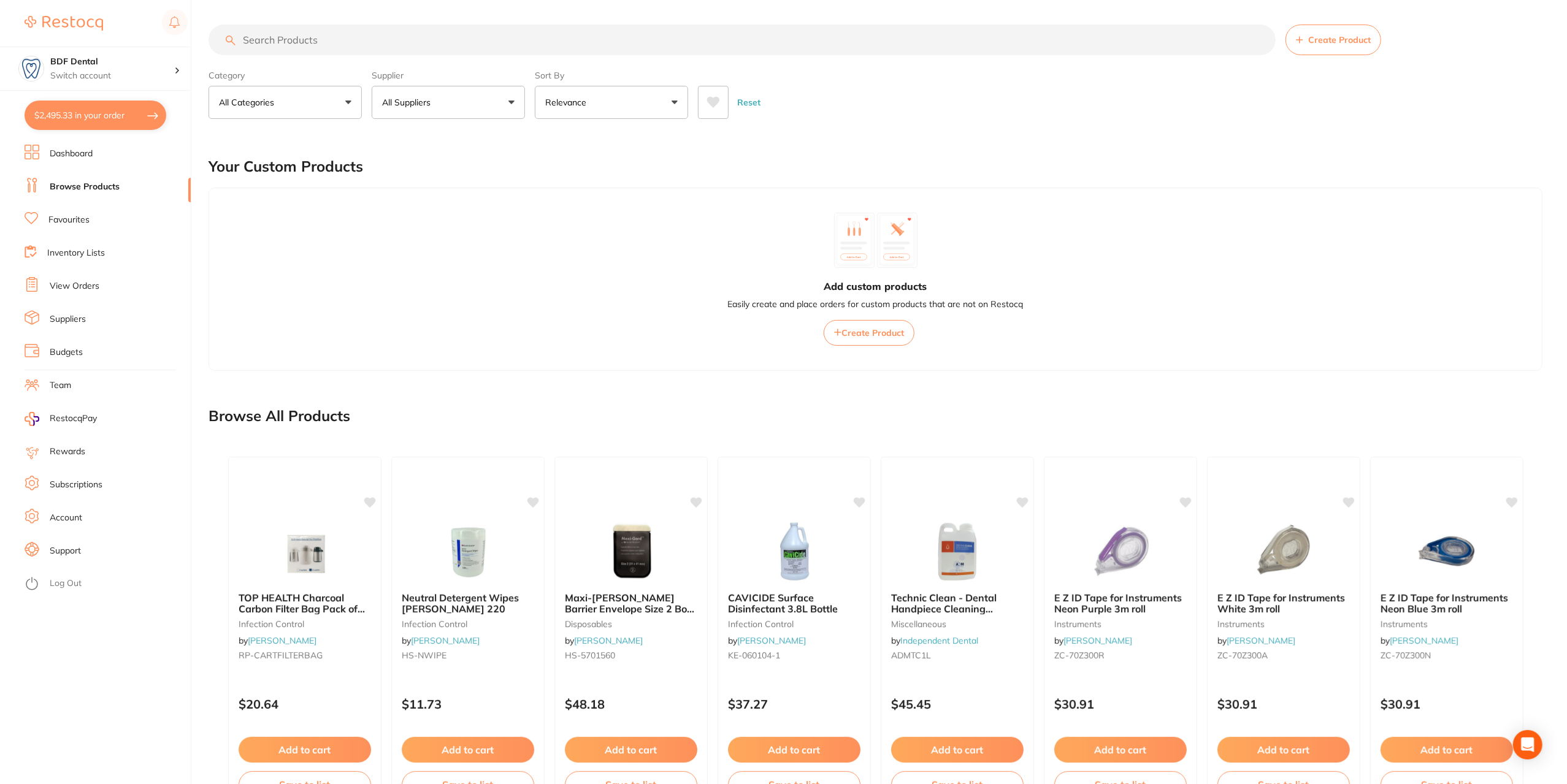
checkbox input "true"
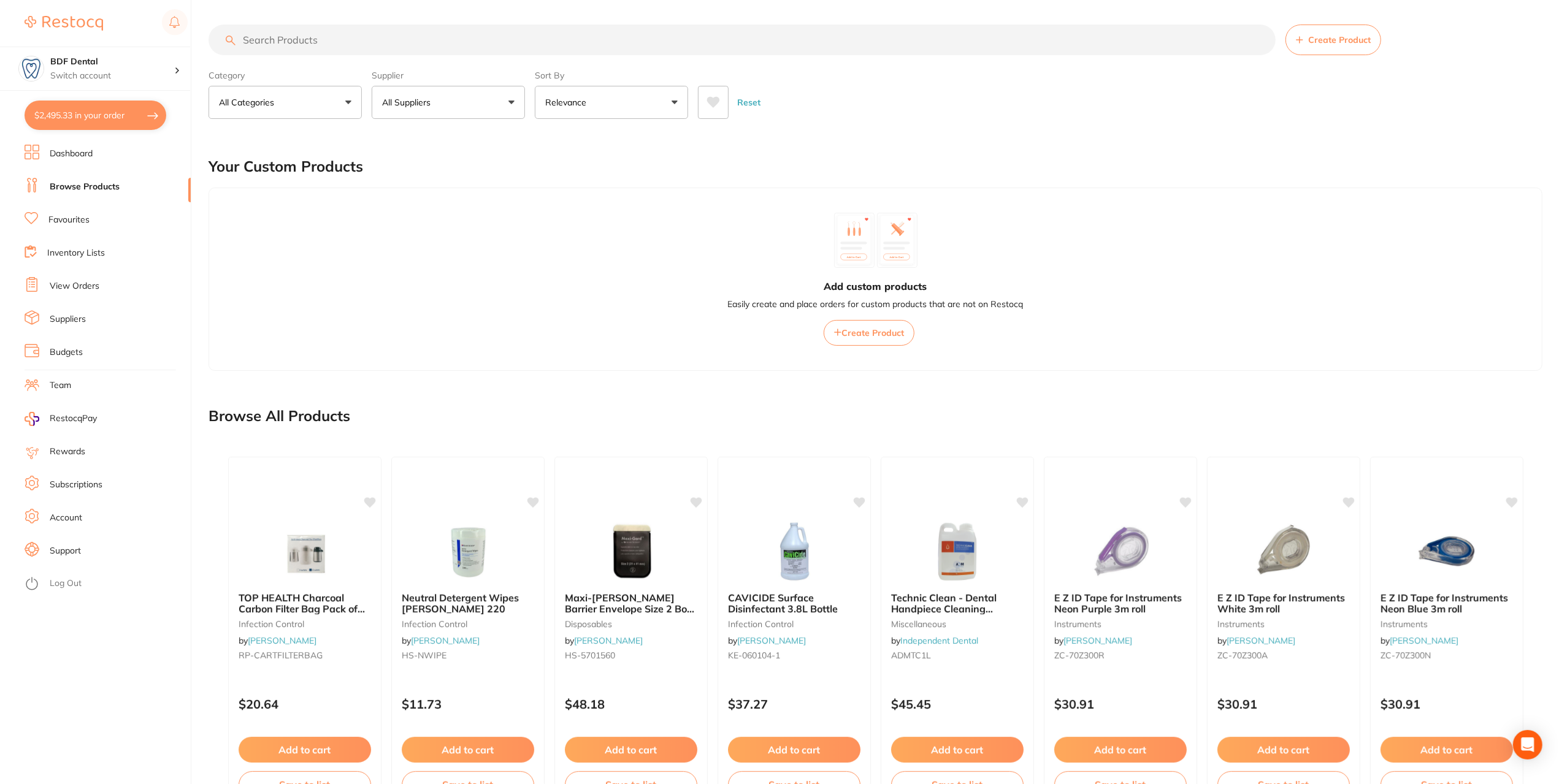
checkbox input "true"
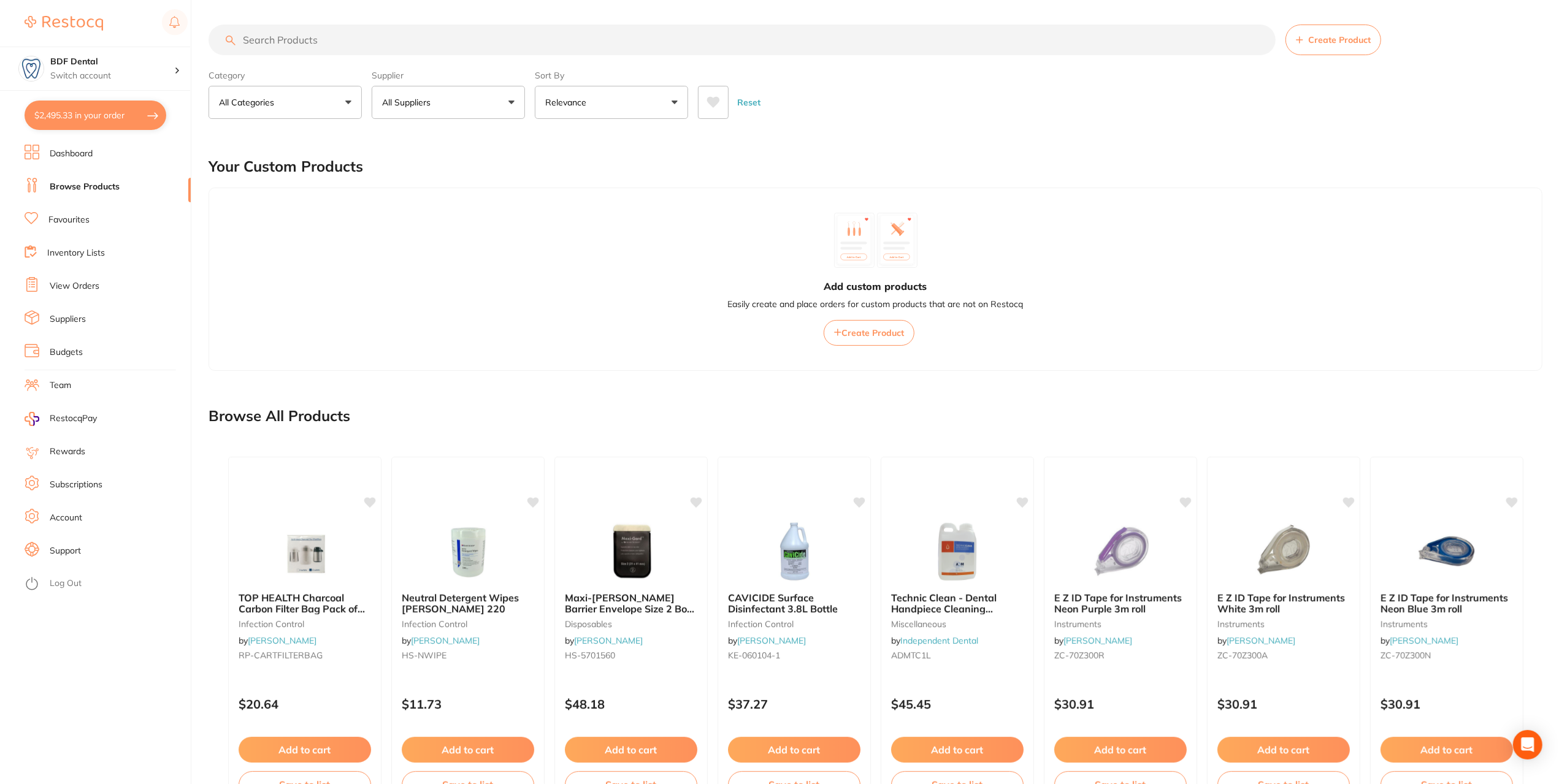
checkbox input "true"
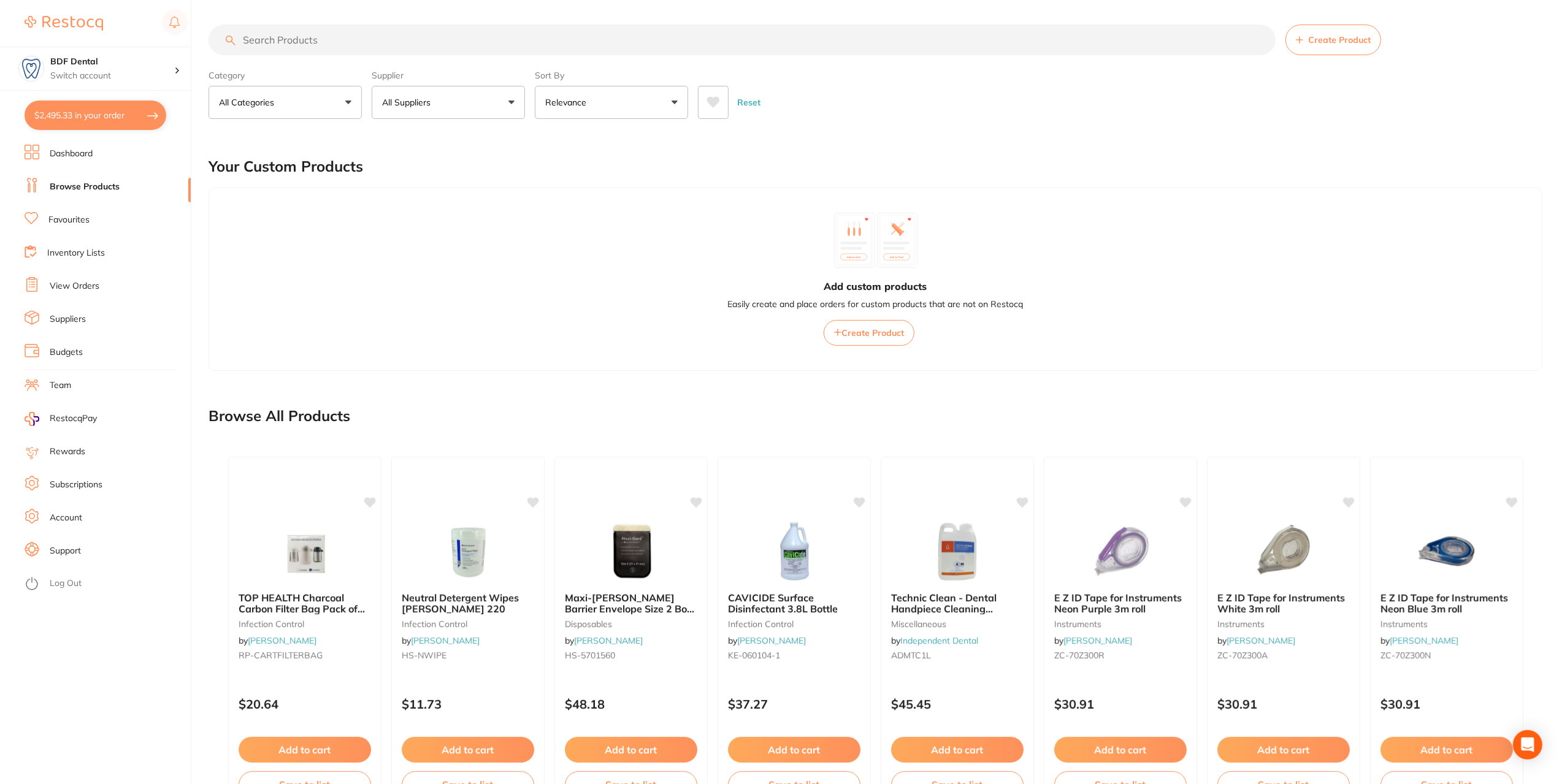
checkbox input "true"
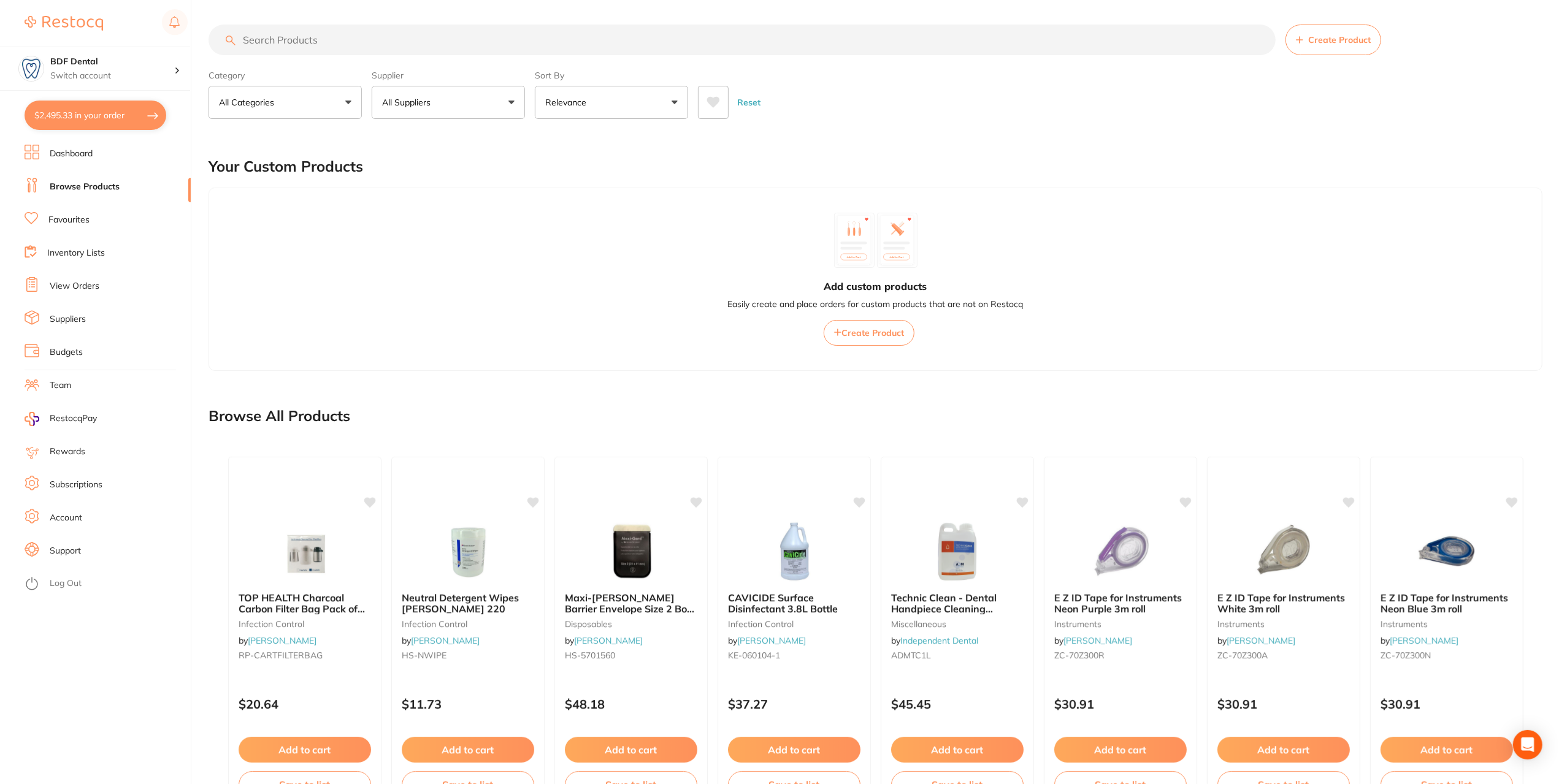
checkbox input "true"
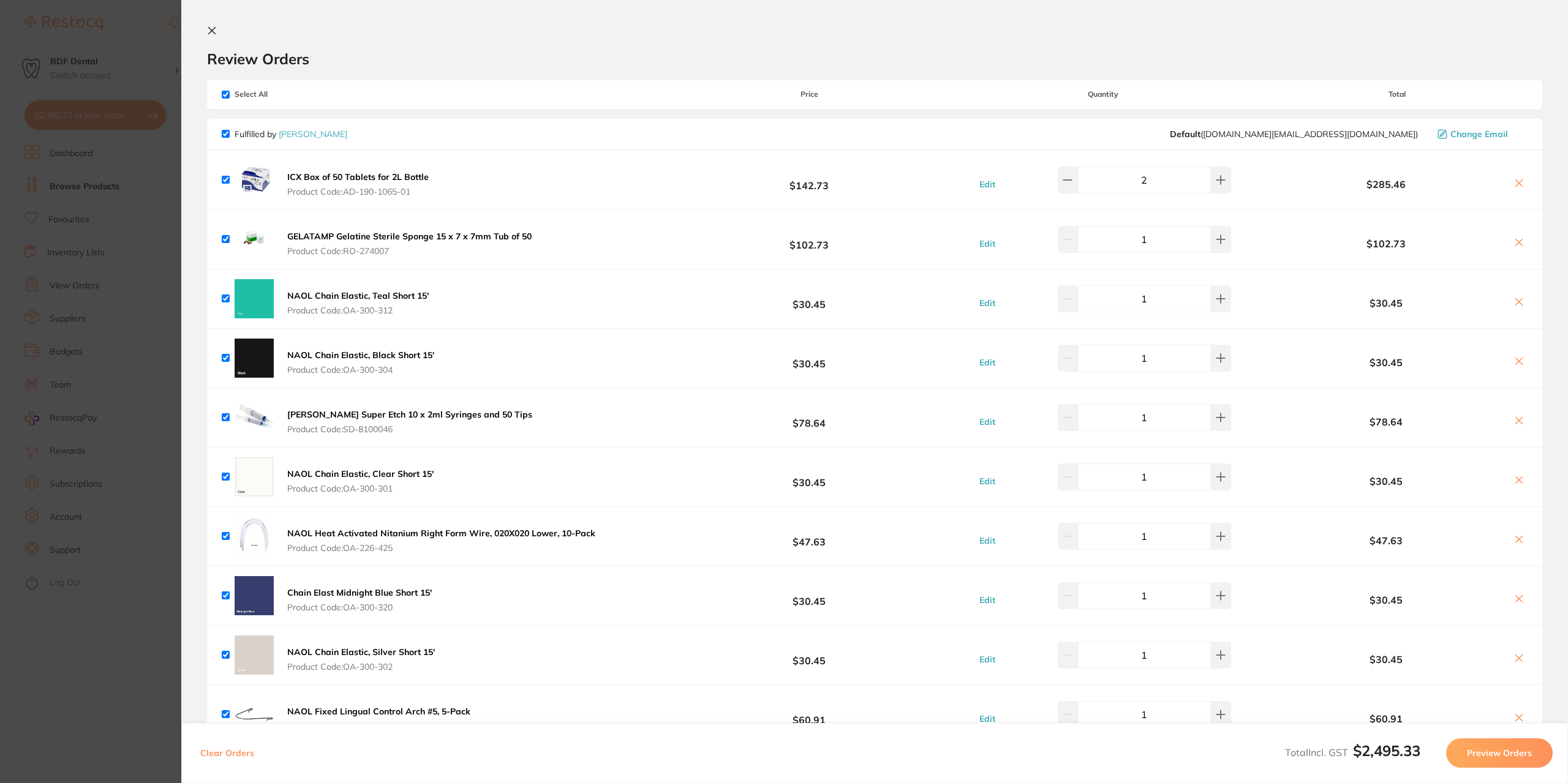
click at [213, 31] on icon at bounding box center [212, 31] width 7 height 7
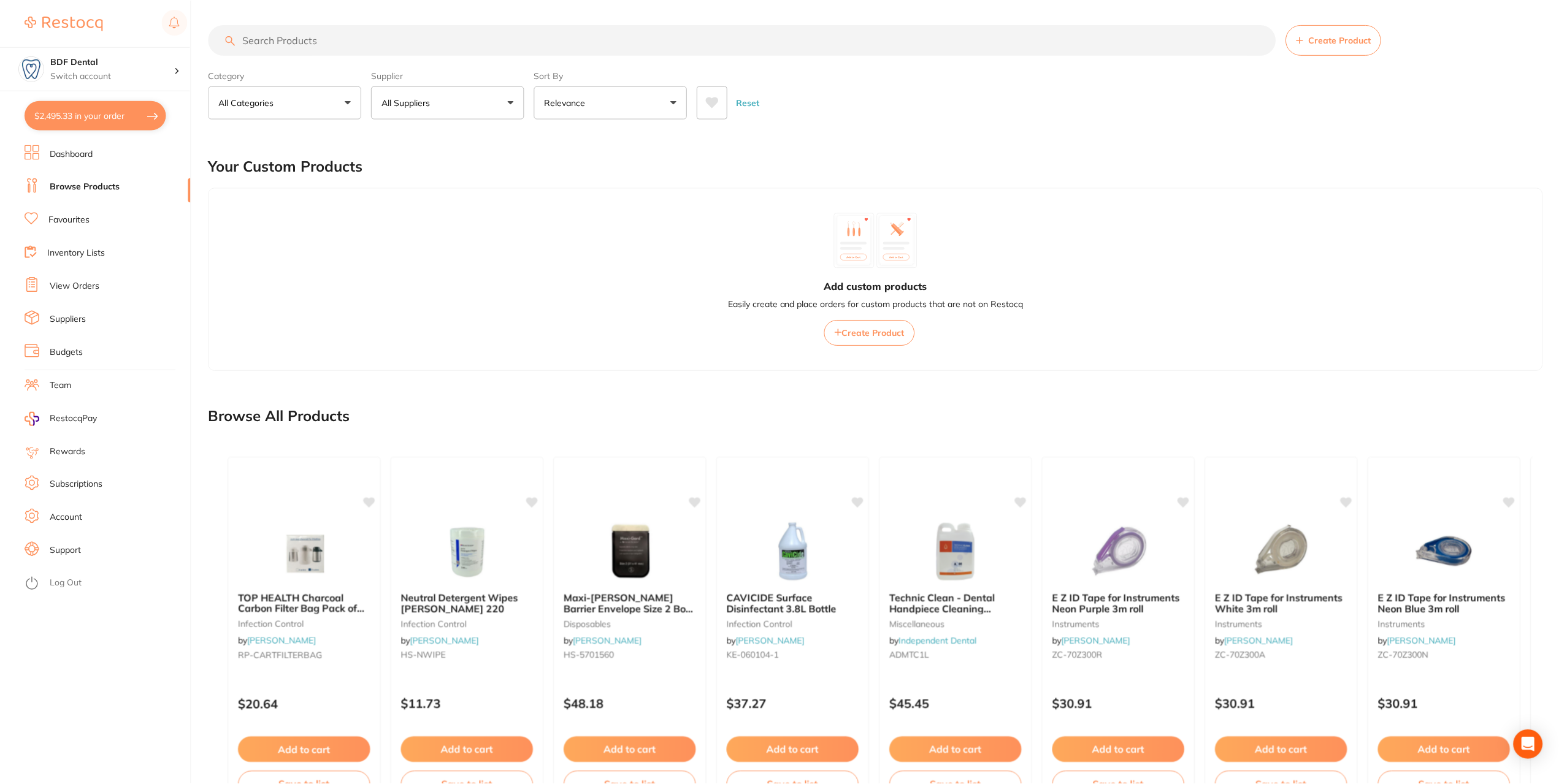
scroll to position [72, 0]
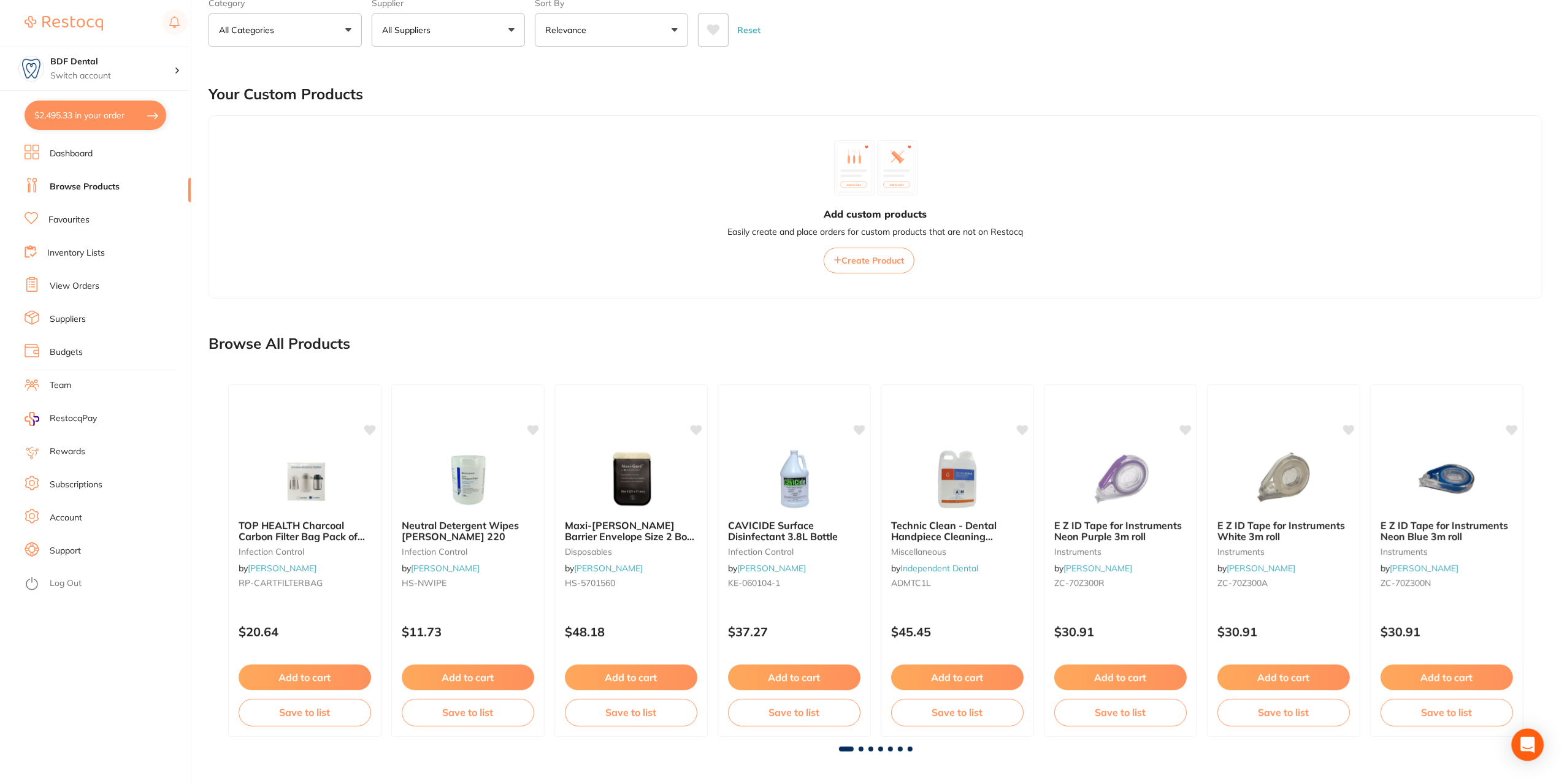
click at [1538, 748] on div "Open Intercom Messenger" at bounding box center [1528, 745] width 32 height 32
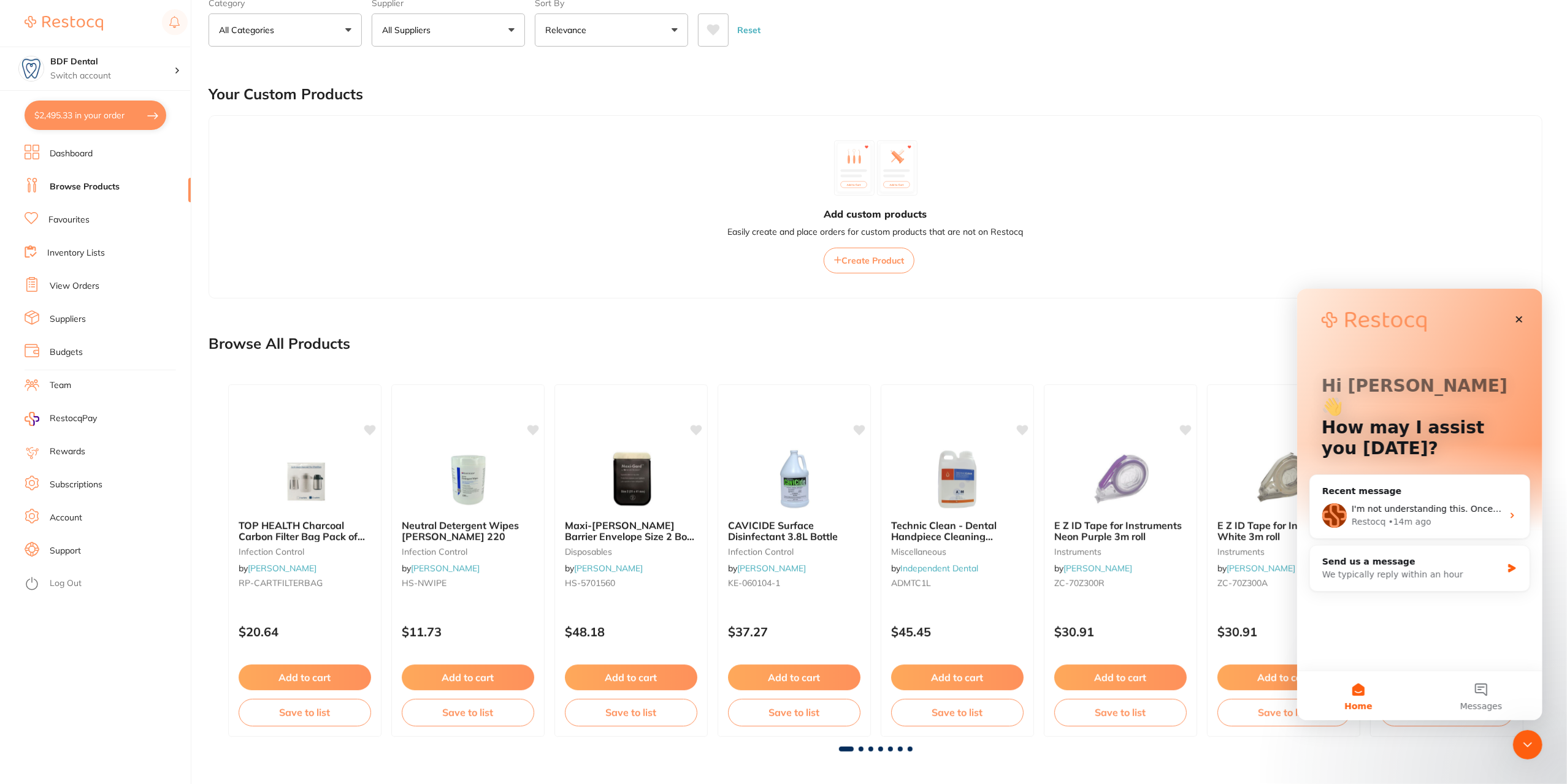
scroll to position [0, 0]
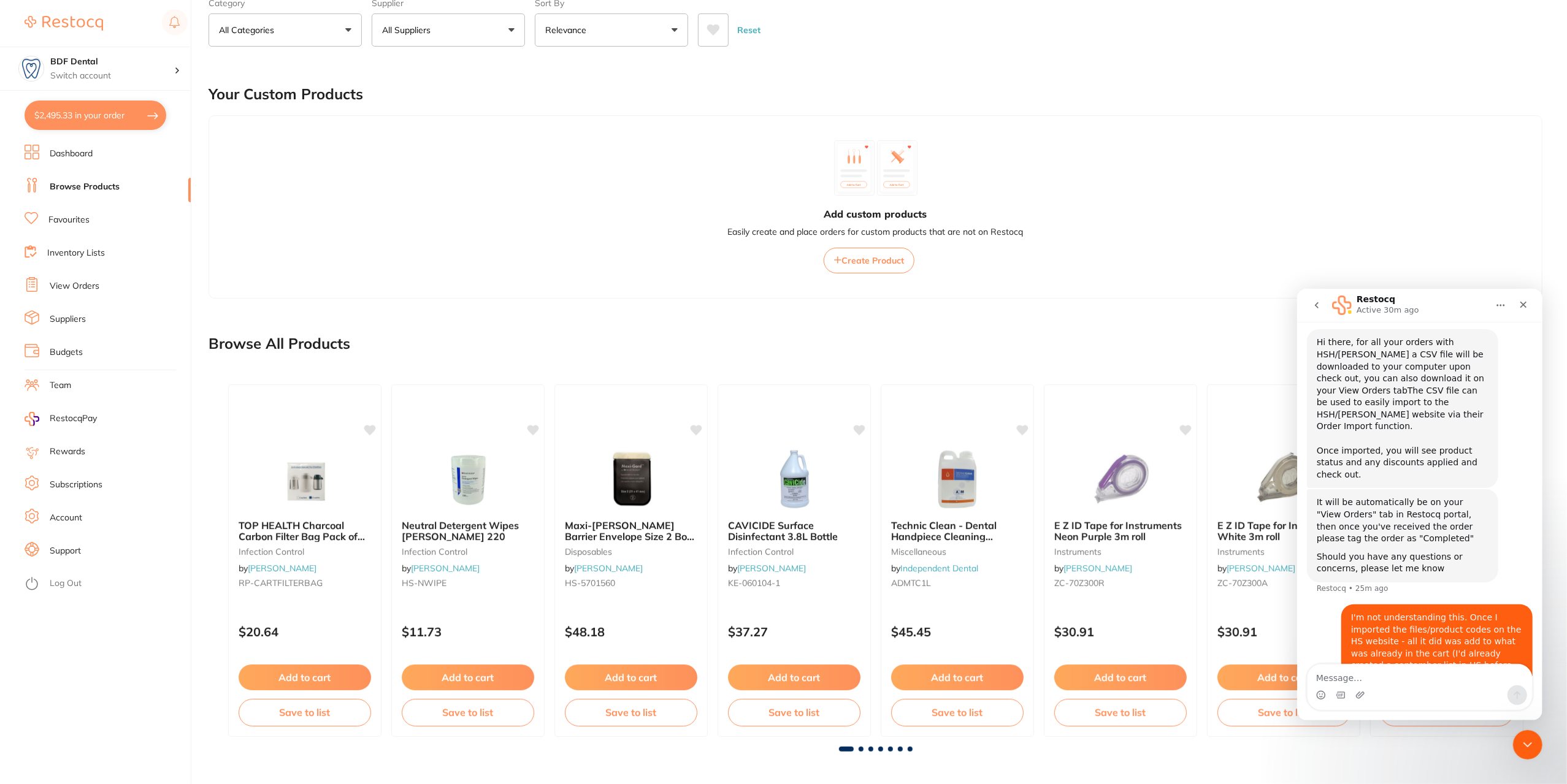
scroll to position [310, 0]
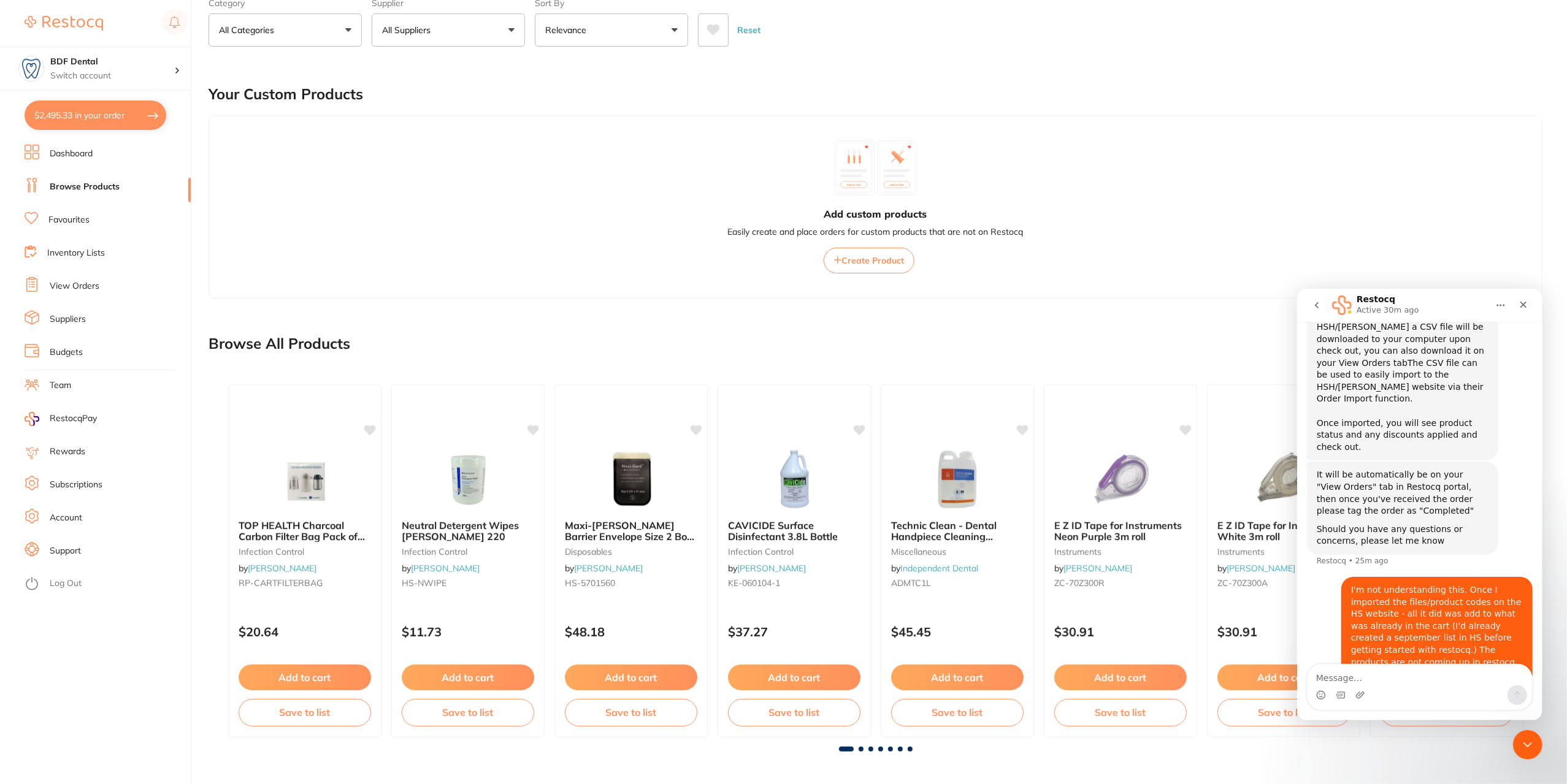
click at [1514, 371] on div "Hi there, for all your orders with HSH/ADAM a CSV file will be downloaded to yo…" at bounding box center [1419, 381] width 226 height 160
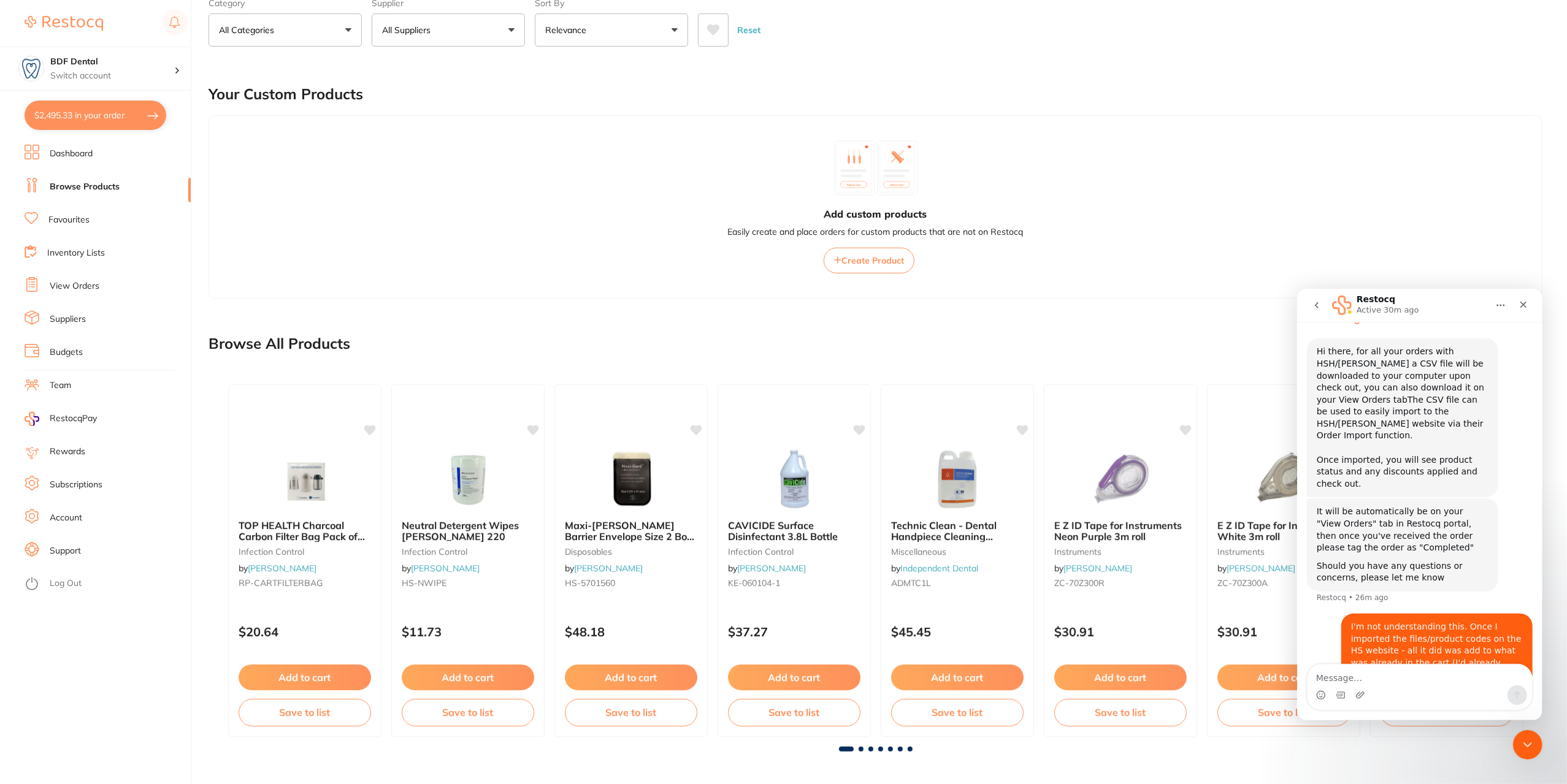
scroll to position [249, 0]
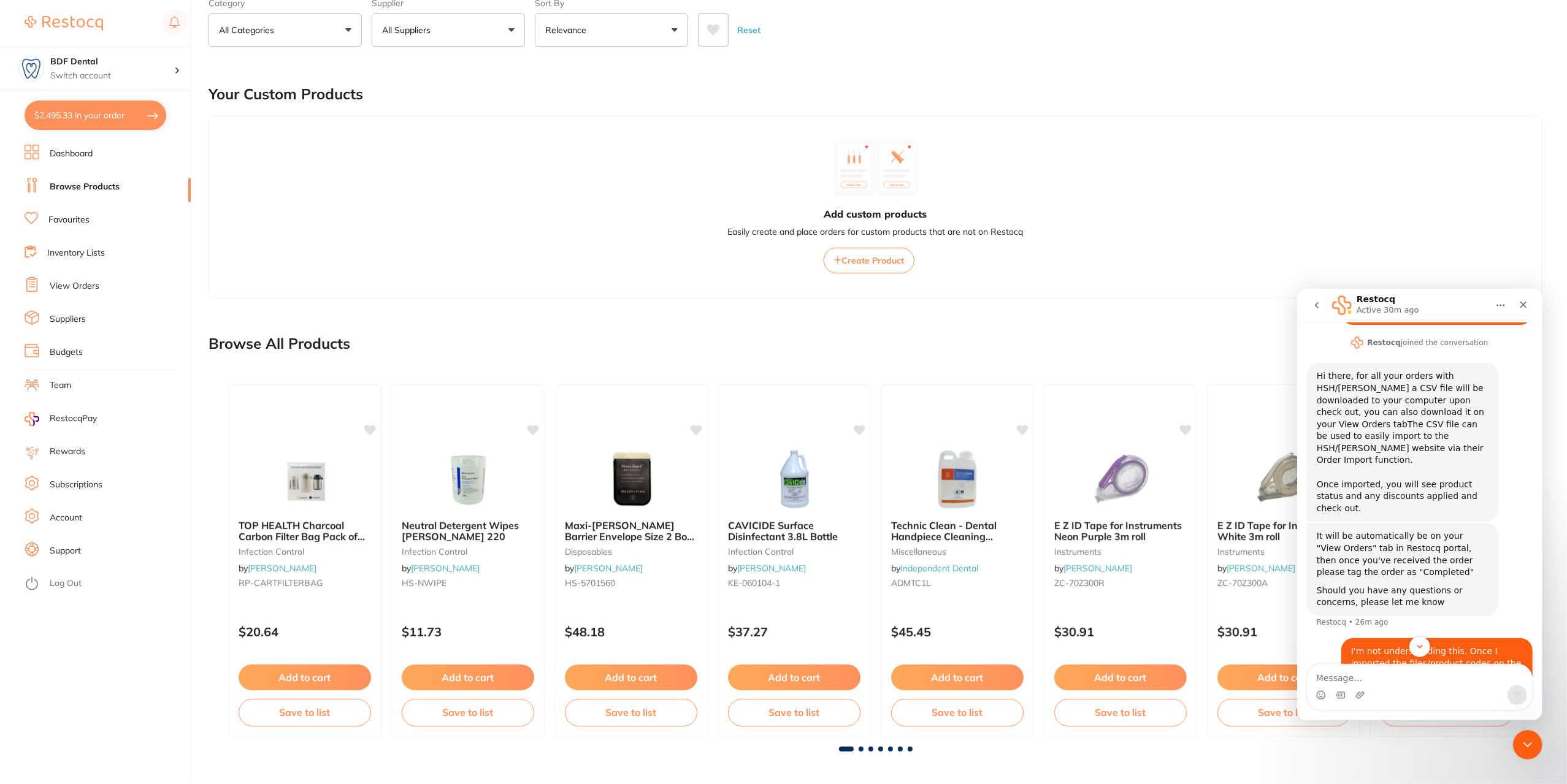
click at [70, 286] on link "View Orders" at bounding box center [75, 286] width 50 height 12
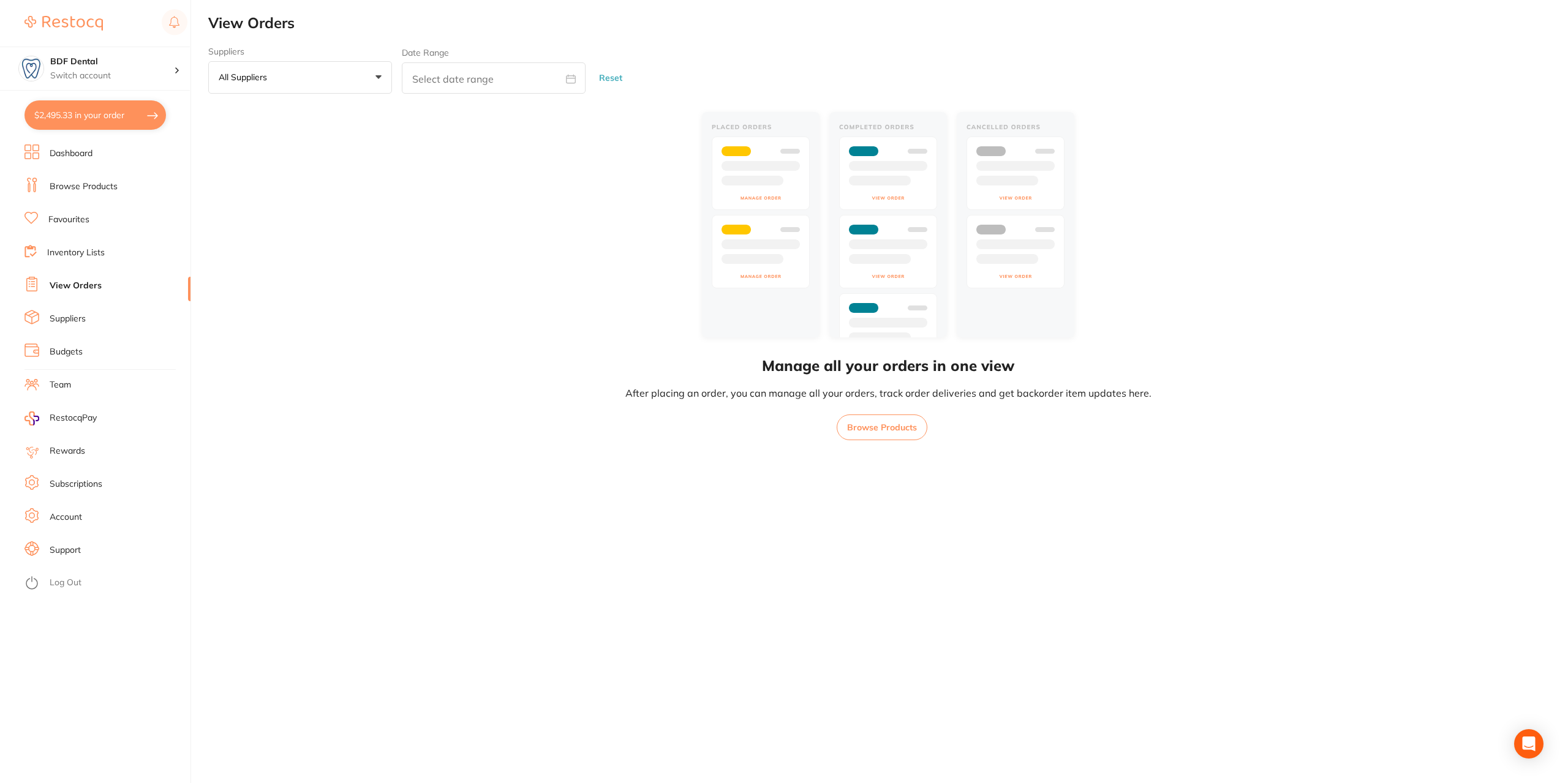
click at [336, 77] on button "All suppliers +0" at bounding box center [300, 77] width 184 height 33
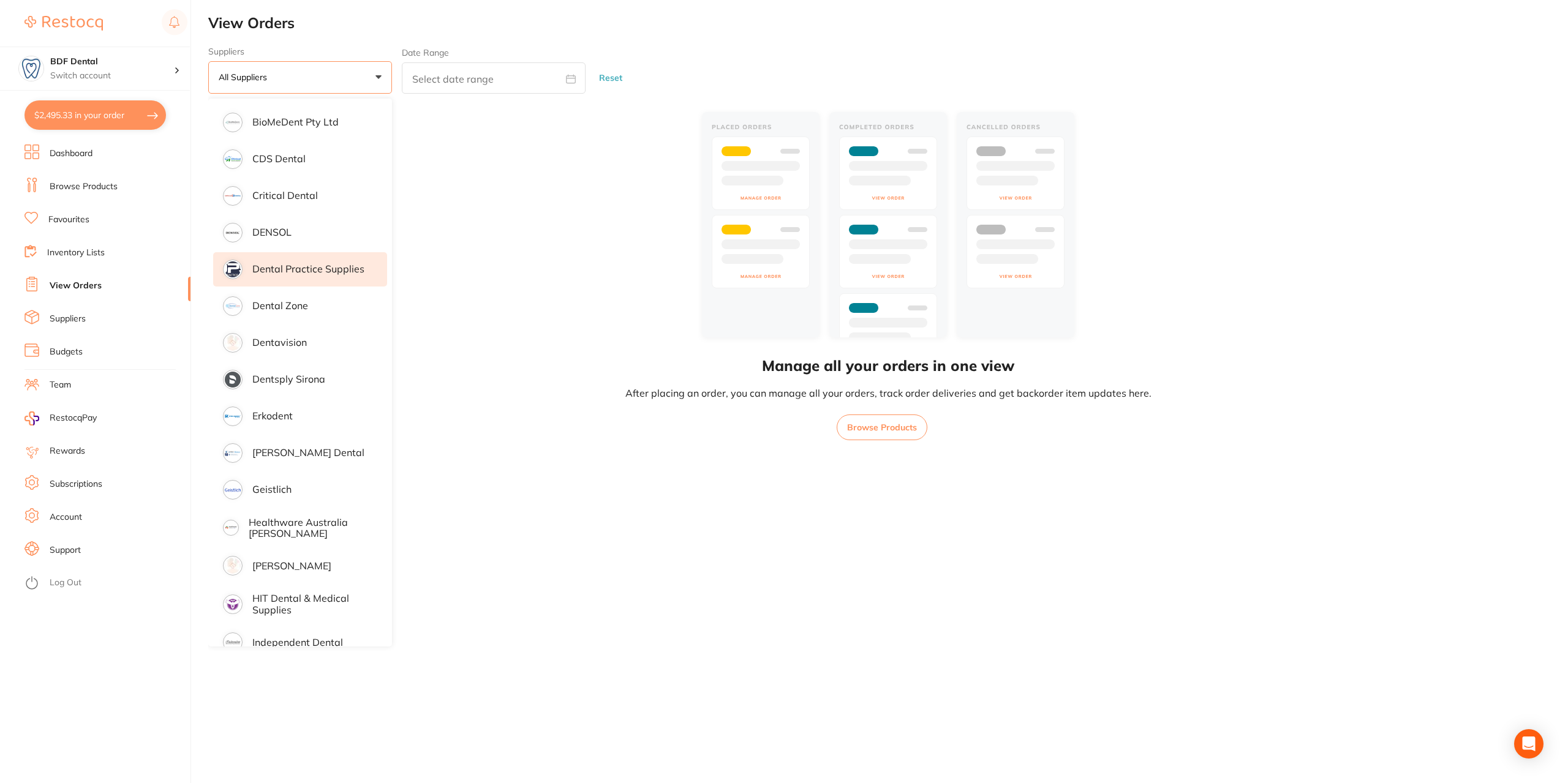
scroll to position [306, 0]
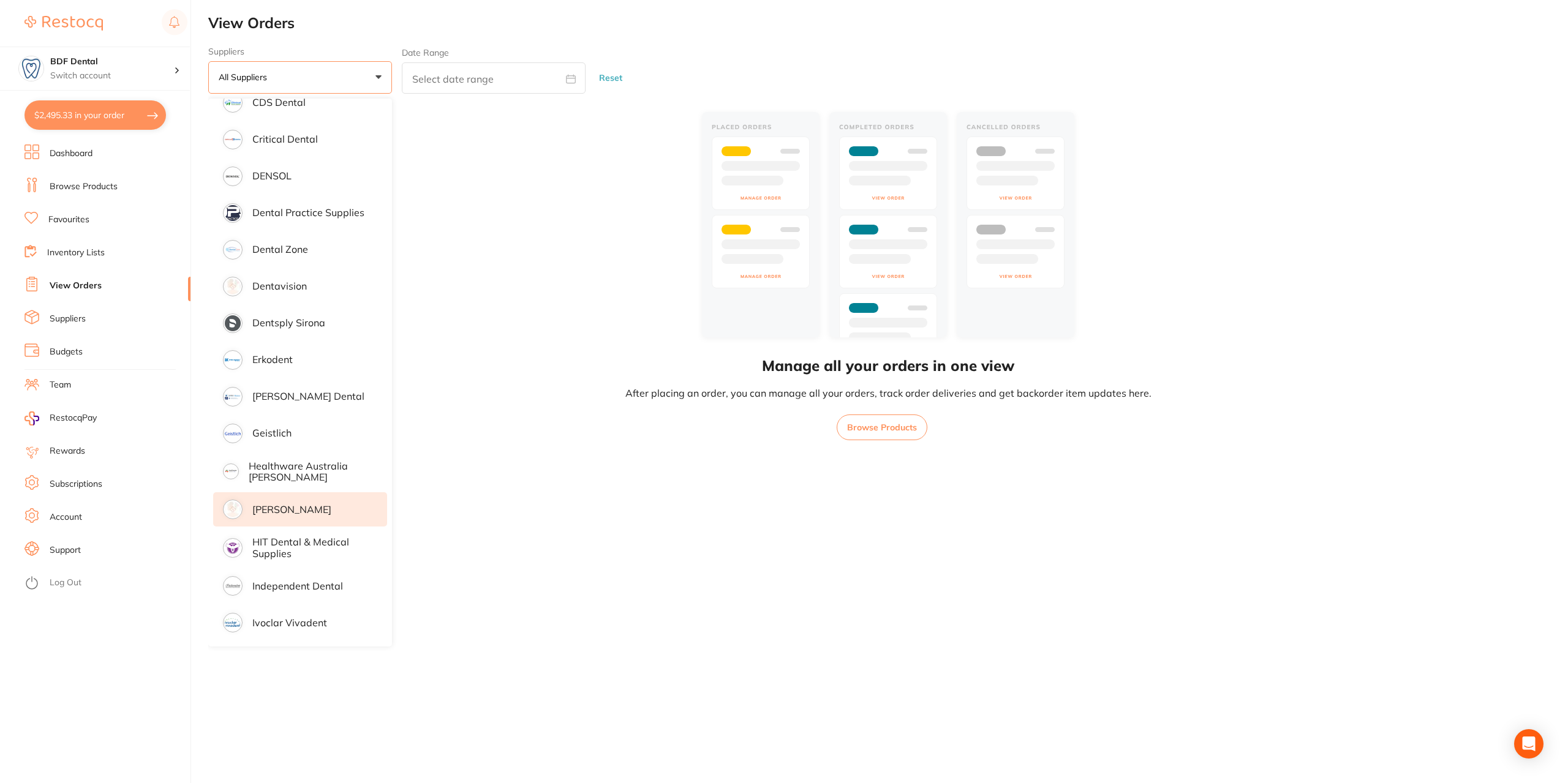
click at [299, 509] on p "[PERSON_NAME]" at bounding box center [292, 510] width 79 height 11
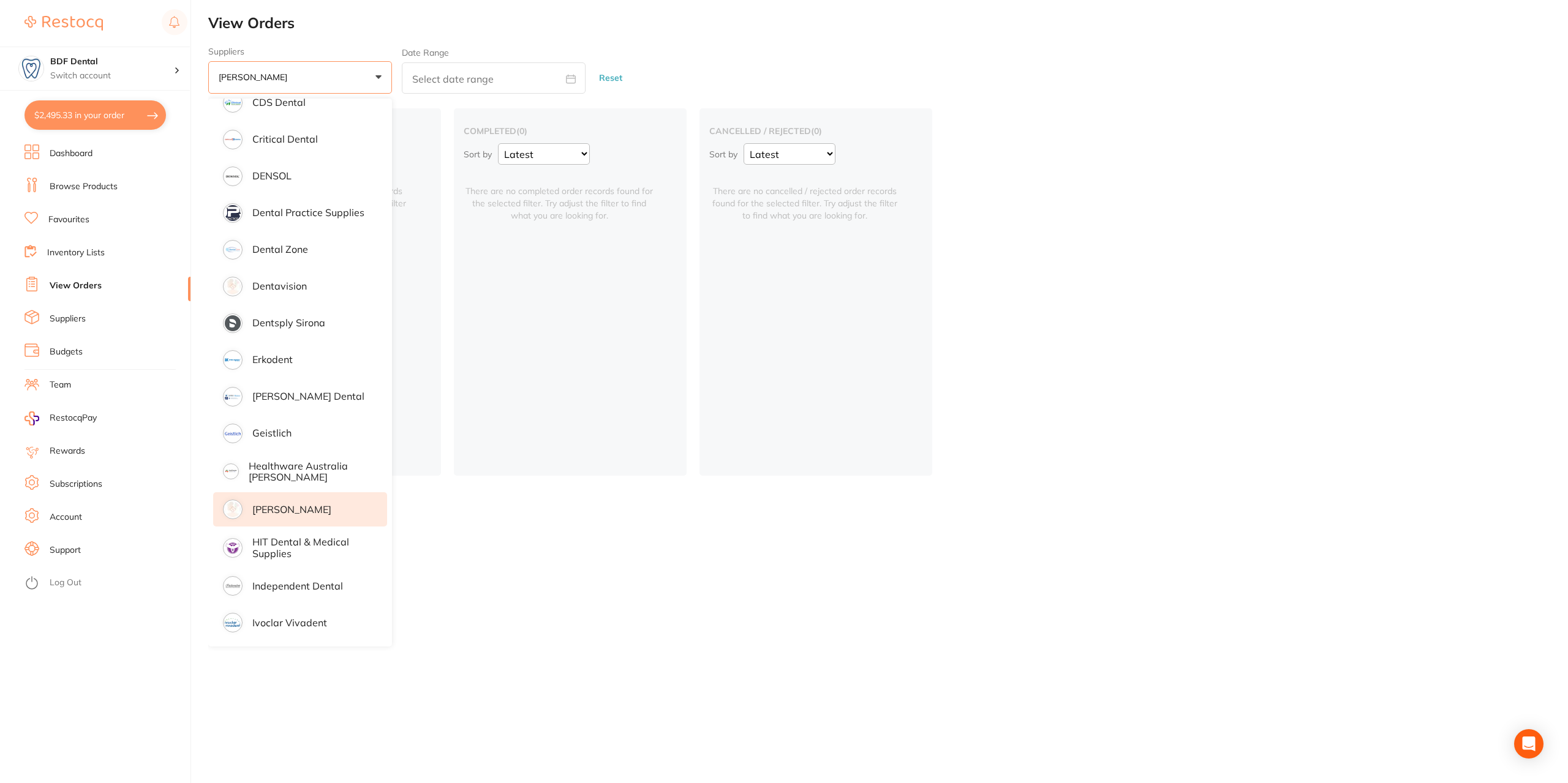
click at [479, 74] on input "text" at bounding box center [494, 78] width 184 height 31
select select "7"
select select "2025"
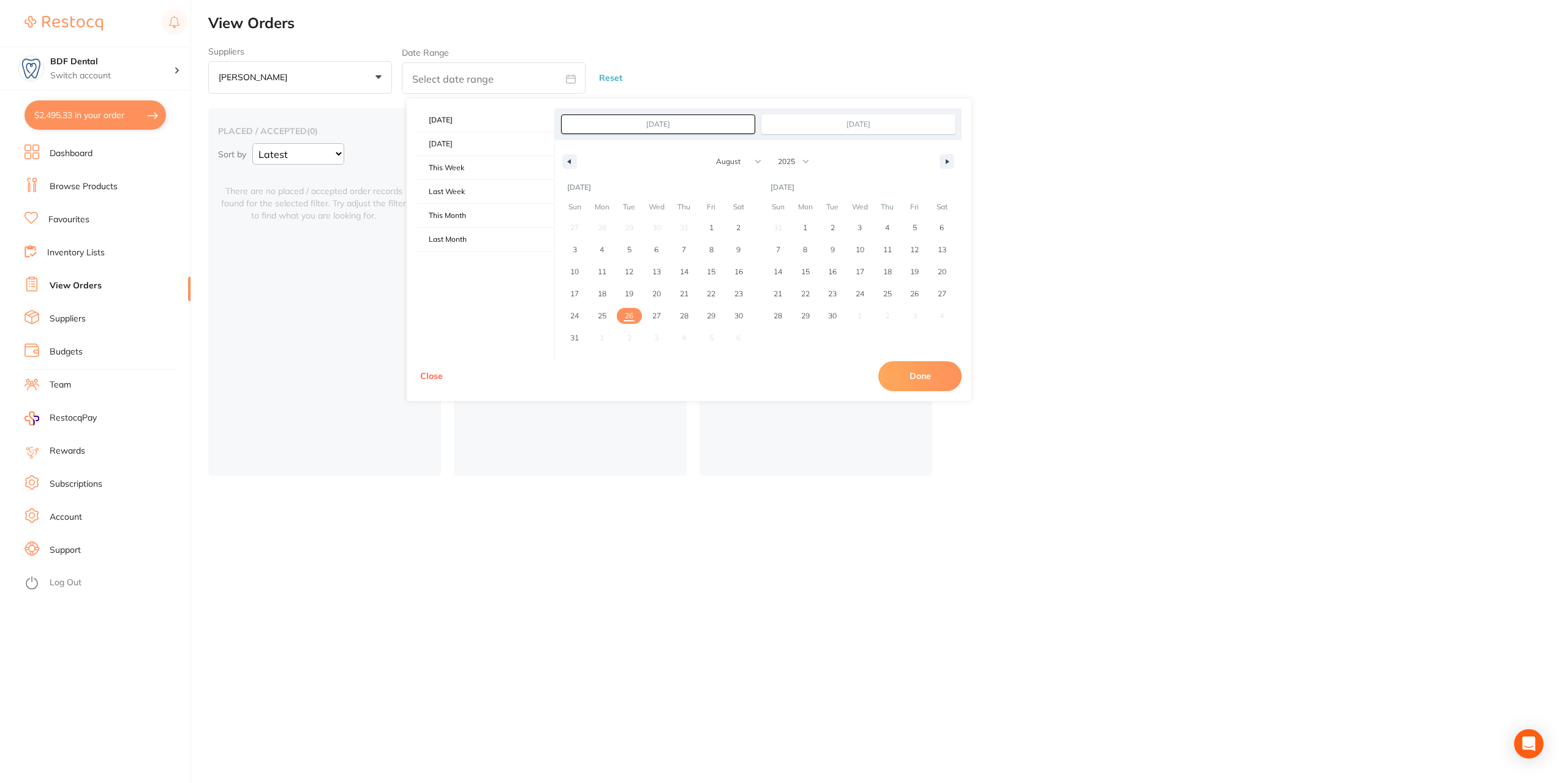
click at [638, 60] on div "Suppliers Henry Schein Halas +0 All suppliers AB Orthodontics Adam Dental AHP D…" at bounding box center [888, 70] width 1360 height 48
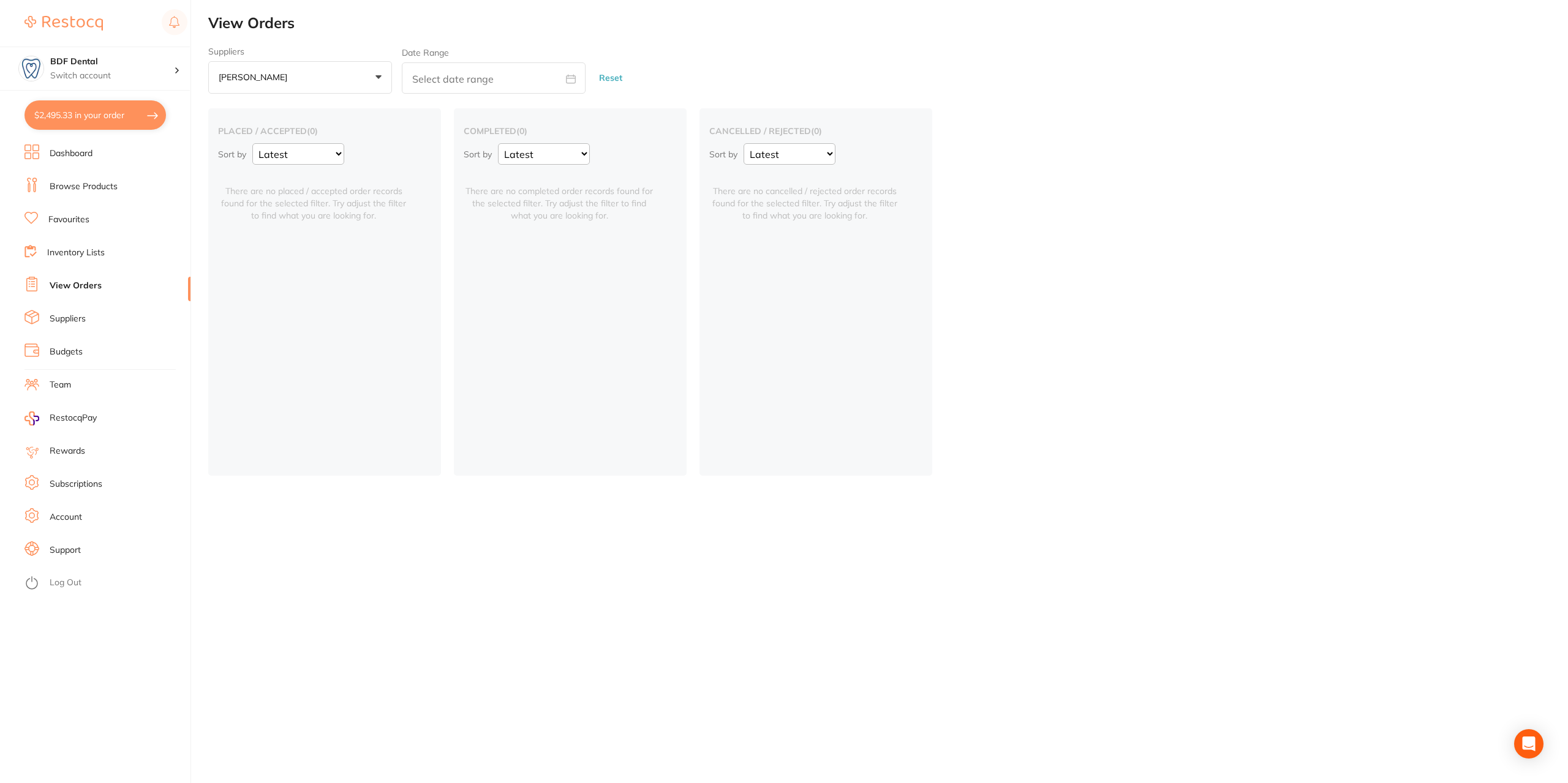
click at [611, 77] on button "Reset" at bounding box center [610, 78] width 31 height 32
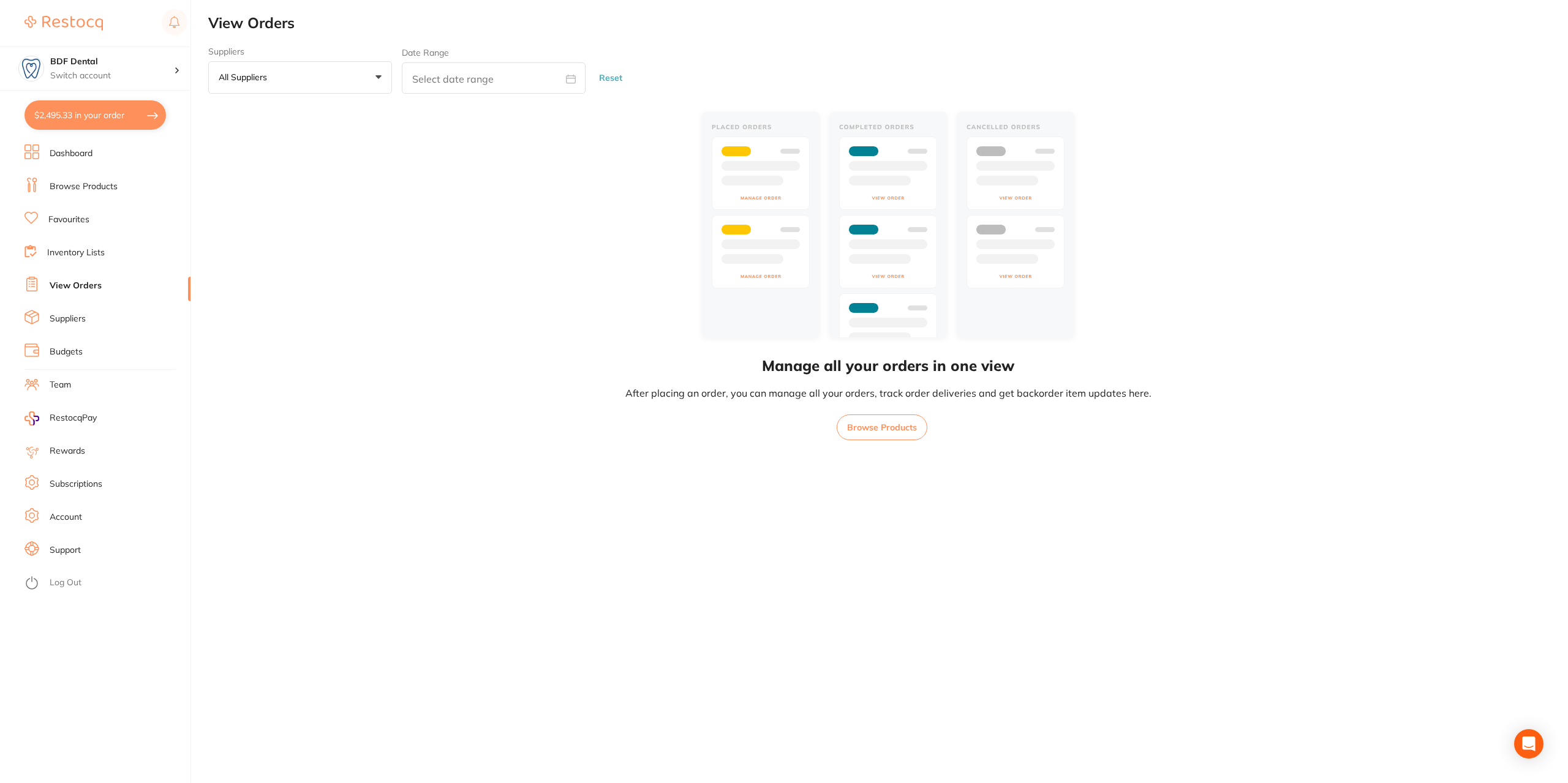
click at [755, 165] on img at bounding box center [888, 225] width 382 height 235
click at [836, 146] on img at bounding box center [888, 225] width 382 height 235
click at [947, 155] on img at bounding box center [888, 225] width 382 height 235
click at [1528, 738] on icon "Open Intercom Messenger" at bounding box center [1529, 744] width 16 height 16
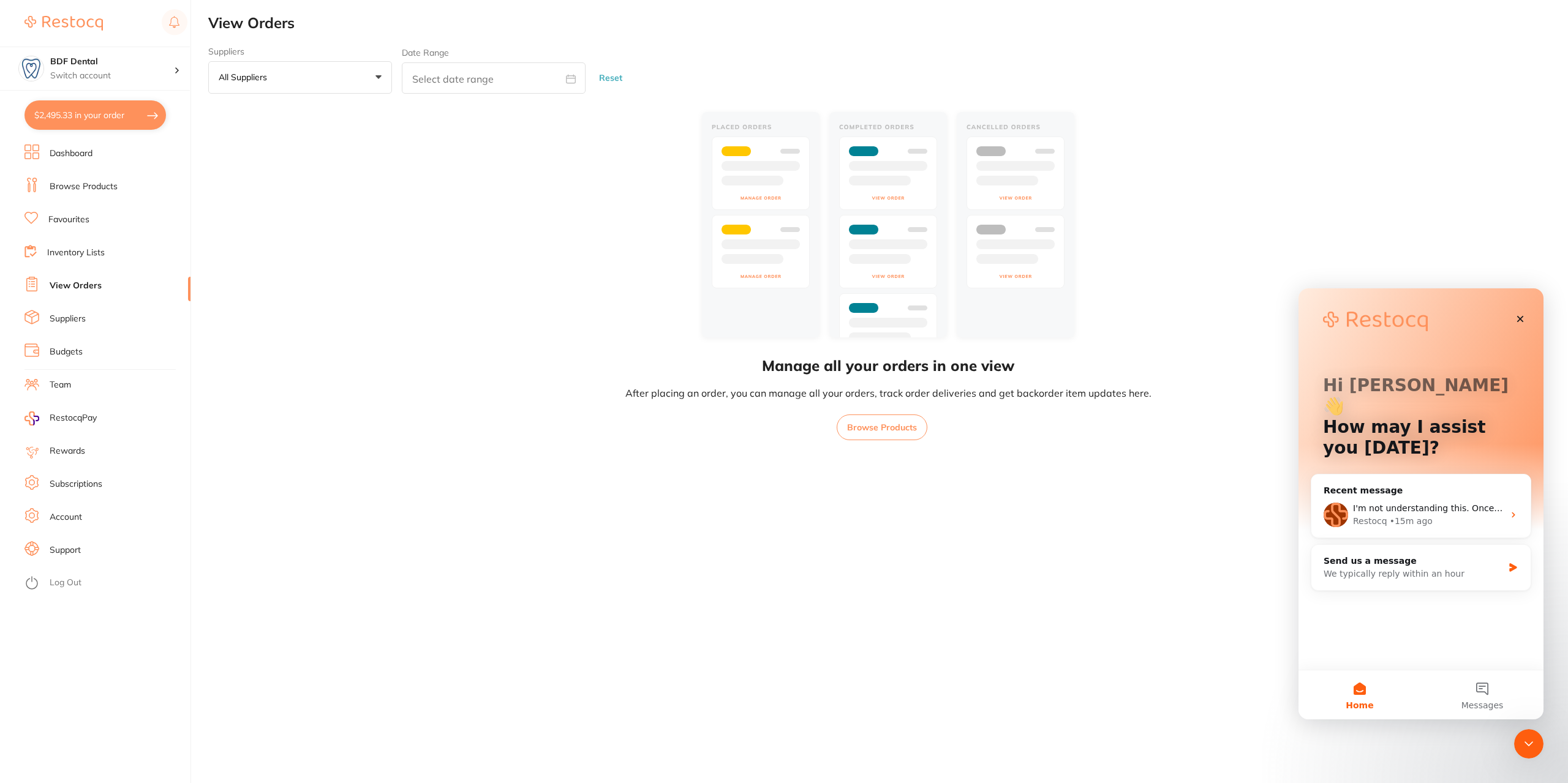
scroll to position [0, 0]
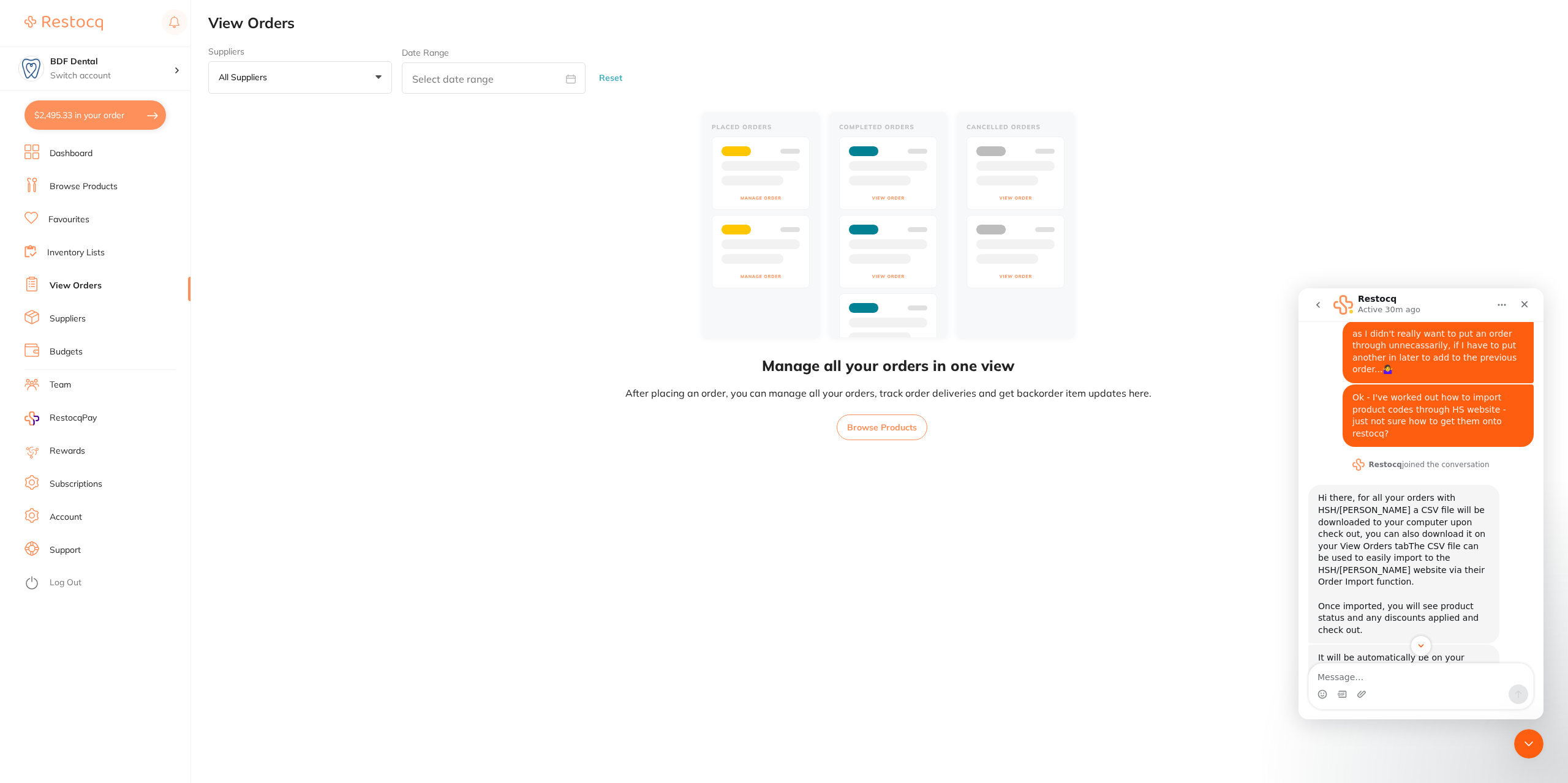
scroll to position [187, 0]
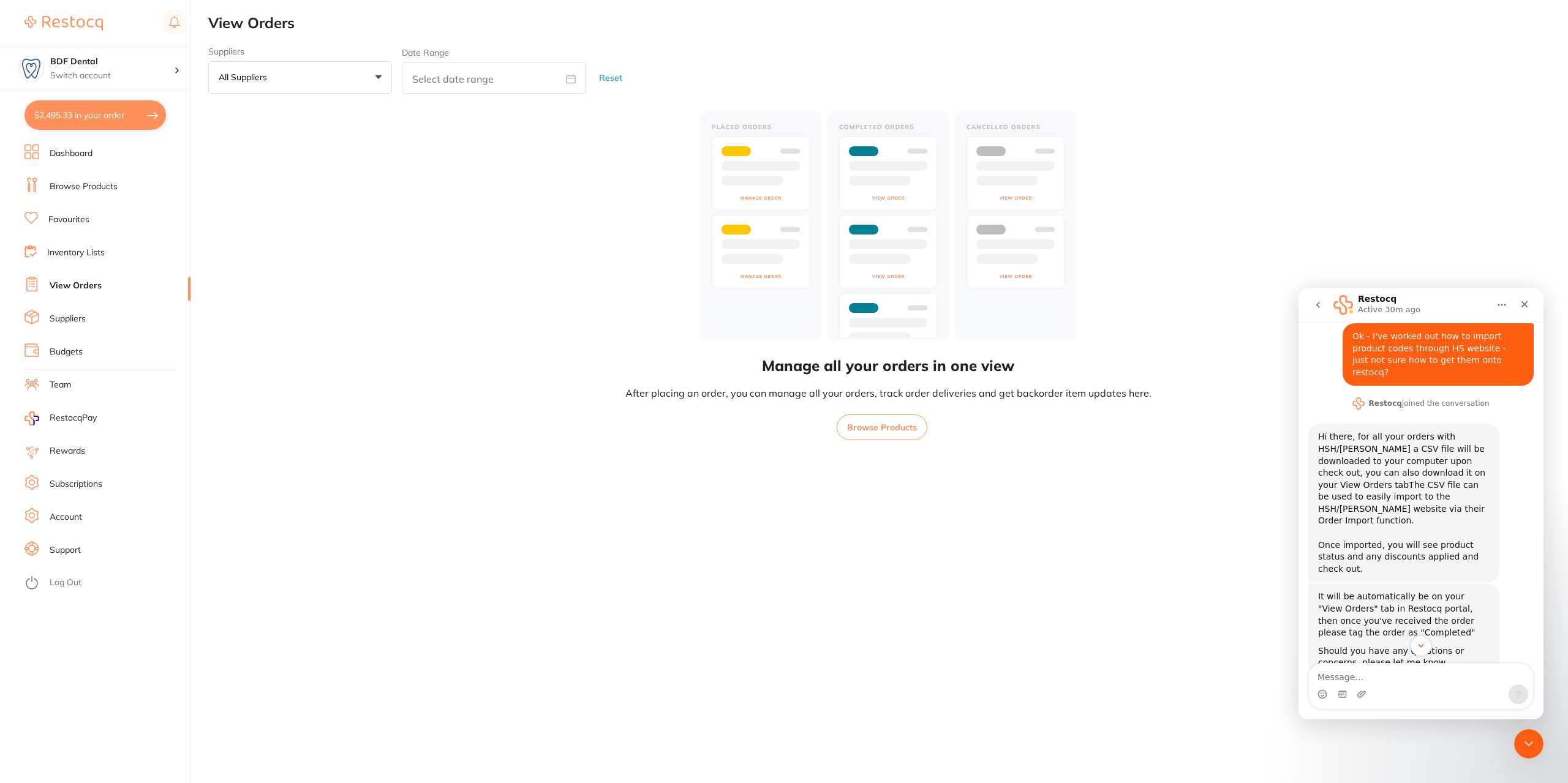
click at [79, 110] on button "$2,495.33 in your order" at bounding box center [95, 115] width 141 height 29
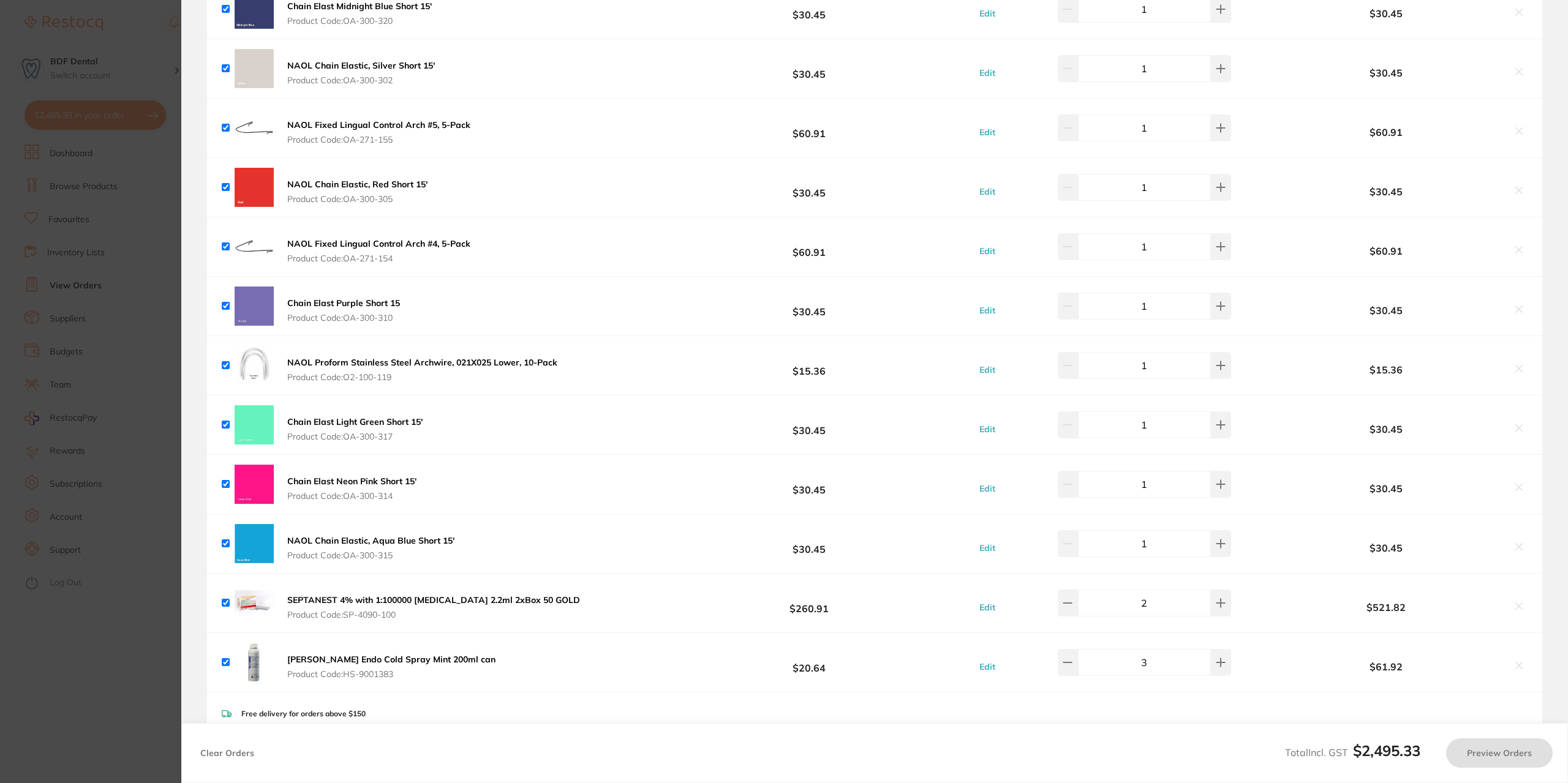
scroll to position [673, 0]
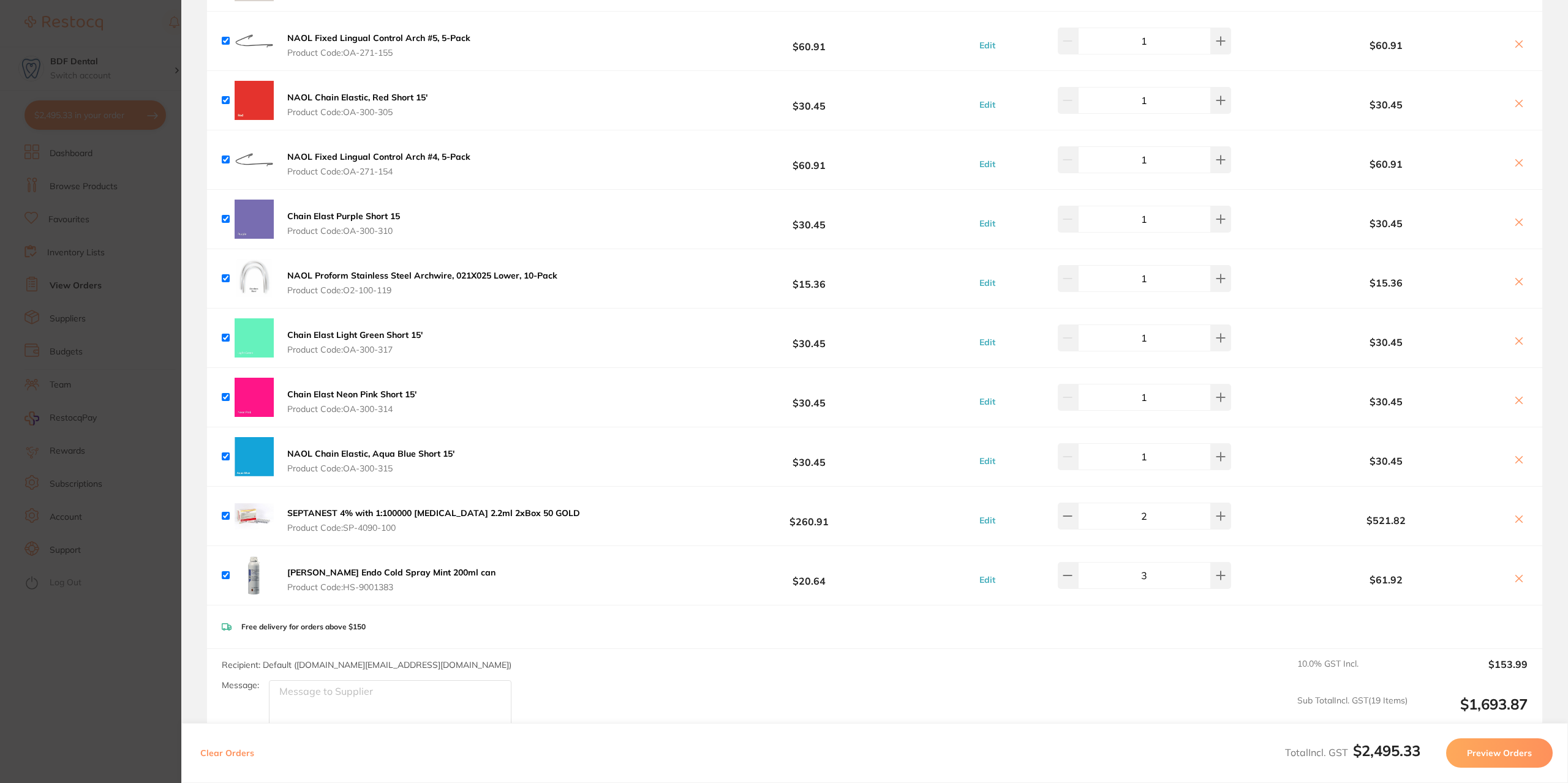
click at [1525, 754] on button "Preview Orders" at bounding box center [1499, 752] width 107 height 29
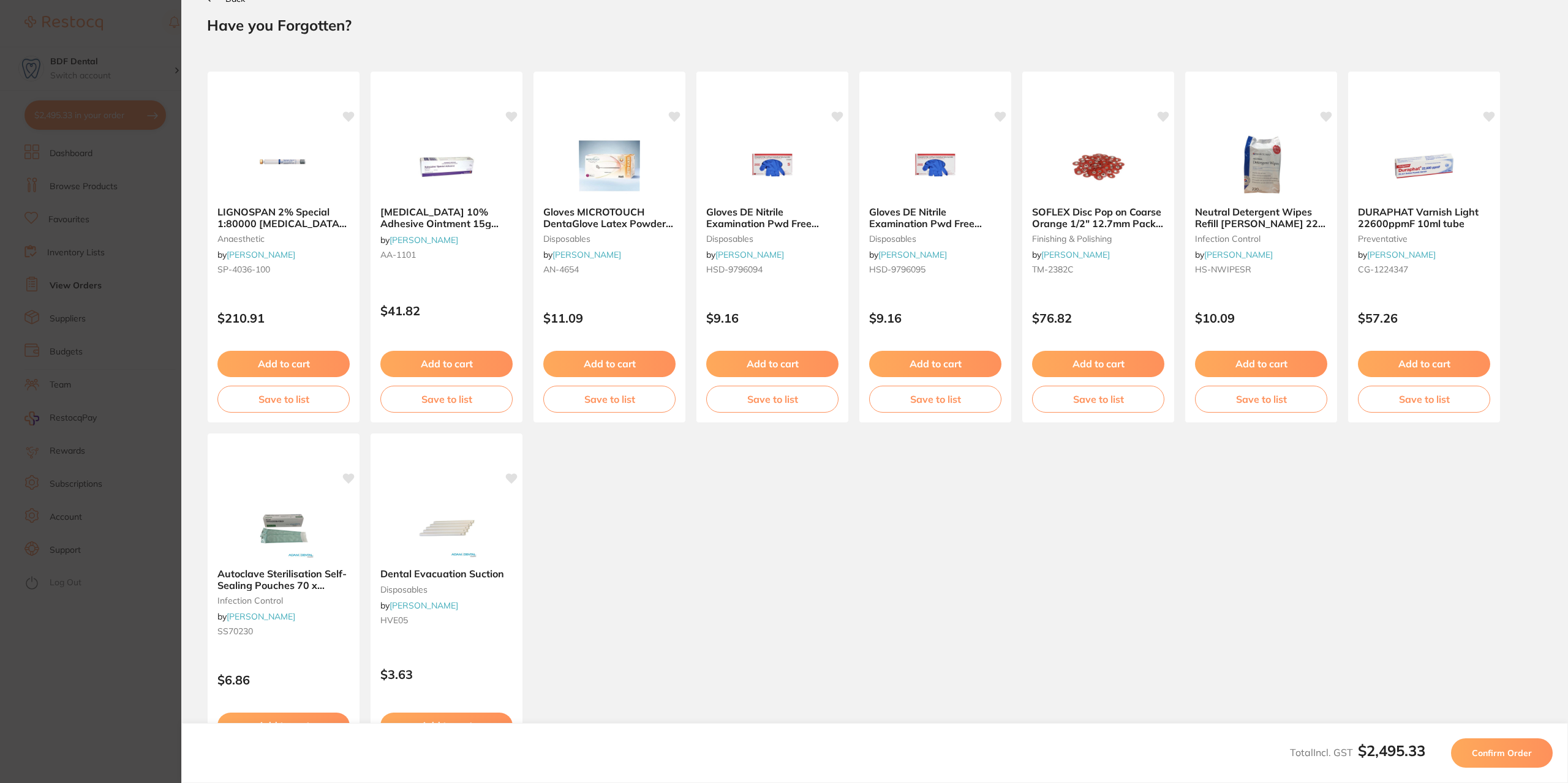
scroll to position [0, 0]
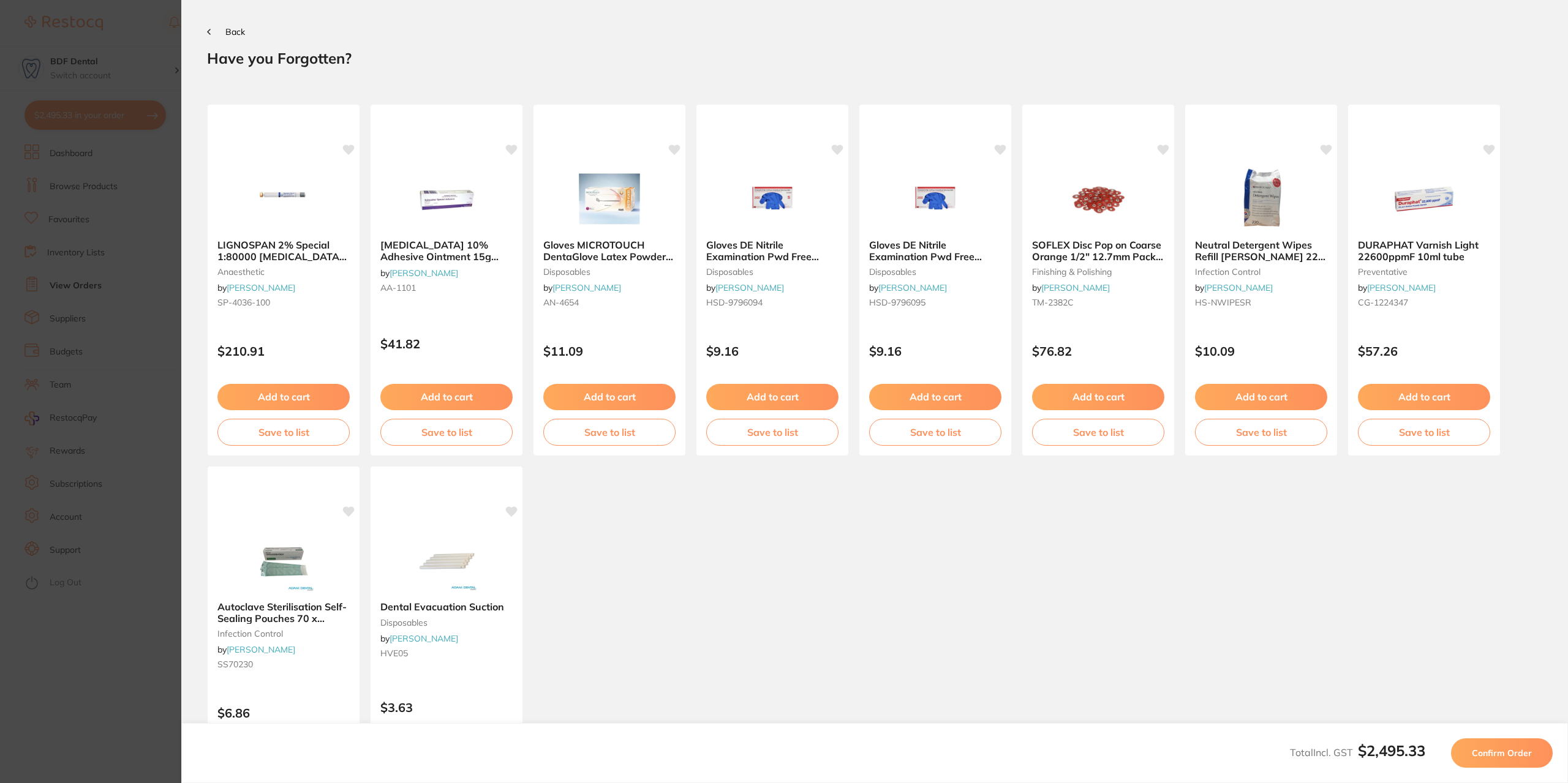
click at [1518, 754] on span "Confirm Order" at bounding box center [1502, 753] width 60 height 11
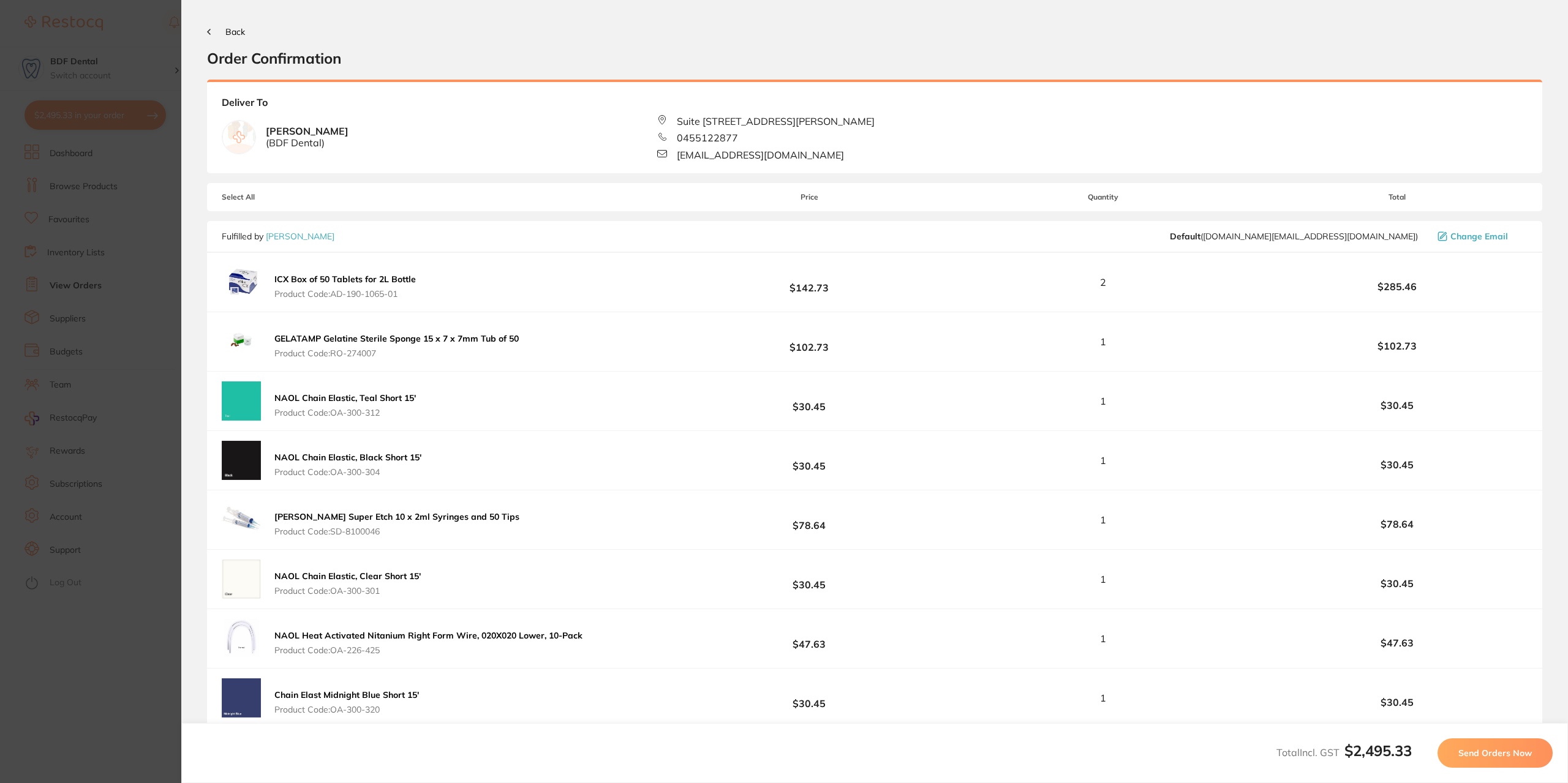
click at [209, 31] on icon at bounding box center [209, 32] width 4 height 6
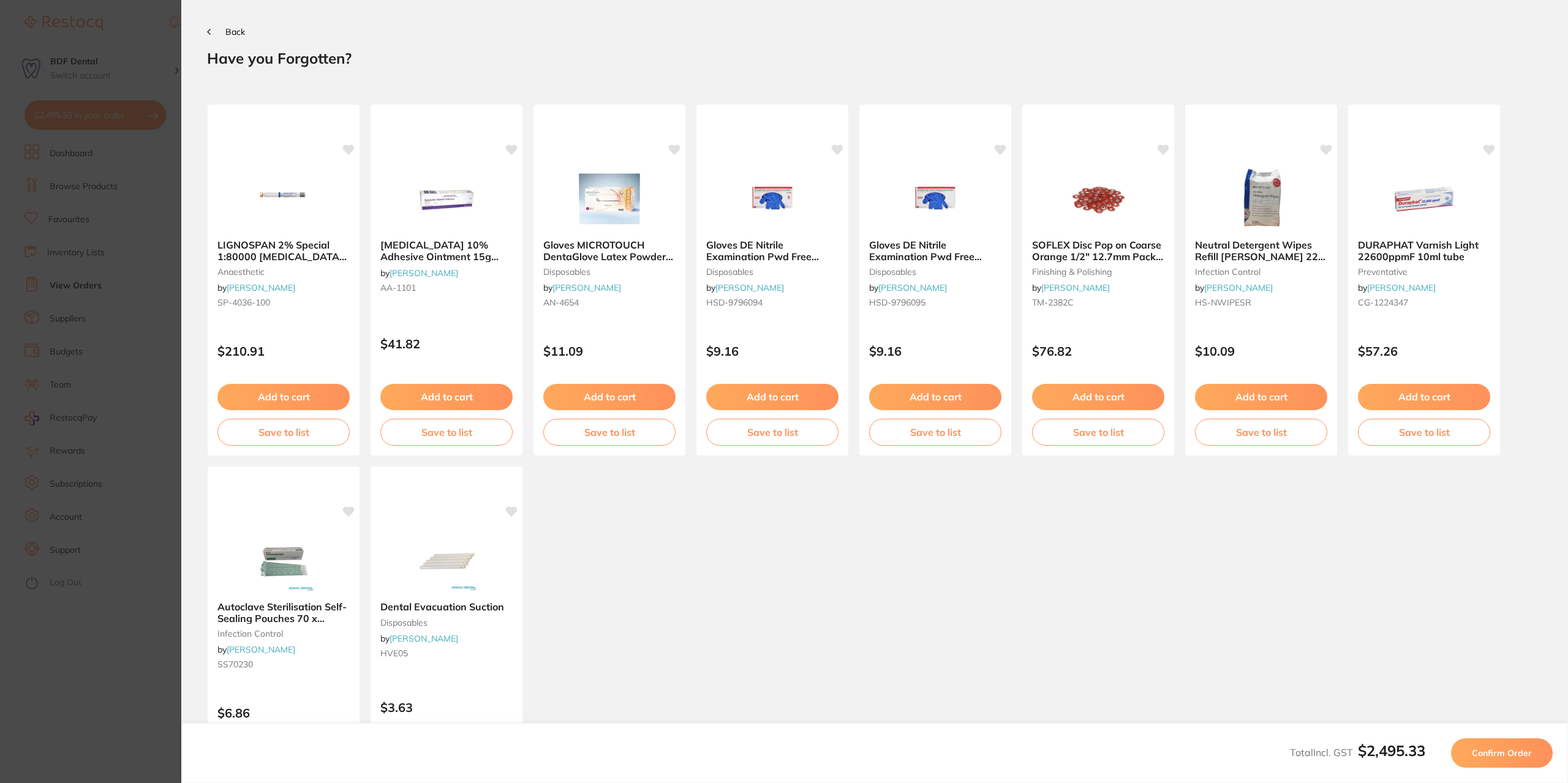
click at [213, 29] on button "Back" at bounding box center [226, 32] width 38 height 10
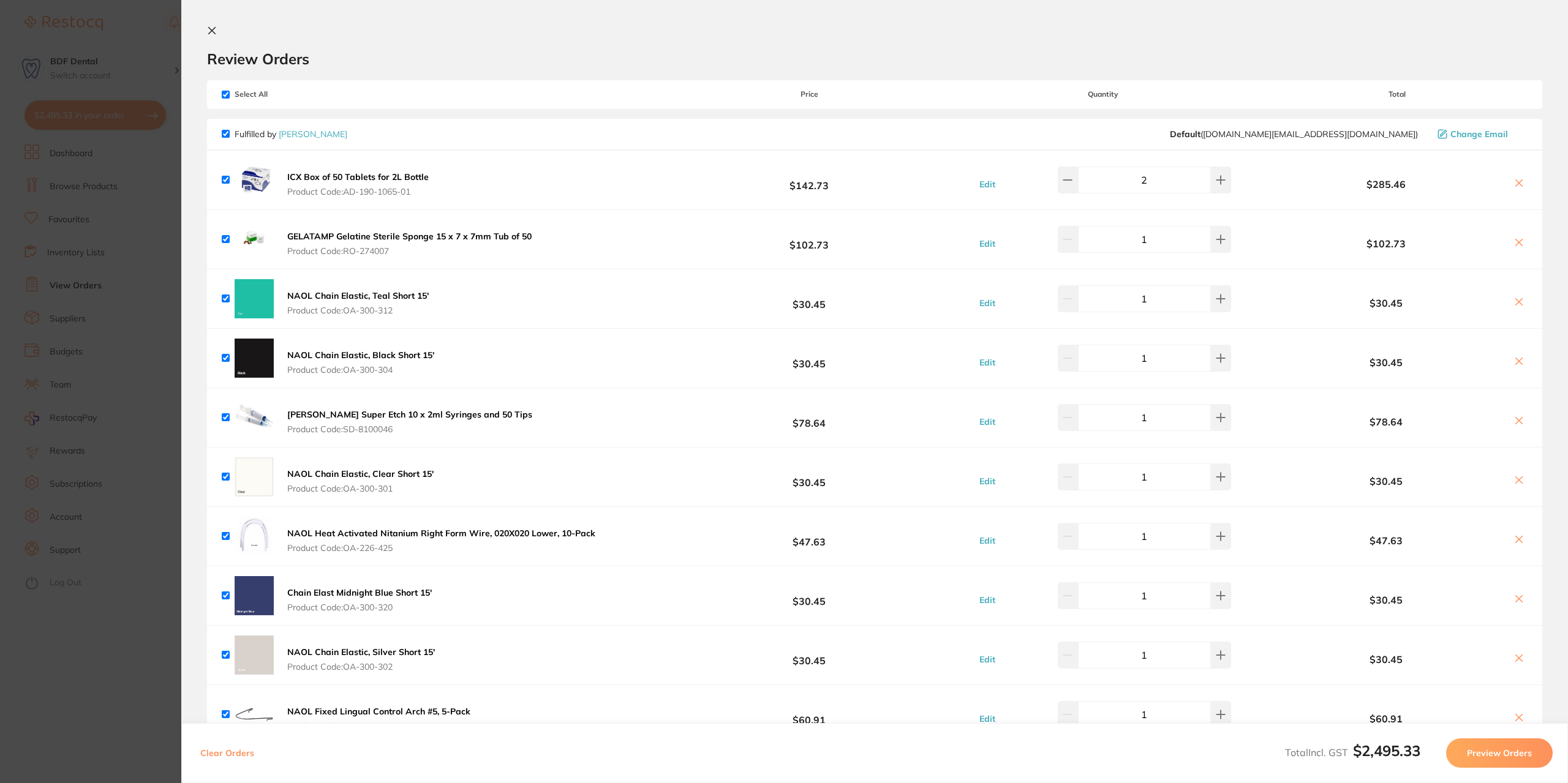
click at [214, 32] on icon at bounding box center [212, 31] width 7 height 7
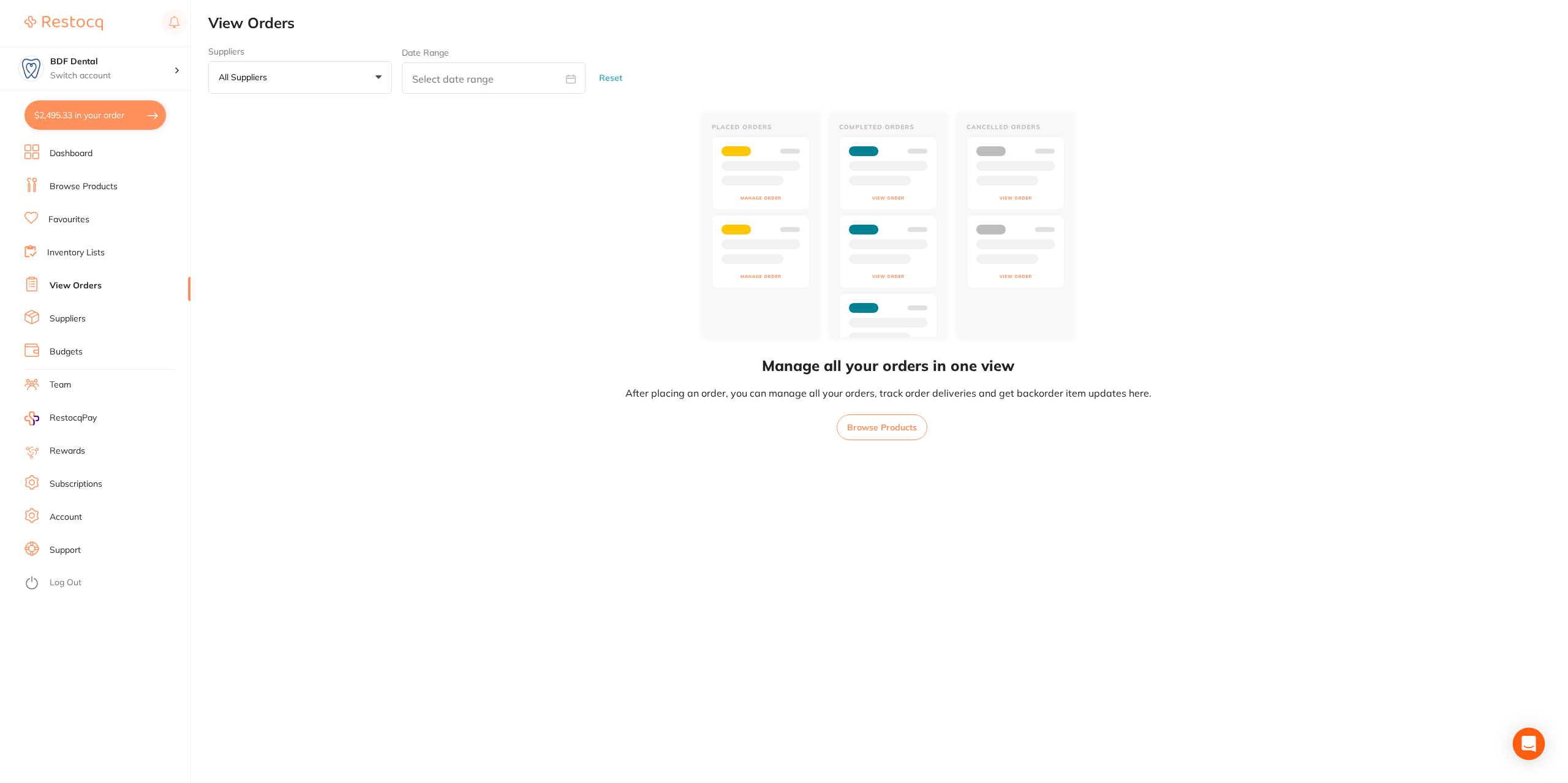
click at [1532, 744] on icon "Open Intercom Messenger" at bounding box center [1529, 744] width 14 height 16
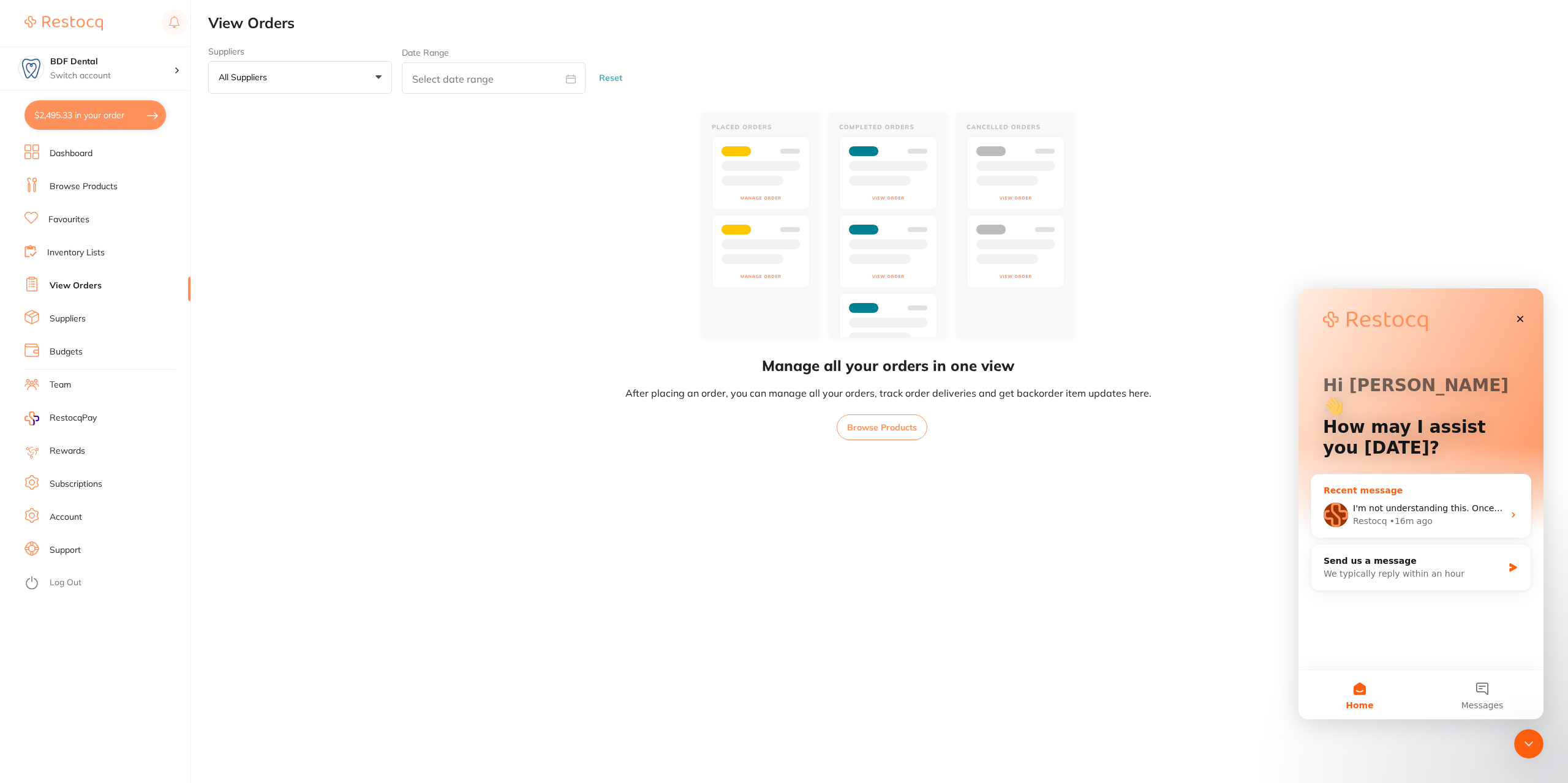
click at [1451, 515] on div "Restocq • 16m ago" at bounding box center [1428, 521] width 151 height 13
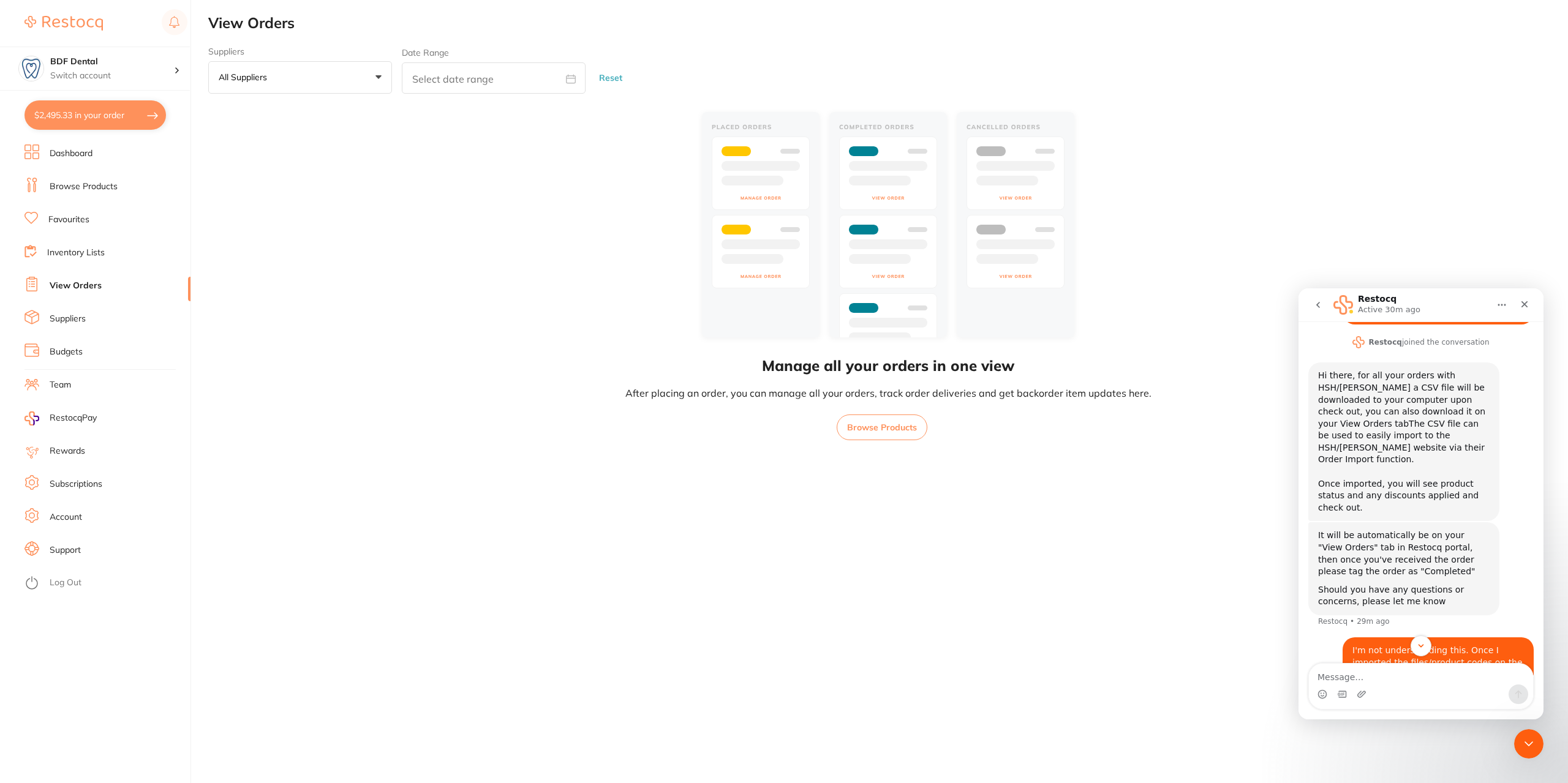
scroll to position [310, 0]
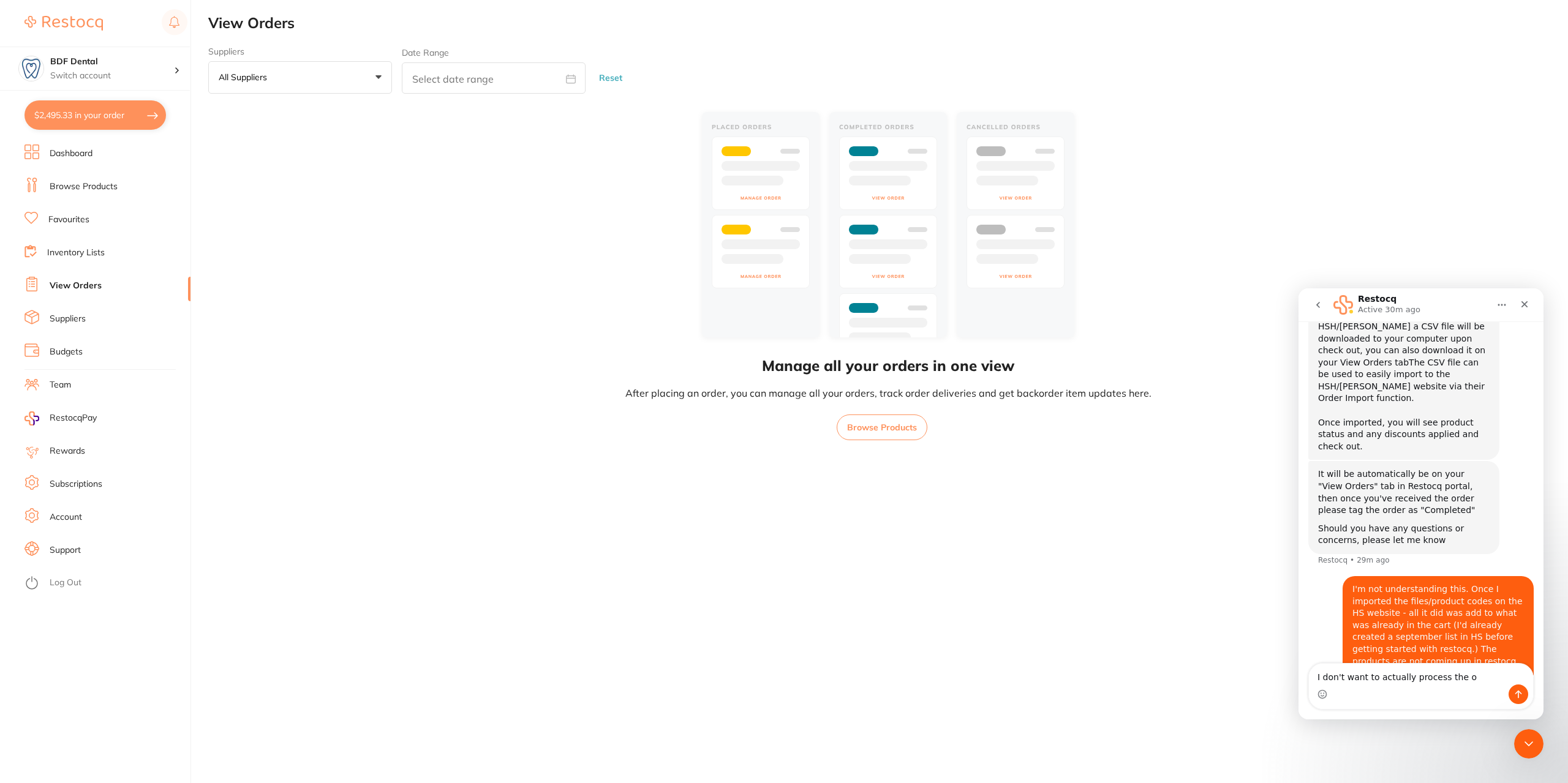
type textarea "I don't want to actually process the or"
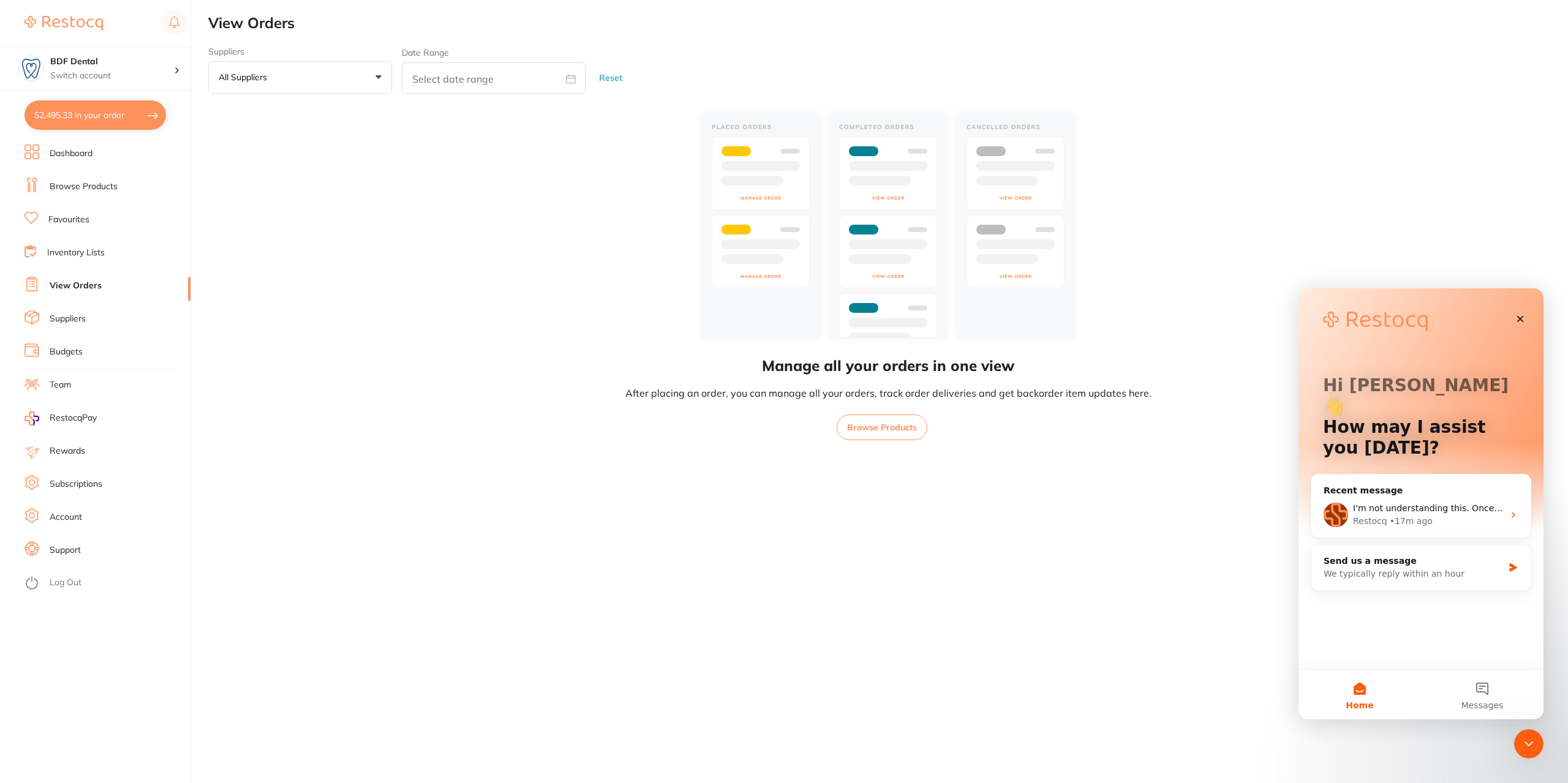
scroll to position [0, 0]
click at [1429, 515] on div "Restocq • 17m ago" at bounding box center [1428, 521] width 151 height 13
click at [1483, 695] on button "Messages" at bounding box center [1483, 695] width 123 height 49
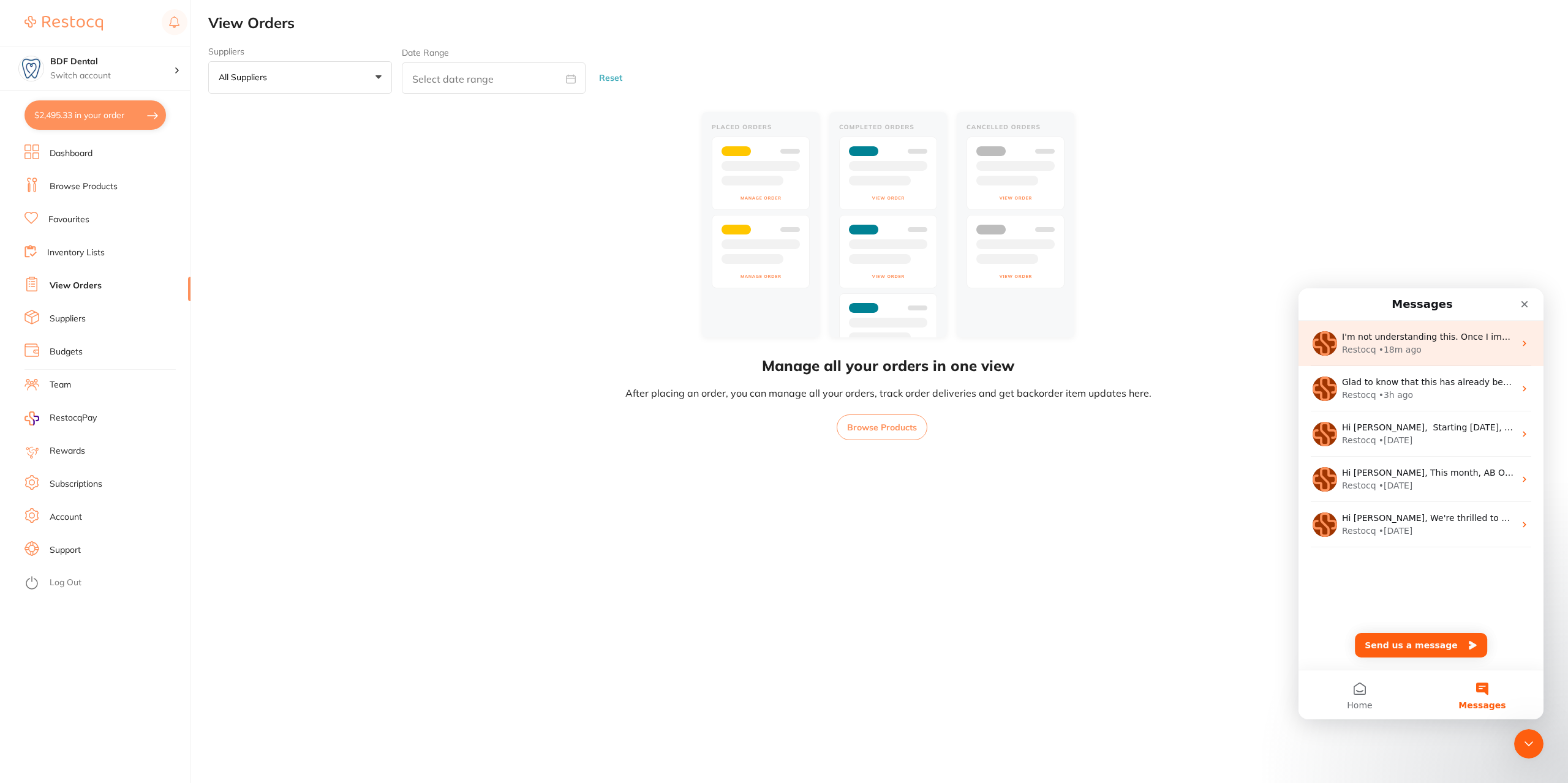
click at [1392, 344] on div "• 18m ago" at bounding box center [1400, 349] width 43 height 13
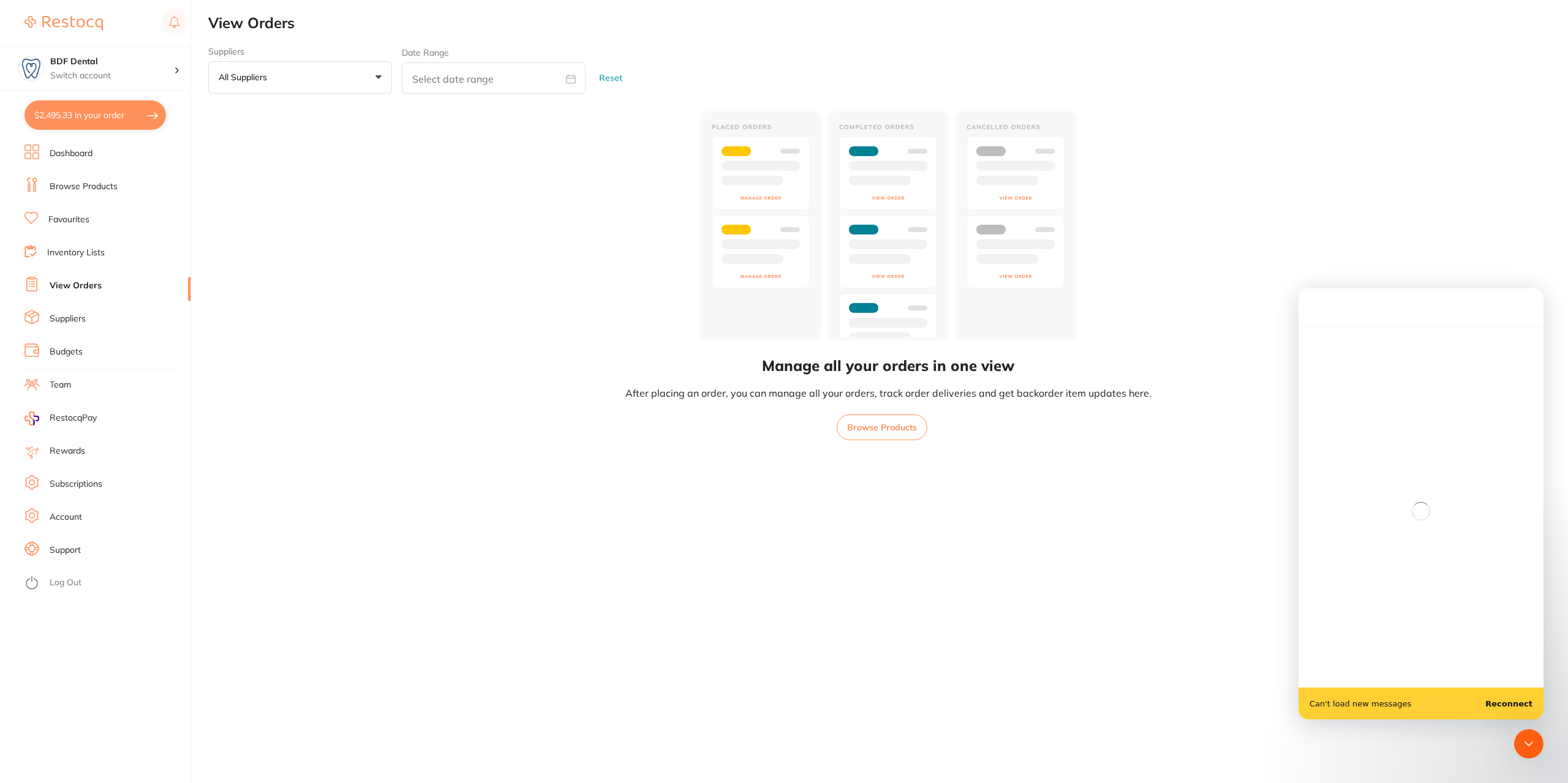
click at [1522, 701] on main "Can't load new messages Reconnect" at bounding box center [1421, 504] width 245 height 431
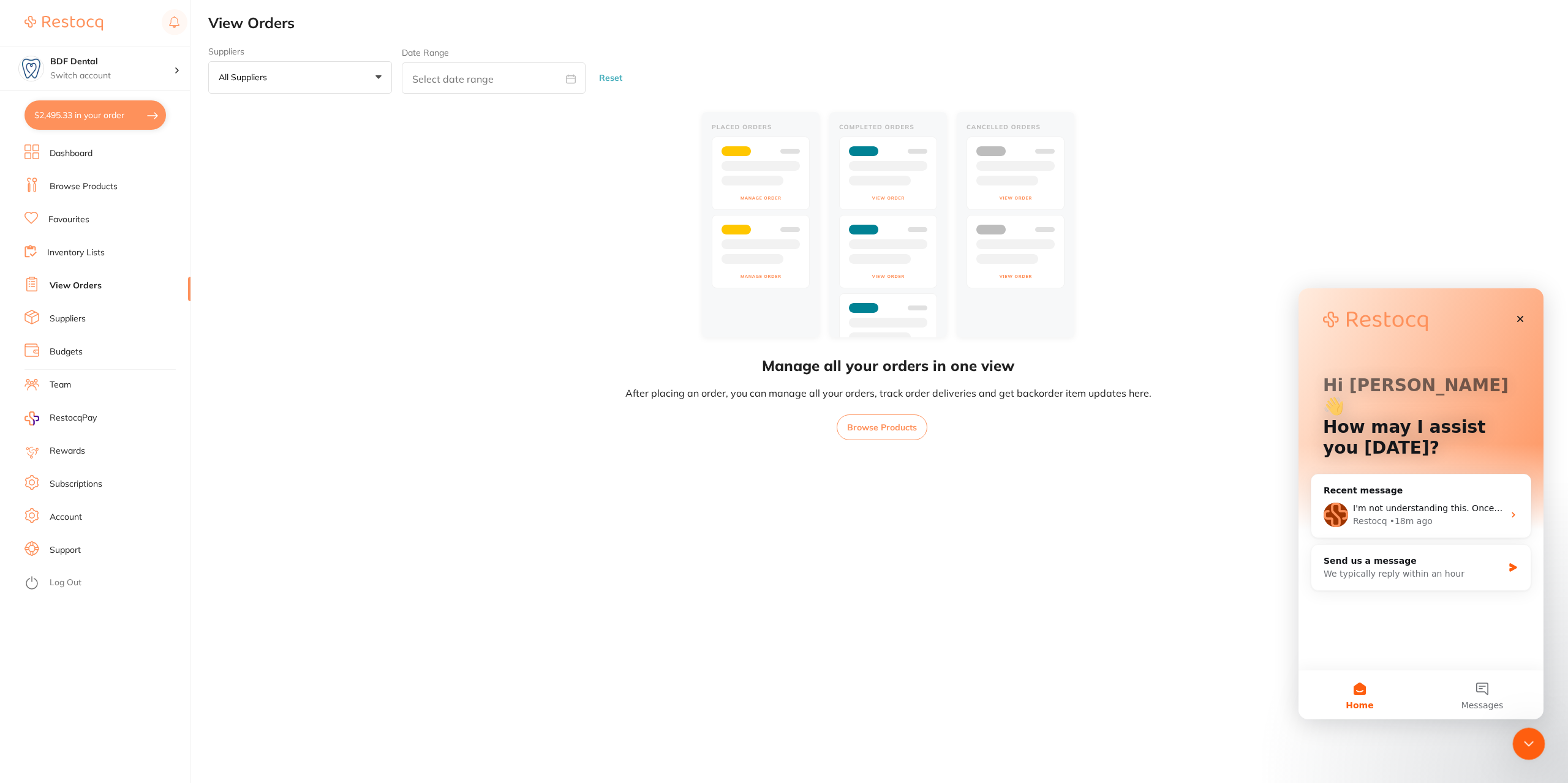
click at [1534, 744] on icon "Close Intercom Messenger" at bounding box center [1527, 743] width 15 height 15
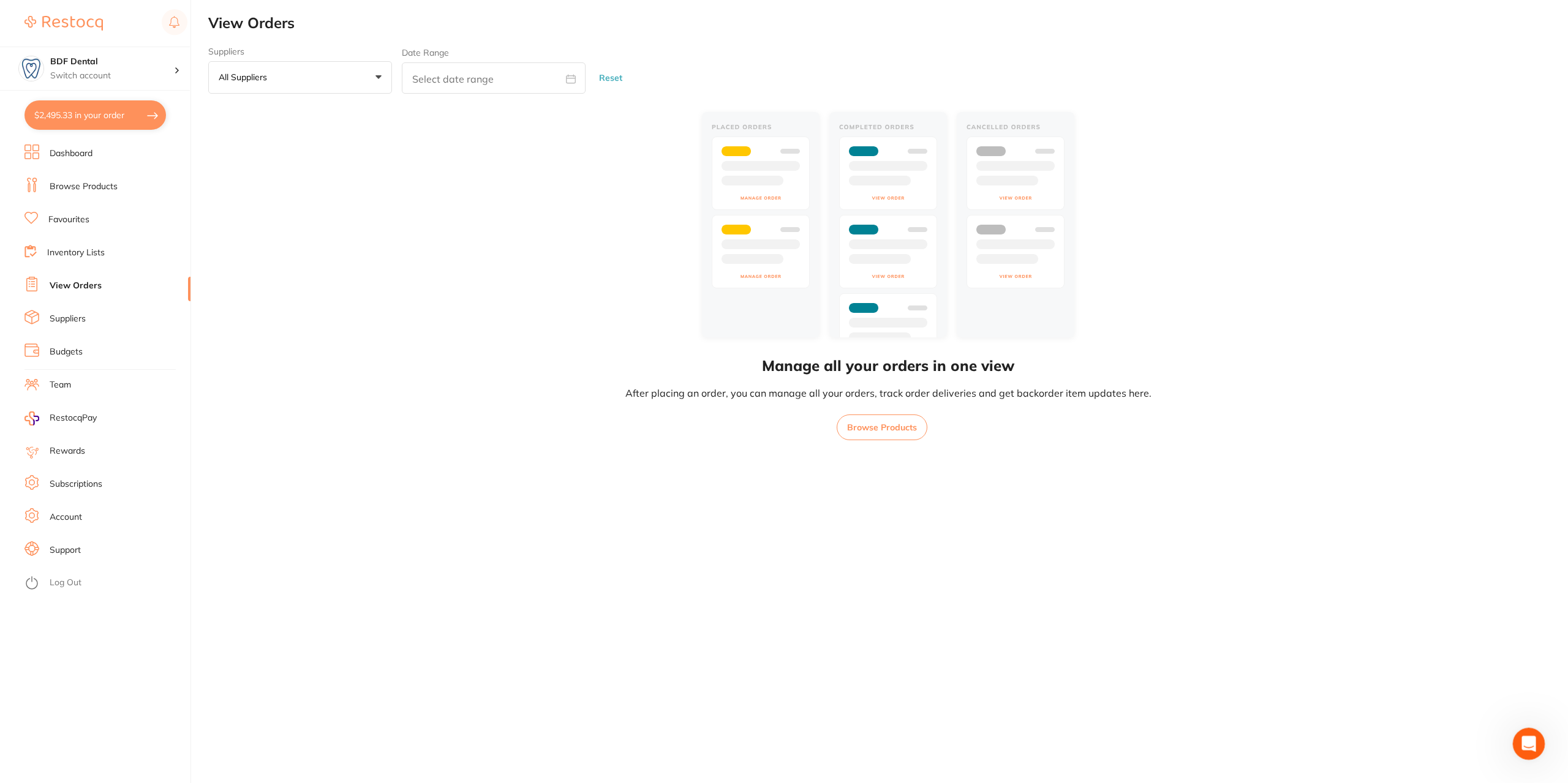
click at [1534, 739] on icon "Open Intercom Messenger" at bounding box center [1527, 743] width 20 height 20
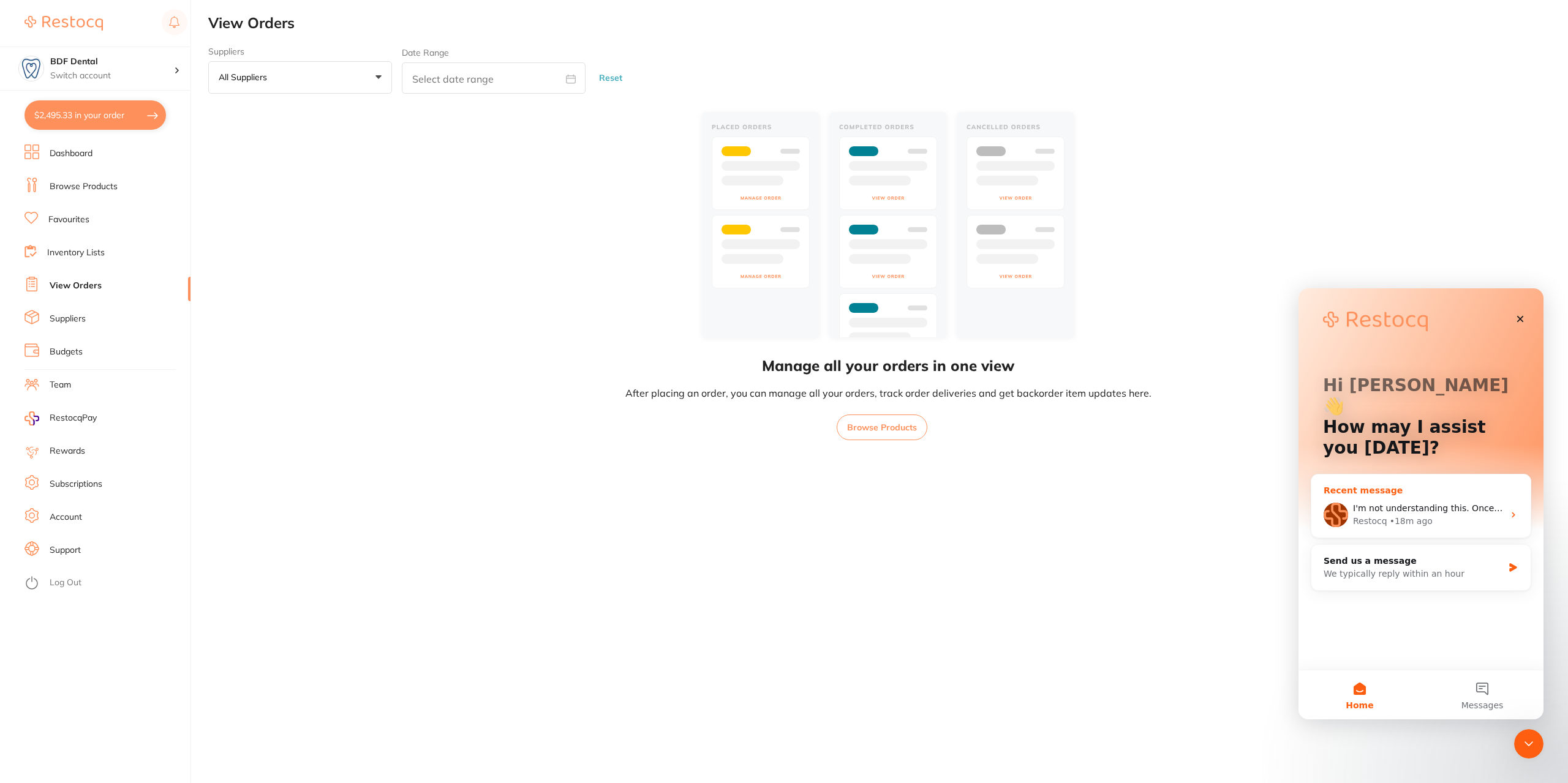
click at [1390, 515] on div "• 18m ago" at bounding box center [1411, 521] width 43 height 13
click at [1423, 567] on div "We typically reply within an hour" at bounding box center [1413, 574] width 179 height 13
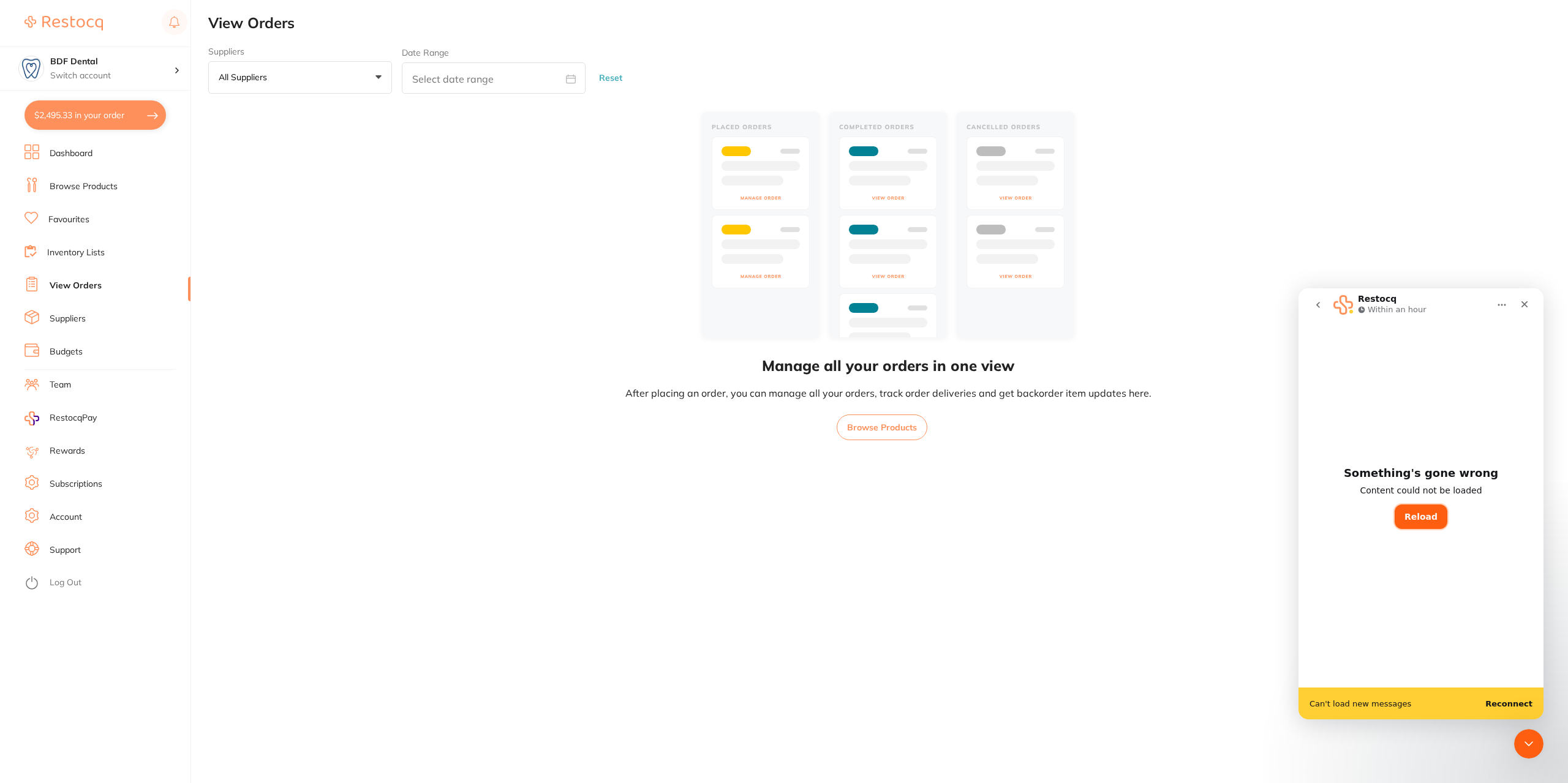
click at [1426, 517] on button "Reload" at bounding box center [1421, 516] width 53 height 24
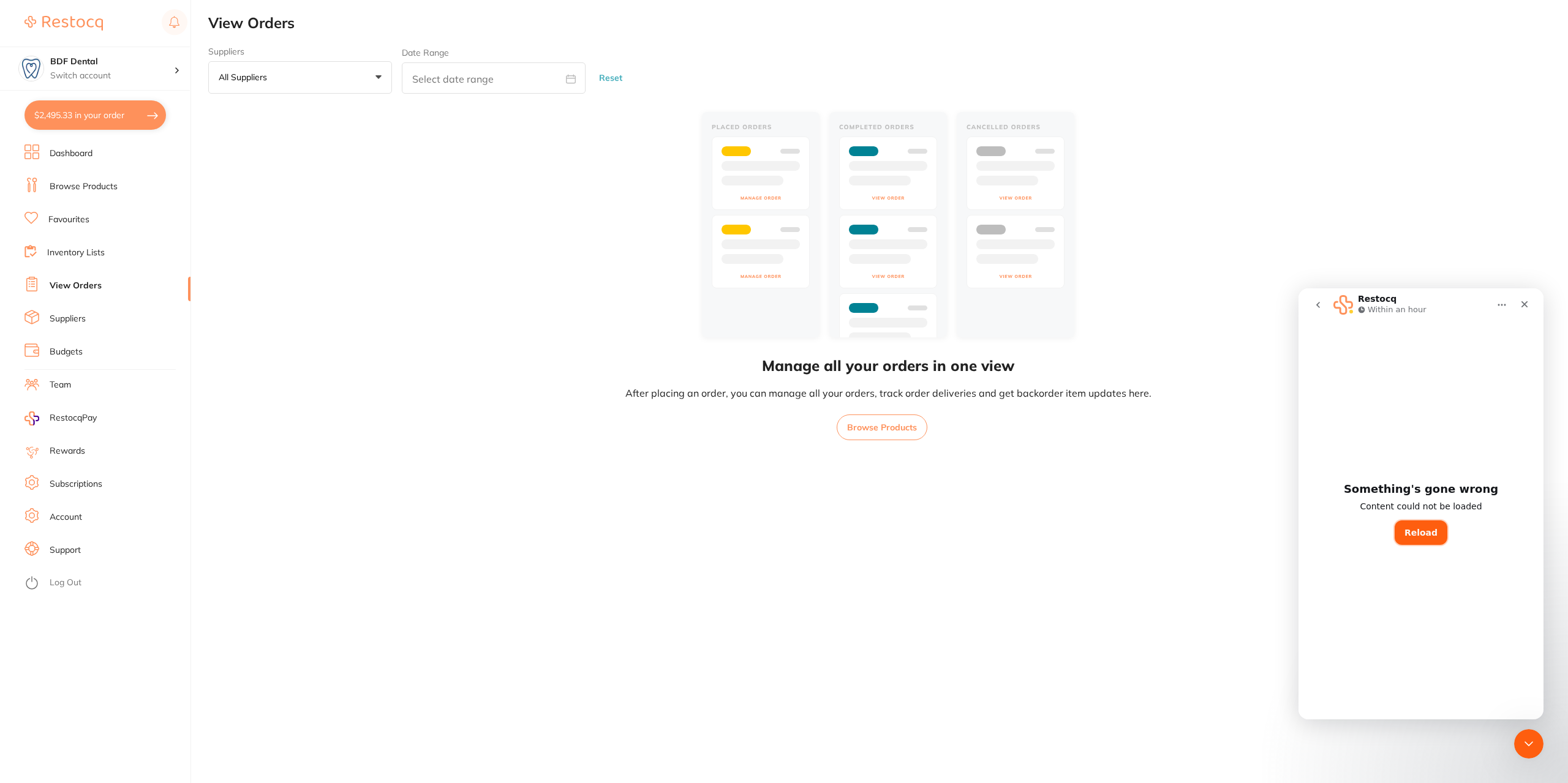
click at [1436, 534] on button "Reload" at bounding box center [1421, 533] width 53 height 24
click at [1316, 306] on icon "go back" at bounding box center [1319, 305] width 10 height 10
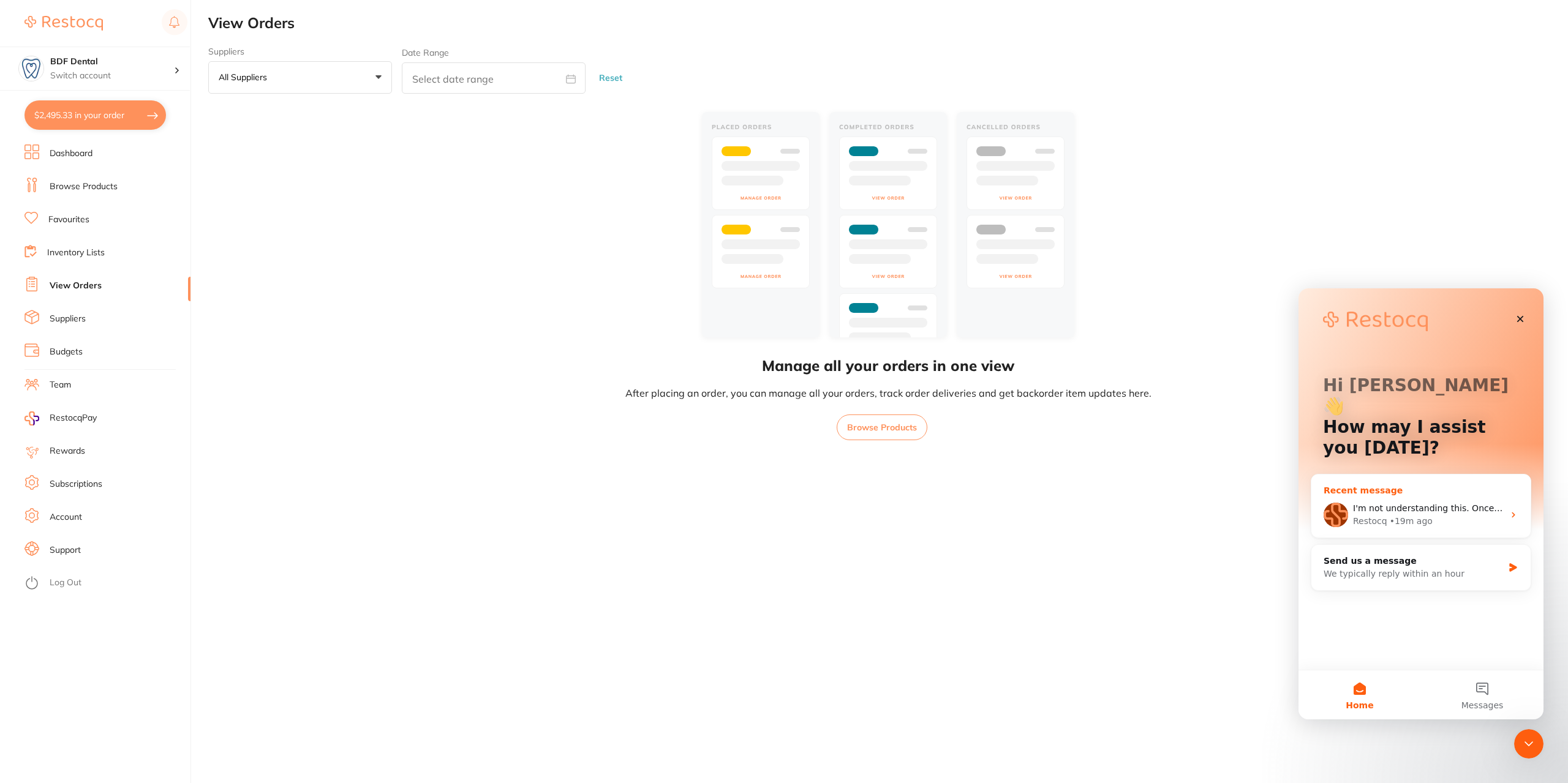
click at [1466, 515] on div "Restocq • 19m ago" at bounding box center [1428, 521] width 151 height 13
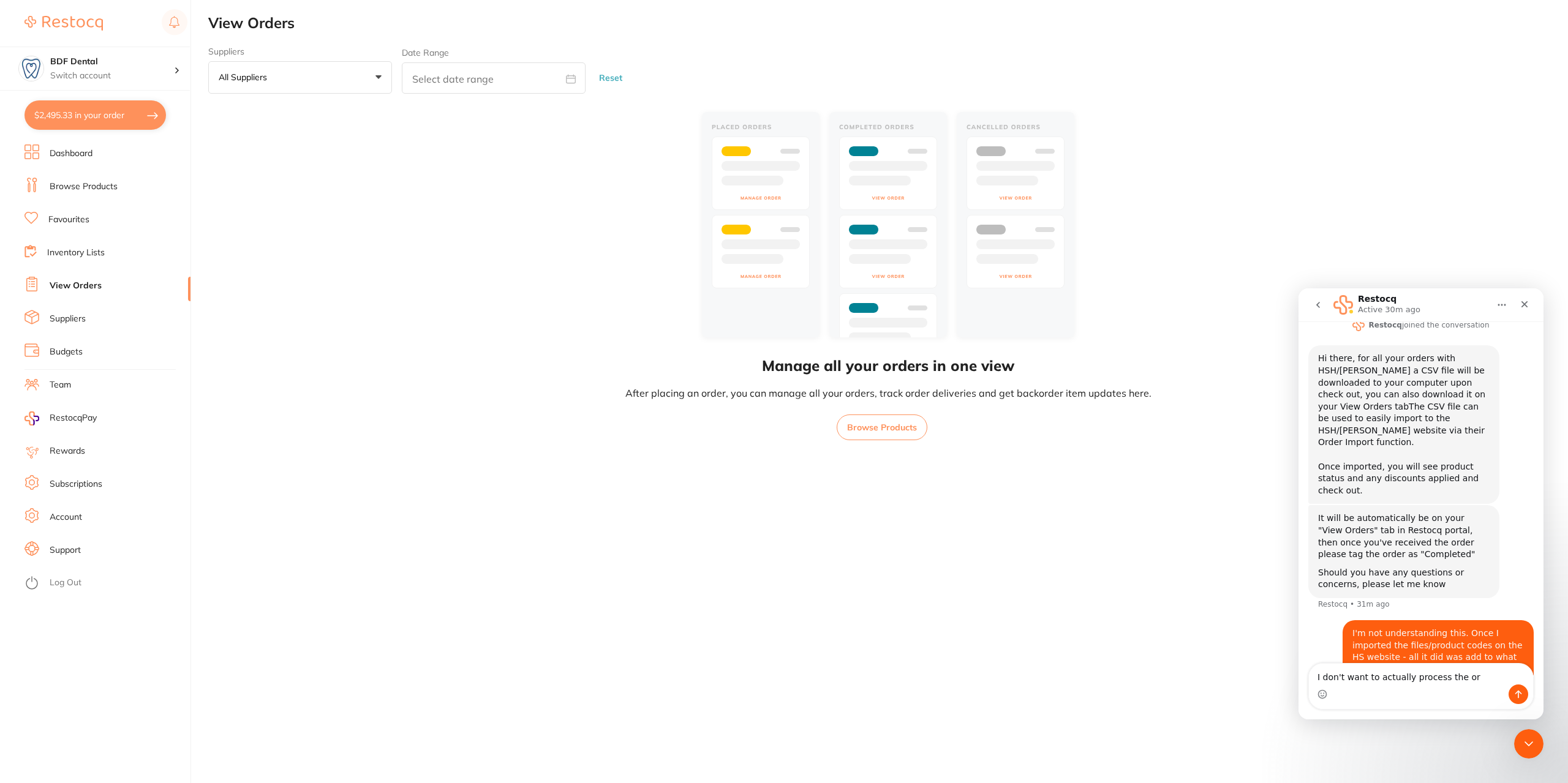
scroll to position [249, 0]
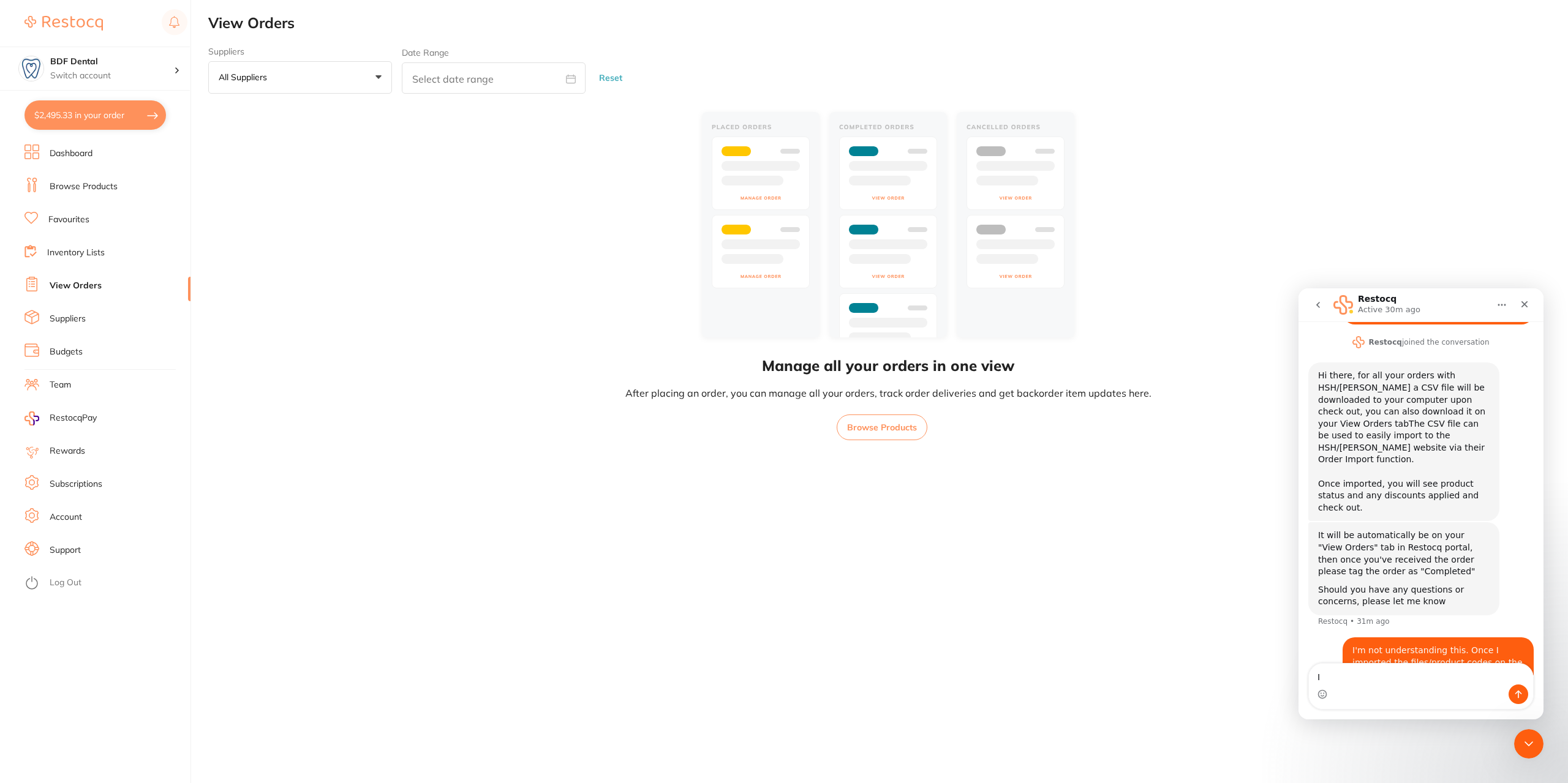
type textarea "I"
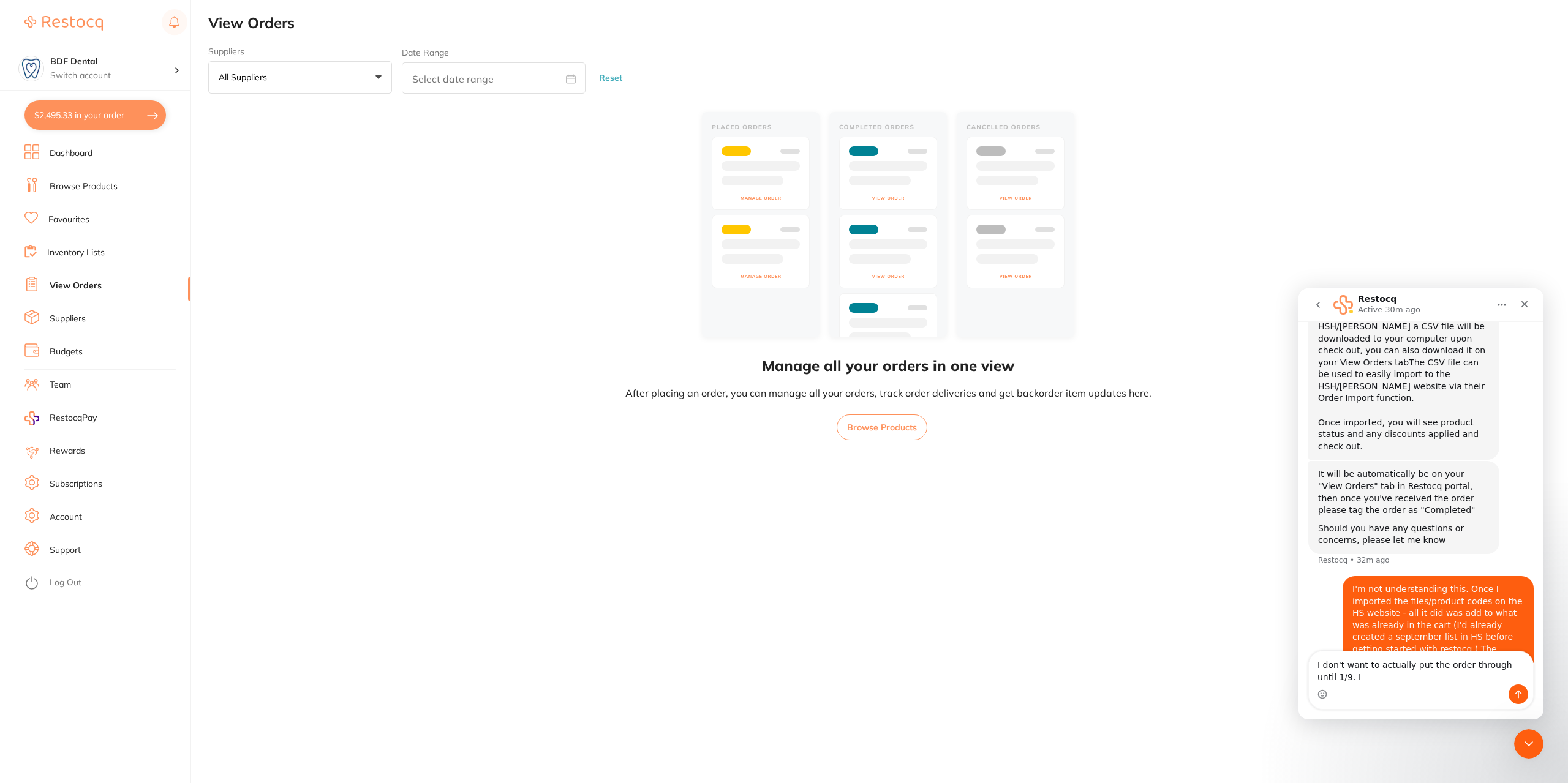
scroll to position [322, 0]
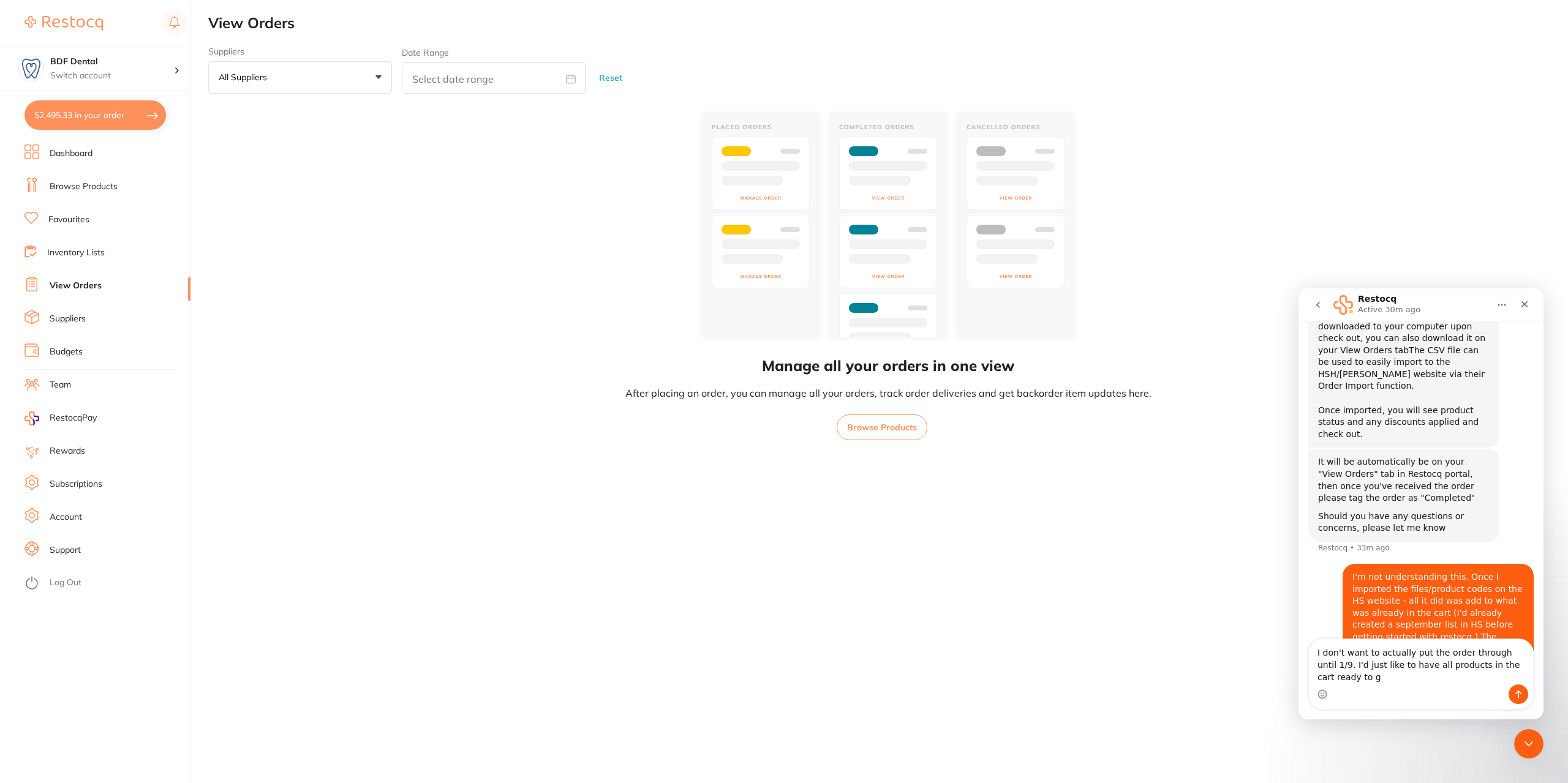
type textarea "I don't want to actually put the order through until 1/9. I'd just like to have…"
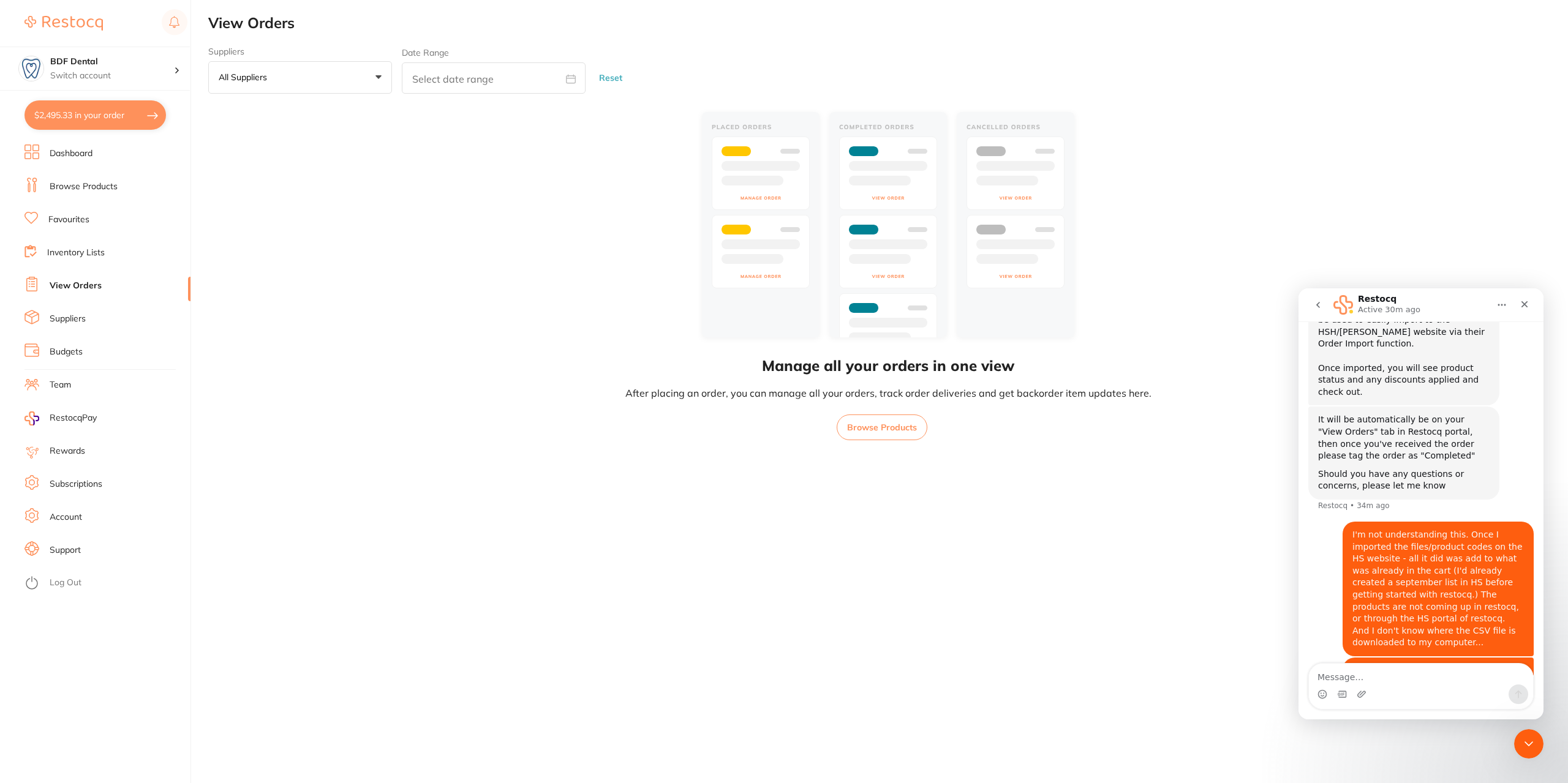
scroll to position [362, 0]
